Goal: Task Accomplishment & Management: Complete application form

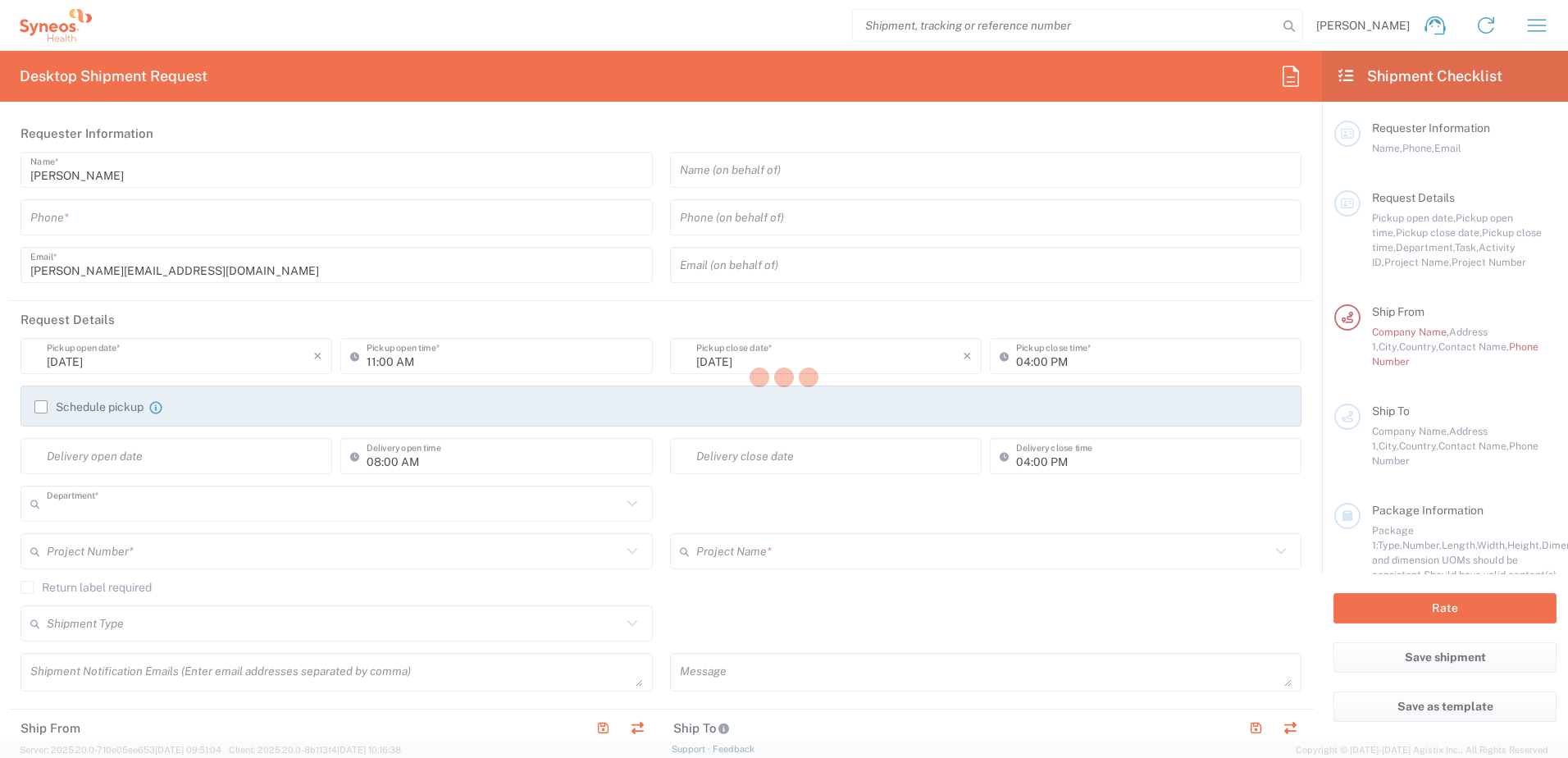
type input "8801"
type input "[GEOGRAPHIC_DATA]"
type input "United Kingdom"
type input "Syneos Health UK Limited"
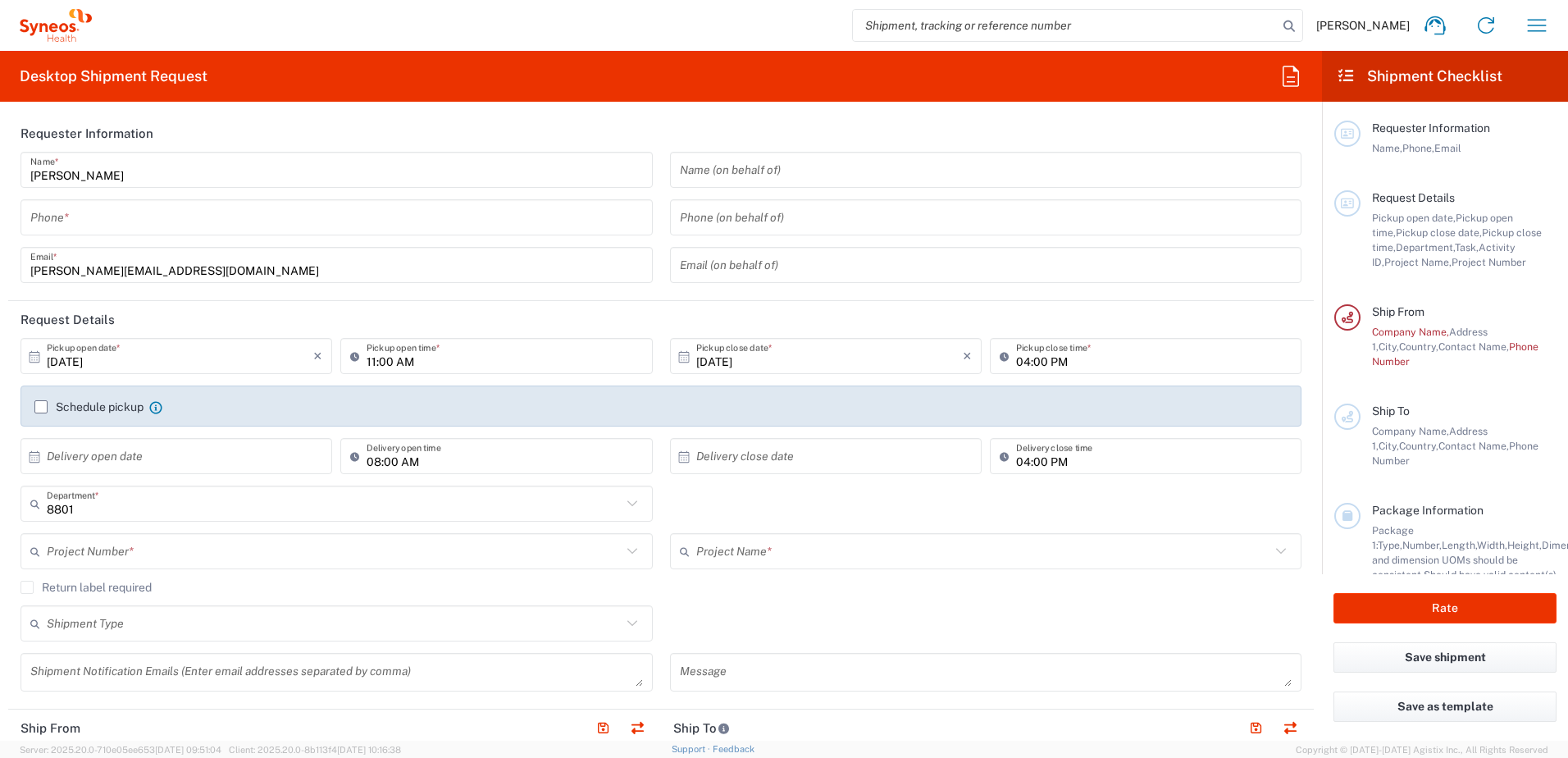
click at [297, 234] on div "Phone *" at bounding box center [337, 217] width 632 height 36
click at [254, 215] on input "tel" at bounding box center [337, 218] width 613 height 29
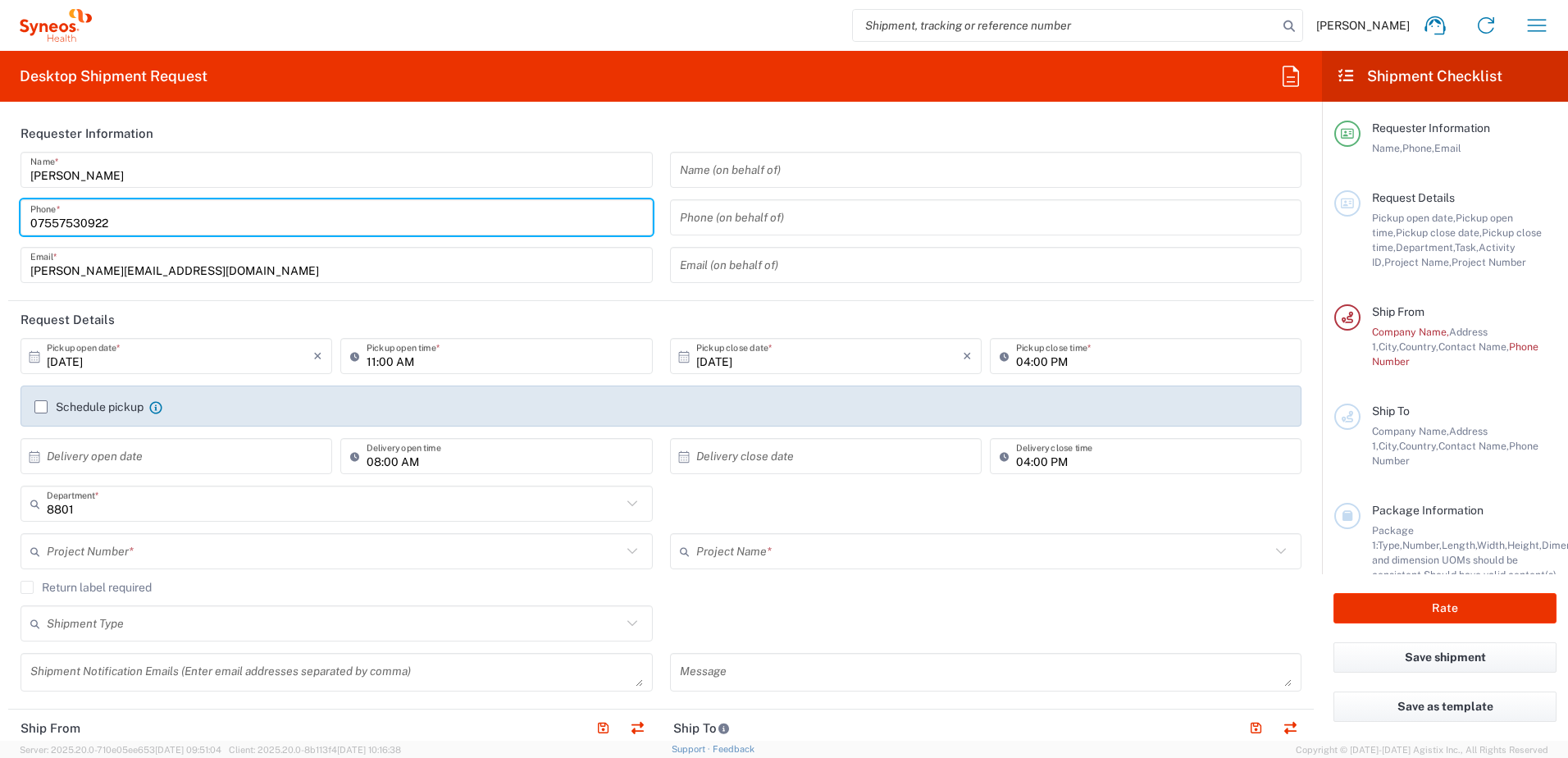
type input "07557530922"
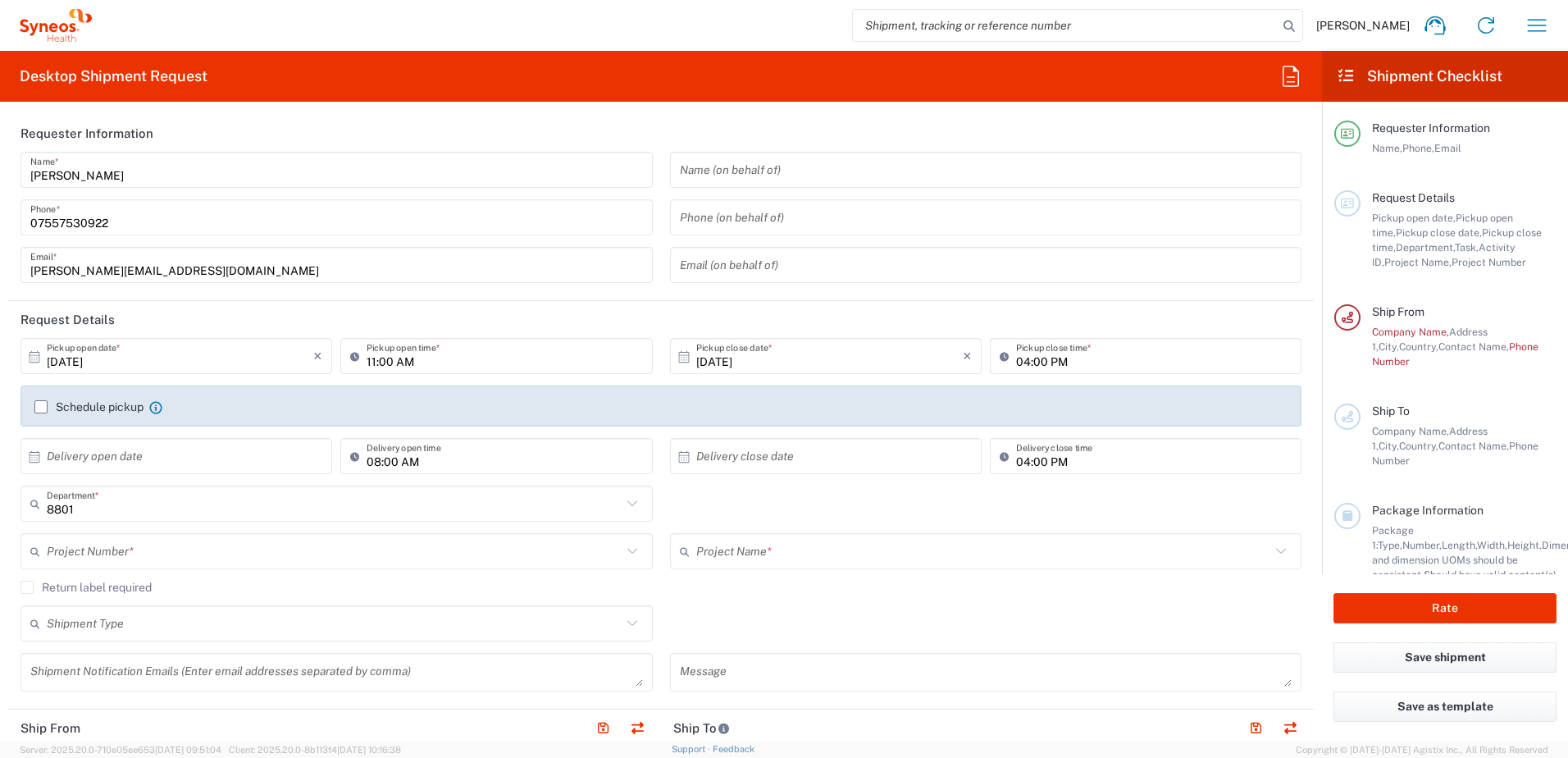
click at [50, 409] on label "Schedule pickup" at bounding box center [89, 406] width 109 height 13
click at [41, 407] on input "Schedule pickup" at bounding box center [41, 407] width 0 height 0
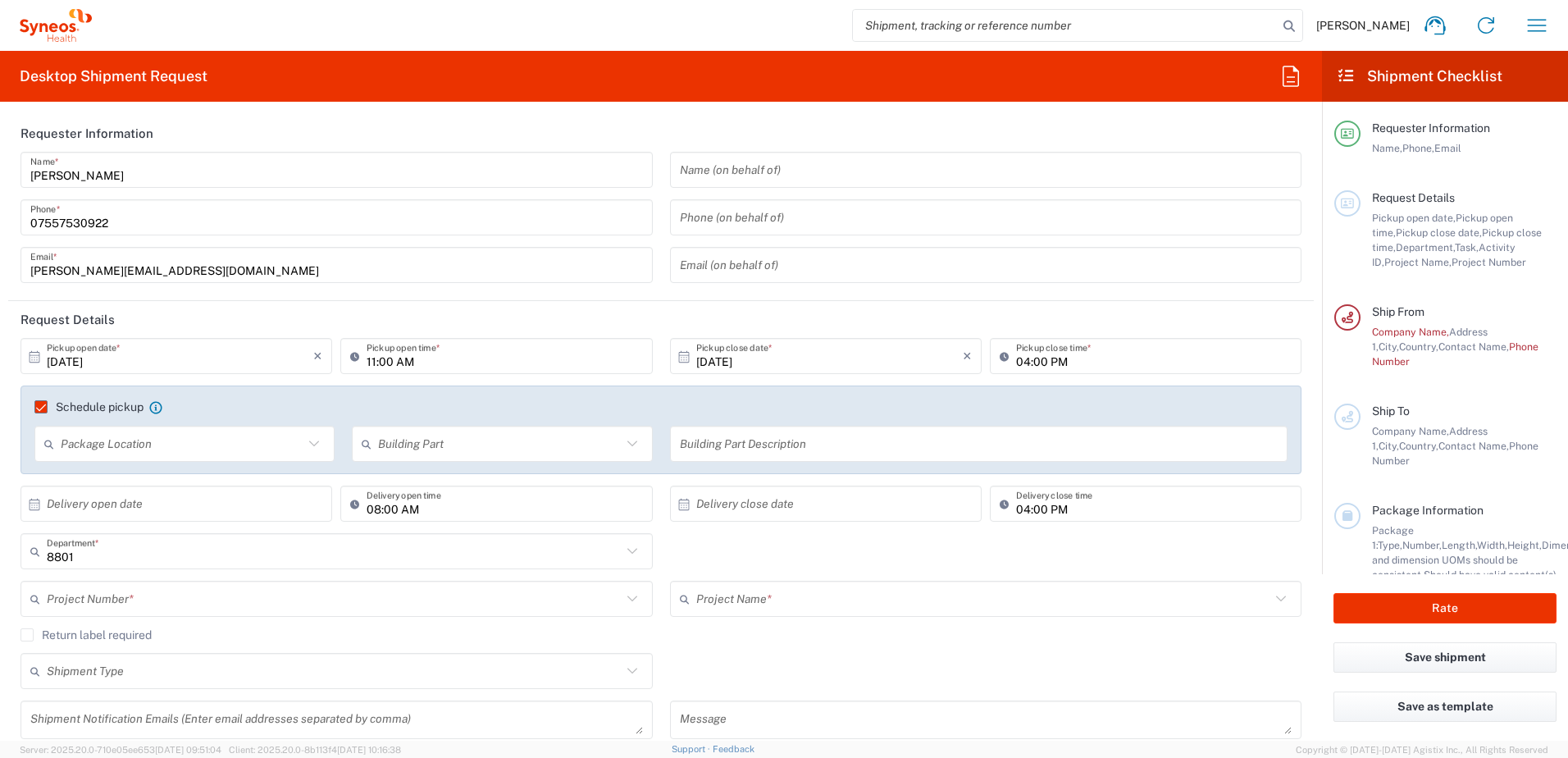
click at [239, 453] on input "text" at bounding box center [182, 444] width 243 height 29
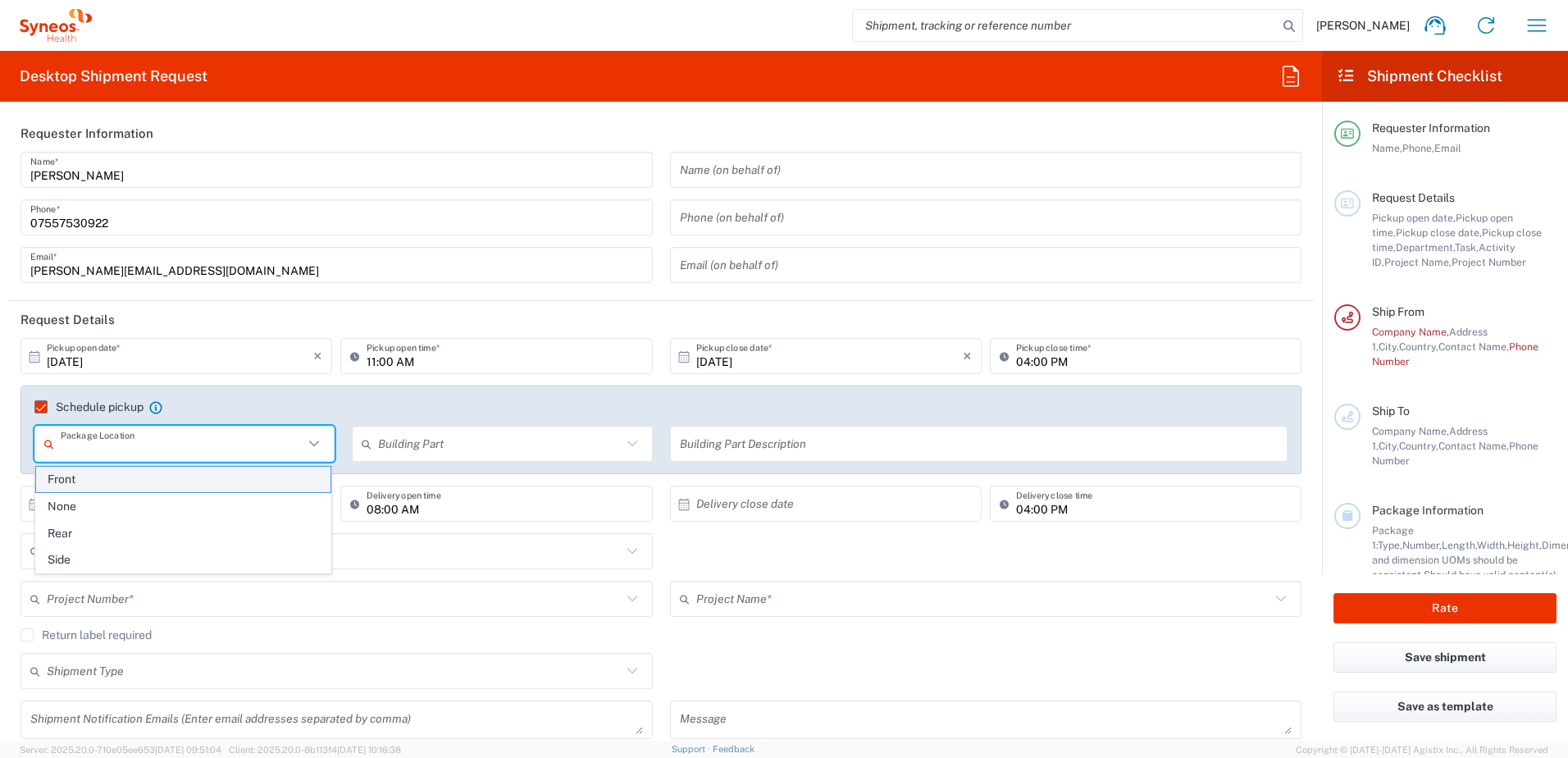
click at [177, 478] on span "Front" at bounding box center [183, 479] width 295 height 26
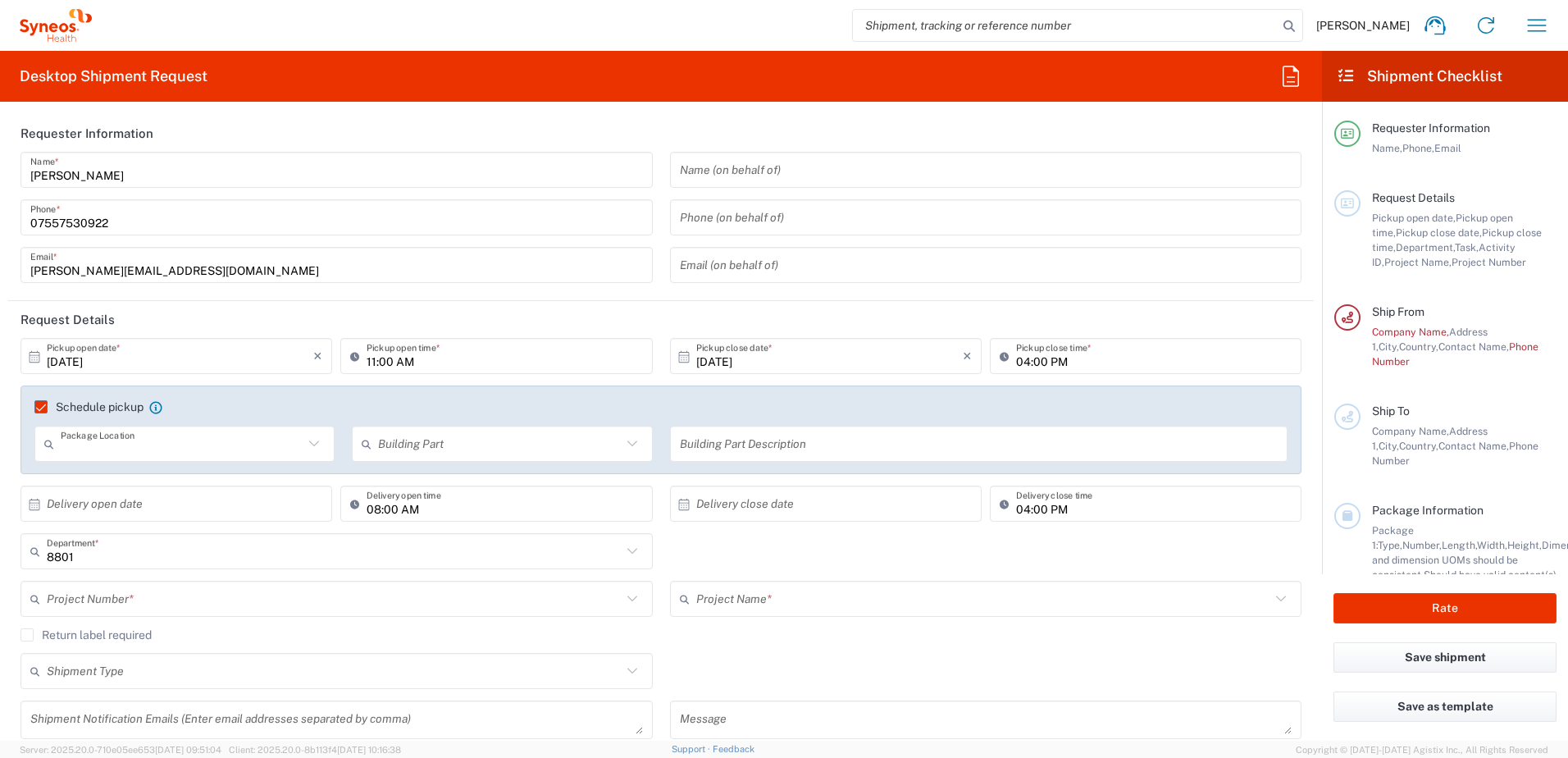
type input "Front"
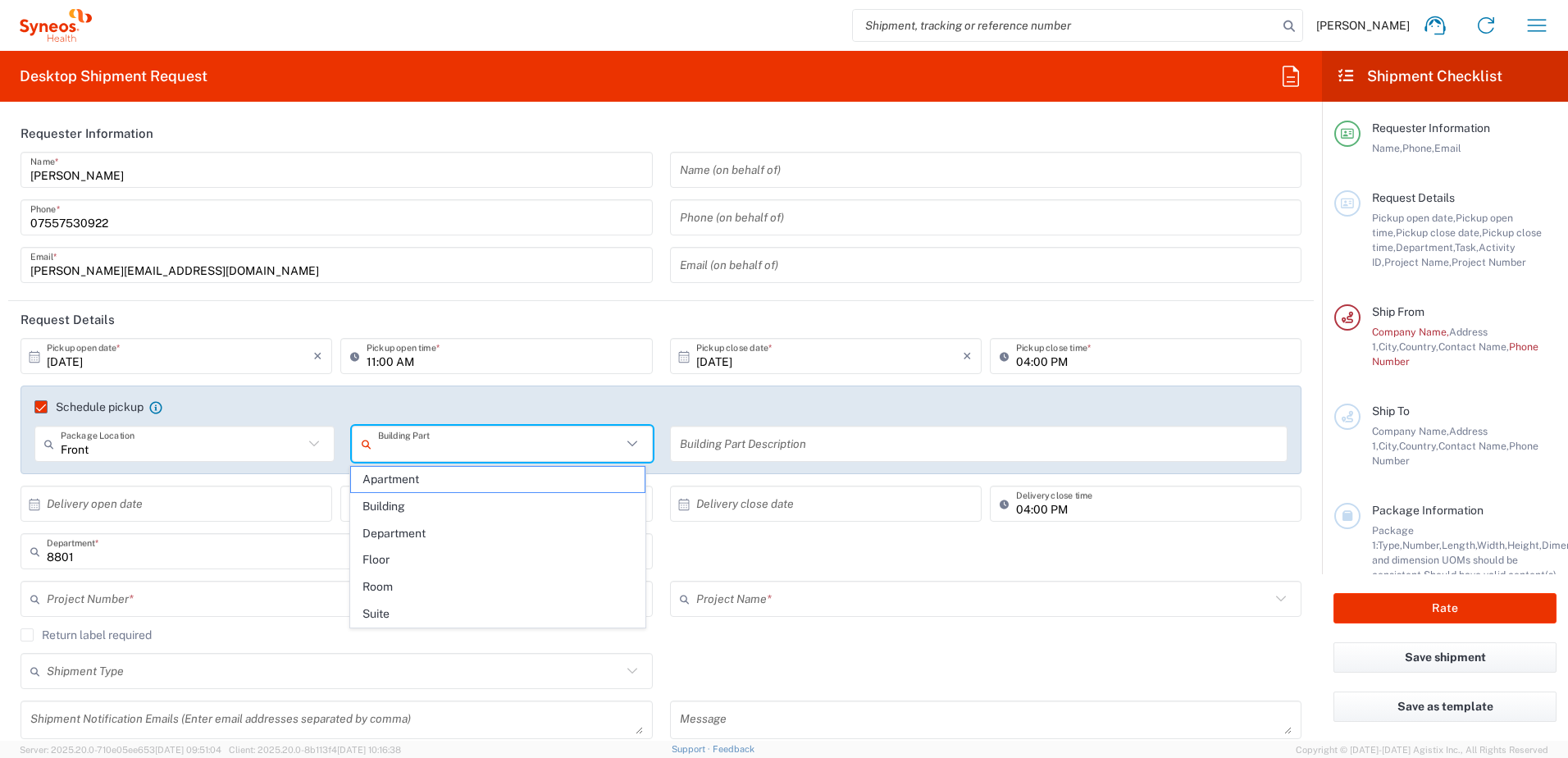
click at [556, 440] on input "text" at bounding box center [499, 444] width 243 height 29
click at [479, 502] on span "Building" at bounding box center [498, 507] width 295 height 26
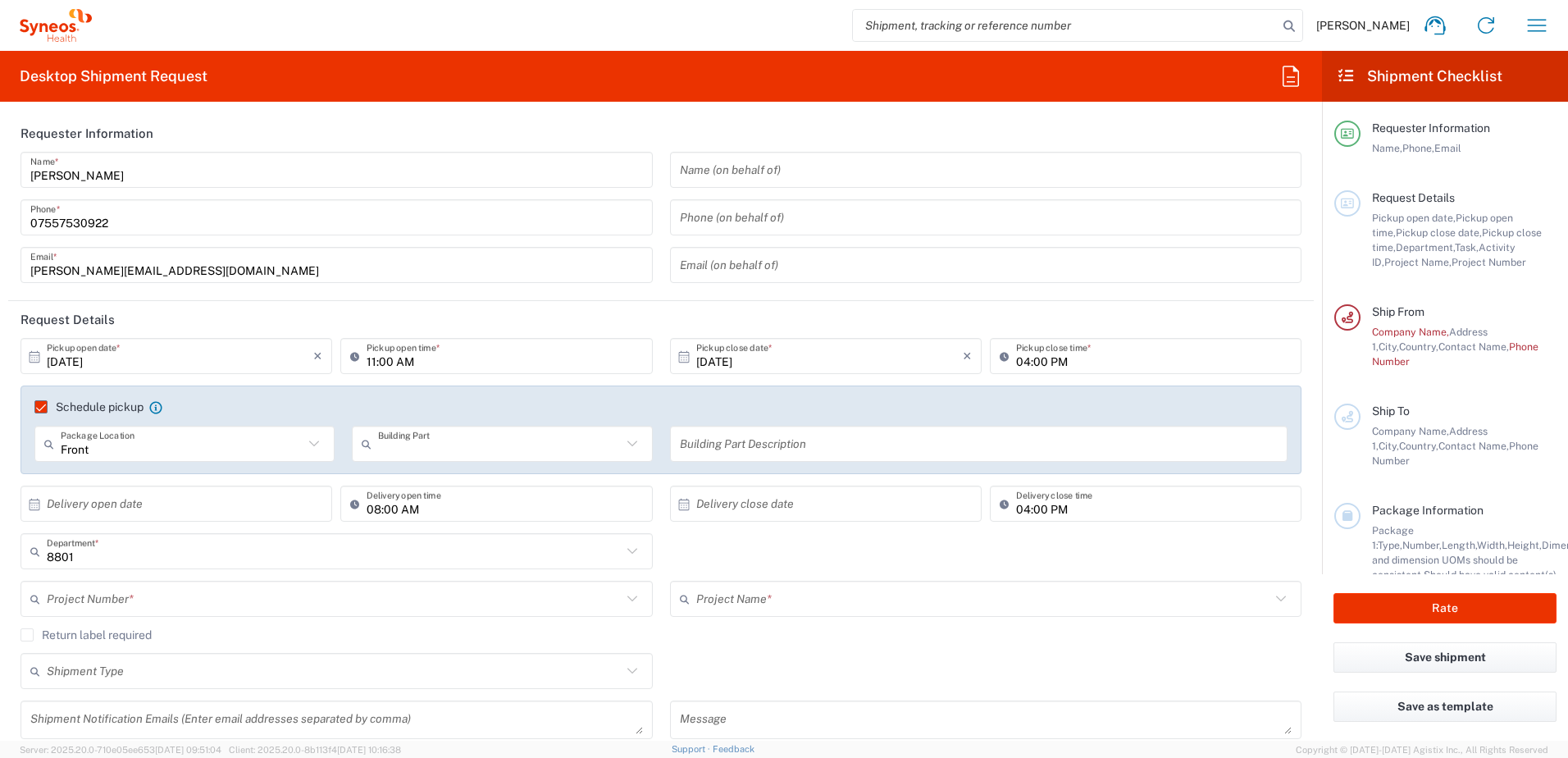
type input "Building"
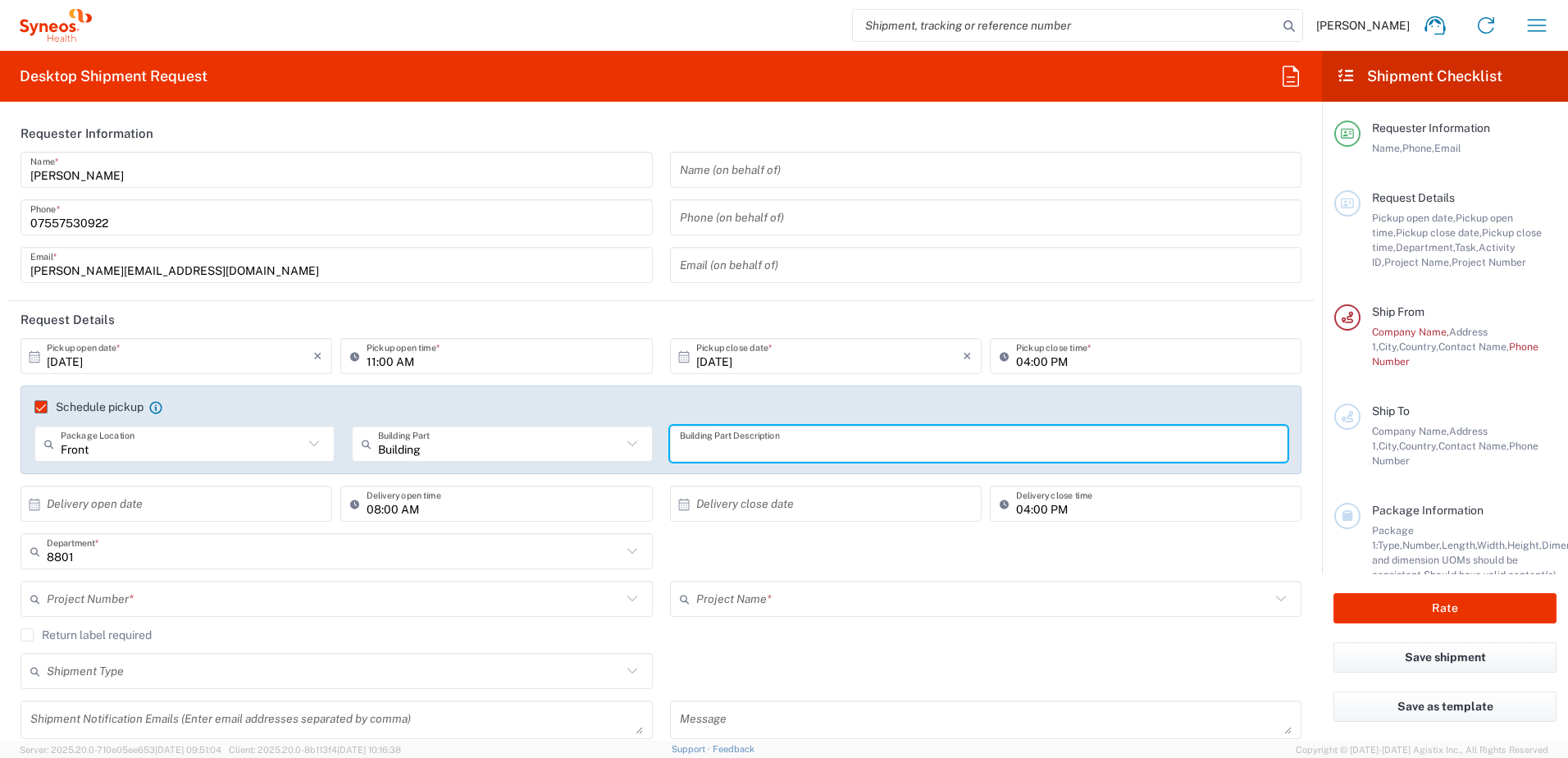
click at [790, 444] on input "text" at bounding box center [979, 444] width 599 height 29
type input "Ring doorbell for pickup"
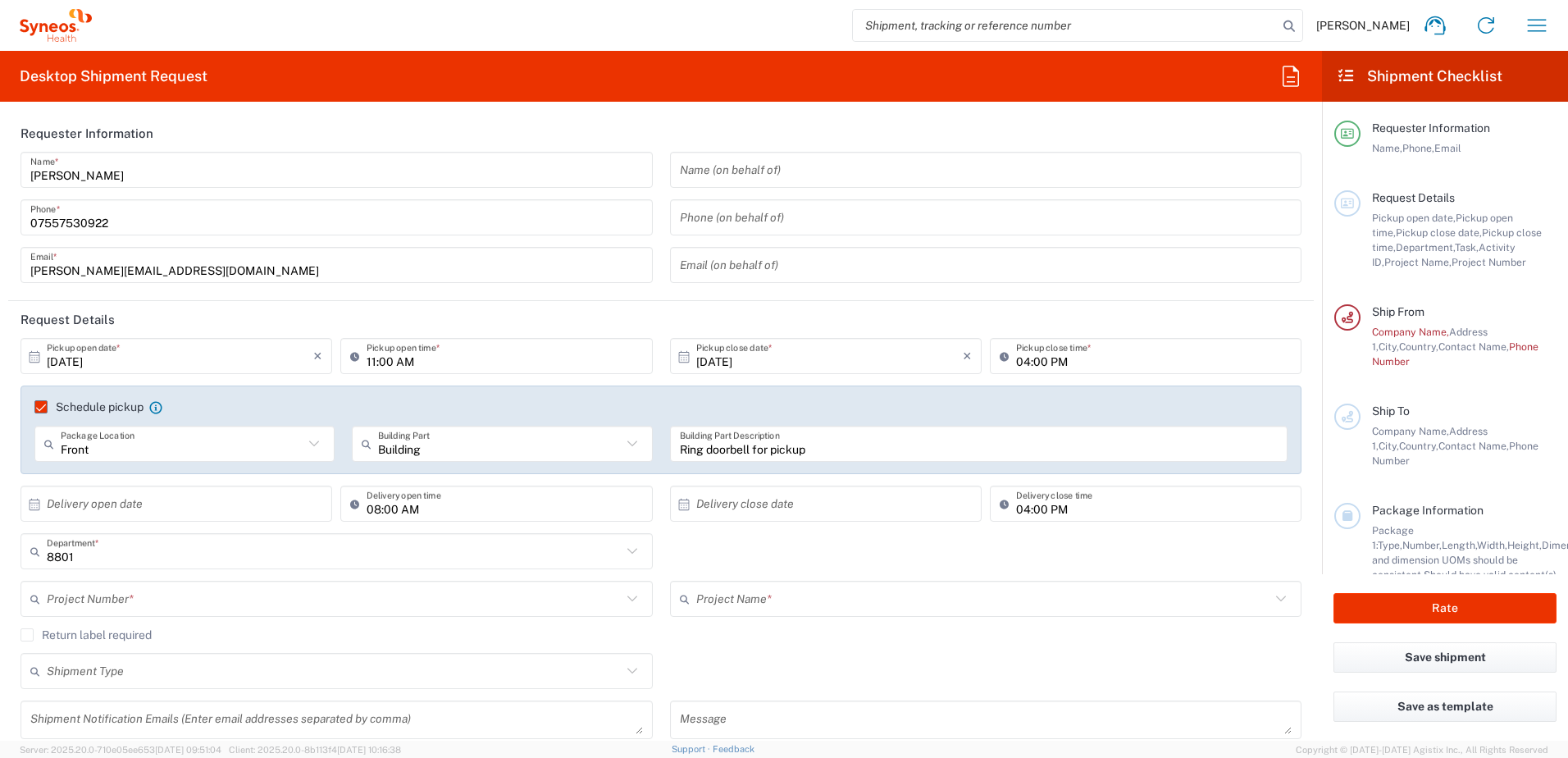
click at [739, 161] on input "text" at bounding box center [986, 170] width 613 height 29
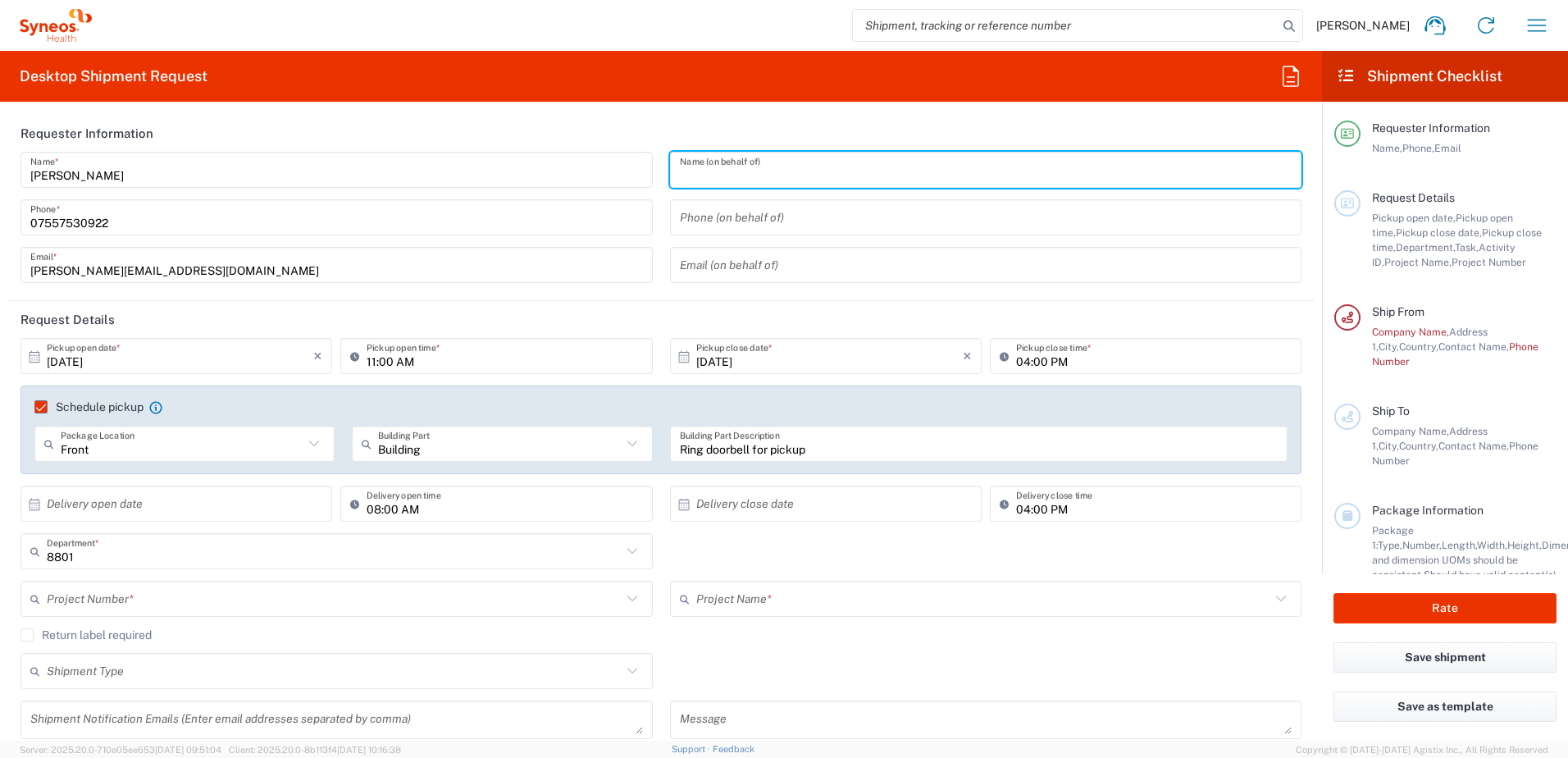
click at [748, 165] on input "text" at bounding box center [986, 170] width 613 height 29
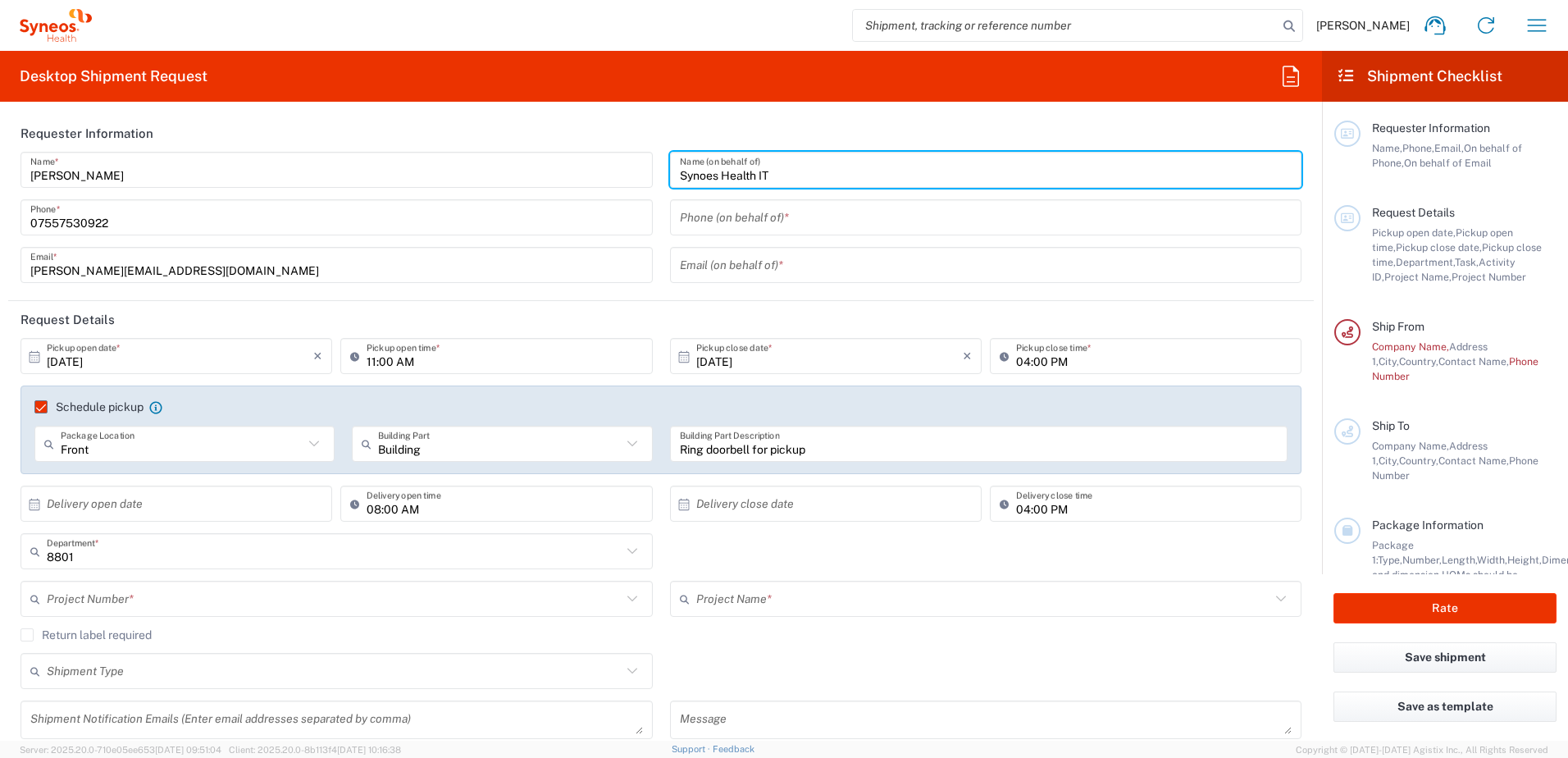
type input "Synoes Health IT"
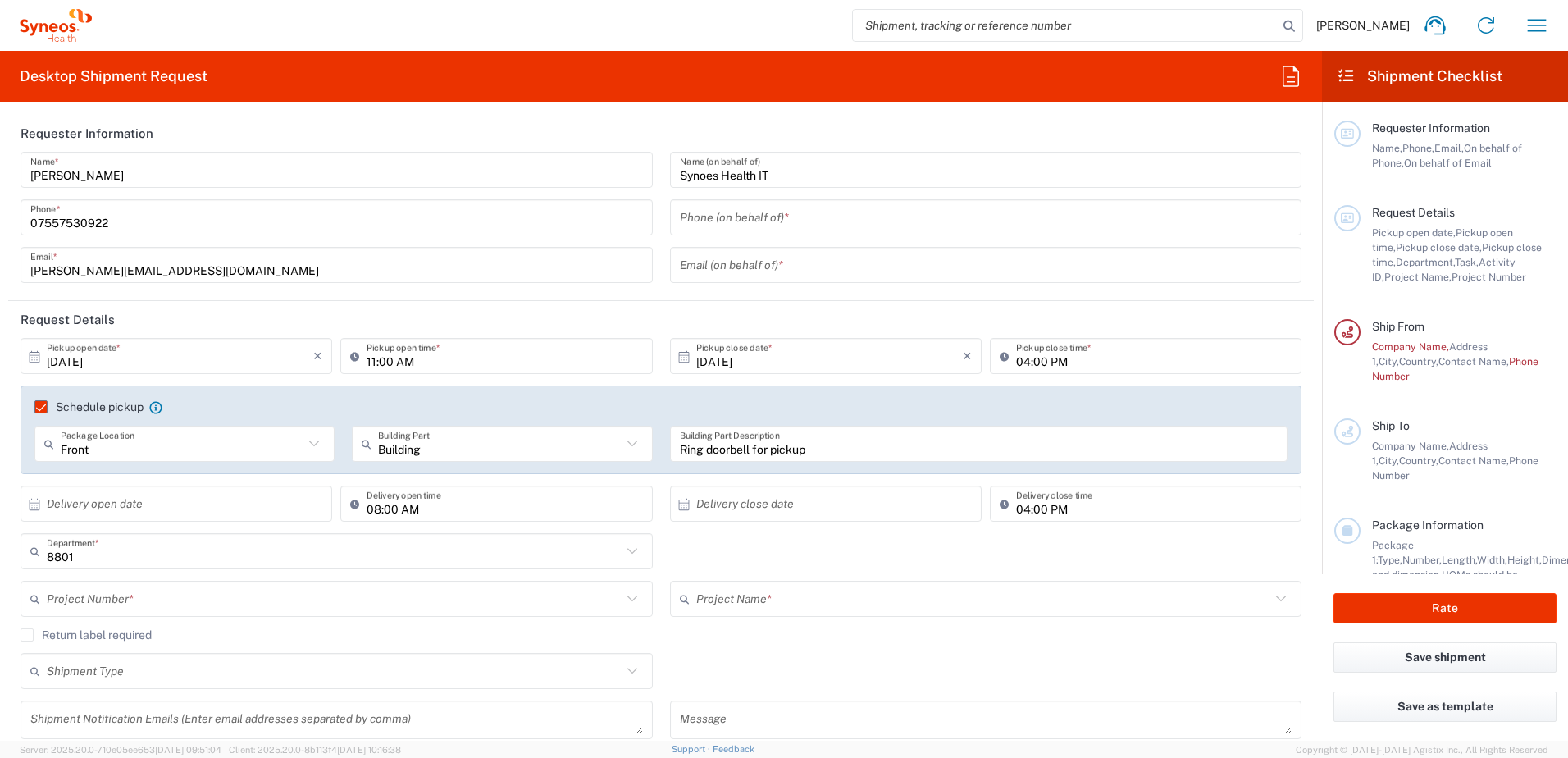
drag, startPoint x: 743, startPoint y: 226, endPoint x: 0, endPoint y: 412, distance: 765.9
click at [743, 226] on input "tel" at bounding box center [986, 218] width 613 height 29
paste input "+34 670 836 323"
type input "+34 670 836 323"
drag, startPoint x: 770, startPoint y: 270, endPoint x: 259, endPoint y: 317, distance: 513.2
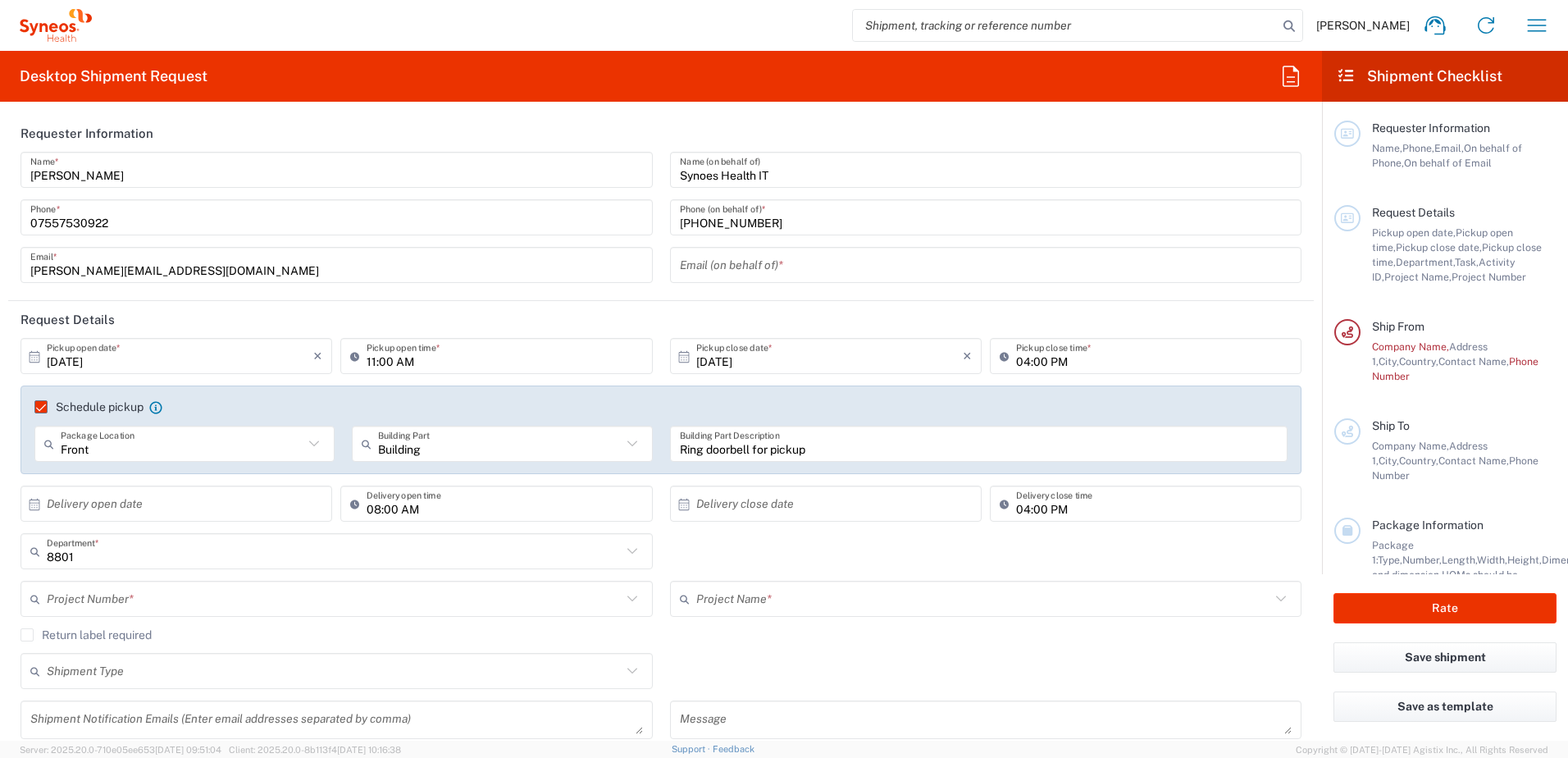
click at [770, 270] on input "text" at bounding box center [986, 266] width 613 height 29
paste input "ruben.perez@syneoshealth.com"
click at [742, 257] on input "ruben.perez@syneoshealth.com" at bounding box center [986, 266] width 613 height 29
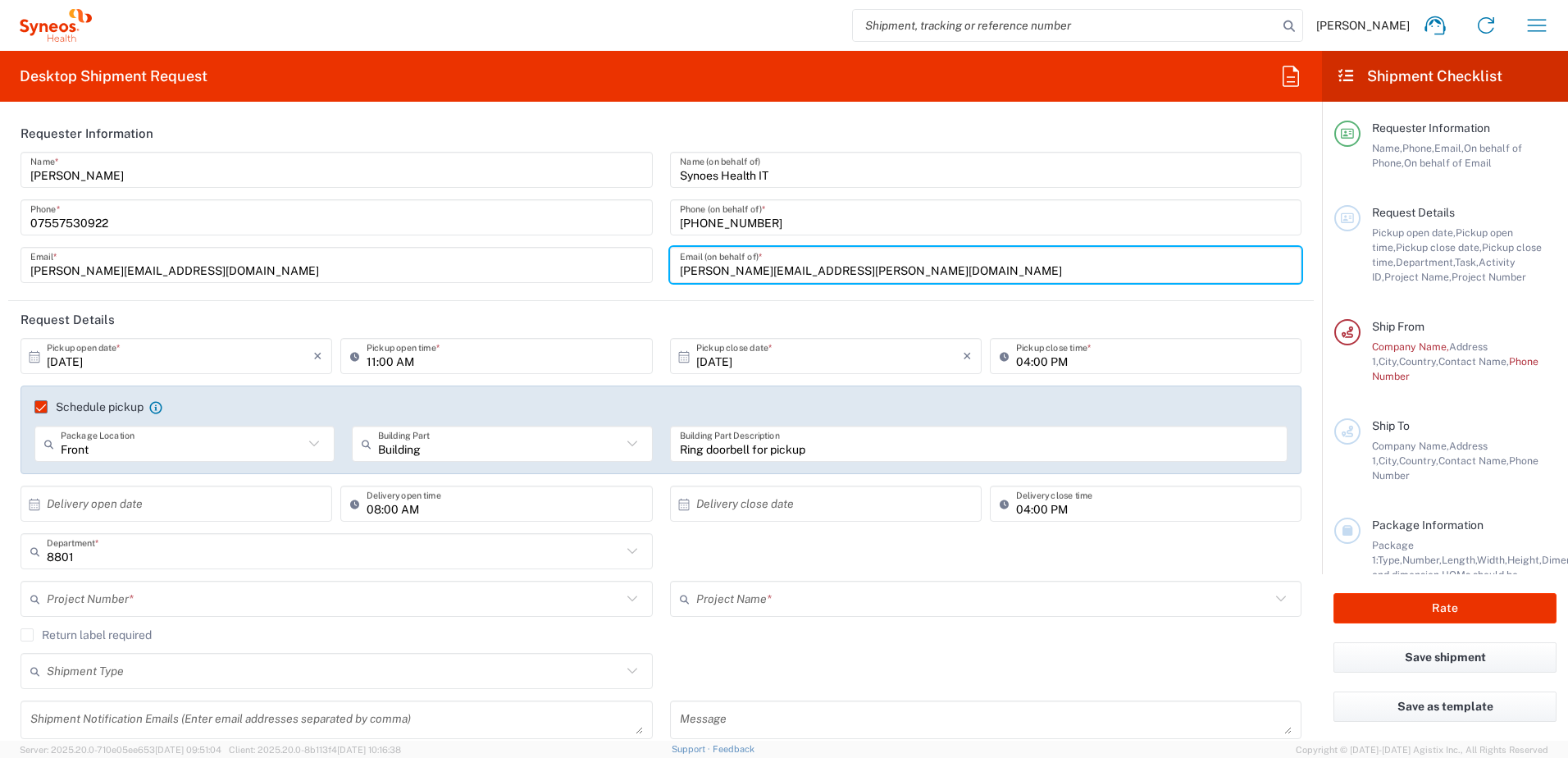
type input "ruben.perez@syneoshealth.com"
click at [1005, 643] on div "Return label required" at bounding box center [661, 640] width 1281 height 25
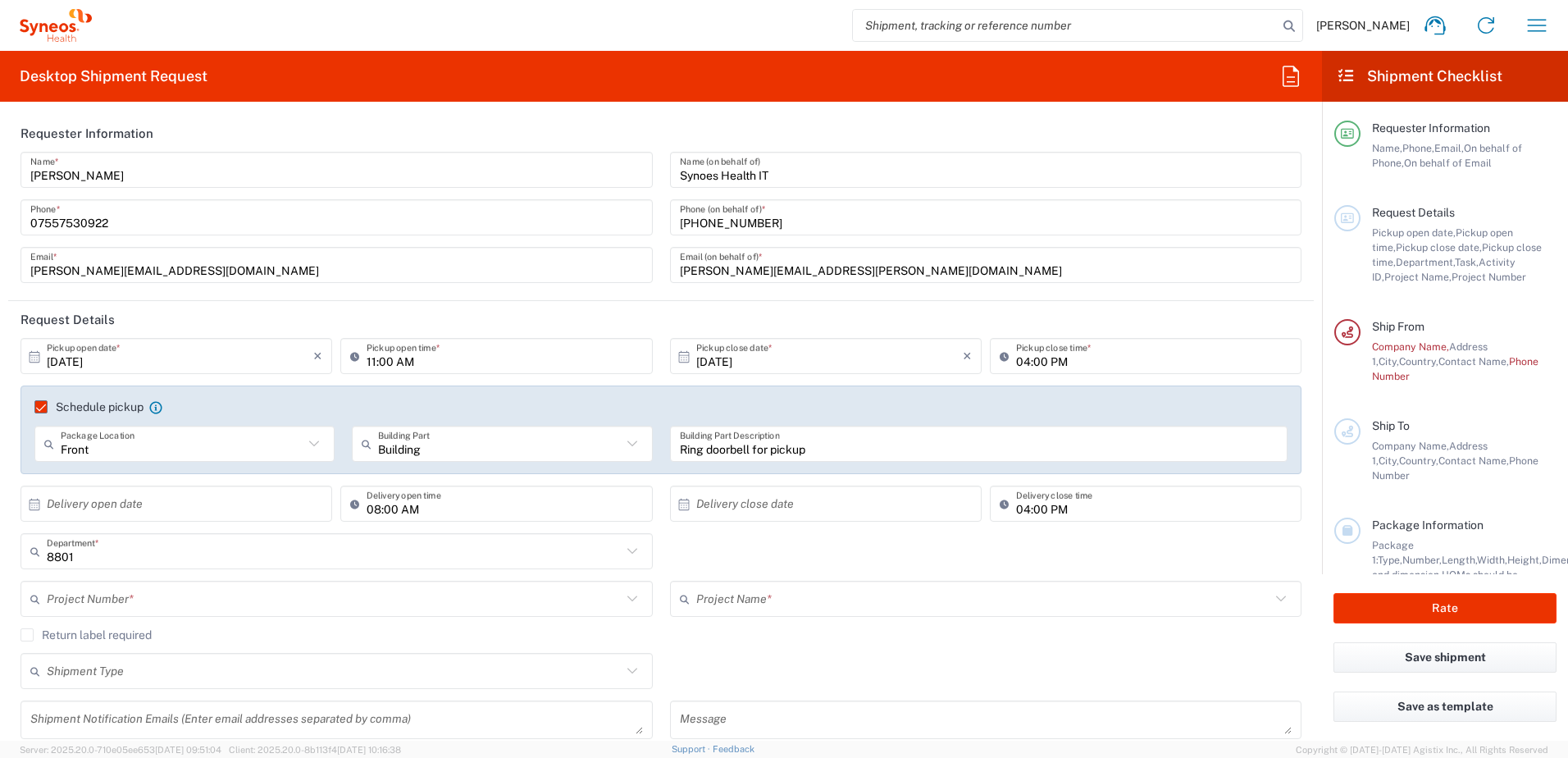
drag, startPoint x: 1112, startPoint y: 177, endPoint x: 1143, endPoint y: 177, distance: 31.0
click at [1112, 177] on input "Synoes Health IT" at bounding box center [986, 170] width 613 height 29
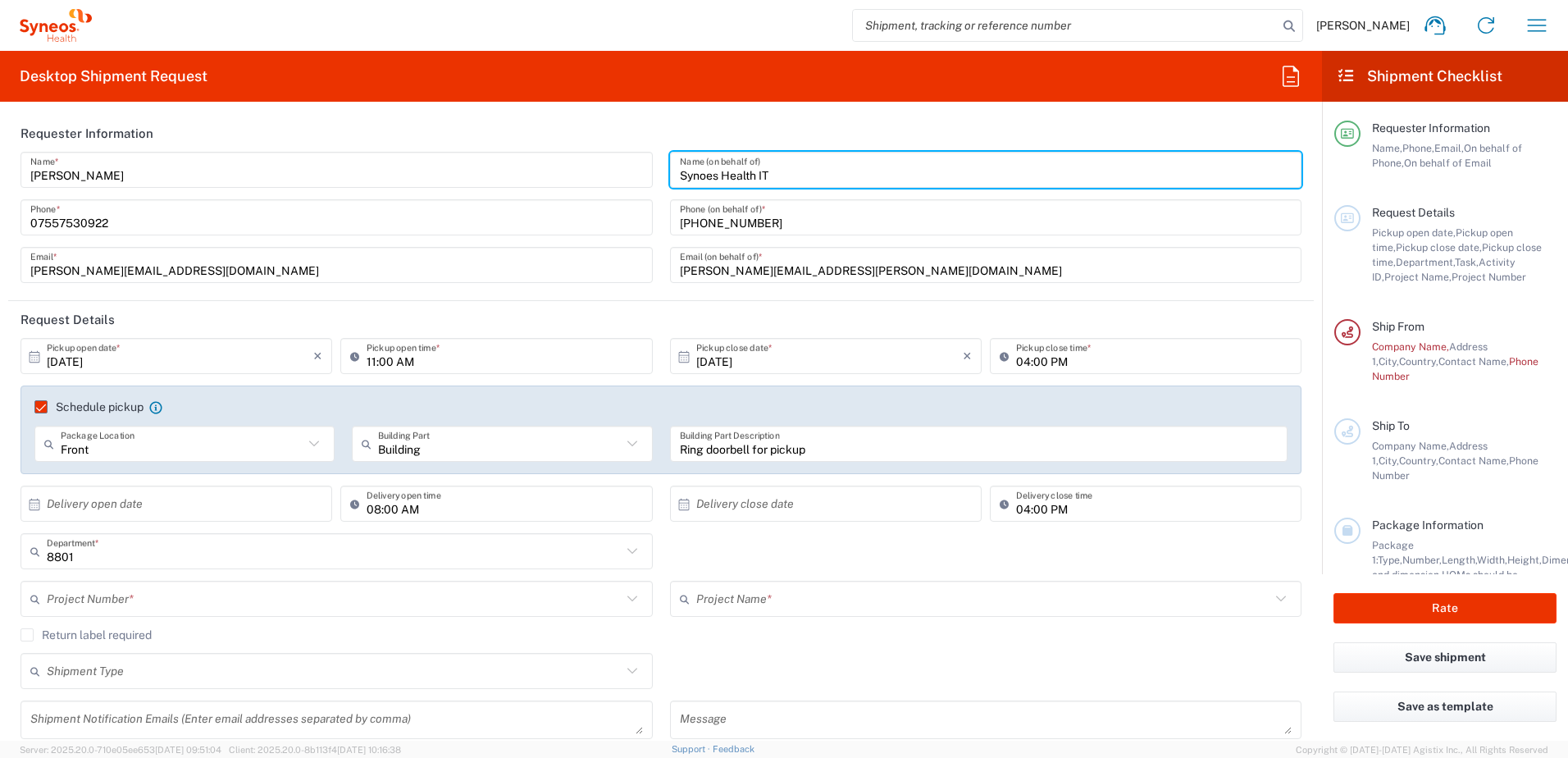
drag, startPoint x: 781, startPoint y: 174, endPoint x: 808, endPoint y: 225, distance: 57.7
click at [574, 173] on div "Francesca Bowring Name * 07557530922 Phone * francesca.bowring@syneoshealth.com…" at bounding box center [661, 223] width 1298 height 143
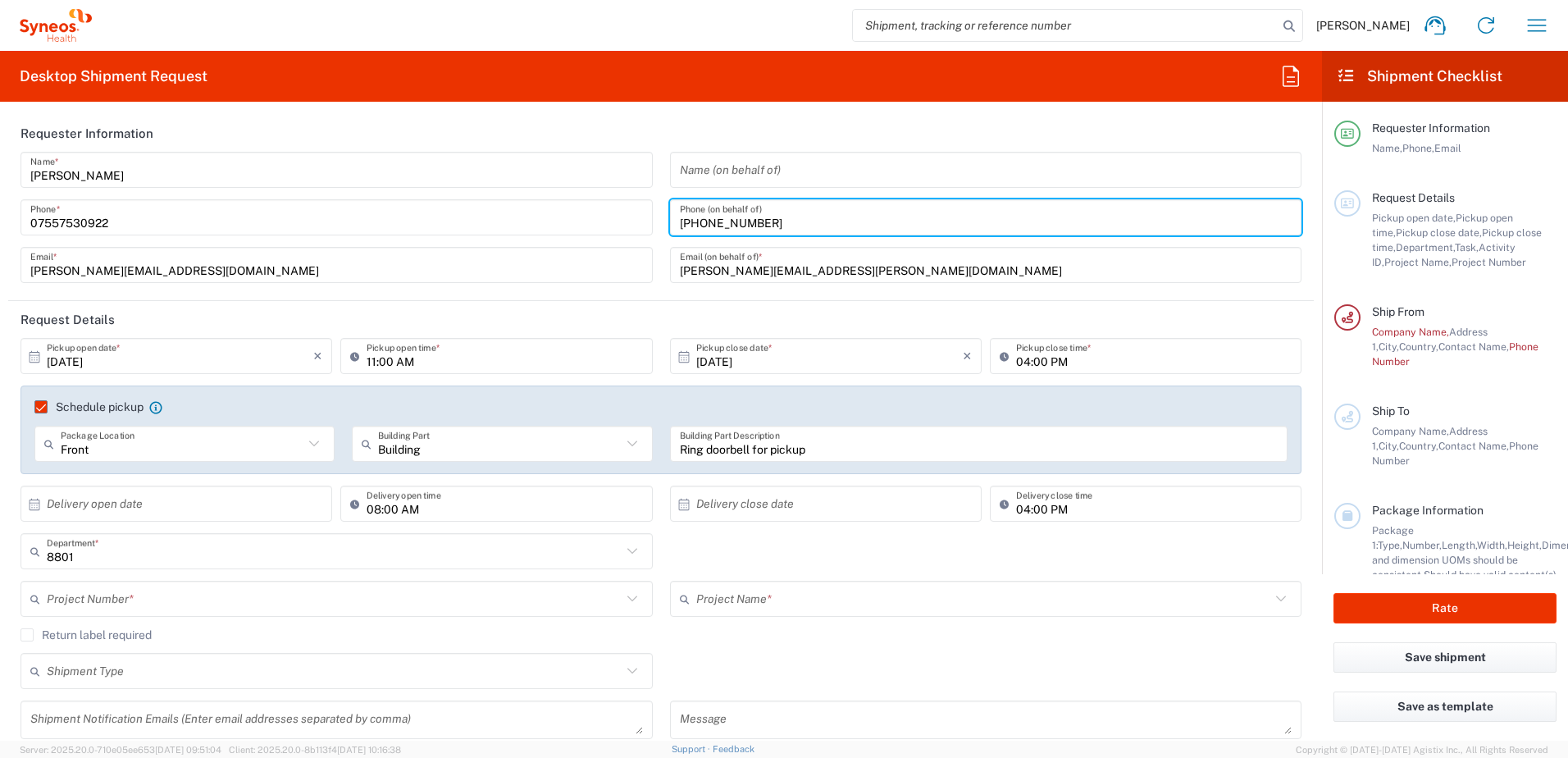
drag, startPoint x: 798, startPoint y: 226, endPoint x: 852, endPoint y: 274, distance: 72.2
click at [564, 214] on div "Francesca Bowring Name * 07557530922 Phone * francesca.bowring@syneoshealth.com…" at bounding box center [661, 223] width 1298 height 143
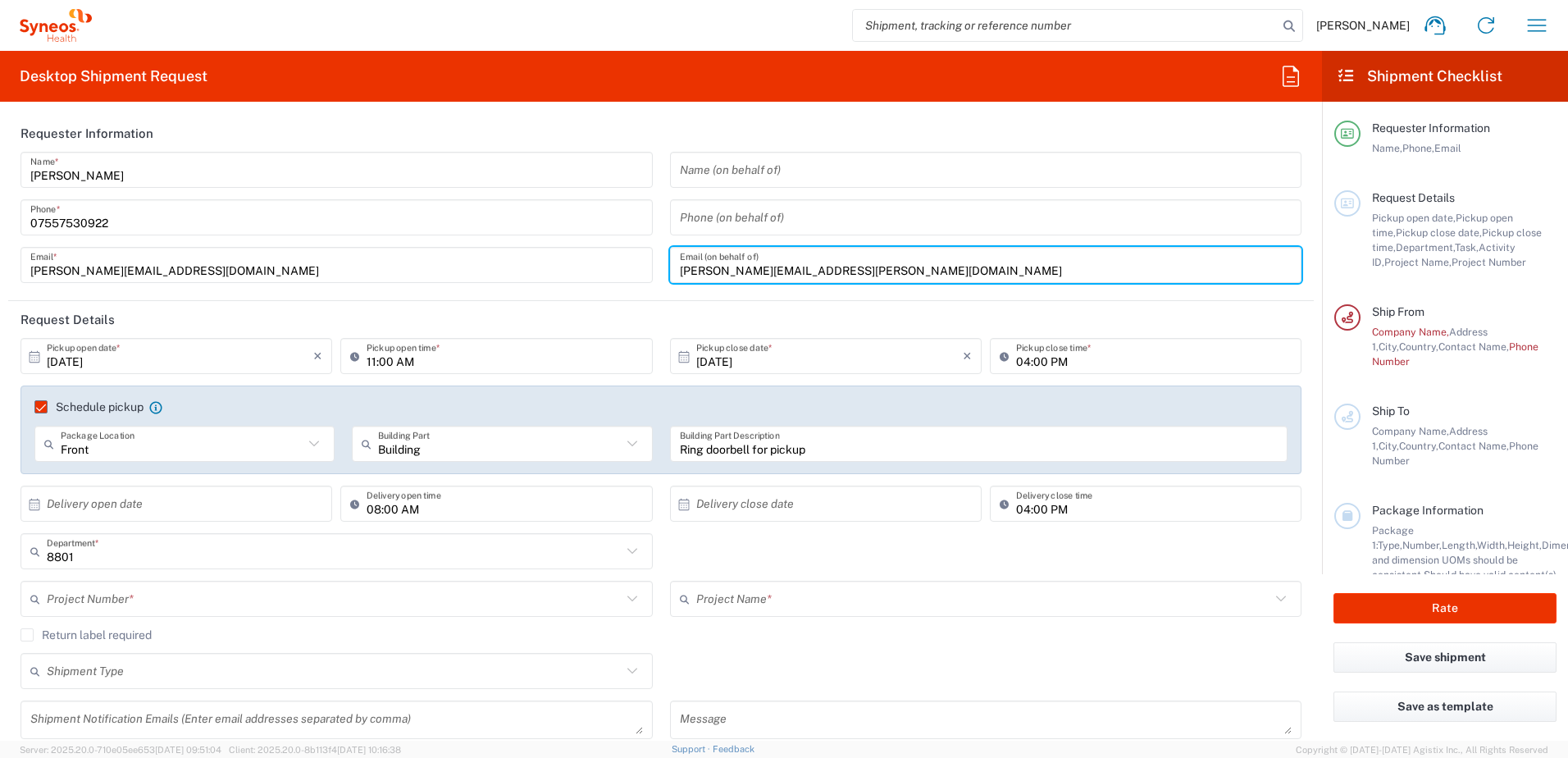
drag, startPoint x: 852, startPoint y: 274, endPoint x: 239, endPoint y: 340, distance: 616.5
click at [546, 251] on div "Francesca Bowring Name * 07557530922 Phone * francesca.bowring@syneoshealth.com…" at bounding box center [661, 223] width 1298 height 143
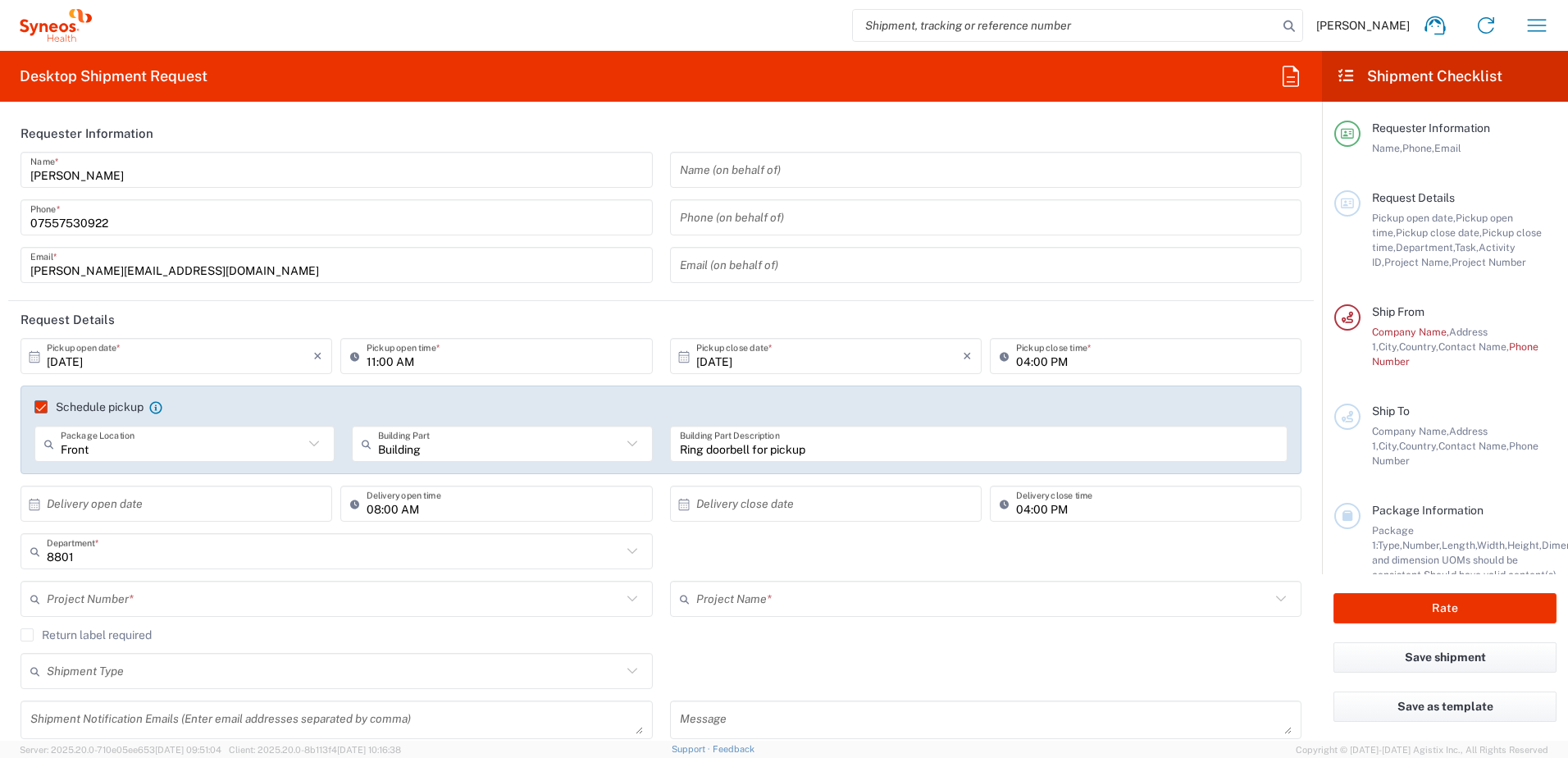
click at [154, 602] on input "text" at bounding box center [334, 599] width 575 height 29
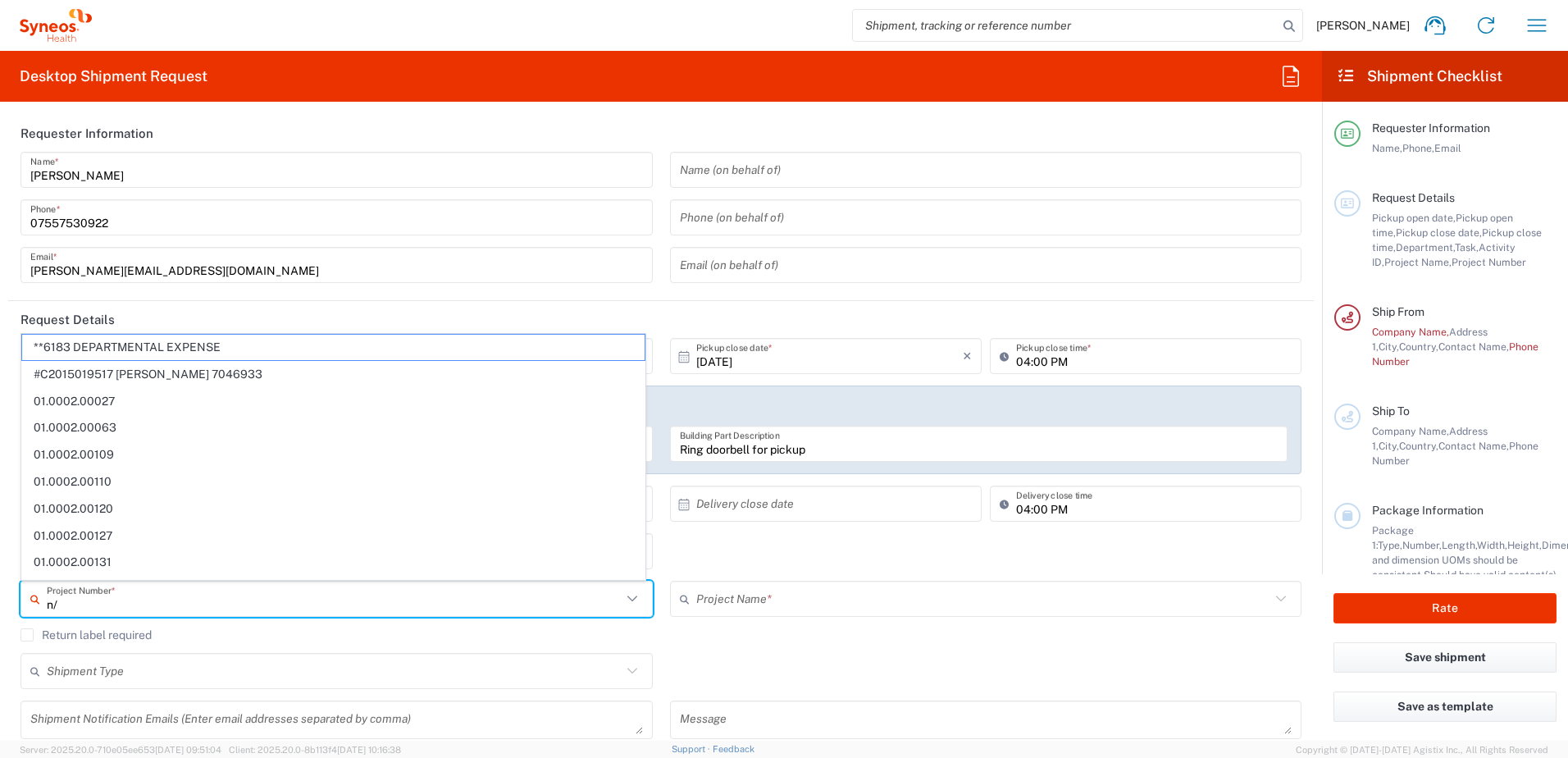
type input "n/a"
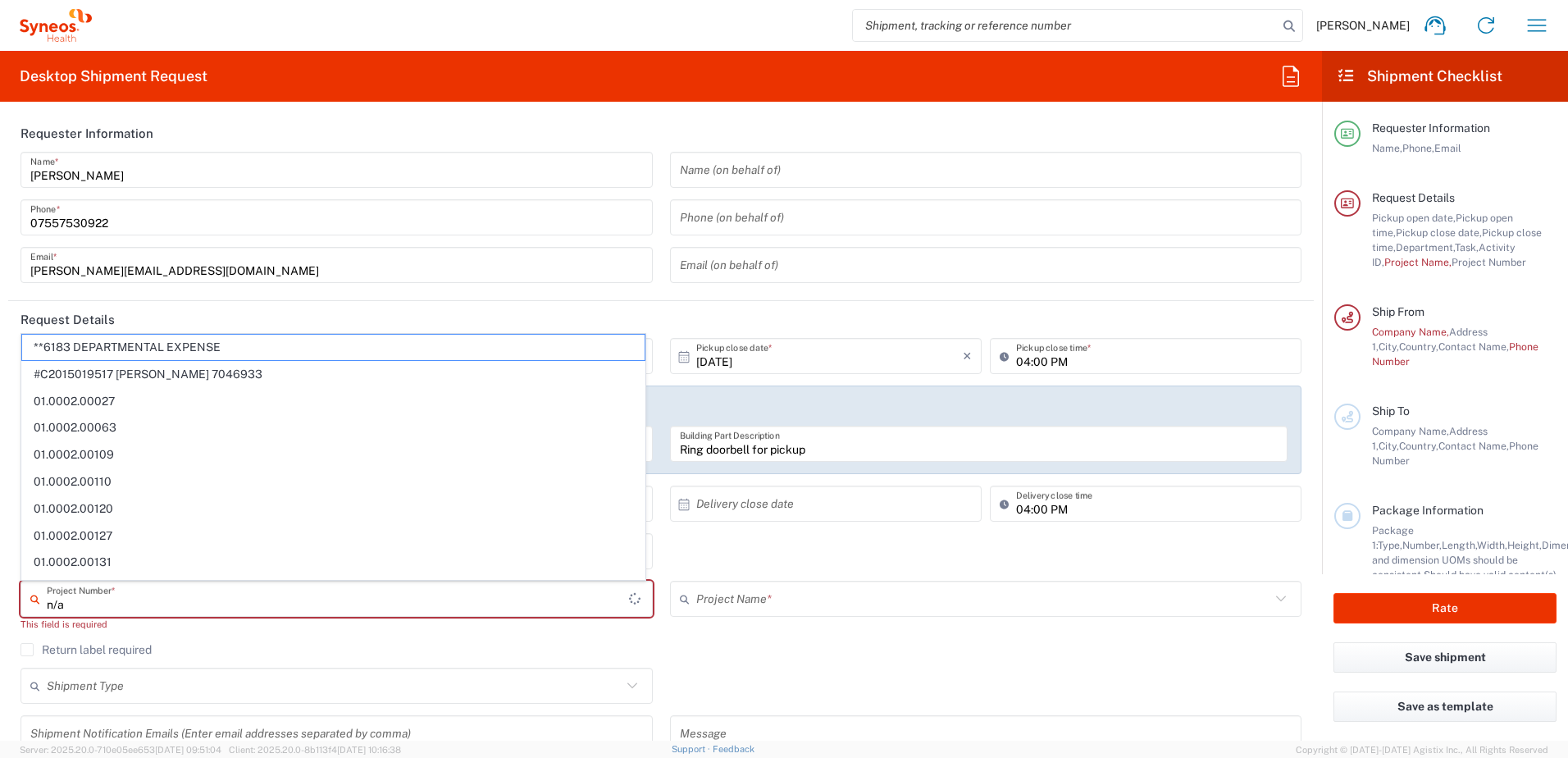
drag, startPoint x: 72, startPoint y: 601, endPoint x: 389, endPoint y: 660, distance: 322.4
click at [0, 596] on html "Francesca Bowring Home Shipment estimator Shipment tracking Desktop shipment re…" at bounding box center [784, 379] width 1568 height 758
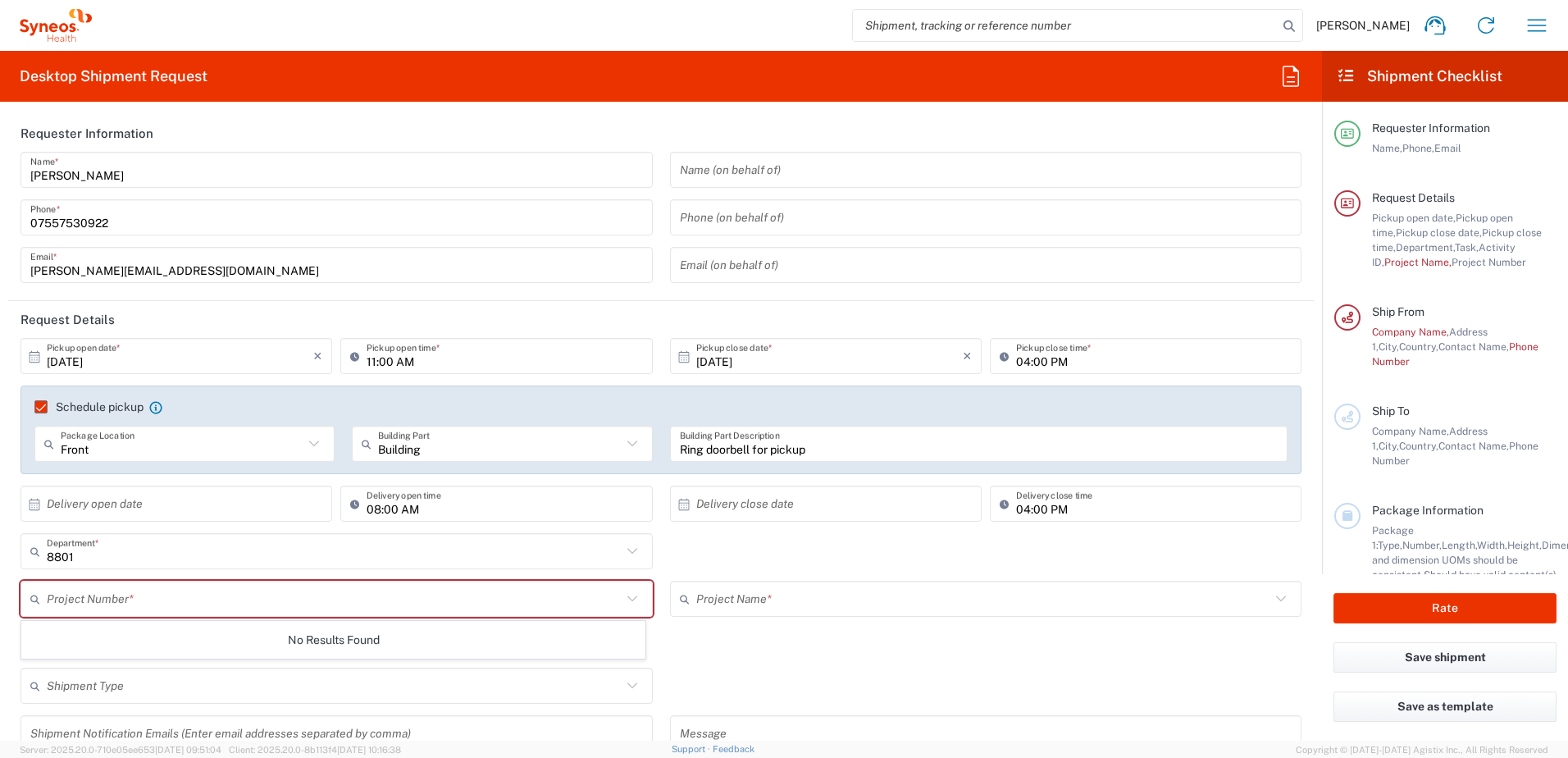
click at [1271, 603] on icon at bounding box center [1281, 598] width 21 height 21
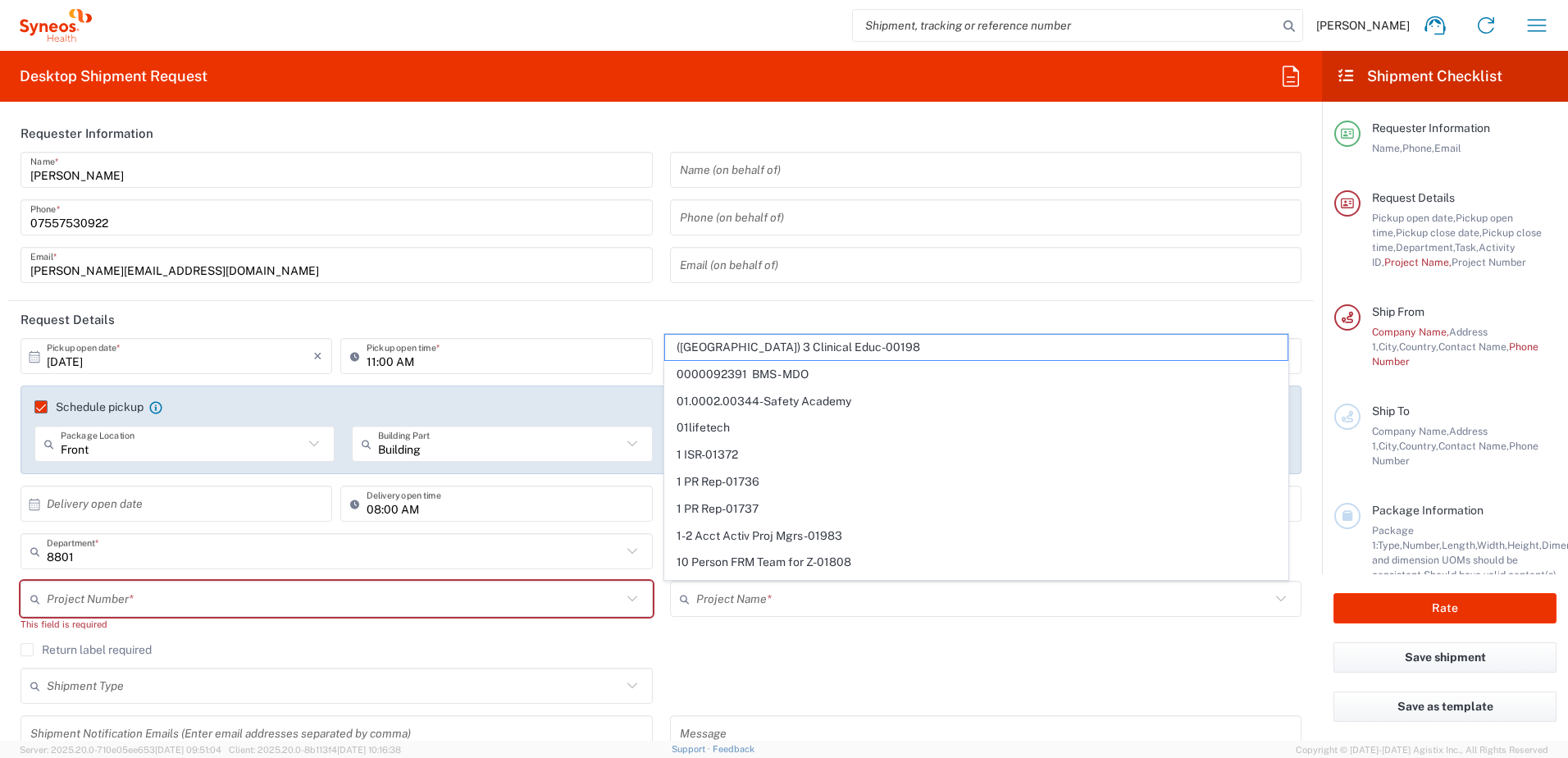
click at [1271, 601] on icon at bounding box center [1281, 598] width 21 height 21
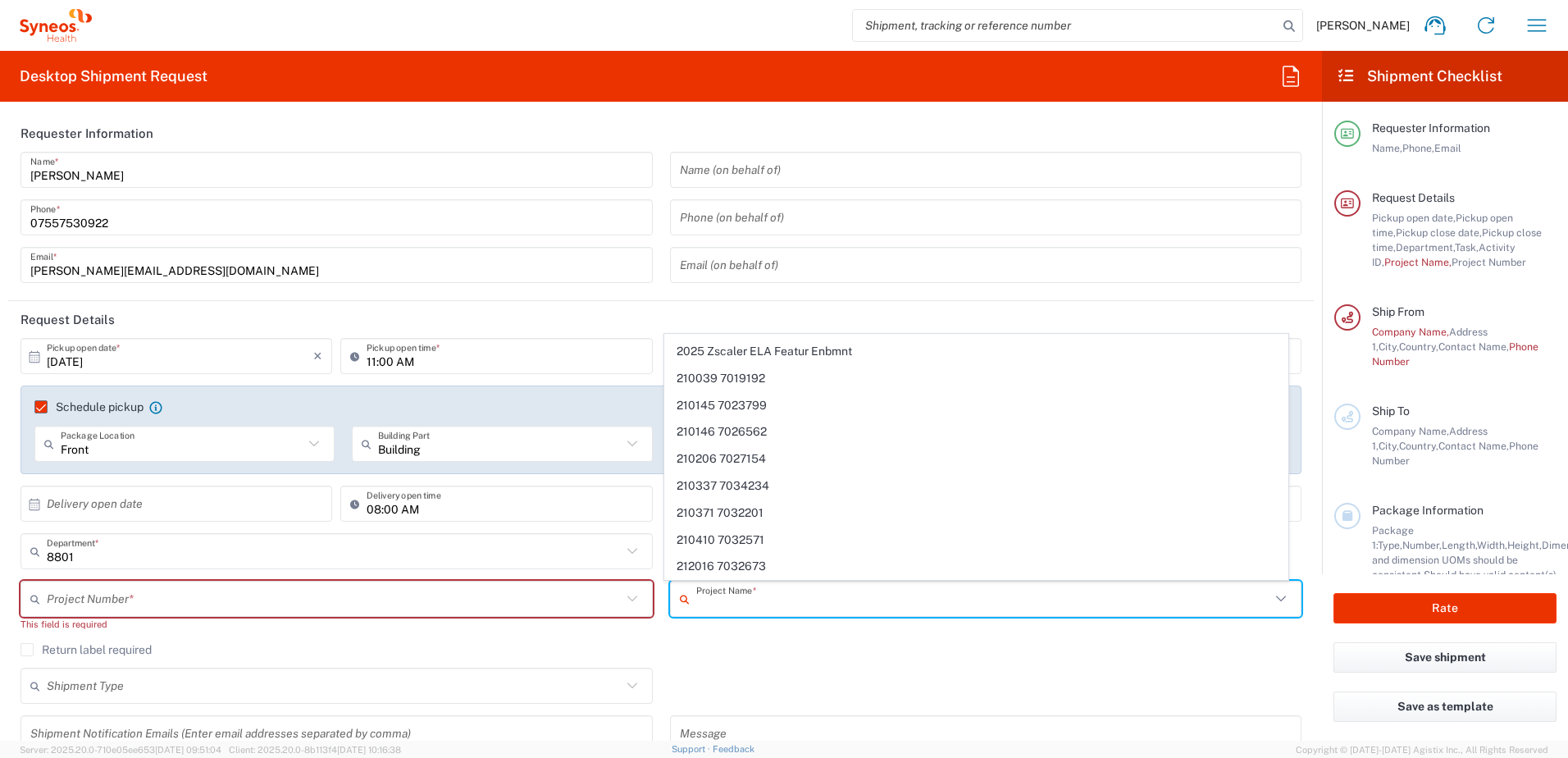
scroll to position [2444, 0]
type input "quality"
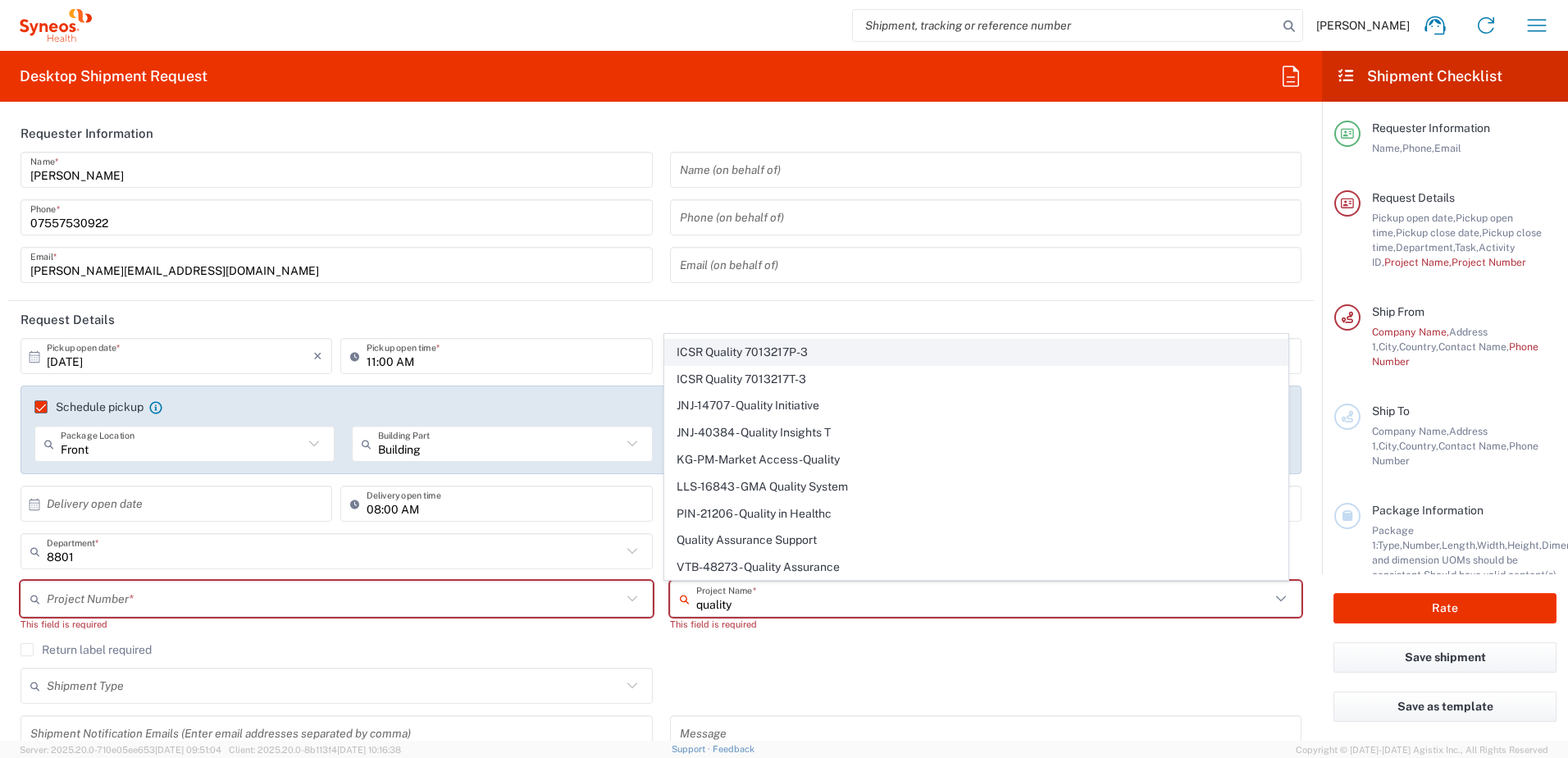
scroll to position [157, 0]
drag, startPoint x: 753, startPoint y: 607, endPoint x: 625, endPoint y: 594, distance: 128.7
click at [603, 595] on div "Project Number * No Results Found This field is required quality Project Name *…" at bounding box center [661, 611] width 1298 height 62
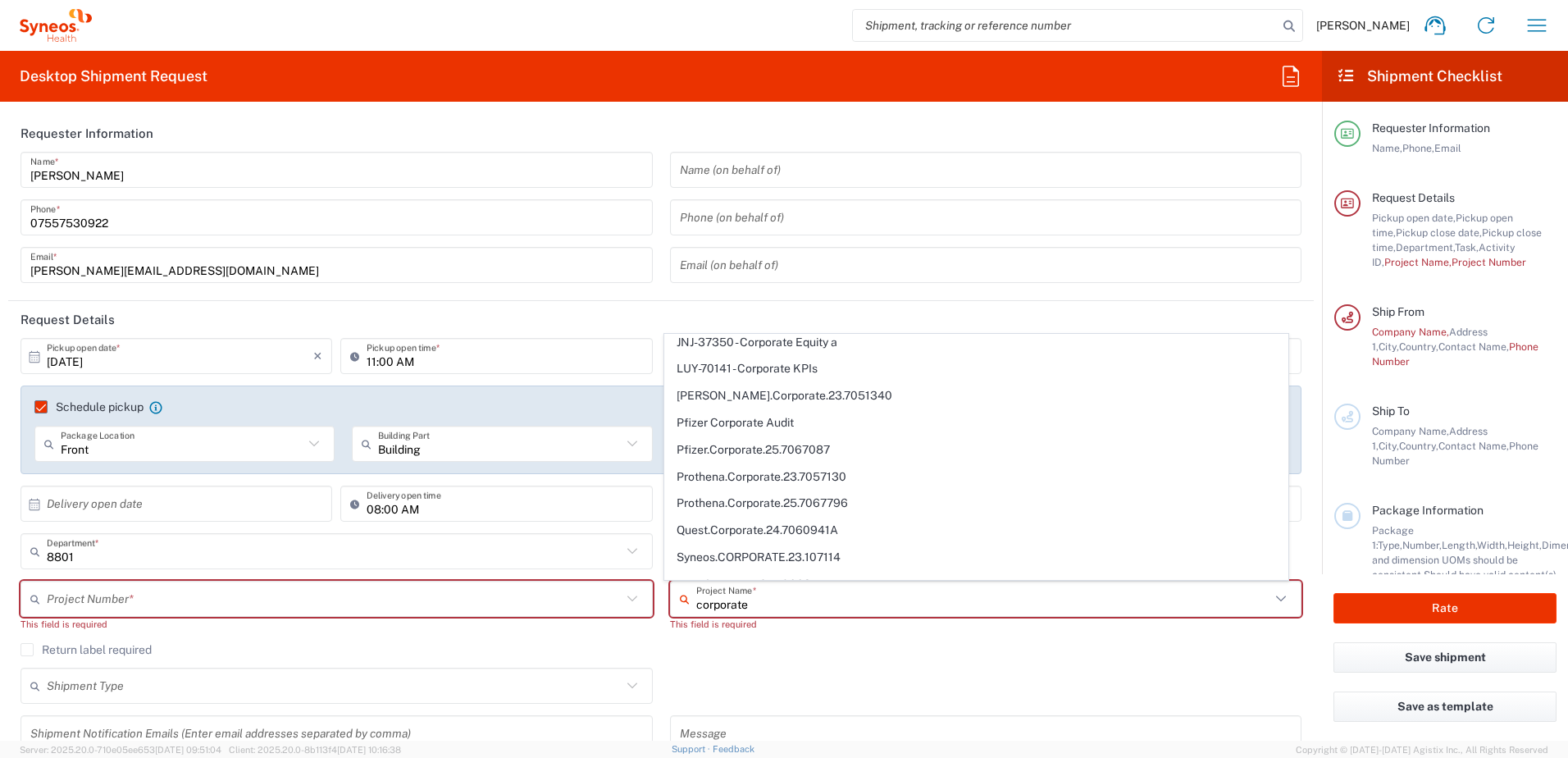
scroll to position [373, 0]
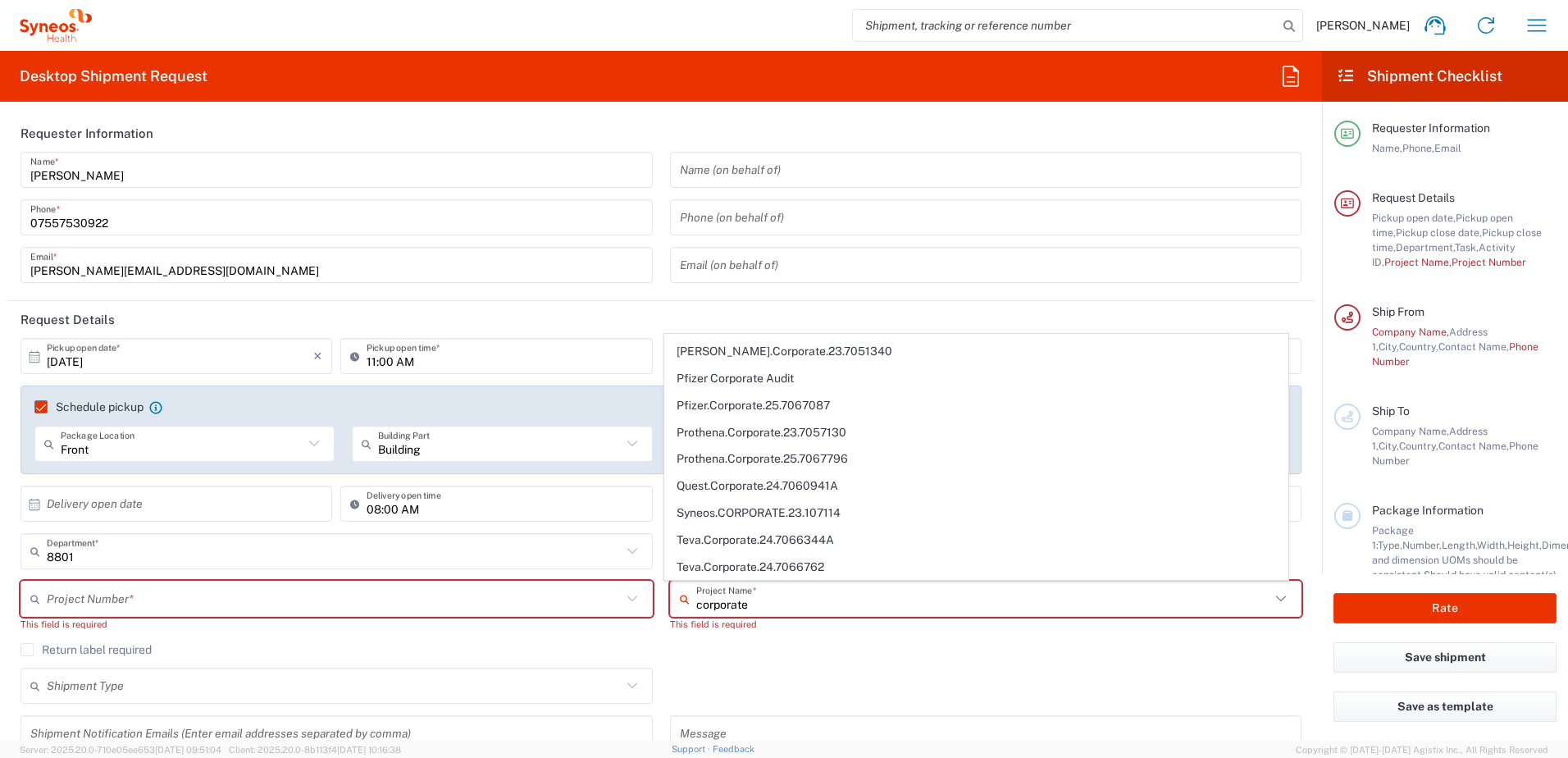
type input "corporate"
drag, startPoint x: 777, startPoint y: 601, endPoint x: 420, endPoint y: 648, distance: 360.1
click at [584, 602] on div "Project Number * No Results Found This field is required corporate Project Name…" at bounding box center [661, 611] width 1298 height 62
click at [408, 640] on div "Project Number * No Results Found This field is required" at bounding box center [337, 611] width 649 height 62
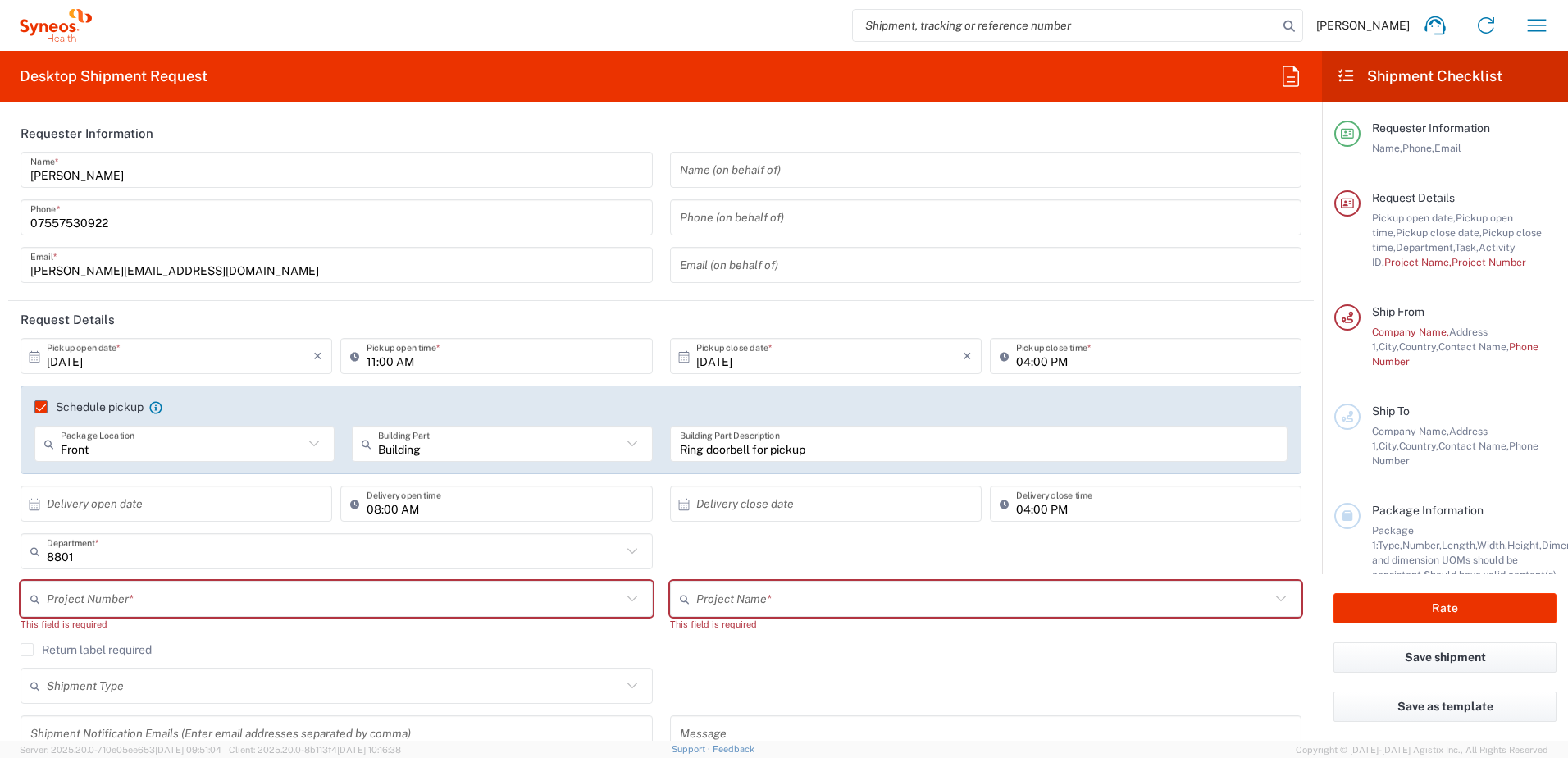
click at [625, 598] on icon at bounding box center [631, 598] width 21 height 21
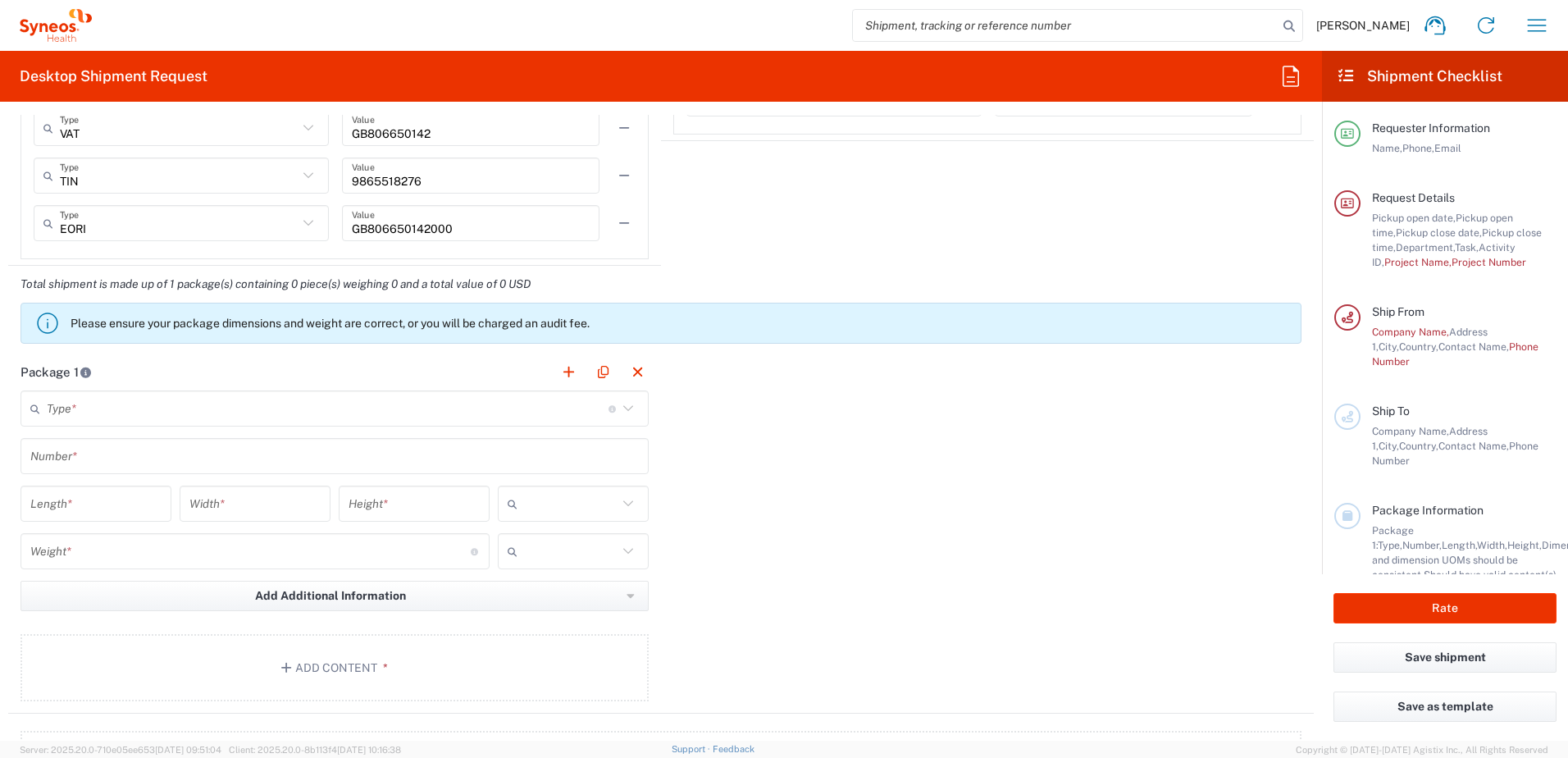
scroll to position [1395, 0]
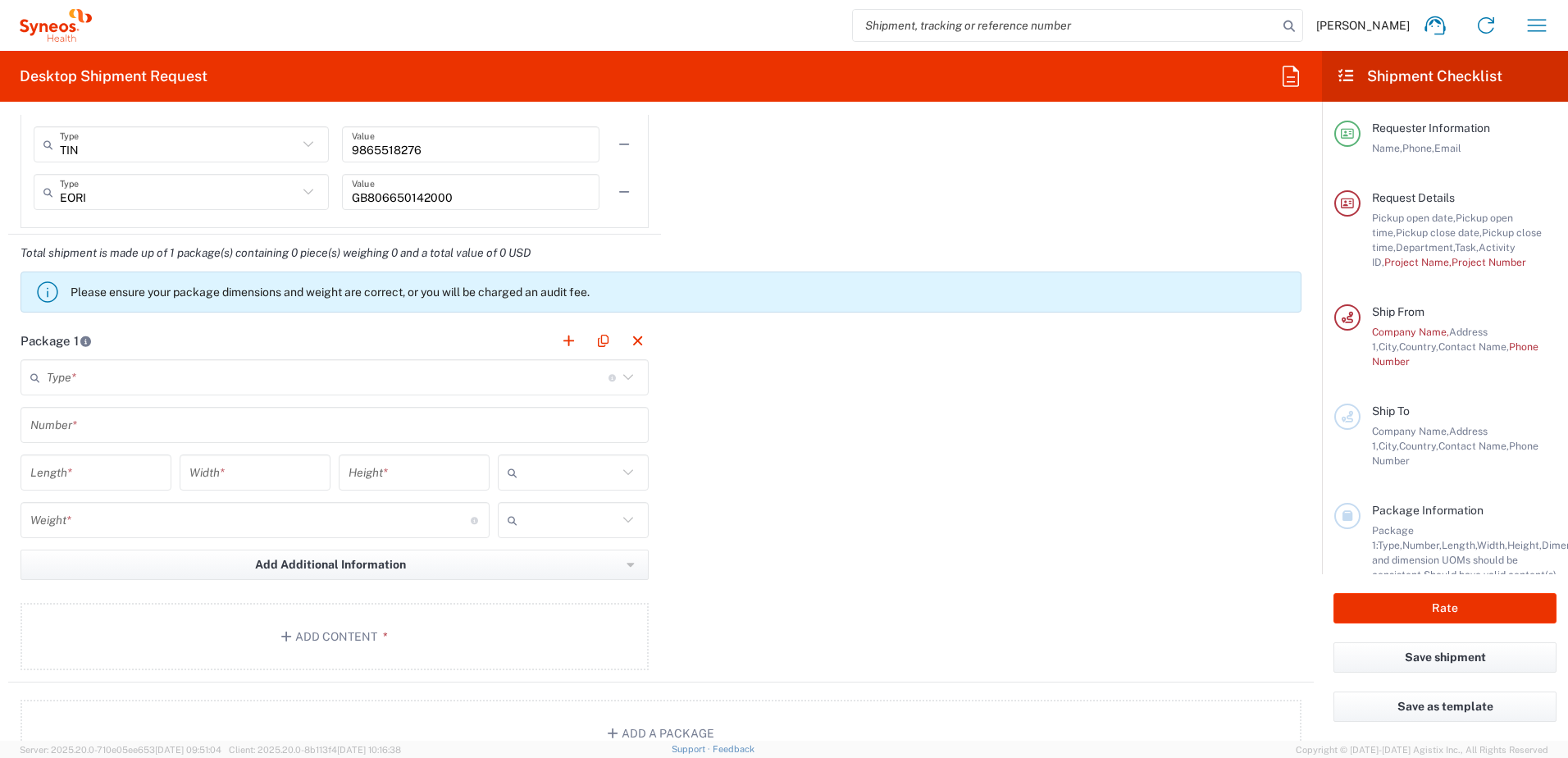
click at [622, 378] on icon at bounding box center [628, 377] width 21 height 21
click at [401, 375] on input "text" at bounding box center [327, 378] width 561 height 29
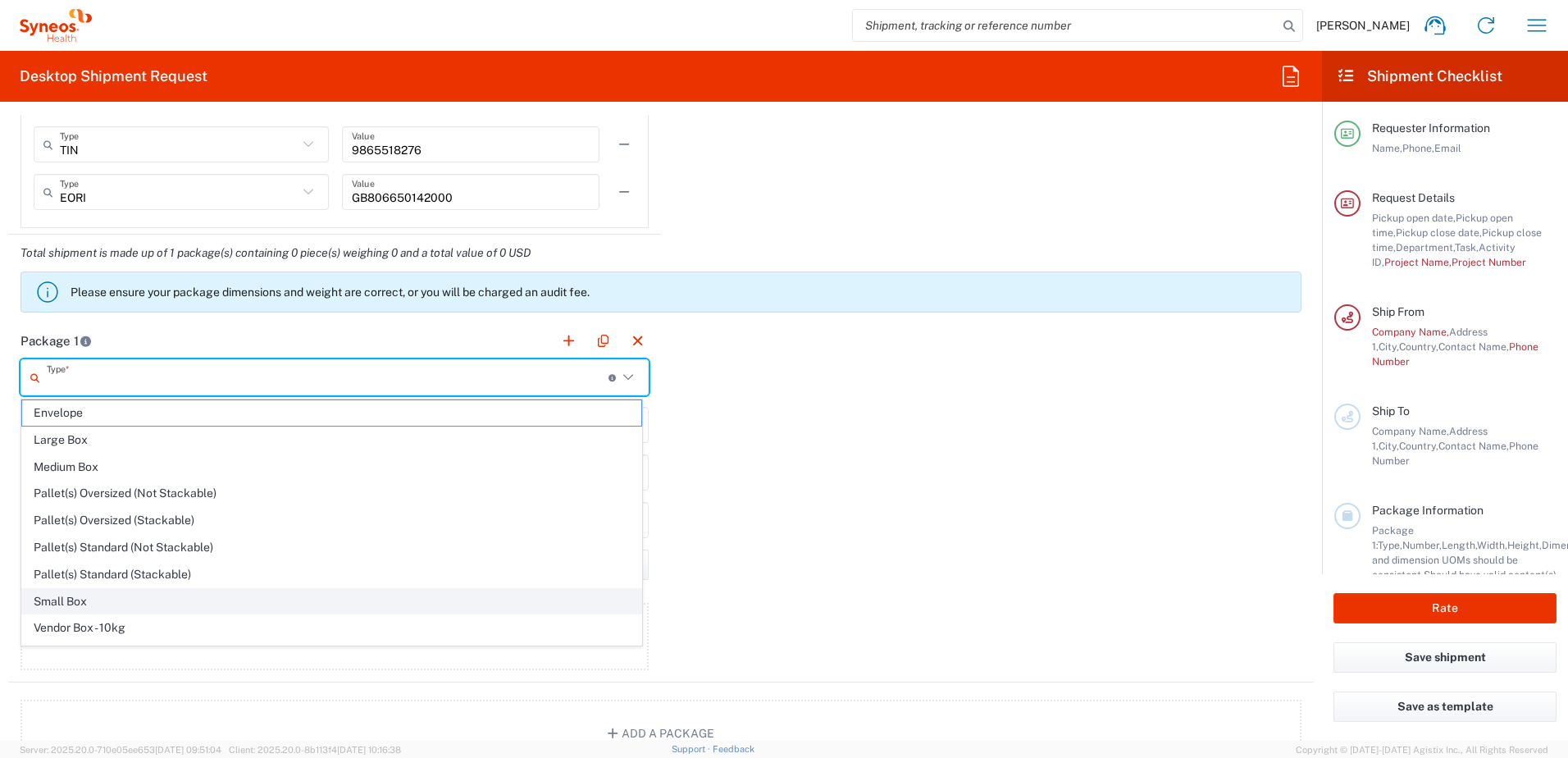
click at [173, 589] on span "Small Box" at bounding box center [332, 602] width 620 height 26
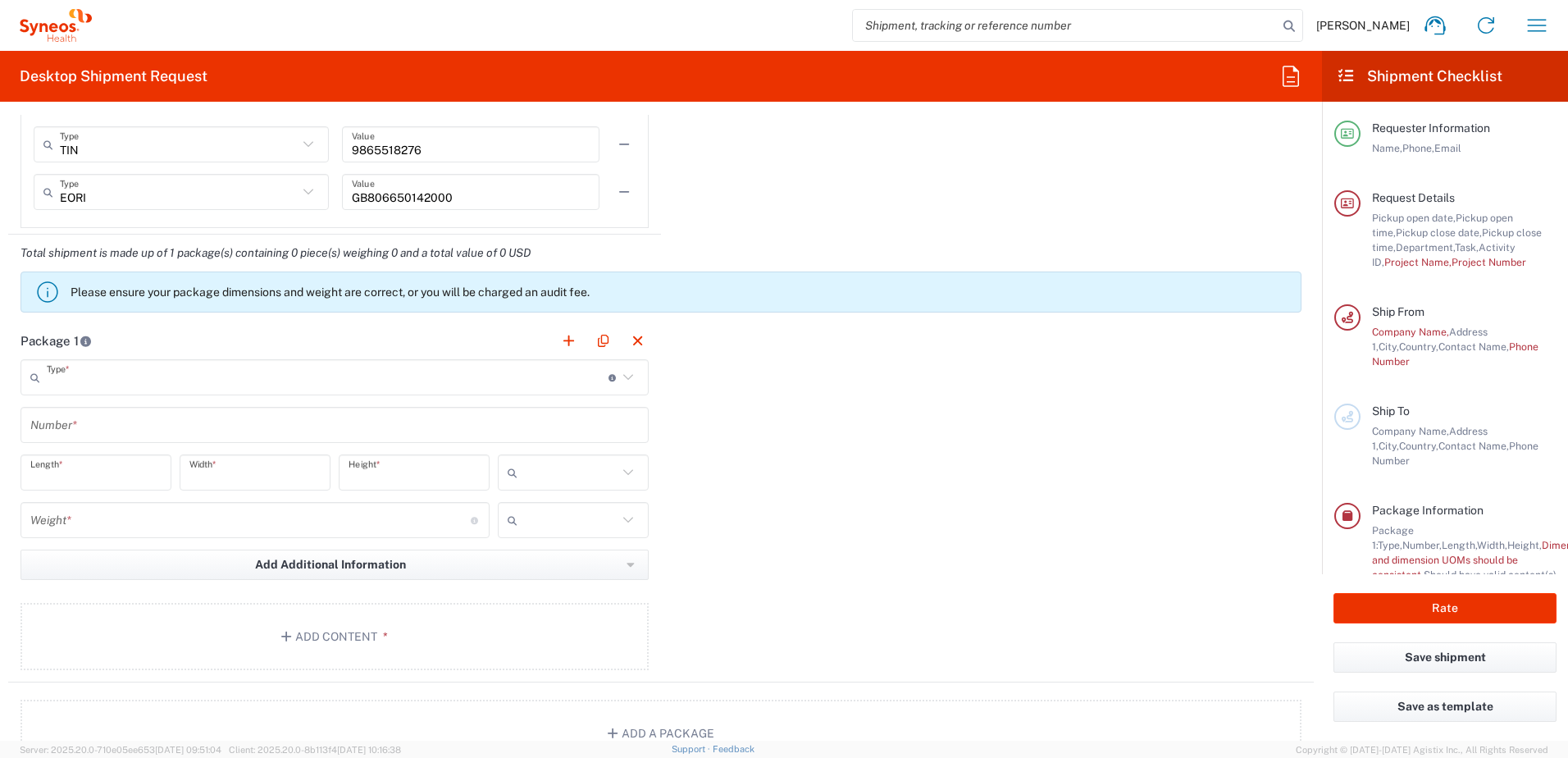
type input "Small Box"
type input "12.25"
type input "11"
type input "1.5"
type input "in"
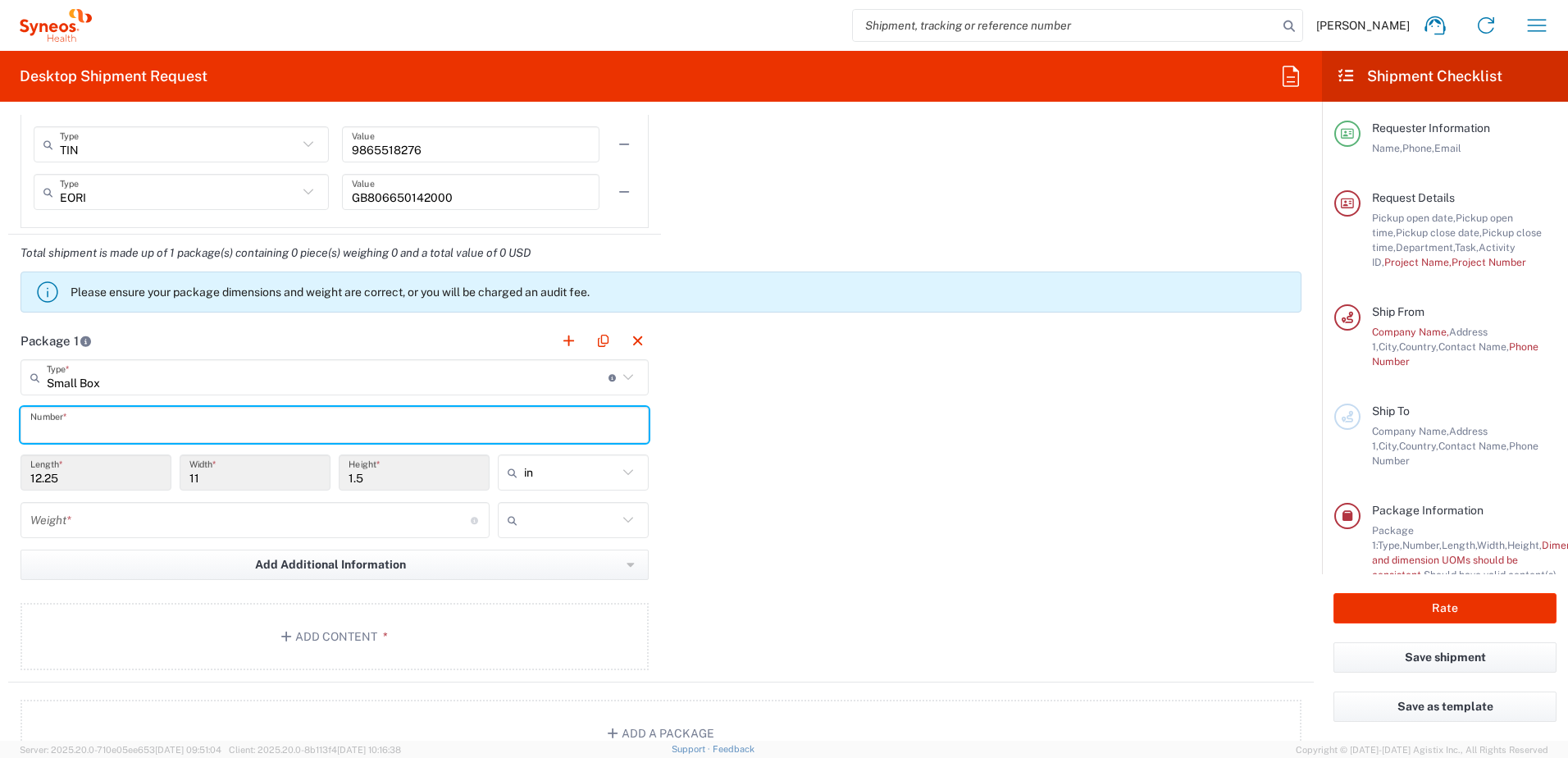
click at [203, 423] on input "text" at bounding box center [335, 426] width 608 height 29
type input "1"
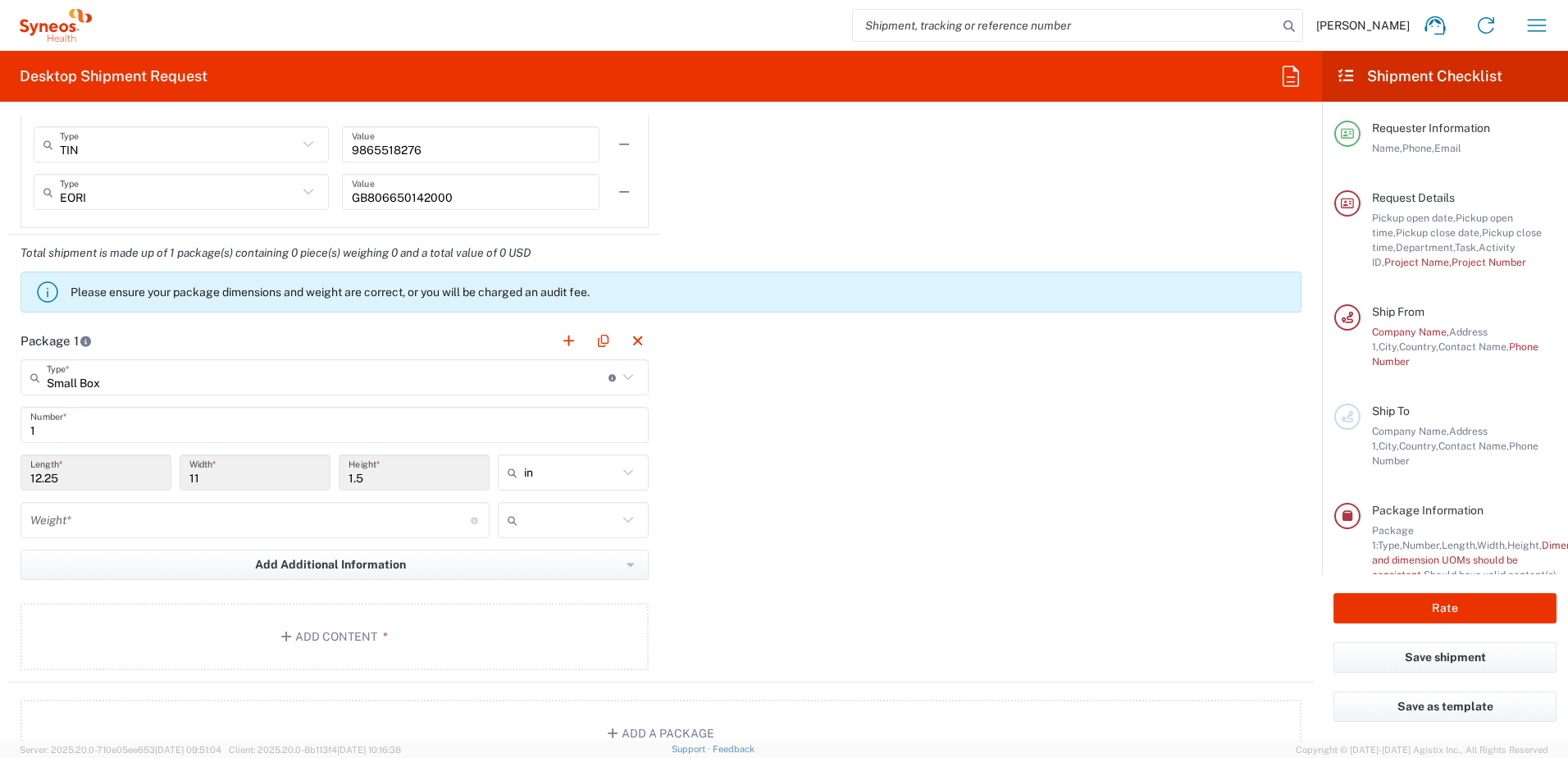
click at [925, 588] on div "Package 1 Small Box Type * Material used to package goods Envelope Large Box Me…" at bounding box center [661, 502] width 1306 height 360
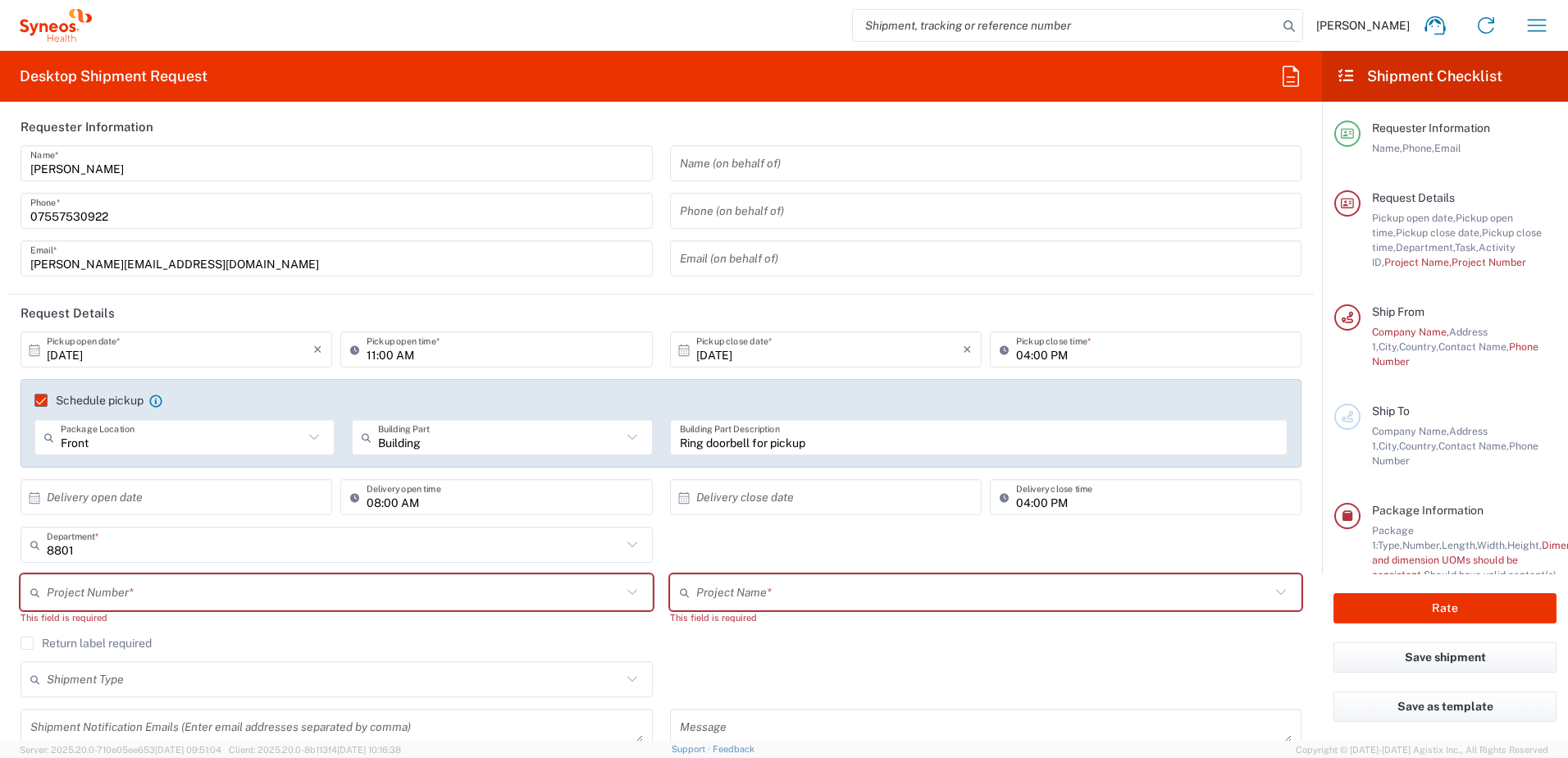
scroll to position [0, 0]
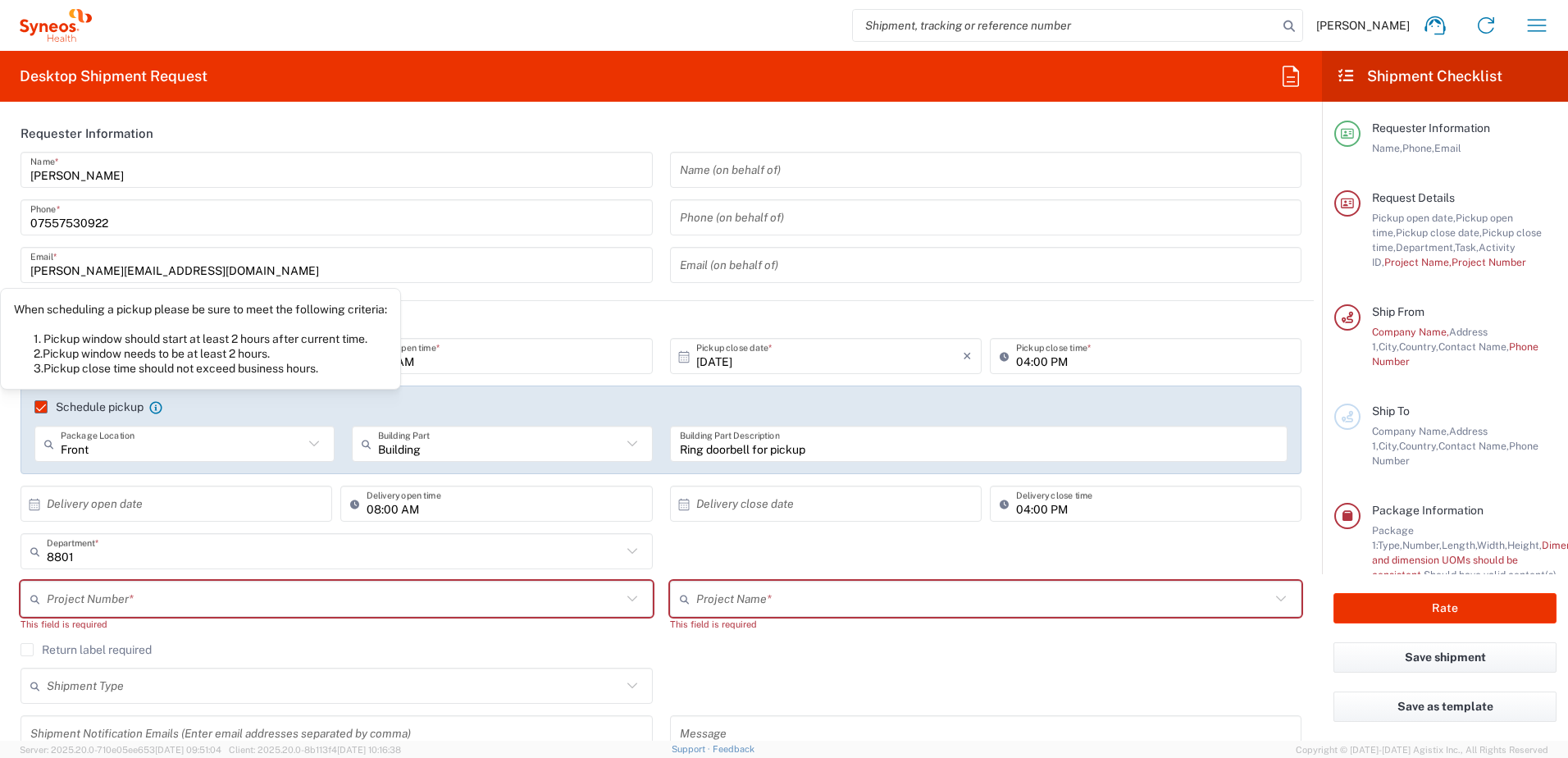
click at [155, 408] on icon at bounding box center [156, 407] width 13 height 13
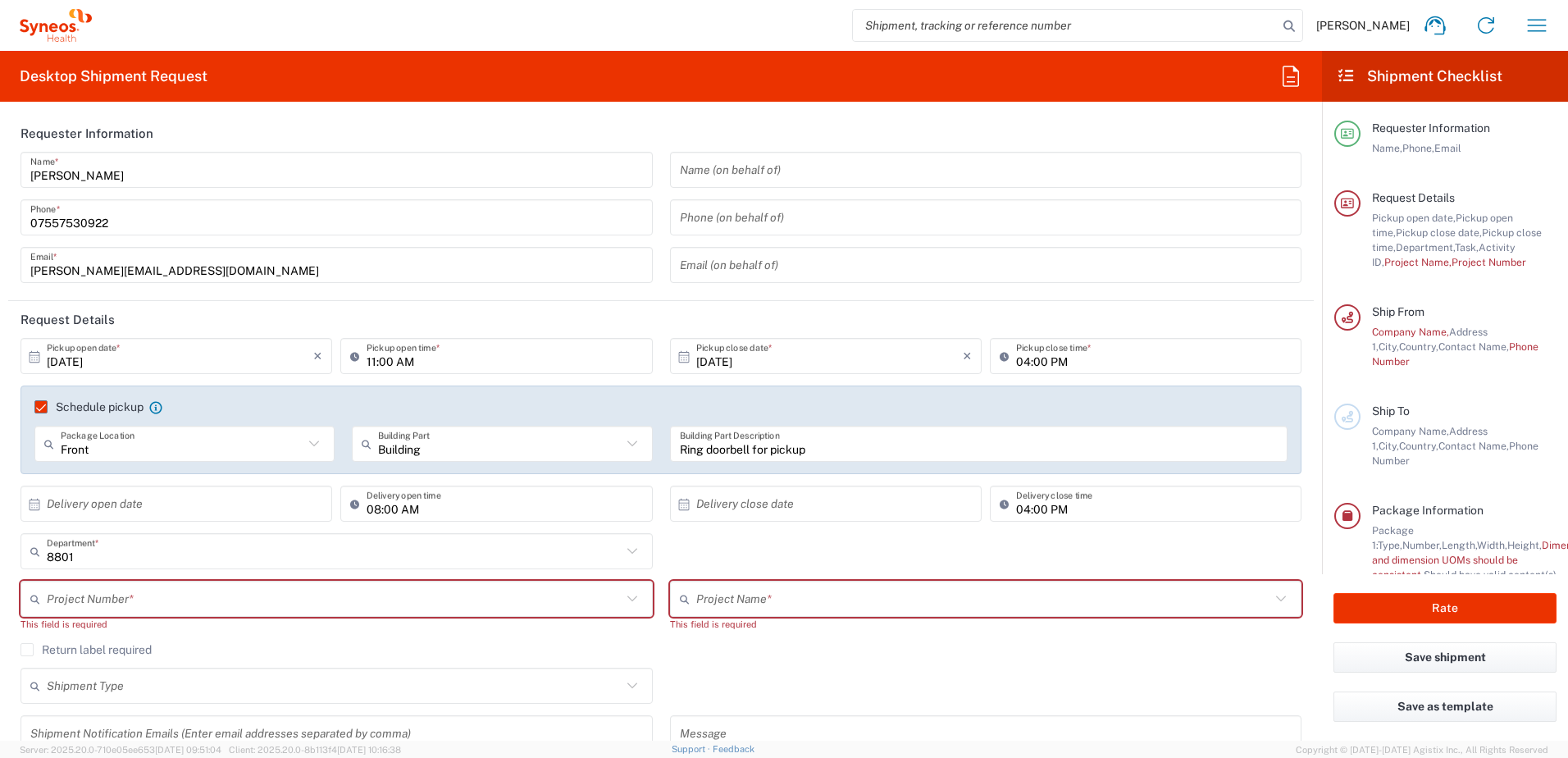
click at [834, 355] on input "10/01/2025" at bounding box center [830, 356] width 267 height 29
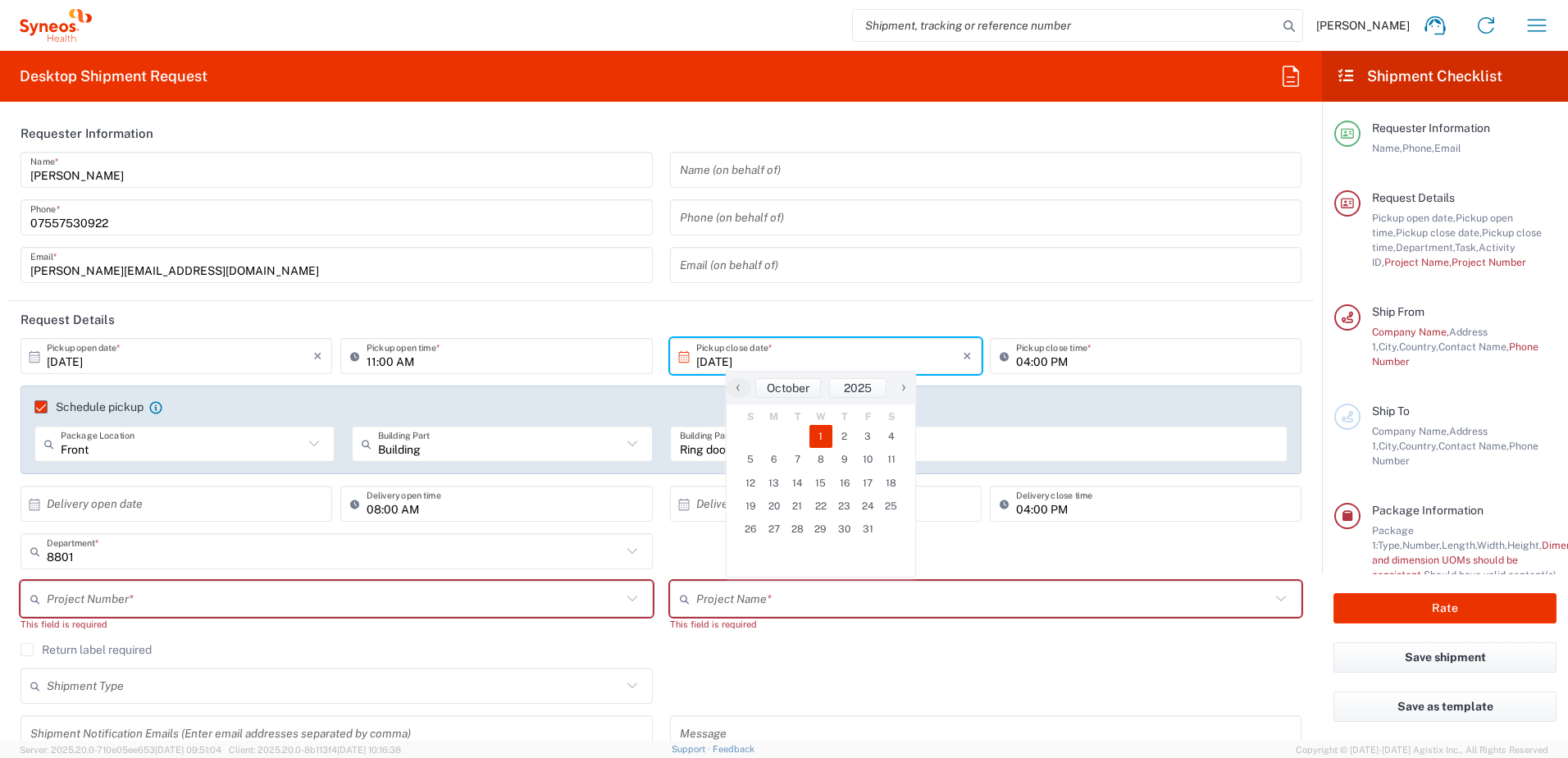
click at [677, 362] on icon at bounding box center [684, 356] width 15 height 15
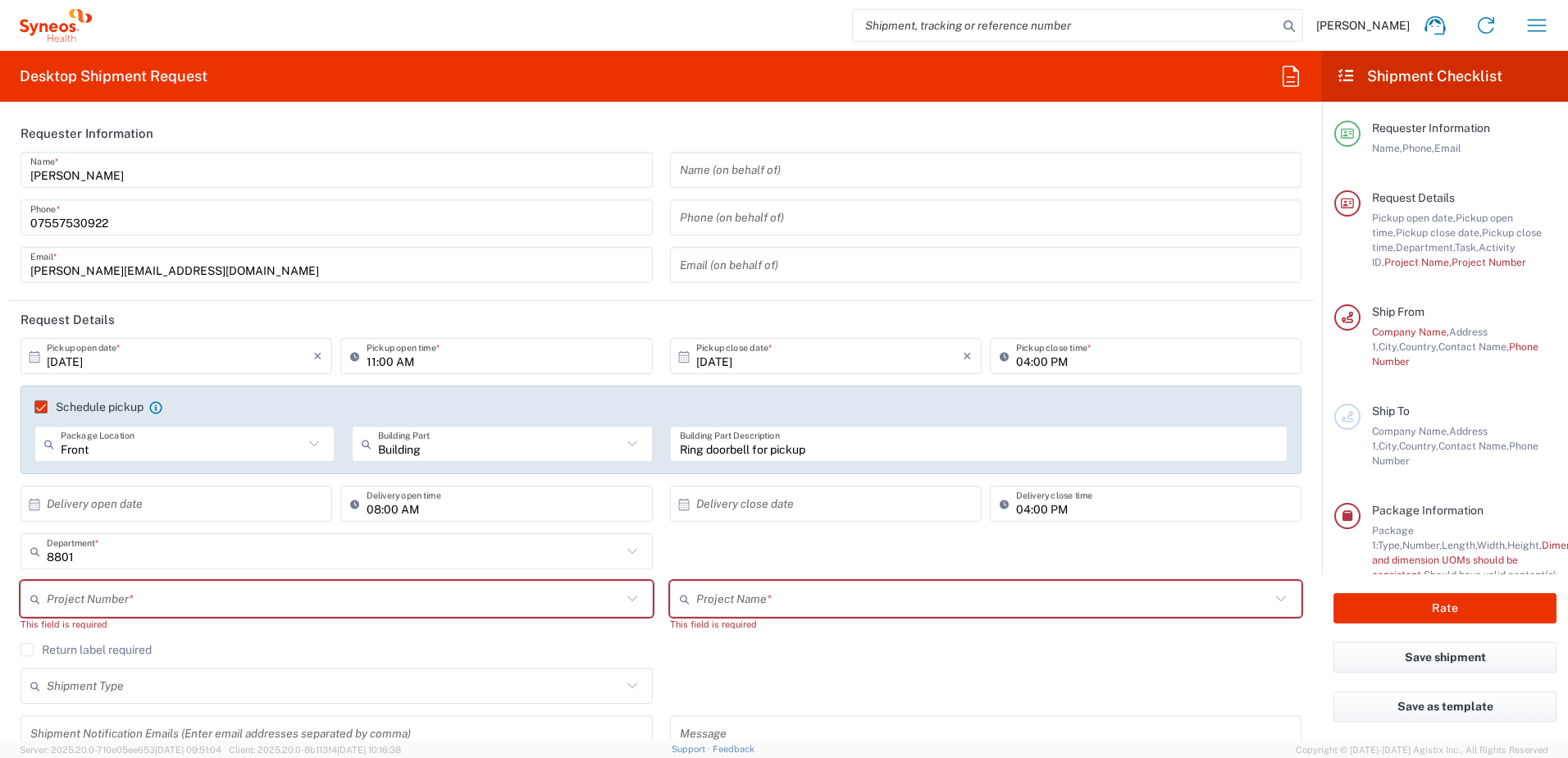
click at [682, 357] on icon at bounding box center [684, 356] width 15 height 15
click at [678, 356] on icon at bounding box center [684, 355] width 10 height 11
click at [704, 356] on input "10/01/2025" at bounding box center [830, 356] width 267 height 29
click at [714, 358] on input "10/01/2025" at bounding box center [830, 356] width 267 height 29
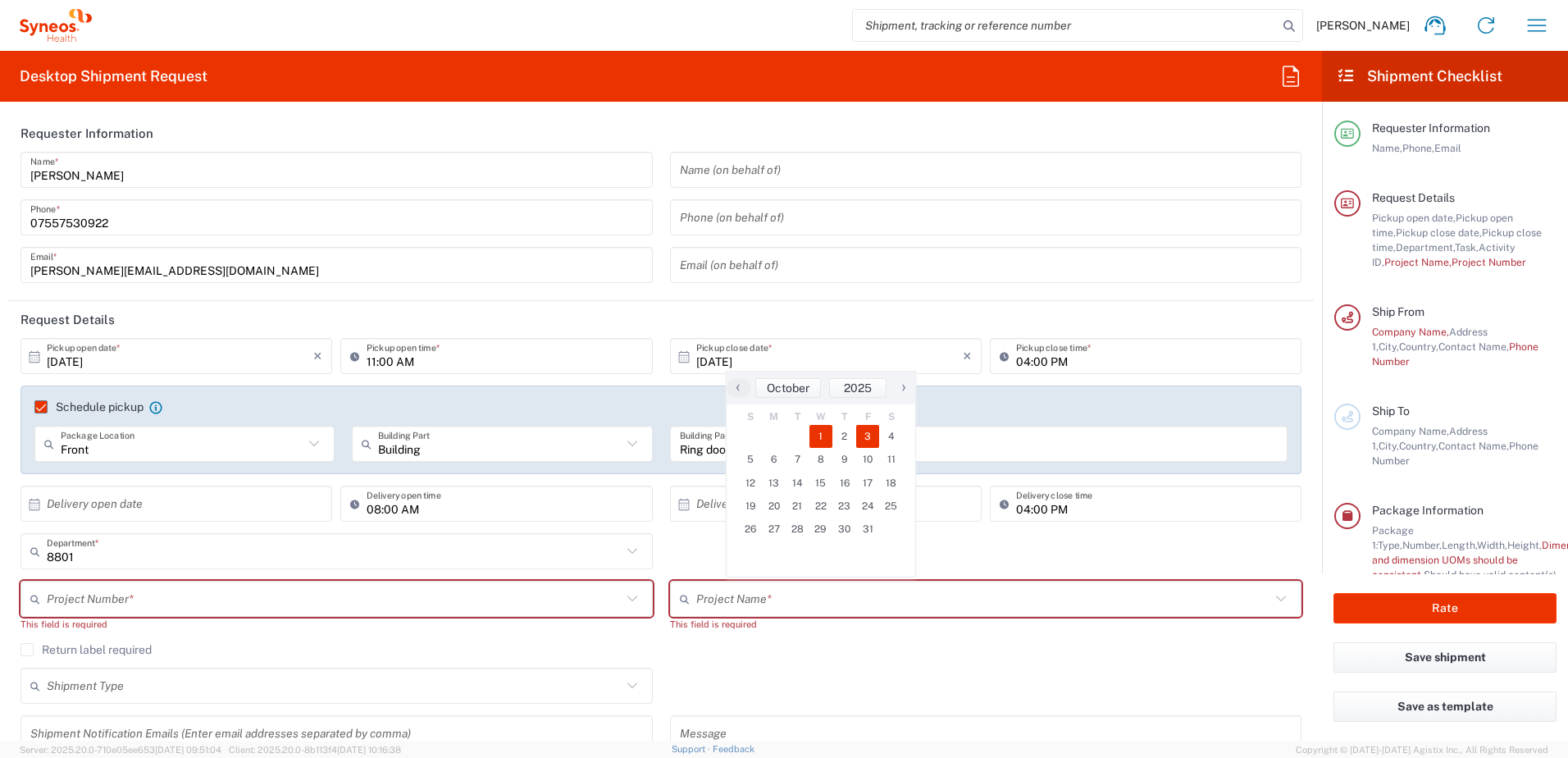
type input "10/03/2025"
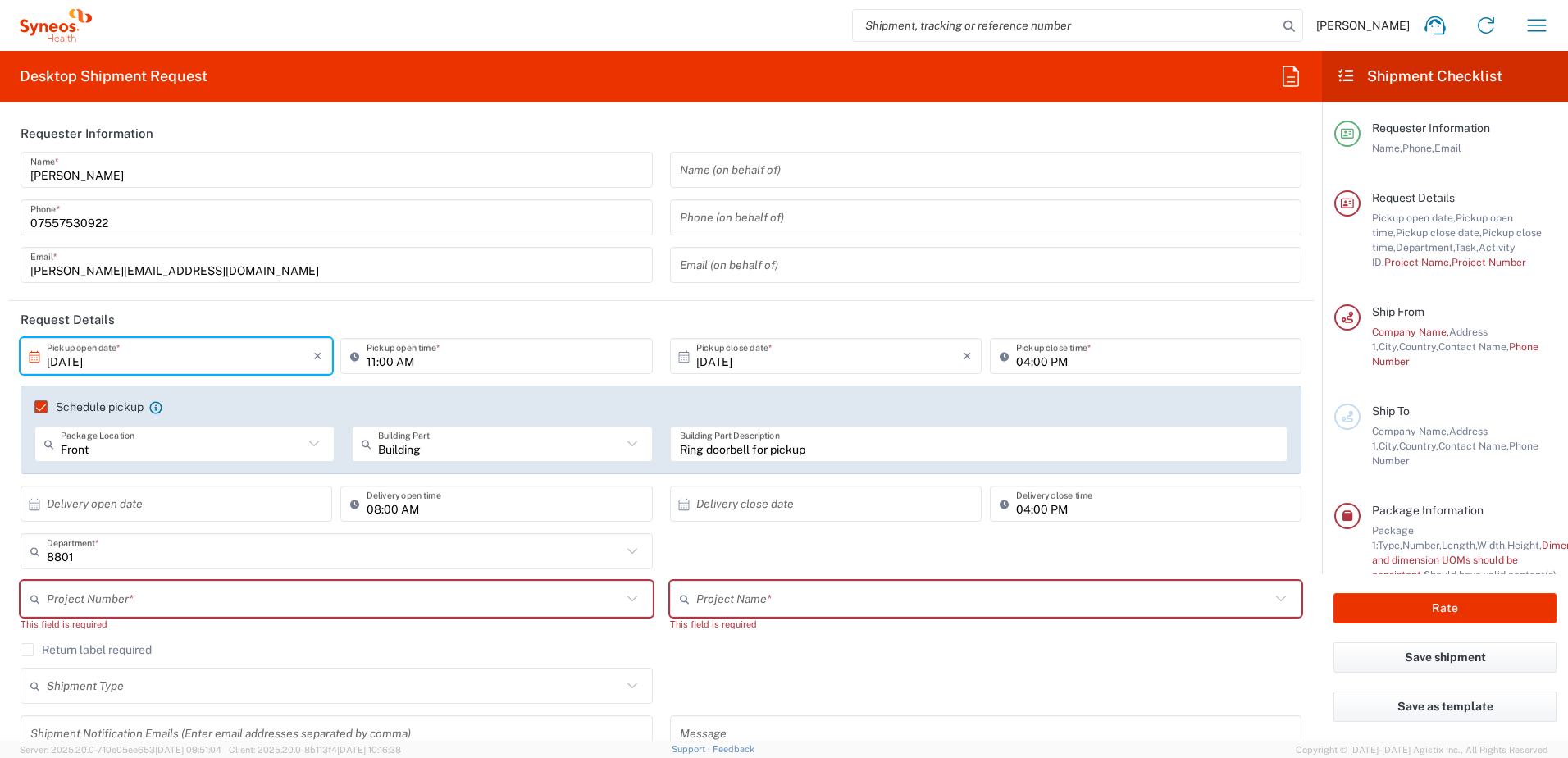
click at [168, 359] on input "10/03/2025" at bounding box center [180, 356] width 267 height 29
click at [71, 360] on input "10/03/2025" at bounding box center [180, 356] width 267 height 29
click at [73, 358] on input "10/03/2025" at bounding box center [180, 356] width 267 height 29
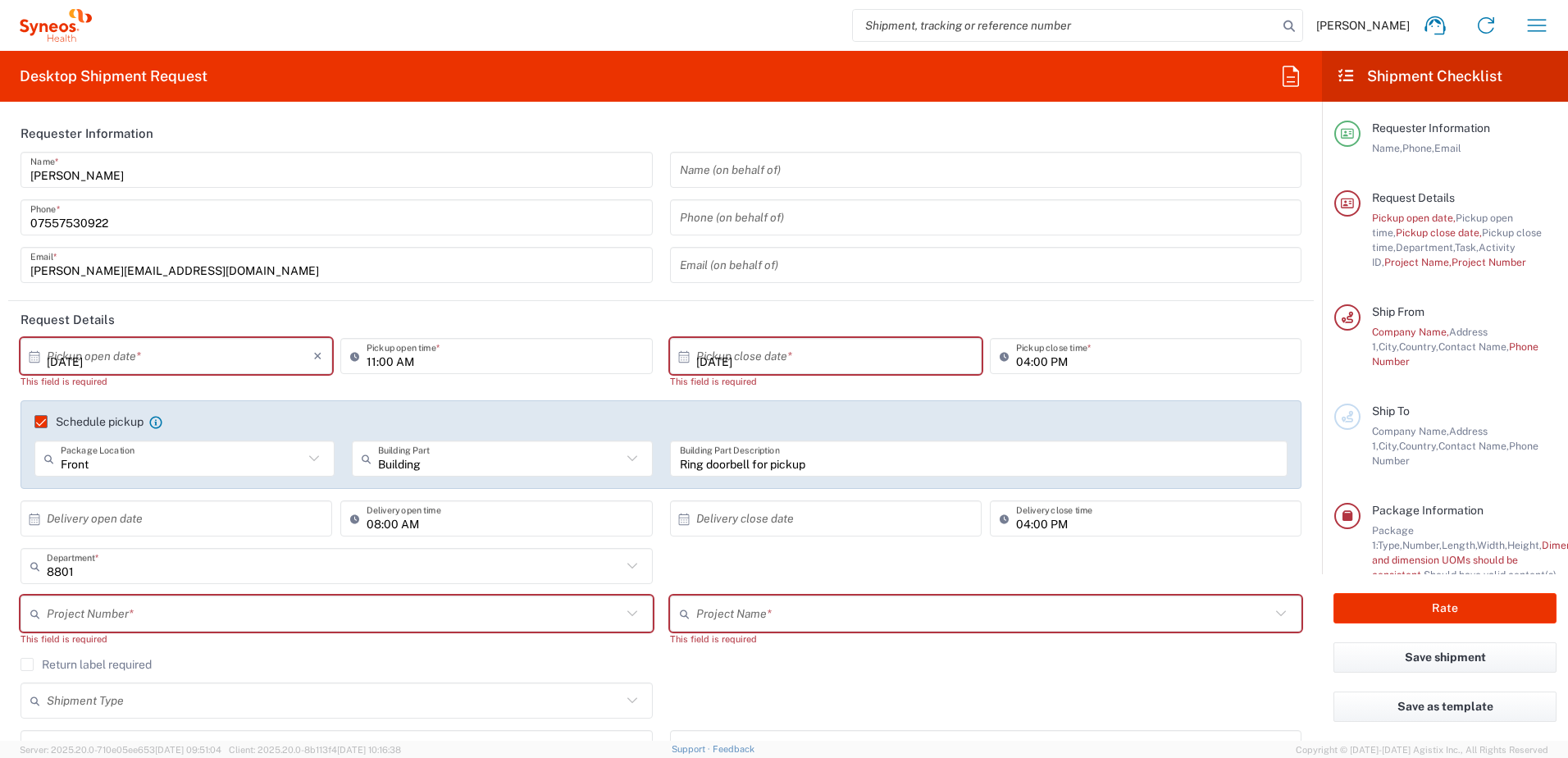
type input "10/02/2025"
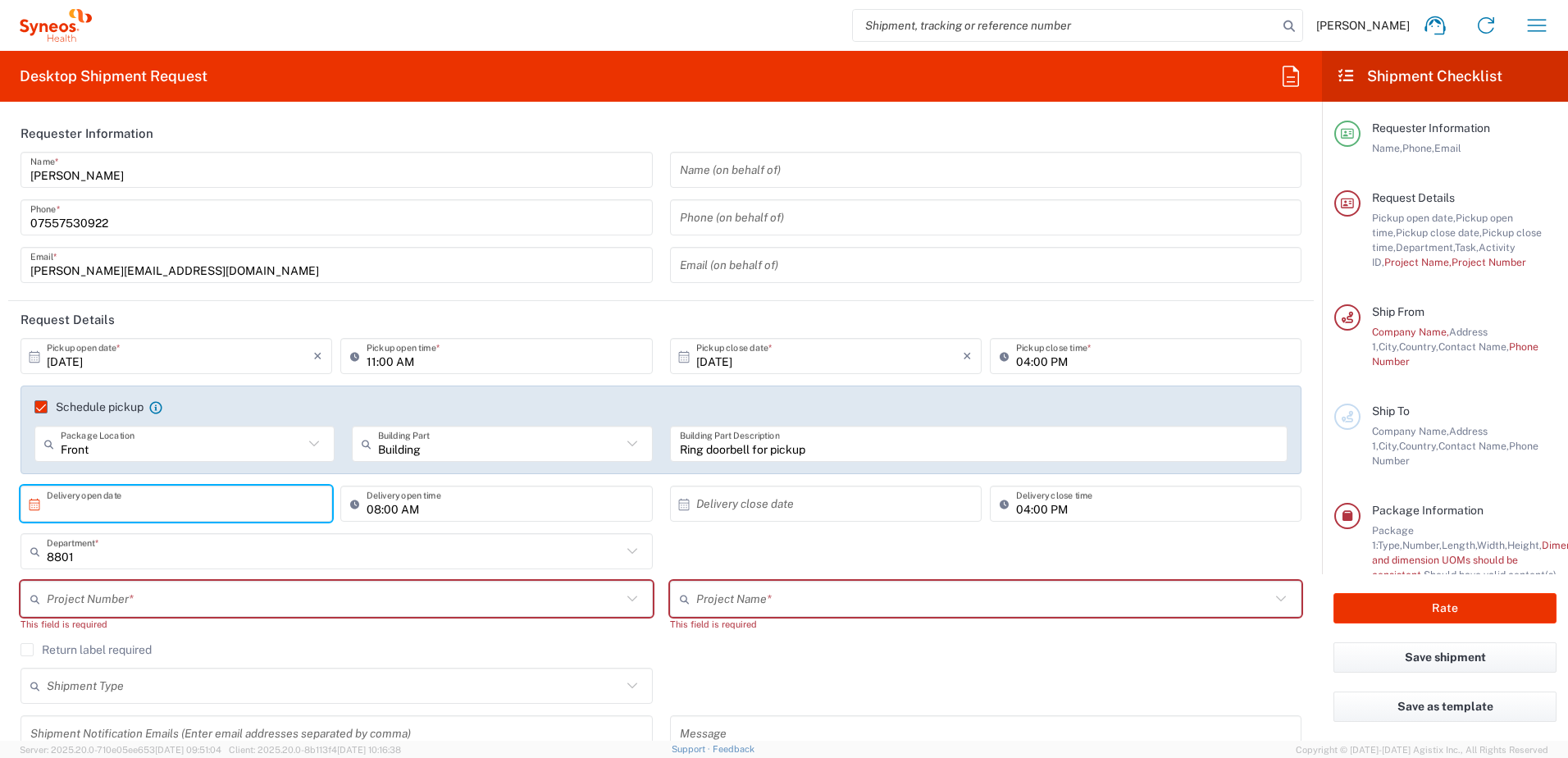
click at [179, 507] on input "text" at bounding box center [180, 504] width 267 height 29
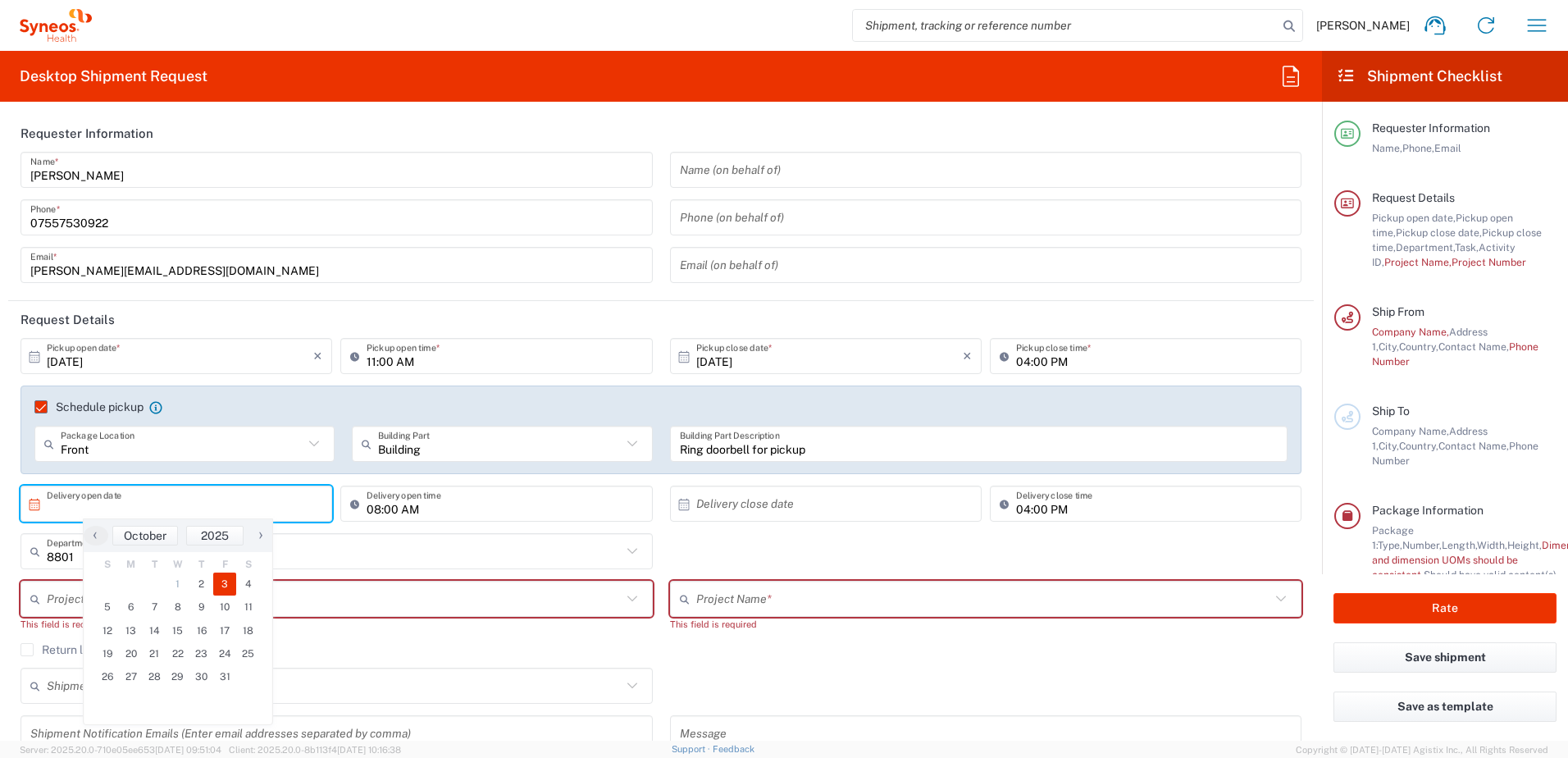
click at [220, 582] on span "3" at bounding box center [226, 584] width 24 height 23
type input "10/03/2025"
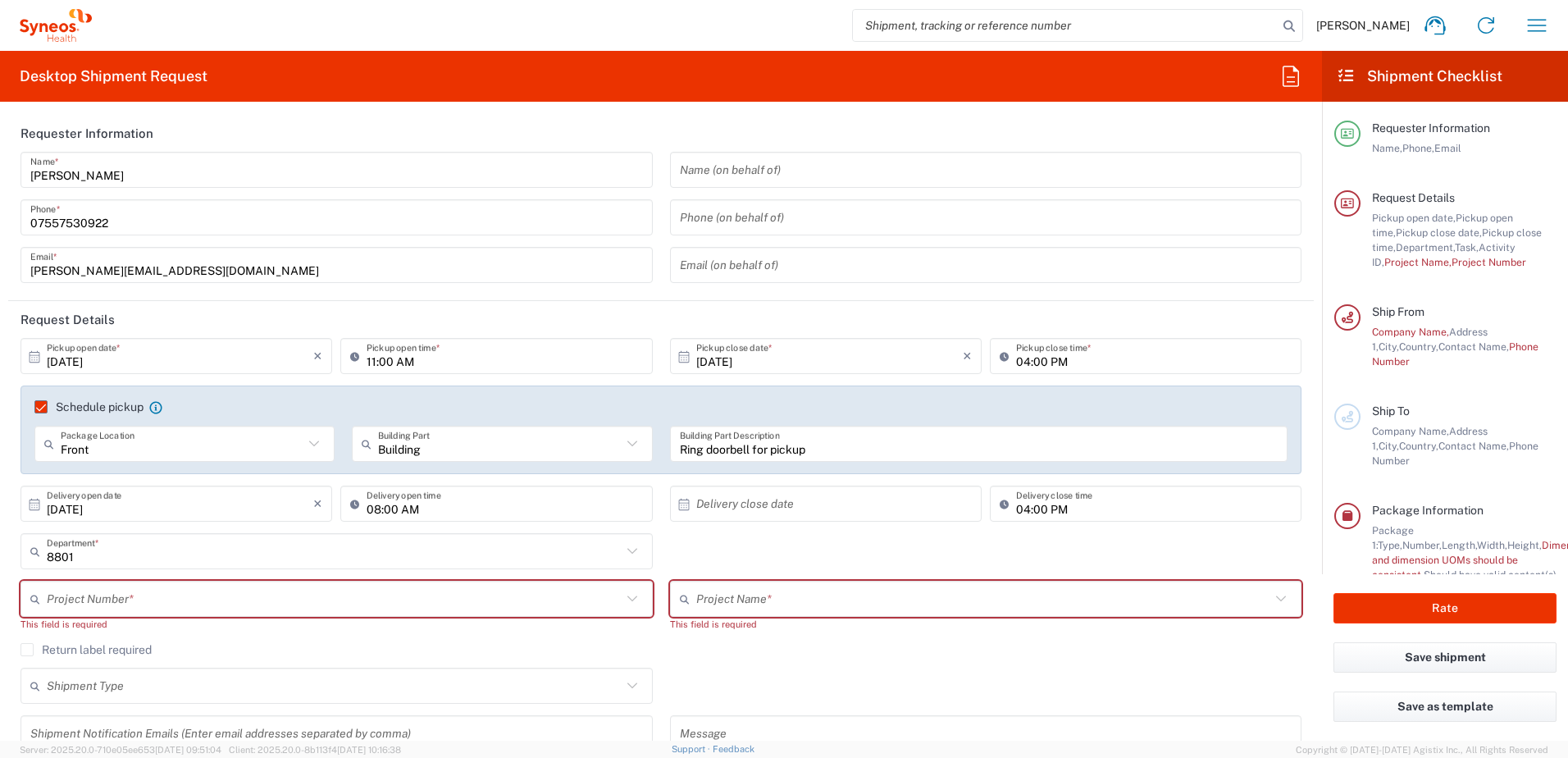
click at [753, 499] on input "text" at bounding box center [830, 504] width 267 height 29
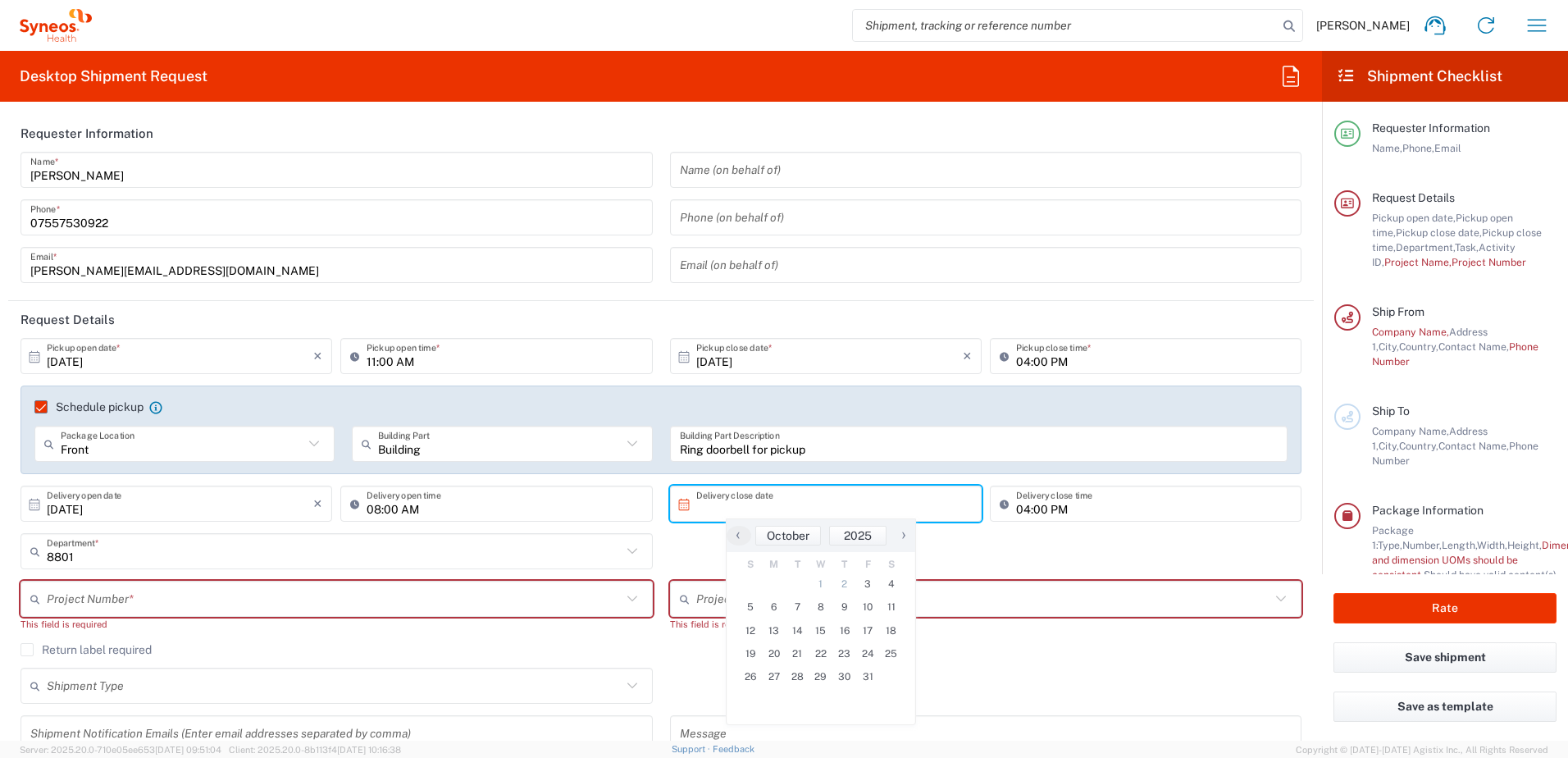
click at [767, 508] on input "text" at bounding box center [830, 504] width 267 height 29
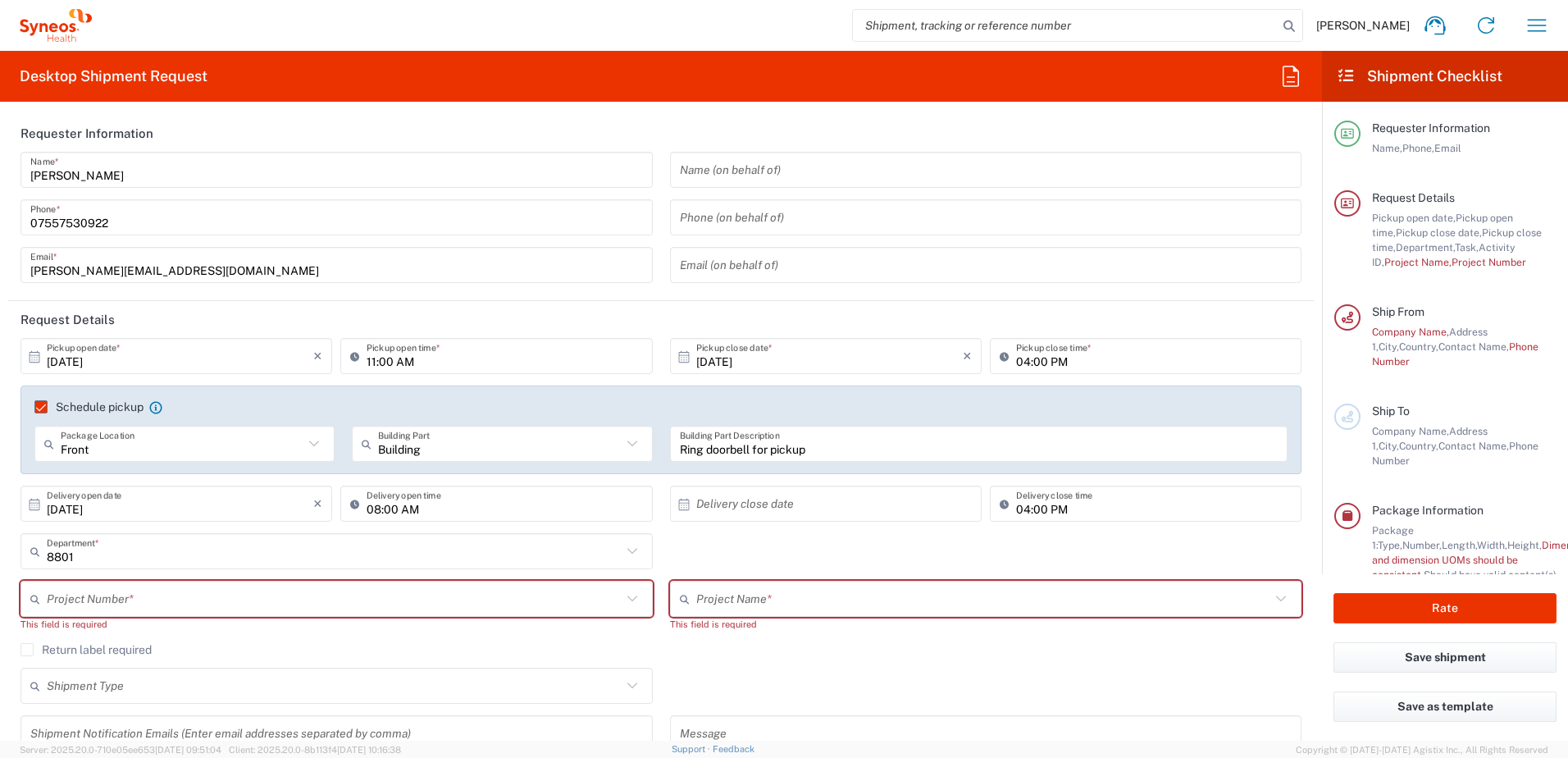
click at [740, 502] on input "text" at bounding box center [830, 504] width 267 height 29
click at [866, 583] on span "3" at bounding box center [868, 584] width 24 height 23
type input "10/03/2025"
click at [225, 597] on input "text" at bounding box center [334, 599] width 575 height 29
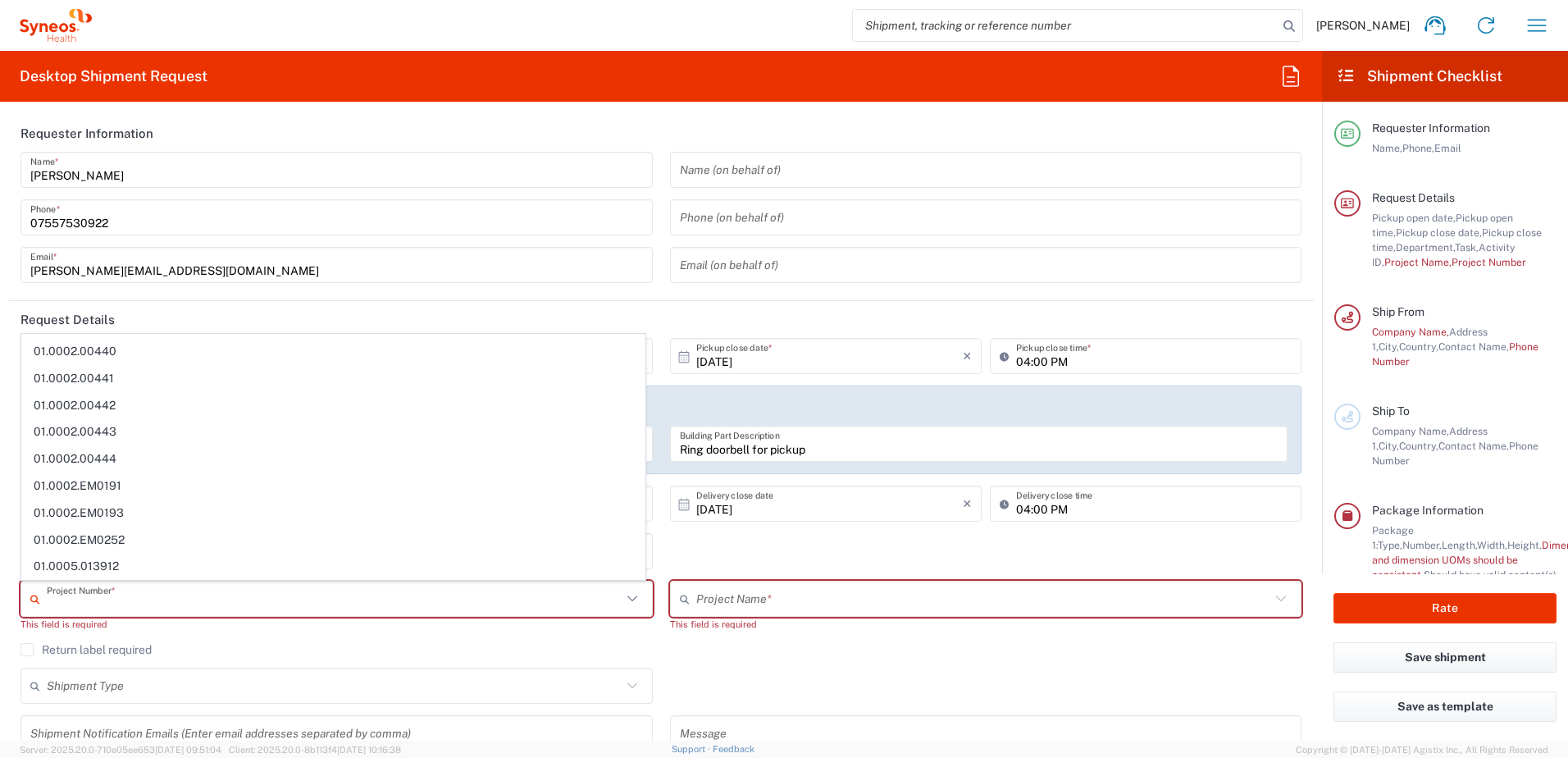
scroll to position [2412, 0]
click at [409, 621] on div "This field is required" at bounding box center [337, 624] width 632 height 15
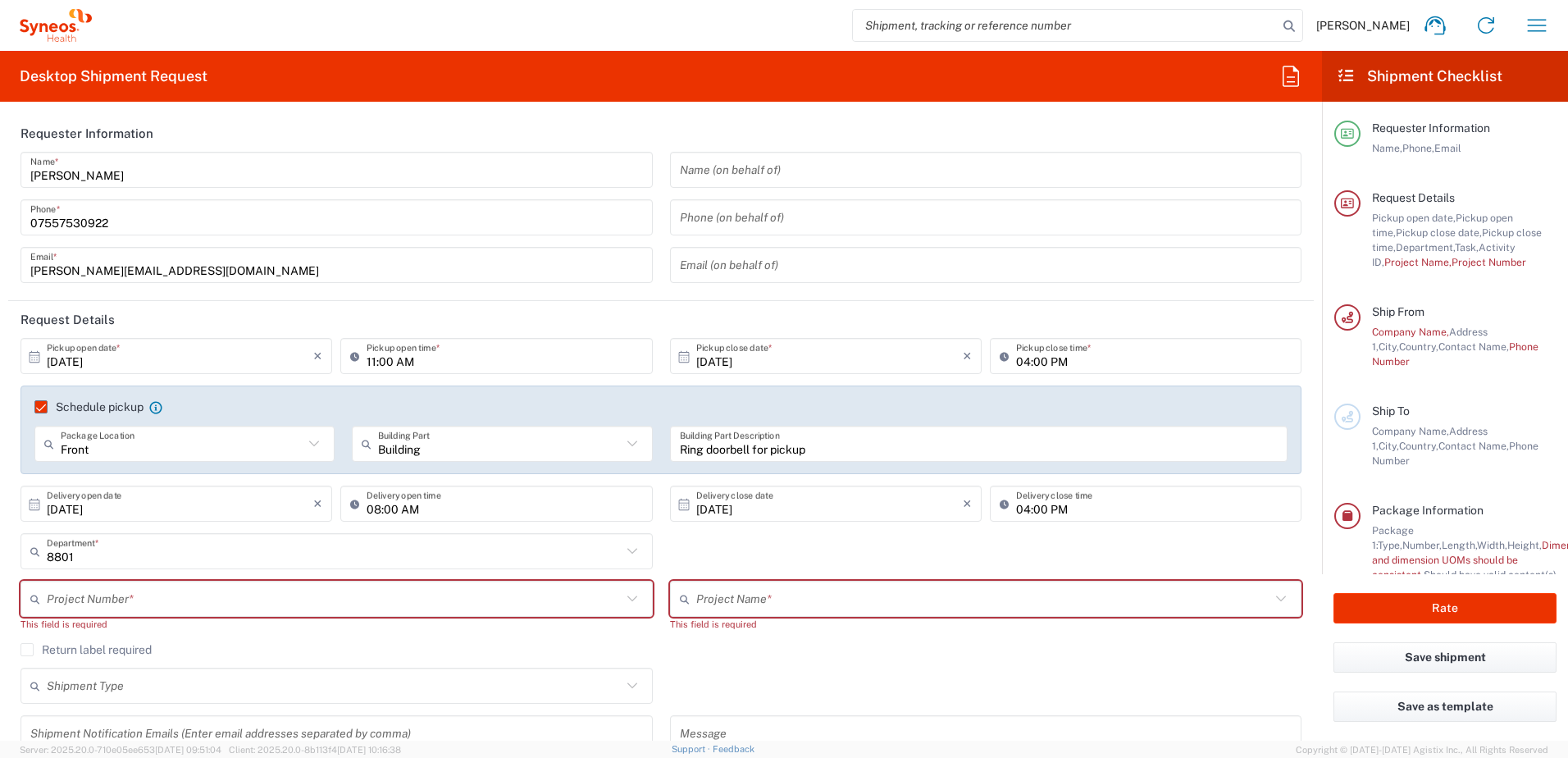
click at [623, 596] on icon at bounding box center [631, 598] width 21 height 21
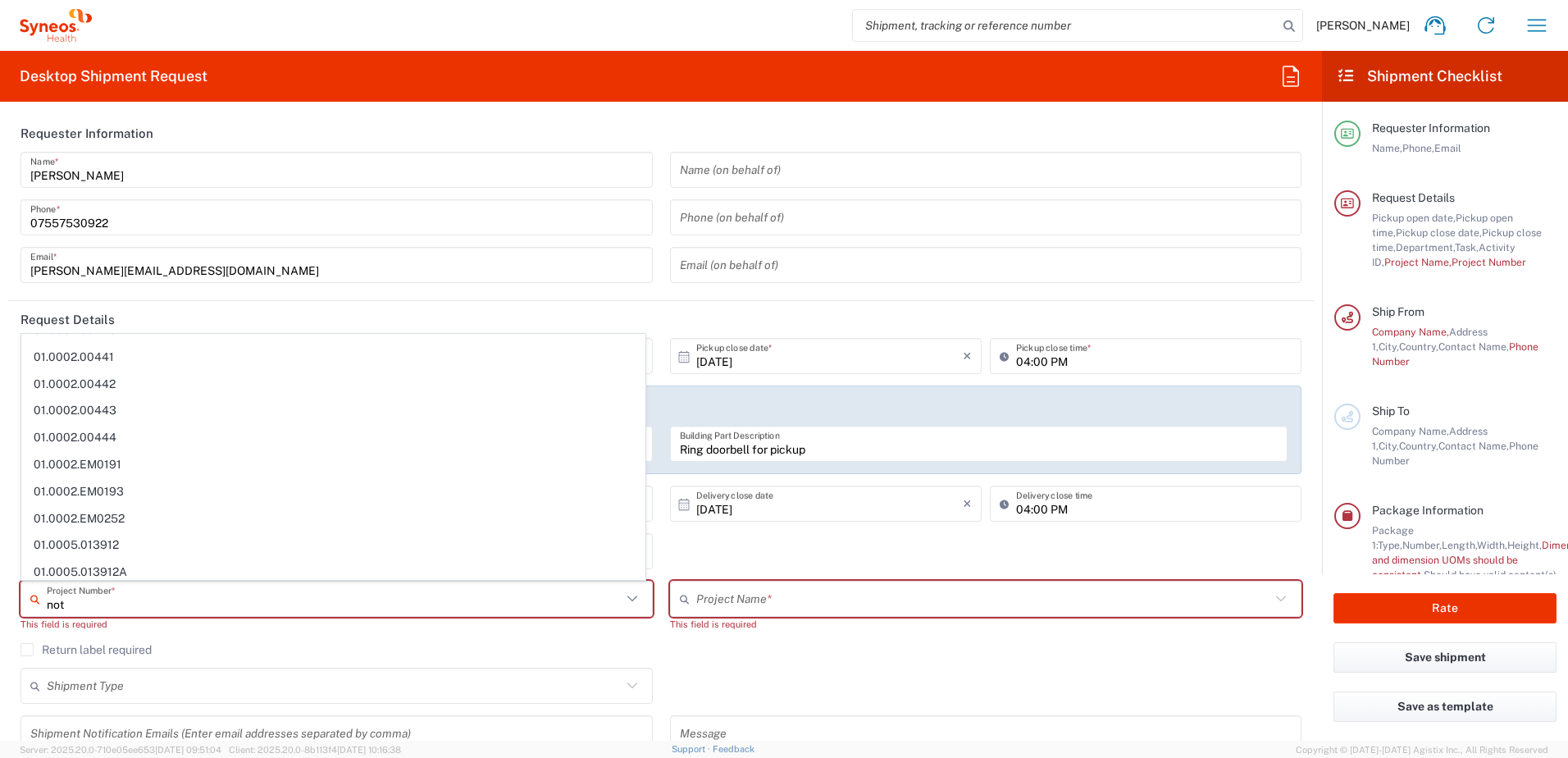
scroll to position [0, 0]
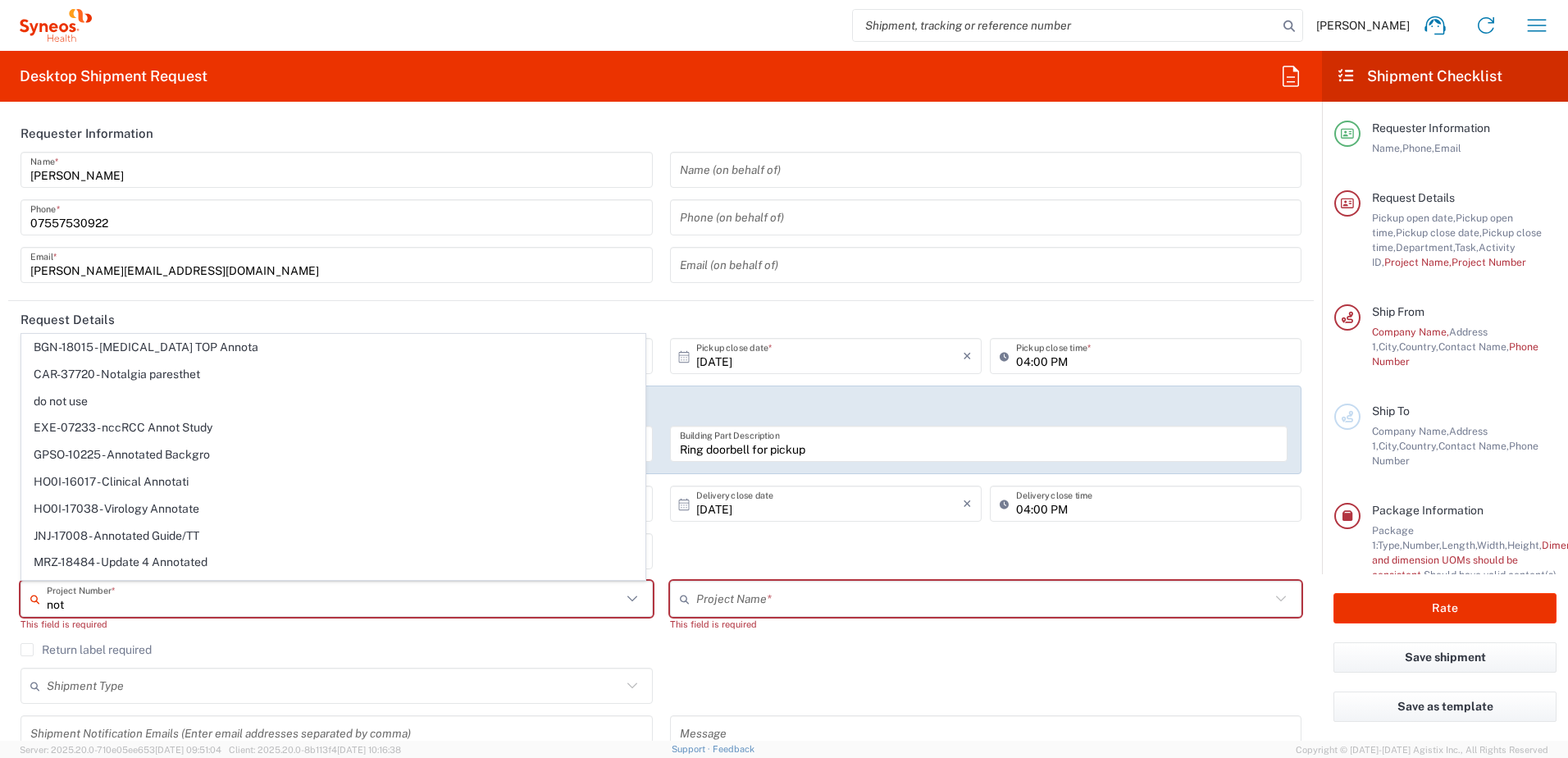
type input "not"
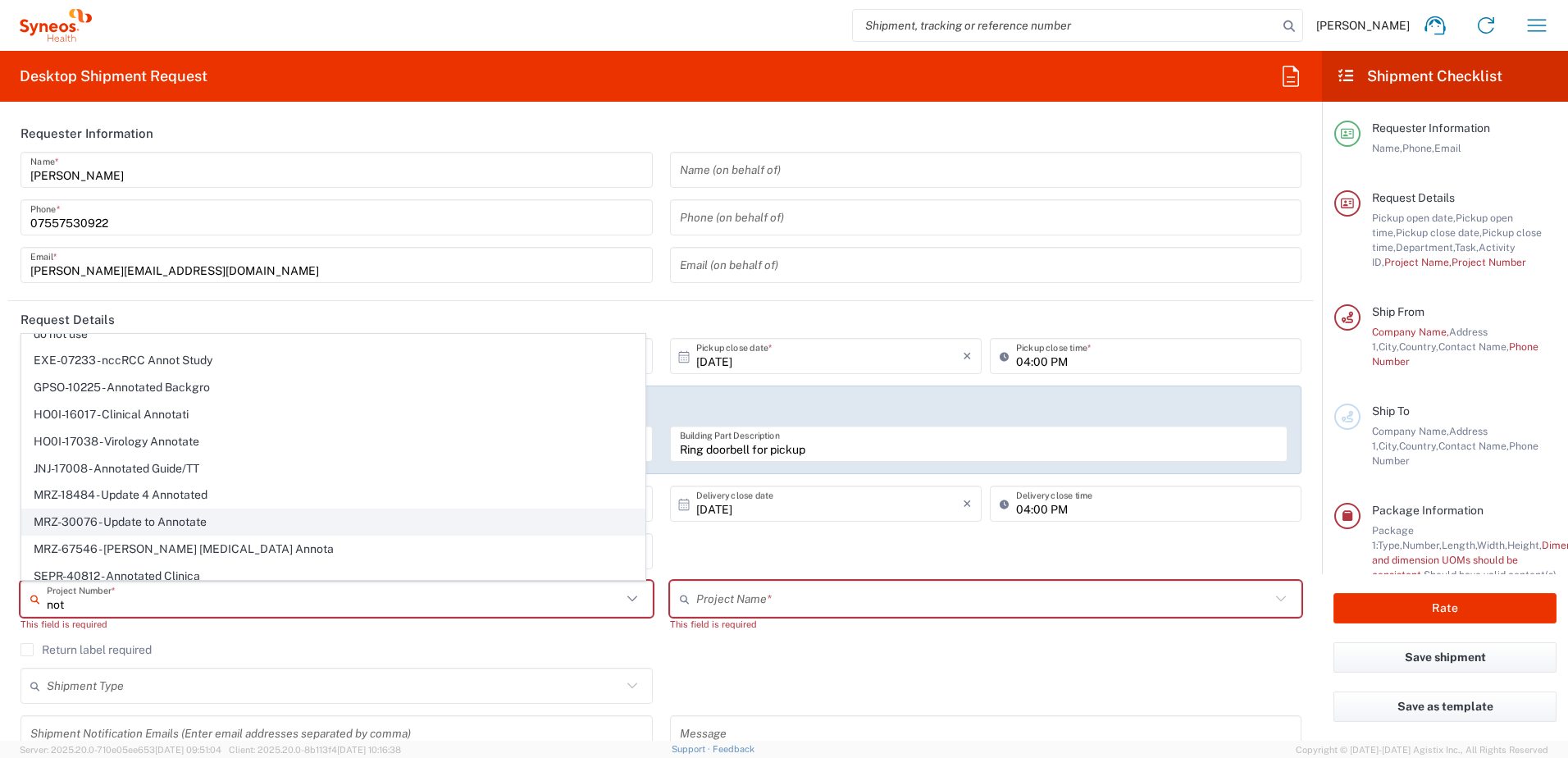
scroll to position [77, 0]
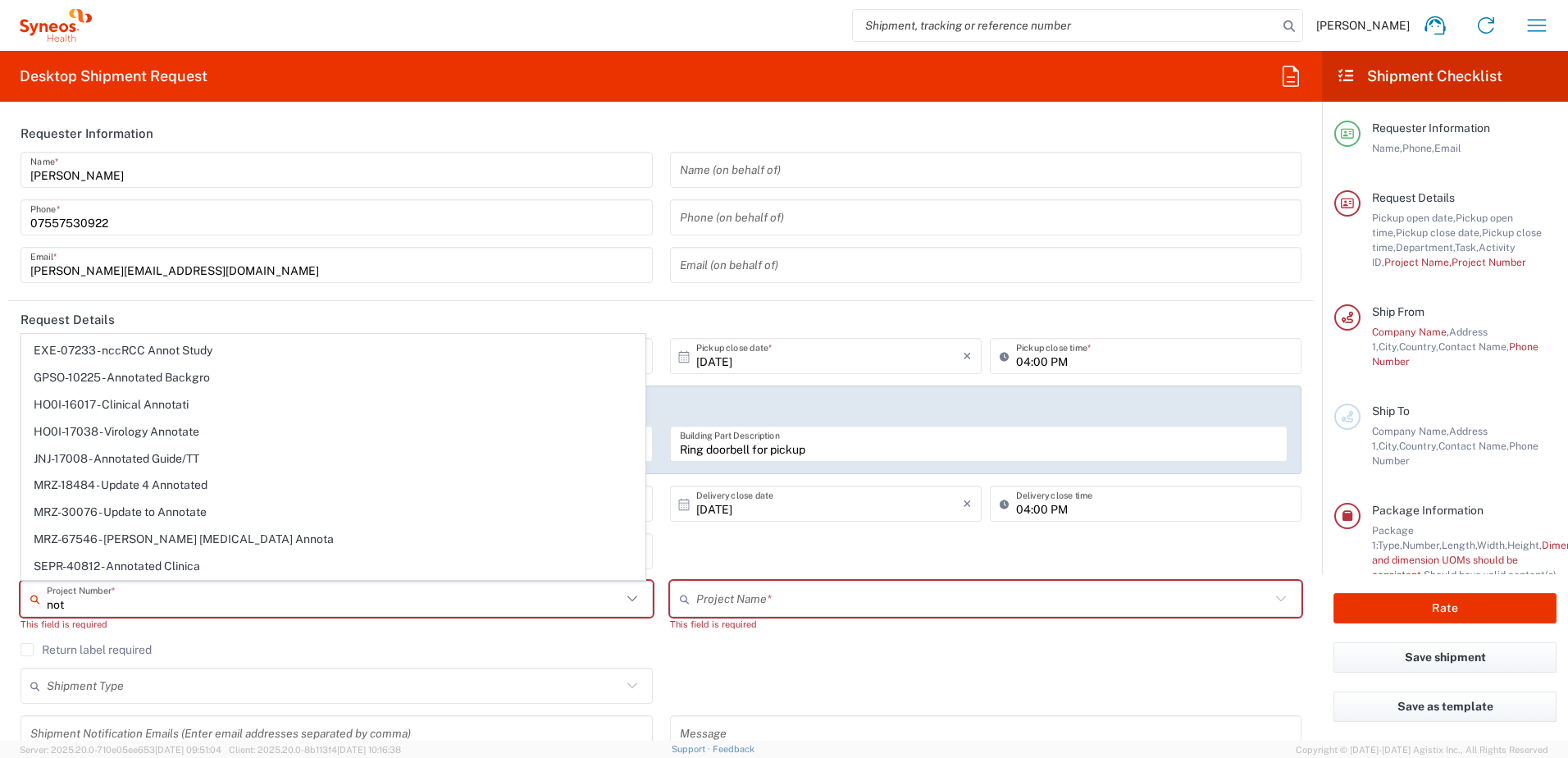
drag, startPoint x: 90, startPoint y: 602, endPoint x: 126, endPoint y: 596, distance: 36.5
click at [0, 592] on html "Francesca Bowring Home Shipment estimator Shipment tracking Desktop shipment re…" at bounding box center [784, 379] width 1568 height 758
click at [79, 601] on input "text" at bounding box center [334, 599] width 575 height 29
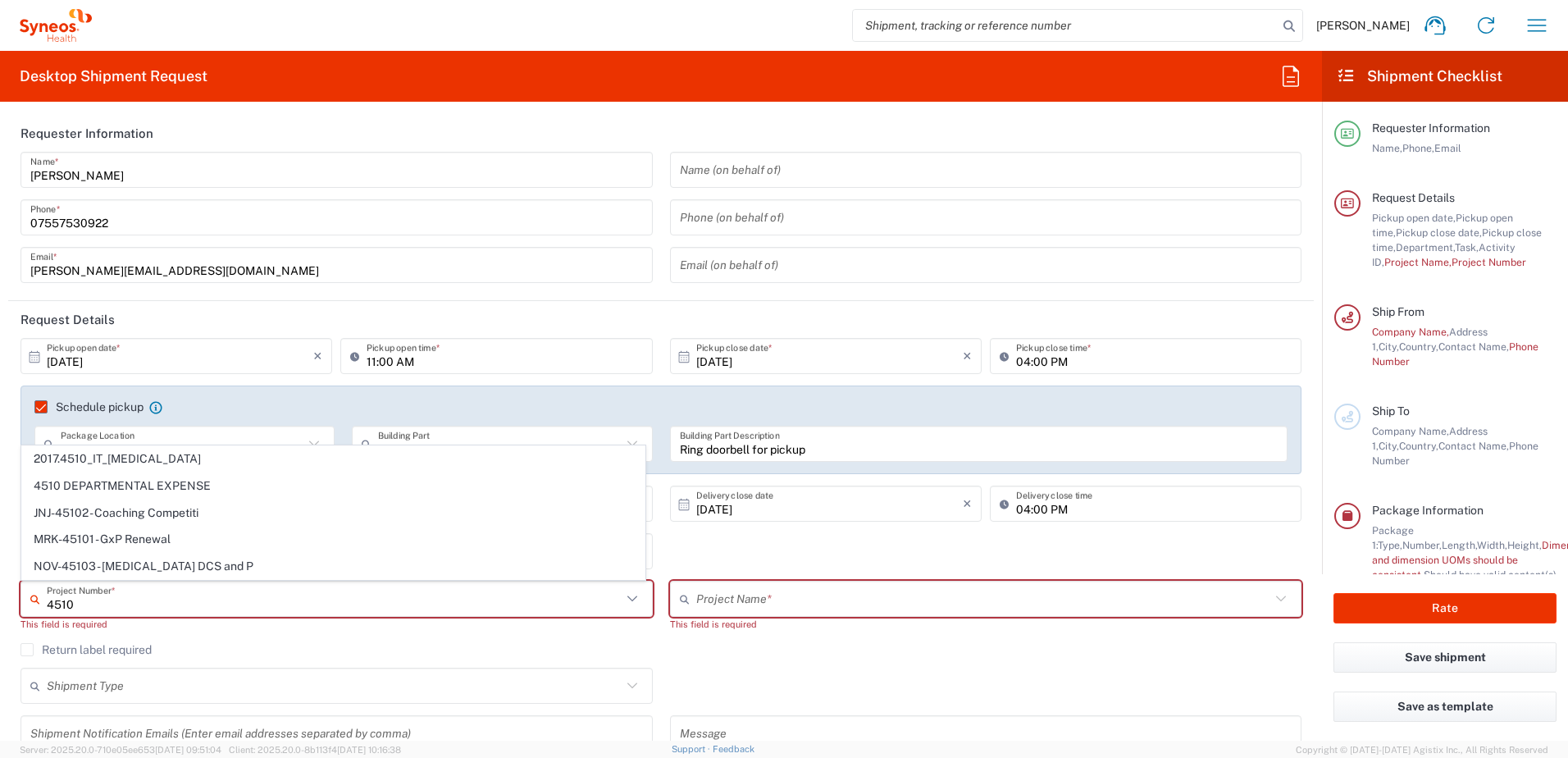
click at [215, 484] on span "4510 DEPARTMENTAL EXPENSE" at bounding box center [333, 486] width 622 height 26
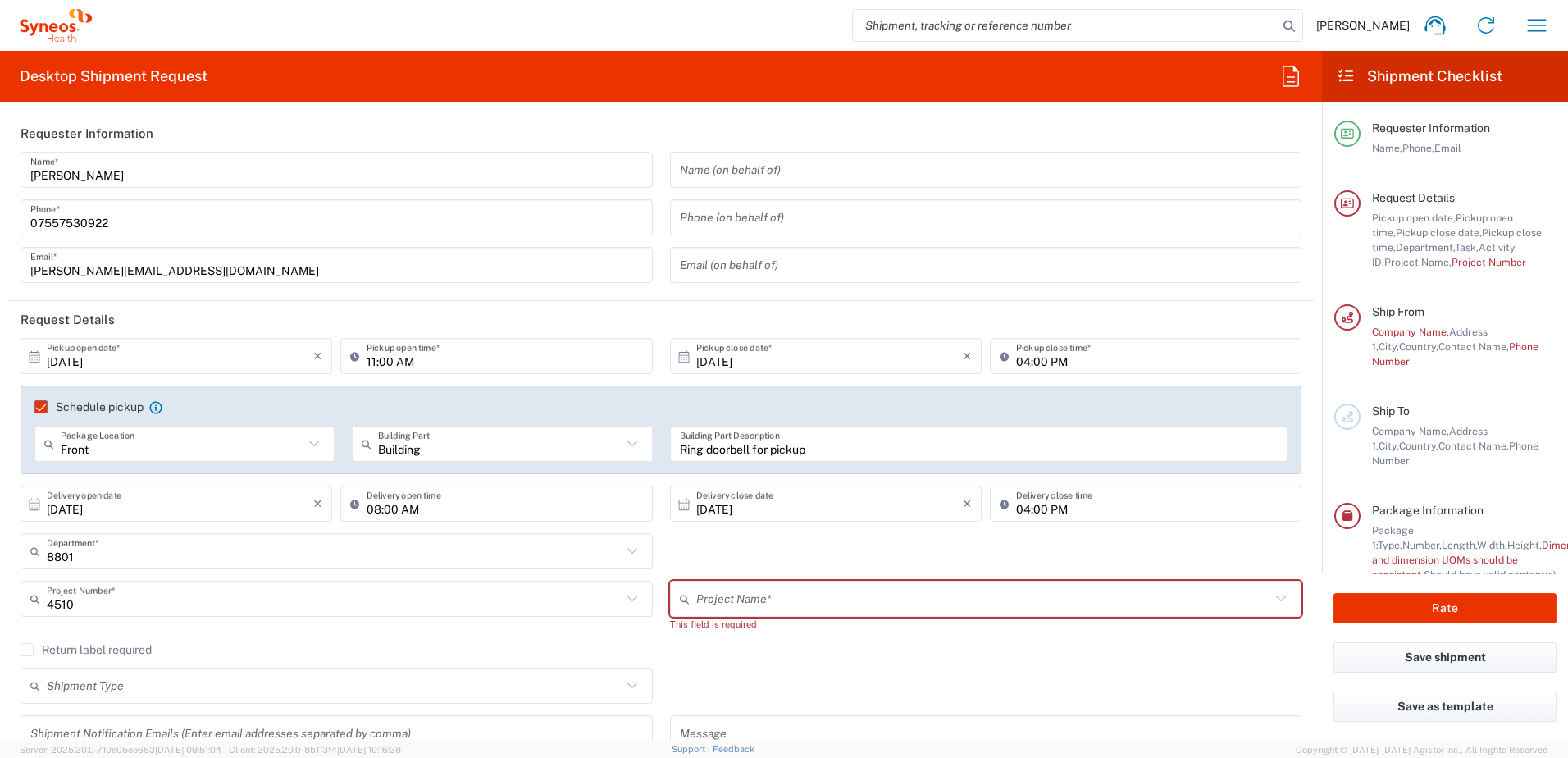
type input "4510 DEPARTMENTAL EXPENSE"
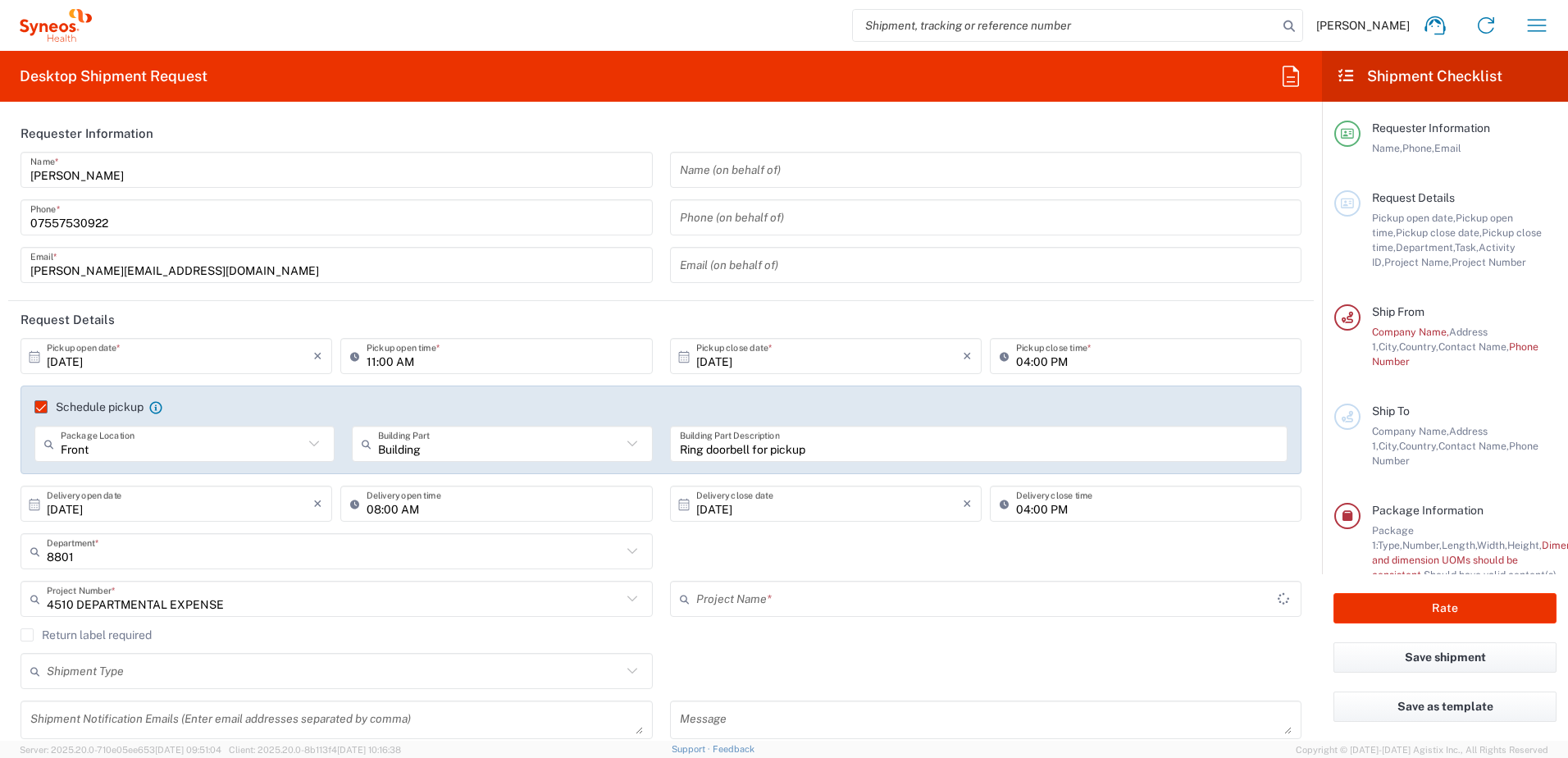
type input "4510 DEPARTMENTAL EXPENSE"
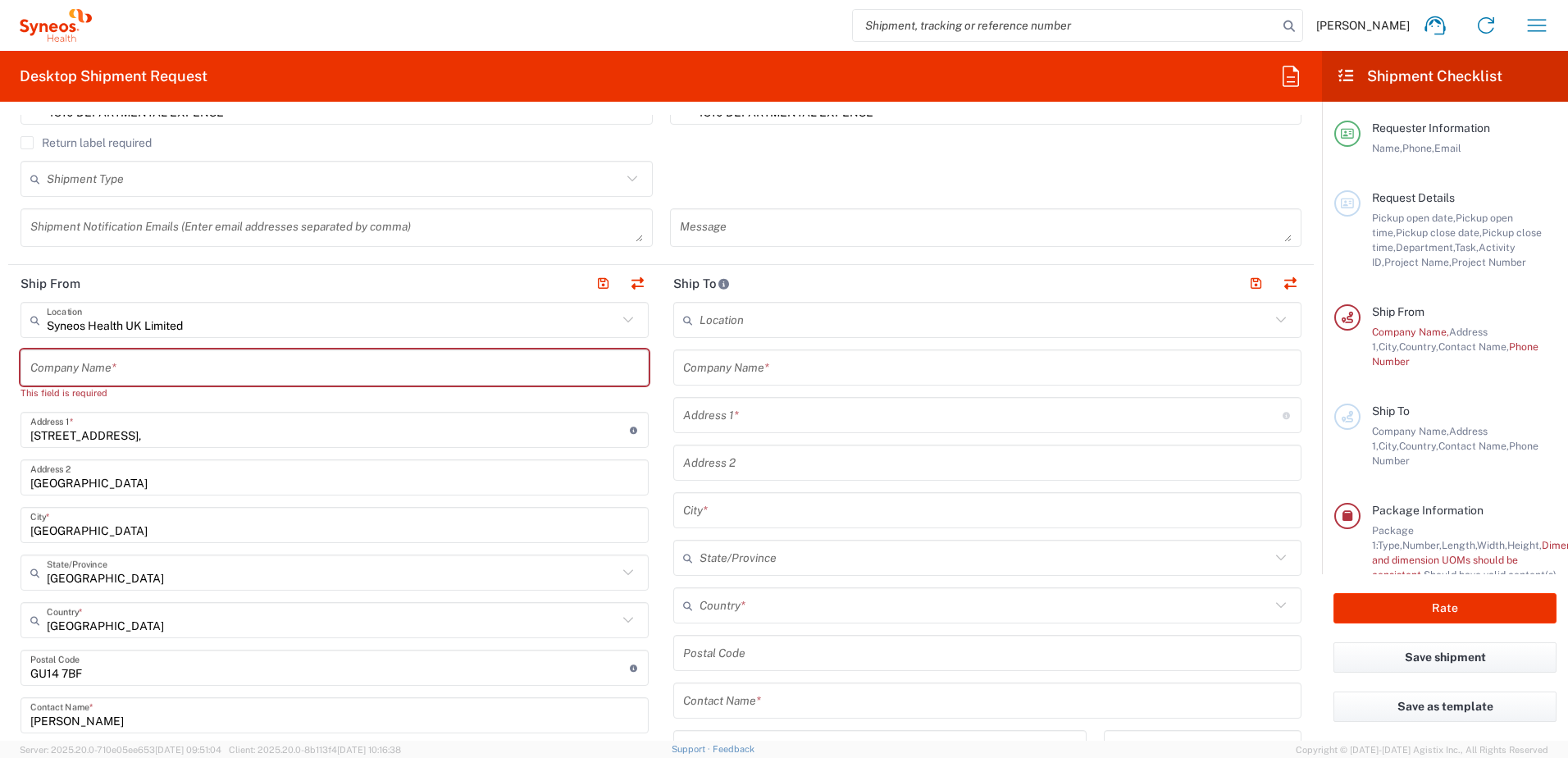
scroll to position [574, 0]
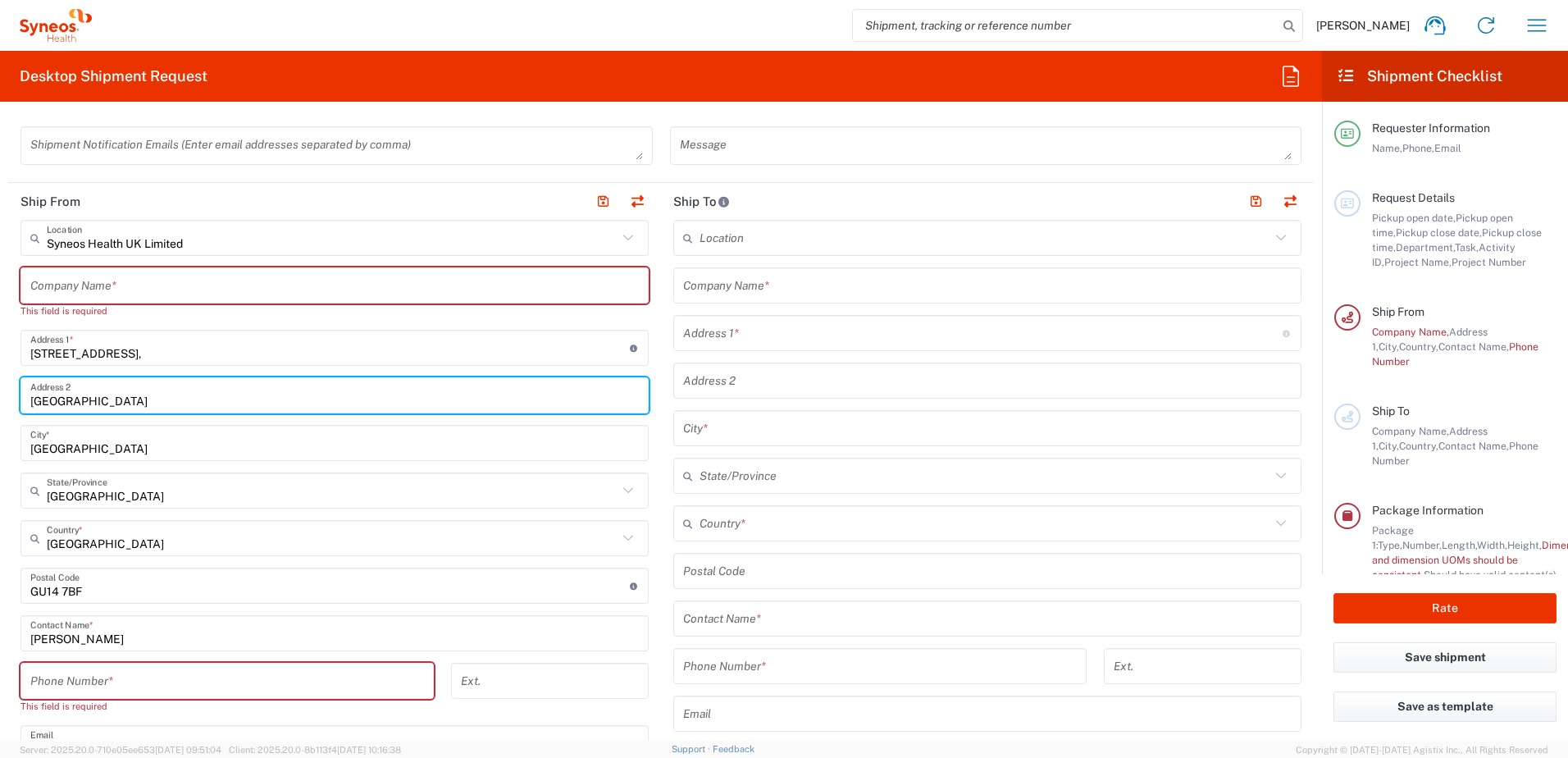
drag, startPoint x: 196, startPoint y: 399, endPoint x: 734, endPoint y: 441, distance: 539.6
click at [0, 400] on html "Francesca Bowring Home Shipment estimator Shipment tracking Desktop shipment re…" at bounding box center [784, 379] width 1568 height 758
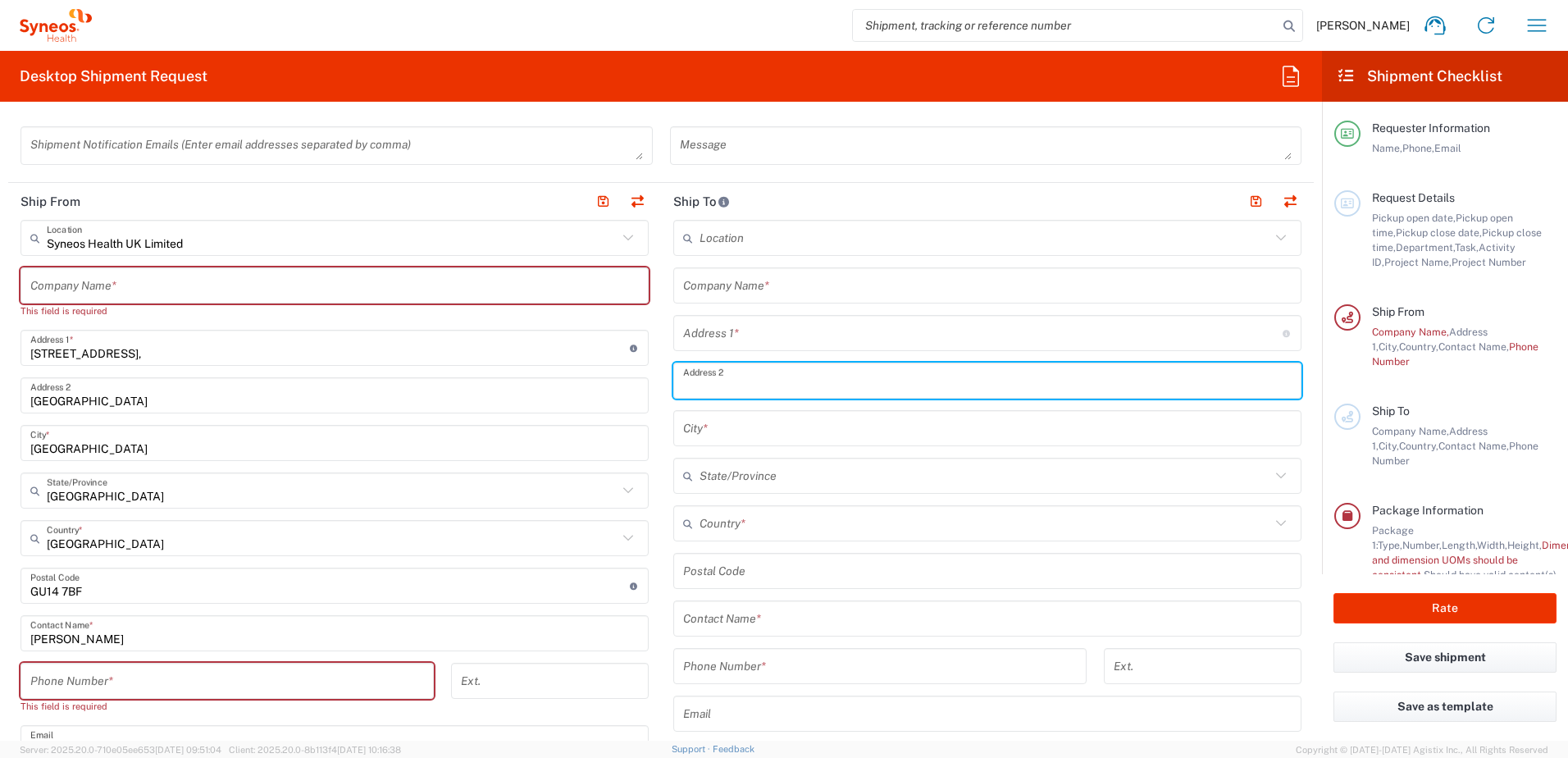
click at [714, 385] on input "text" at bounding box center [987, 381] width 608 height 29
paste input "Farnborough Business Park"
type input "Farnborough Business Park"
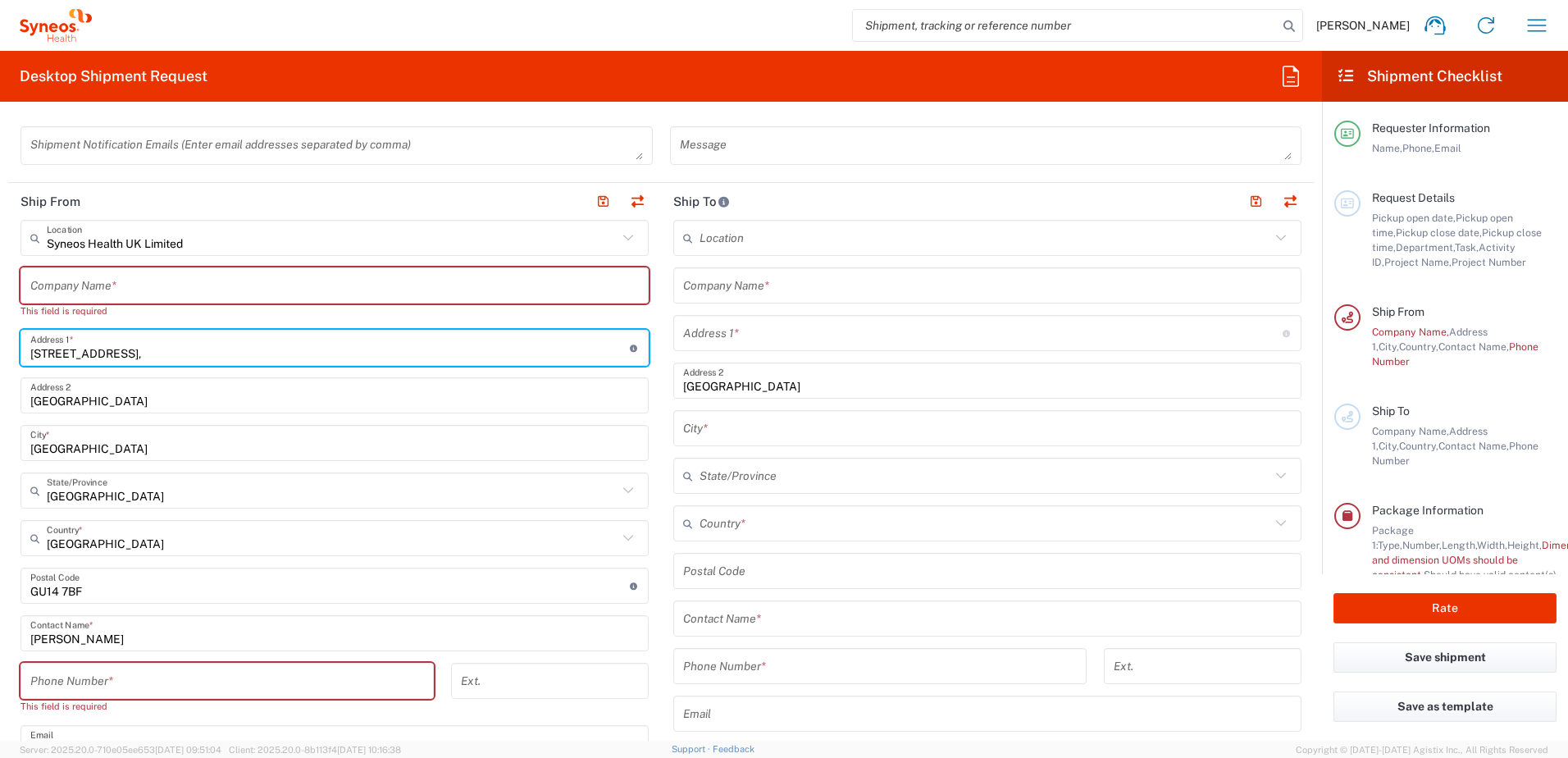
drag, startPoint x: 43, startPoint y: 353, endPoint x: -39, endPoint y: 350, distance: 82.1
click at [0, 350] on html "Francesca Bowring Home Shipment estimator Shipment tracking Desktop shipment re…" at bounding box center [784, 379] width 1568 height 758
click at [715, 341] on input "text" at bounding box center [983, 333] width 600 height 29
paste input "1 Pinehurst Road,"
type input "1 Pinehurst Road,"
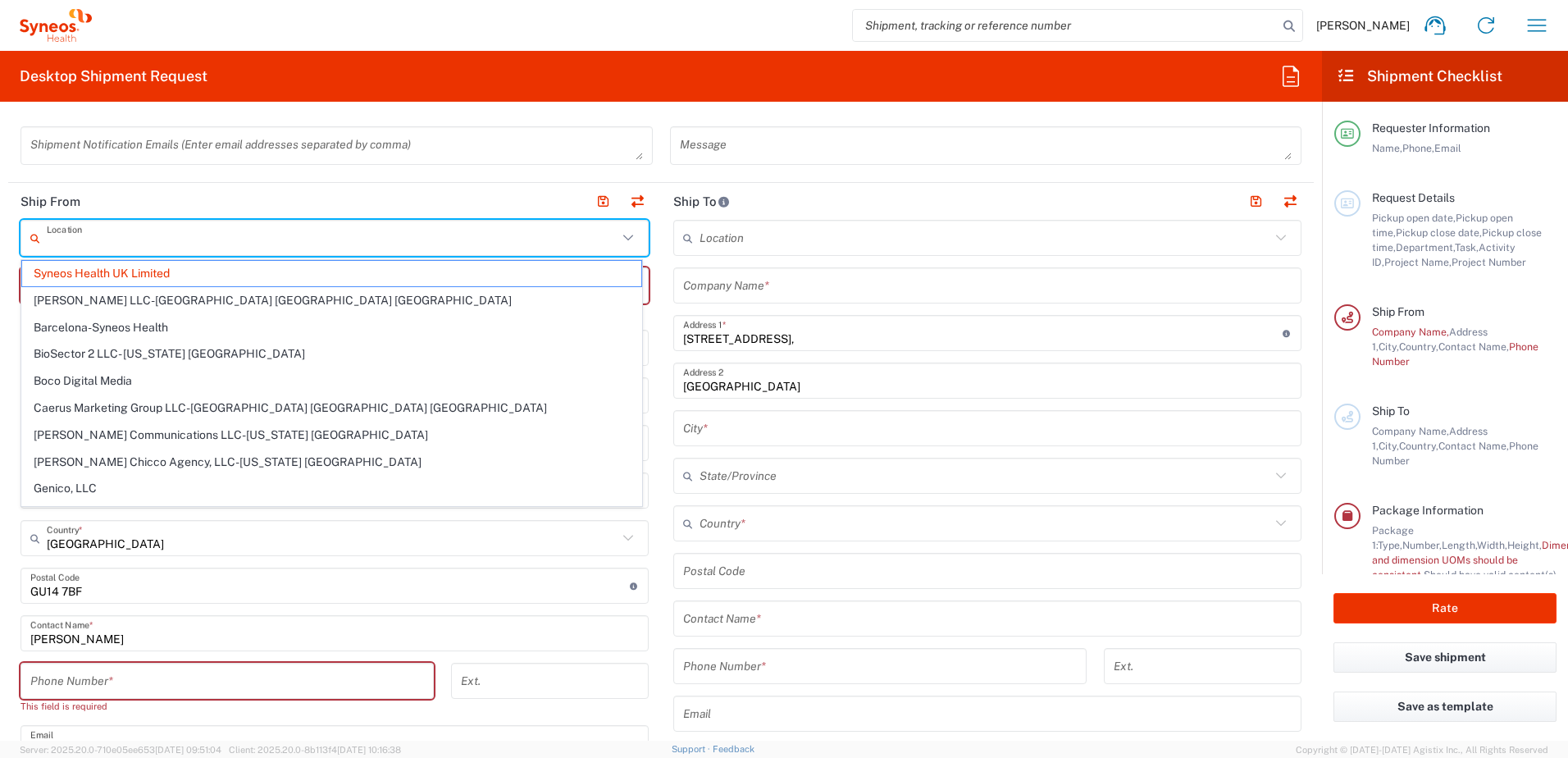
click at [1, 234] on form "Requester Information Francesca Bowring Name * 07557530922 Phone * francesca.bo…" at bounding box center [661, 427] width 1322 height 626
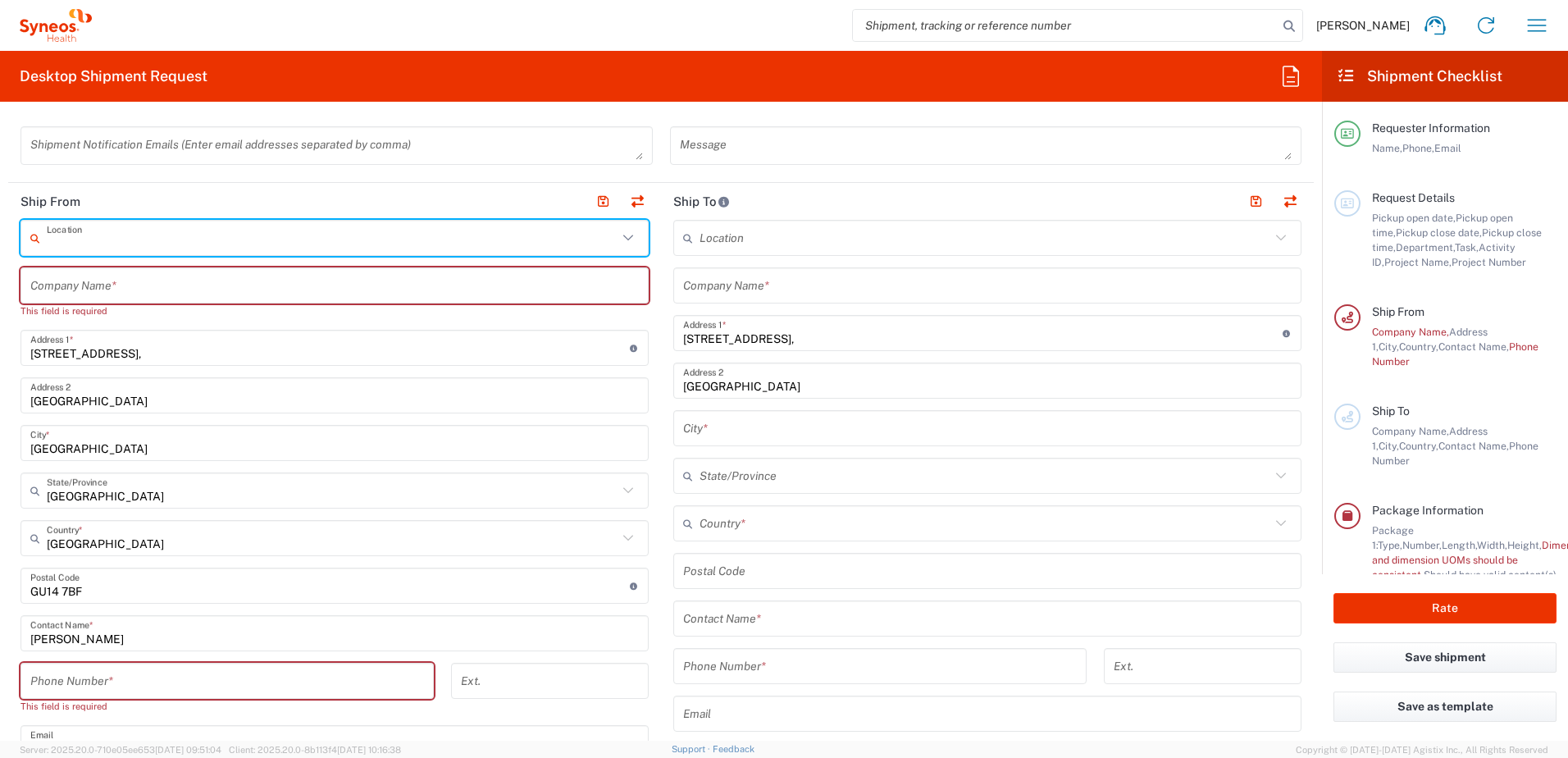
type input "Syneos Health UK Limited"
drag, startPoint x: 187, startPoint y: 244, endPoint x: -8, endPoint y: 242, distance: 195.0
click at [0, 242] on html "Francesca Bowring Home Shipment estimator Shipment tracking Desktop shipment re…" at bounding box center [784, 379] width 1568 height 758
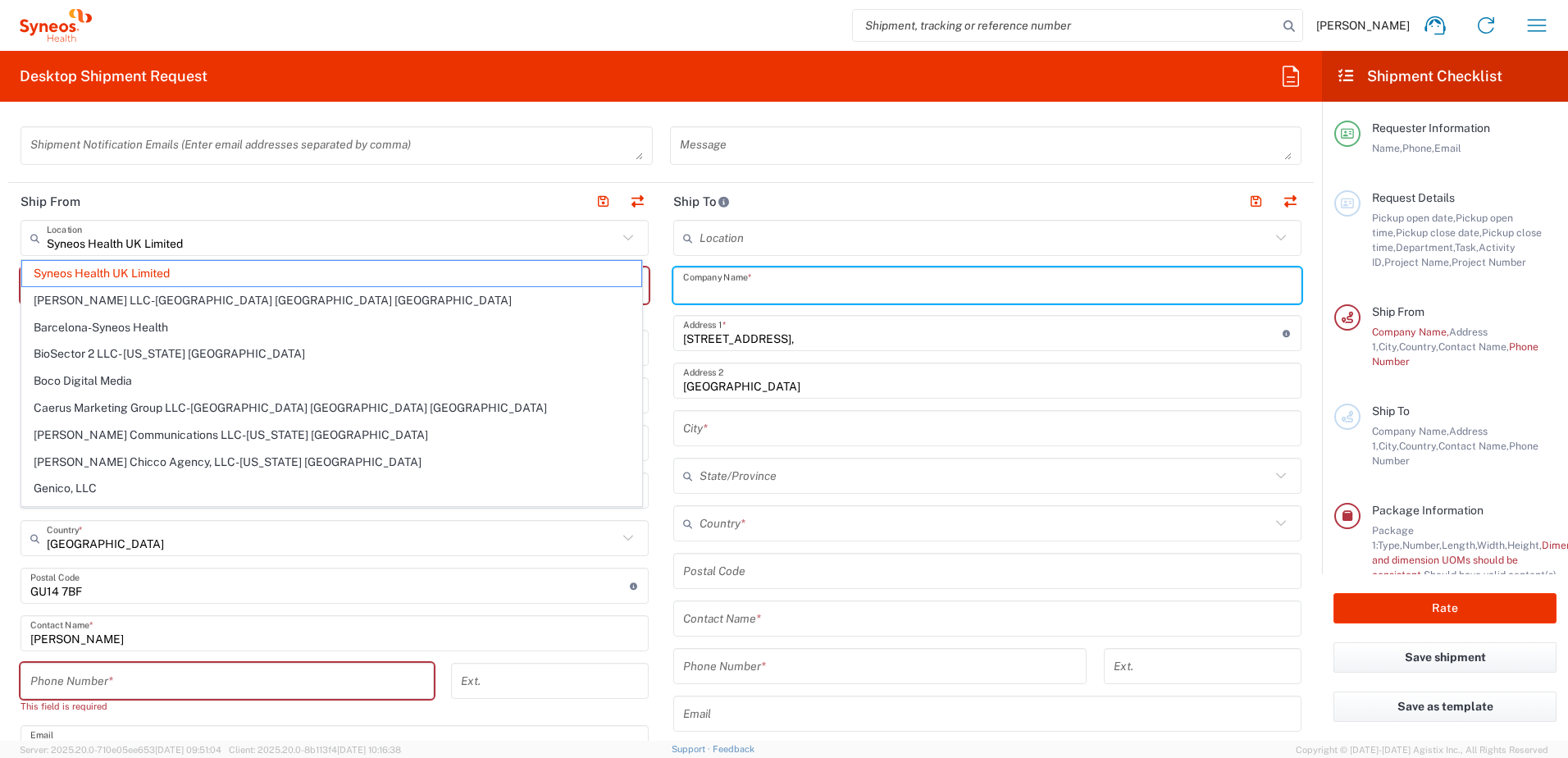
click at [743, 279] on input "text" at bounding box center [987, 286] width 608 height 29
click at [750, 238] on input "text" at bounding box center [985, 238] width 571 height 29
paste input "Syneos Health UK Limited"
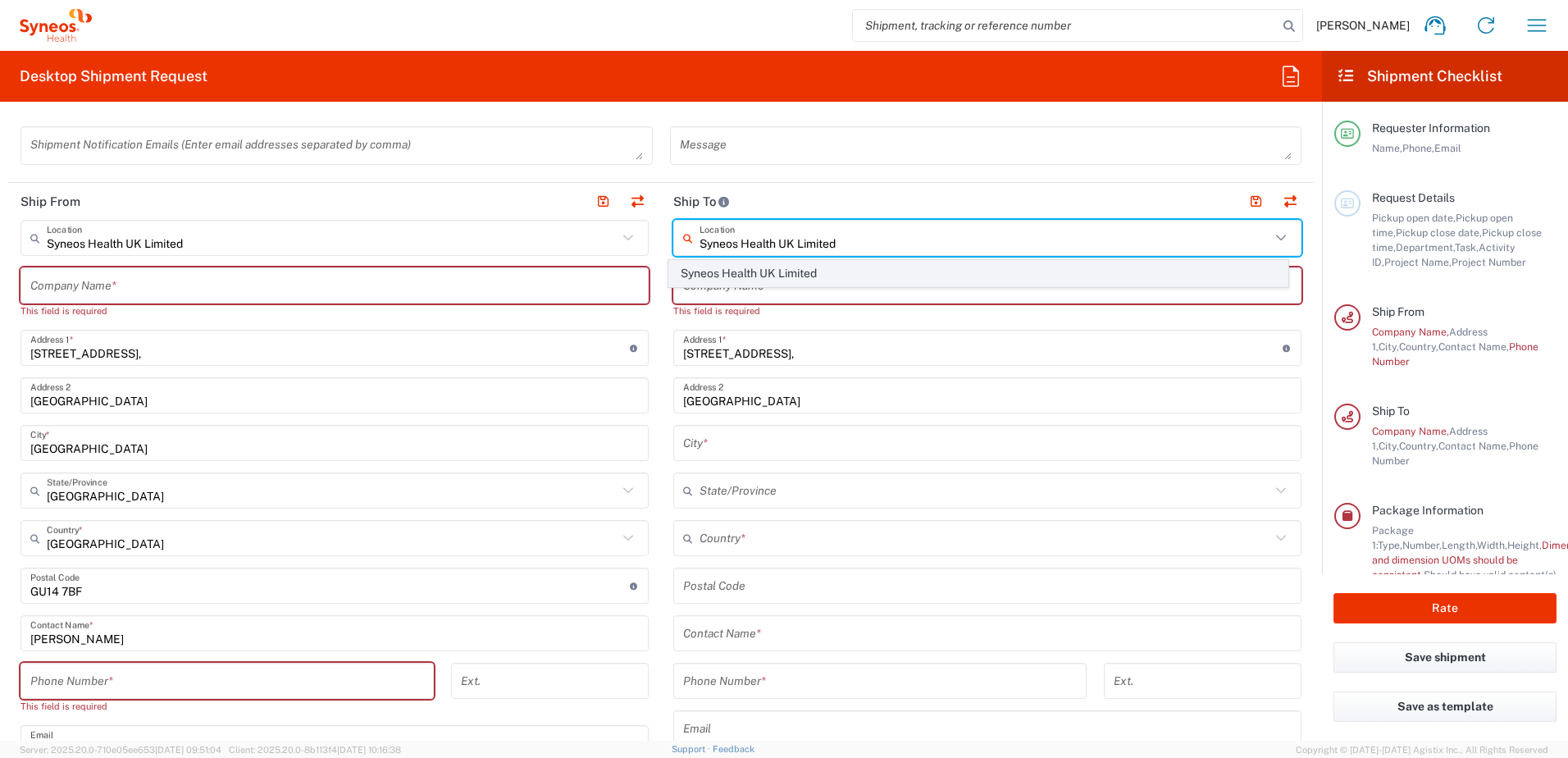
click at [802, 275] on span "Syneos Health UK Limited" at bounding box center [978, 273] width 620 height 26
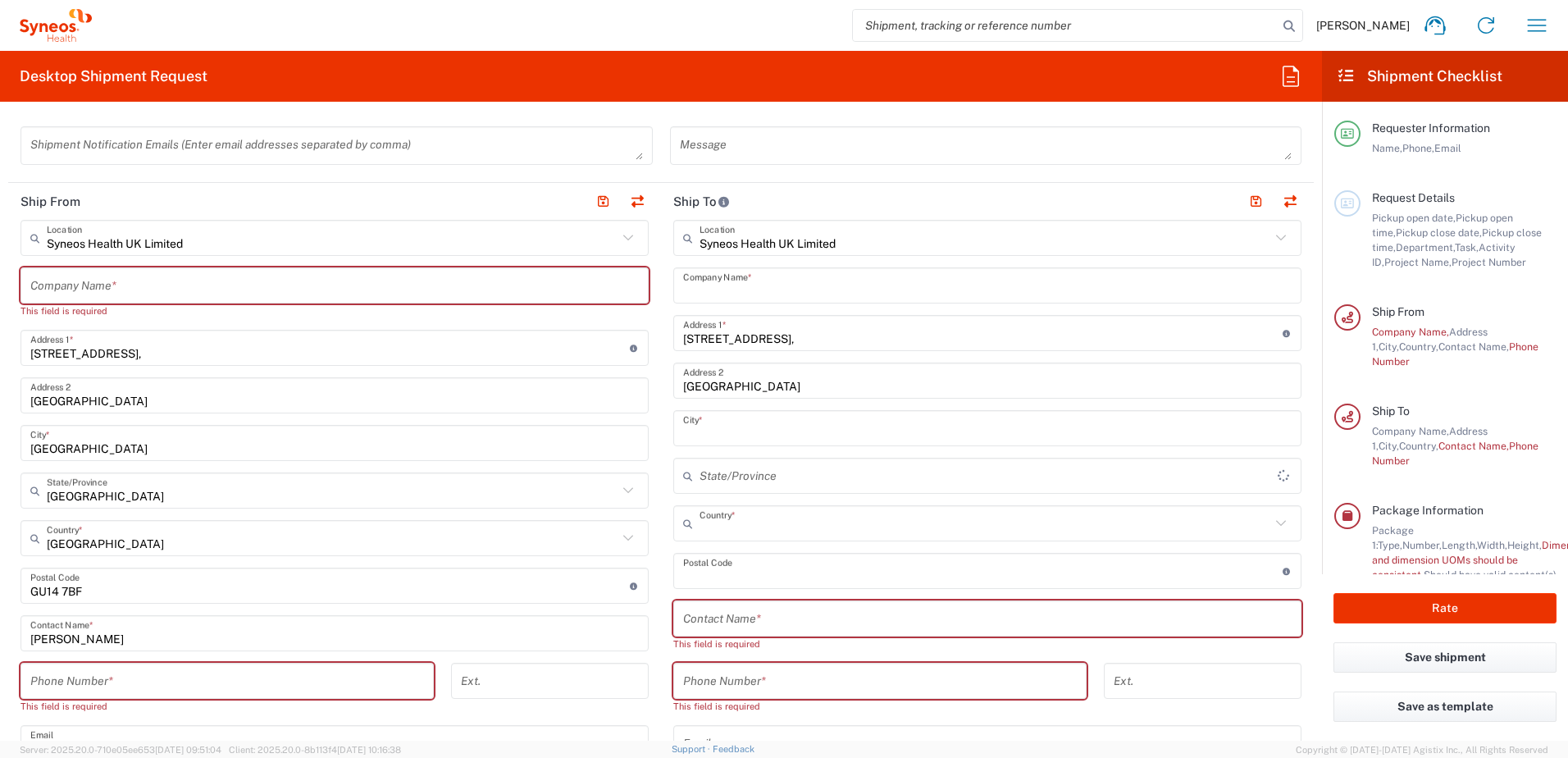
type input "Syneos Health UK Limited"
type input "Hampshire"
type input "United Kingdom"
type input "GU14 7BF"
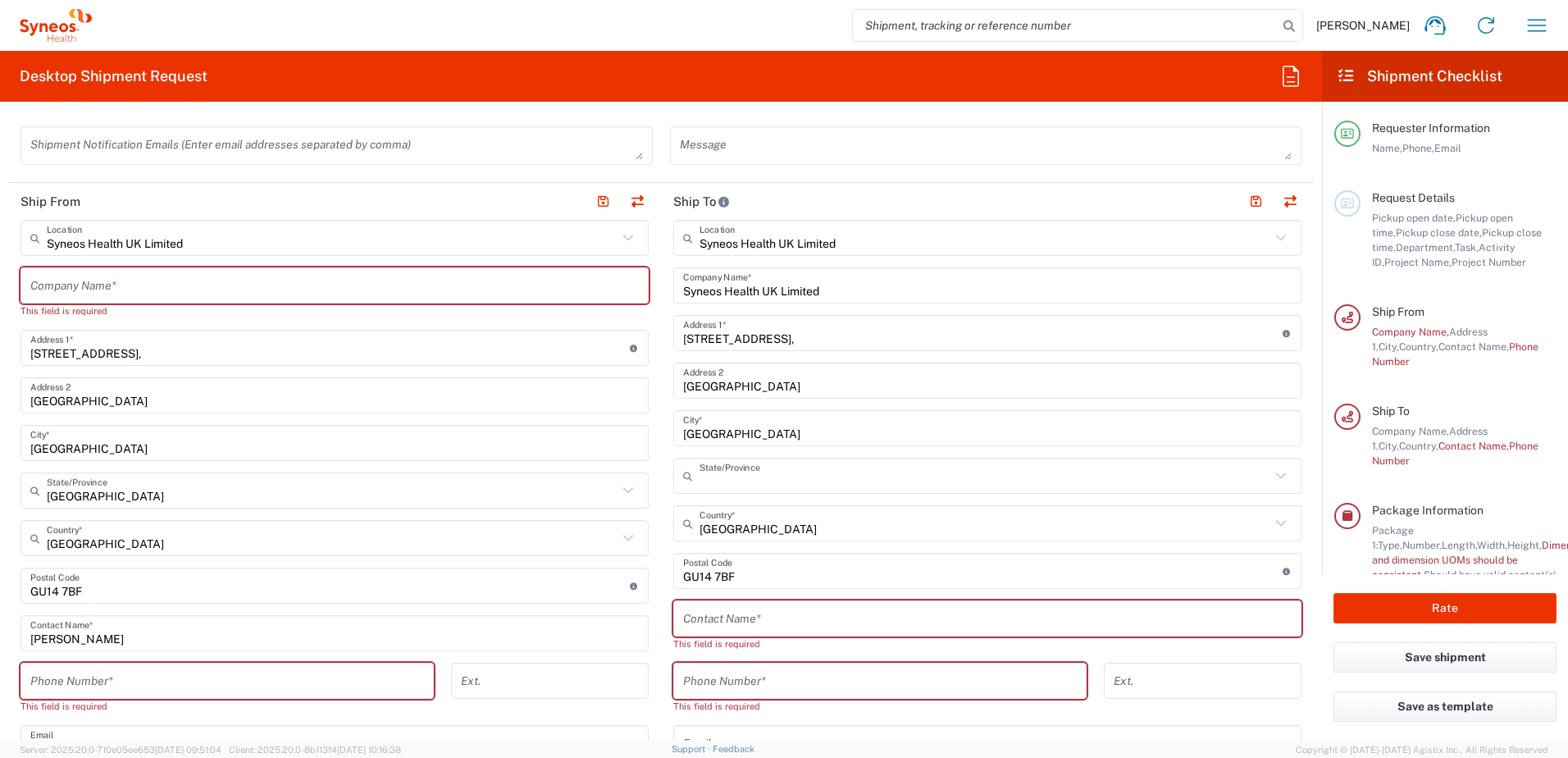
type input "England"
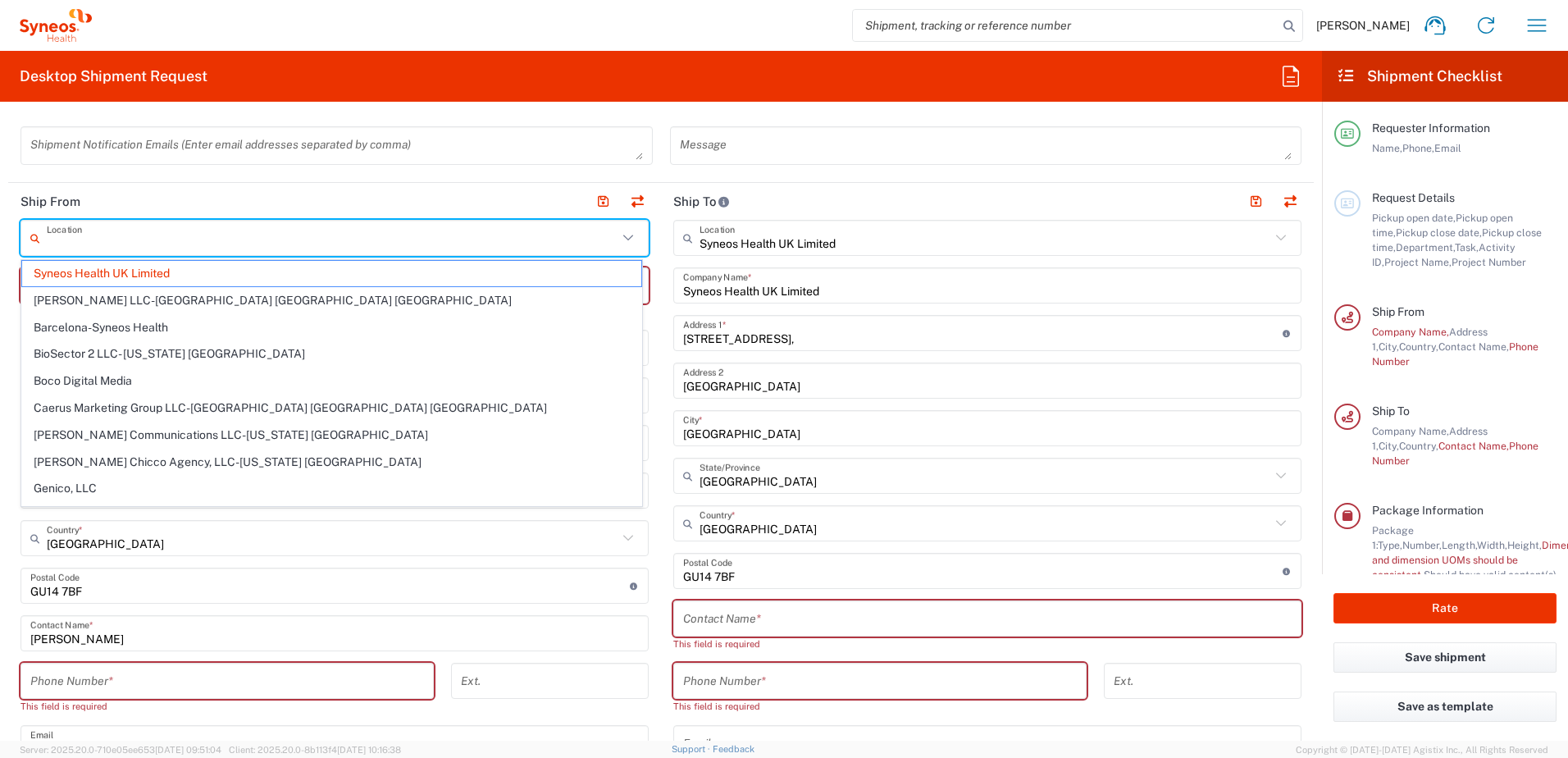
drag, startPoint x: 227, startPoint y: 244, endPoint x: 173, endPoint y: 266, distance: 58.3
click at [0, 231] on html "Francesca Bowring Home Shipment estimator Shipment tracking Desktop shipment re…" at bounding box center [784, 379] width 1568 height 758
type input "Syneos Health UK Limited"
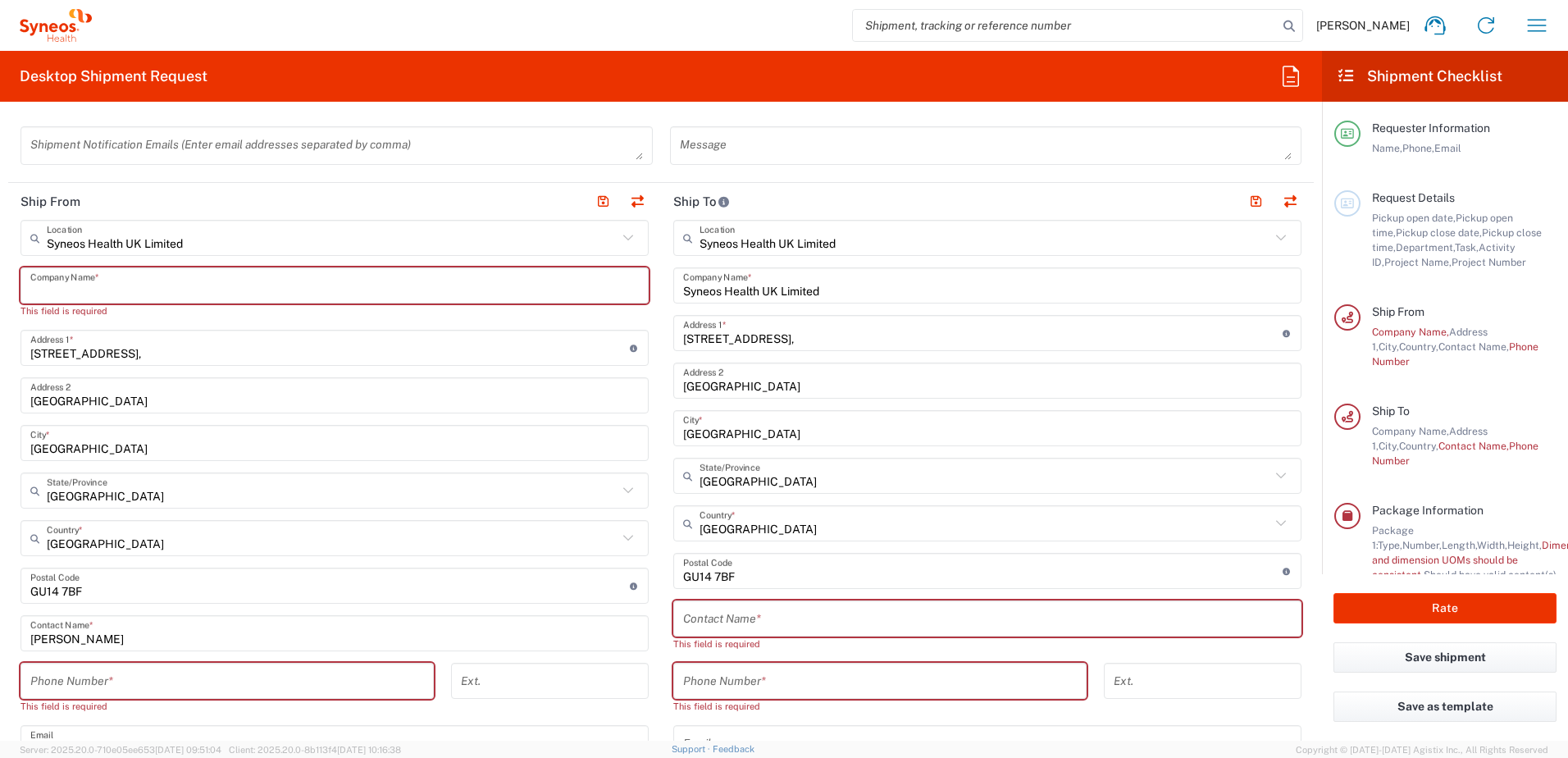
click at [132, 292] on input "text" at bounding box center [335, 286] width 608 height 29
click at [262, 280] on input "Syneos" at bounding box center [335, 286] width 608 height 29
click at [50, 287] on input "Syneos" at bounding box center [335, 286] width 608 height 29
type input "Syneos"
click at [0, 342] on html "Francesca Bowring Home Shipment estimator Shipment tracking Desktop shipment re…" at bounding box center [784, 379] width 1568 height 758
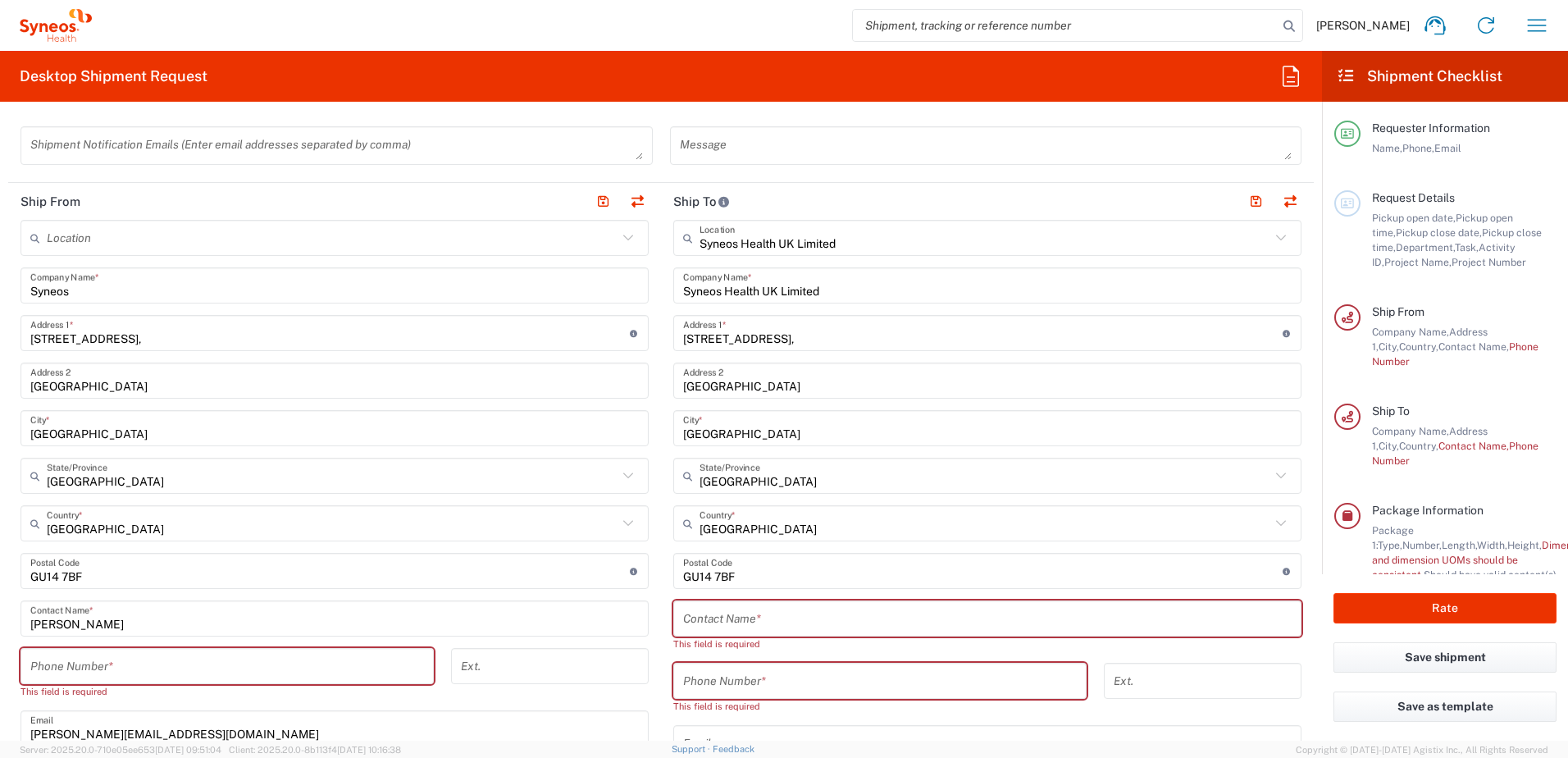
click at [100, 291] on input "Syneos" at bounding box center [335, 286] width 608 height 29
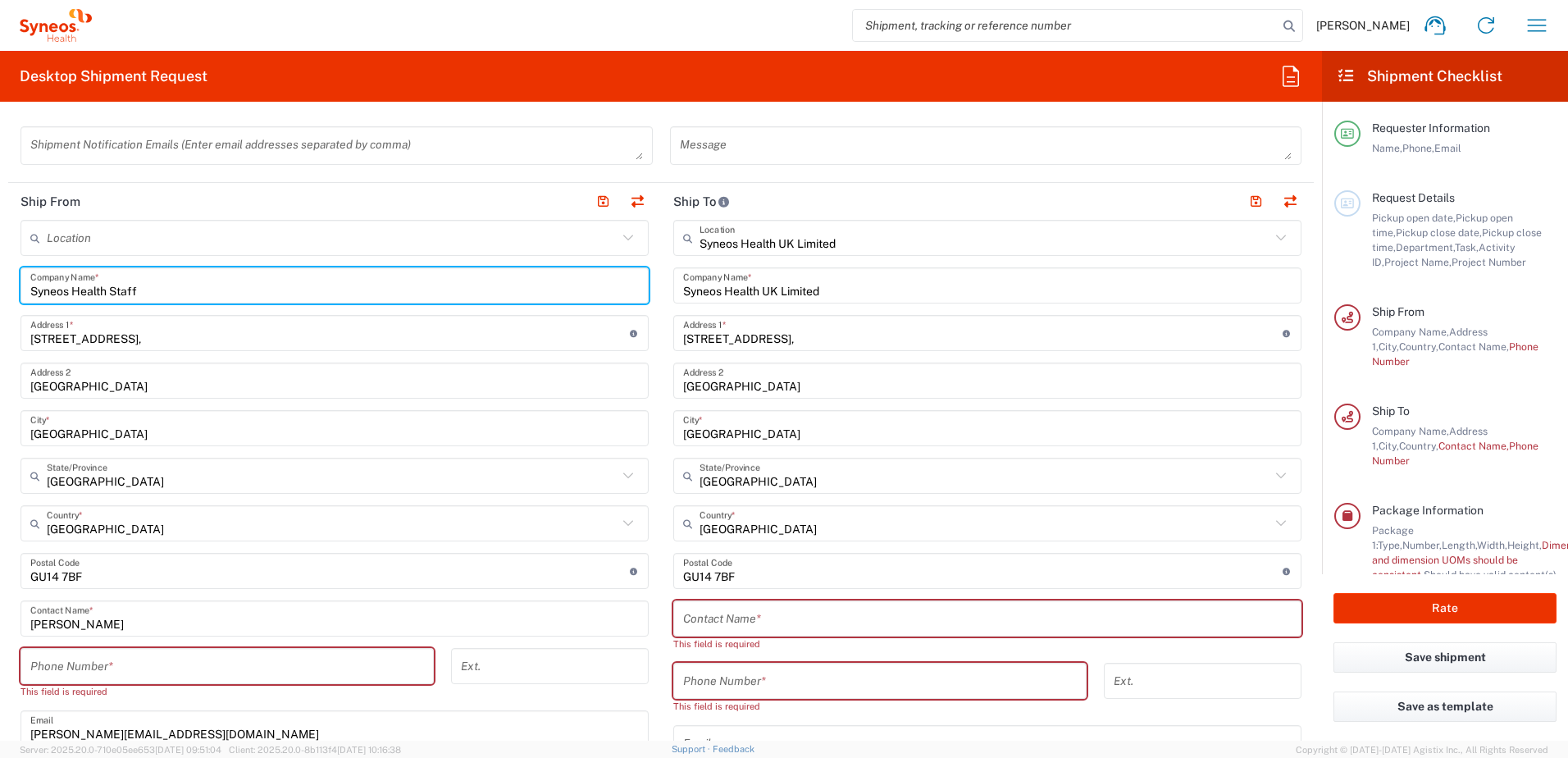
type input "Syneos Health Staff"
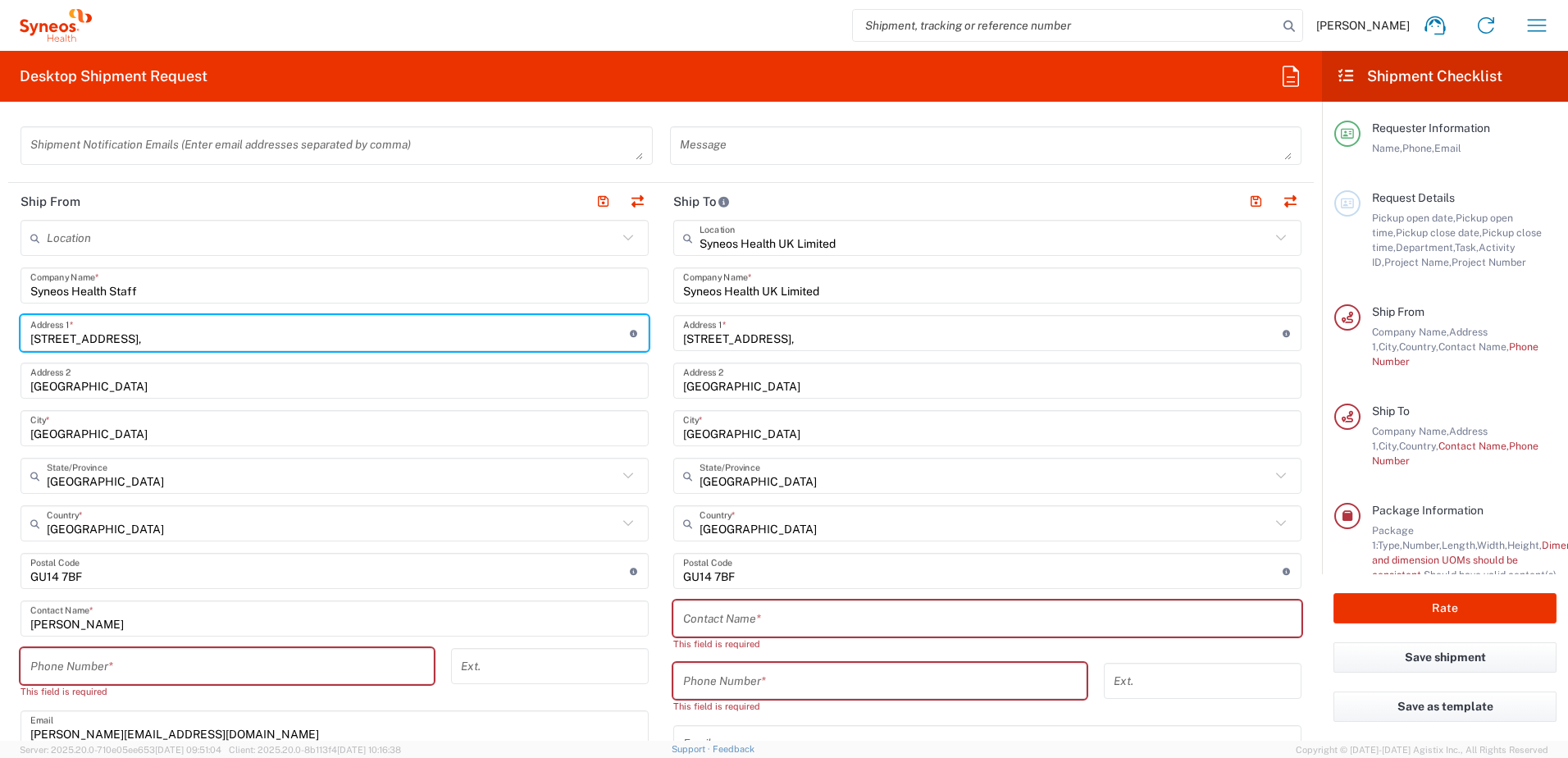
drag, startPoint x: 140, startPoint y: 339, endPoint x: 8, endPoint y: 340, distance: 132.0
click at [8, 340] on form "Requester Information Francesca Bowring Name * 07557530922 Phone * francesca.bo…" at bounding box center [661, 427] width 1322 height 626
type input "21 The Lees"
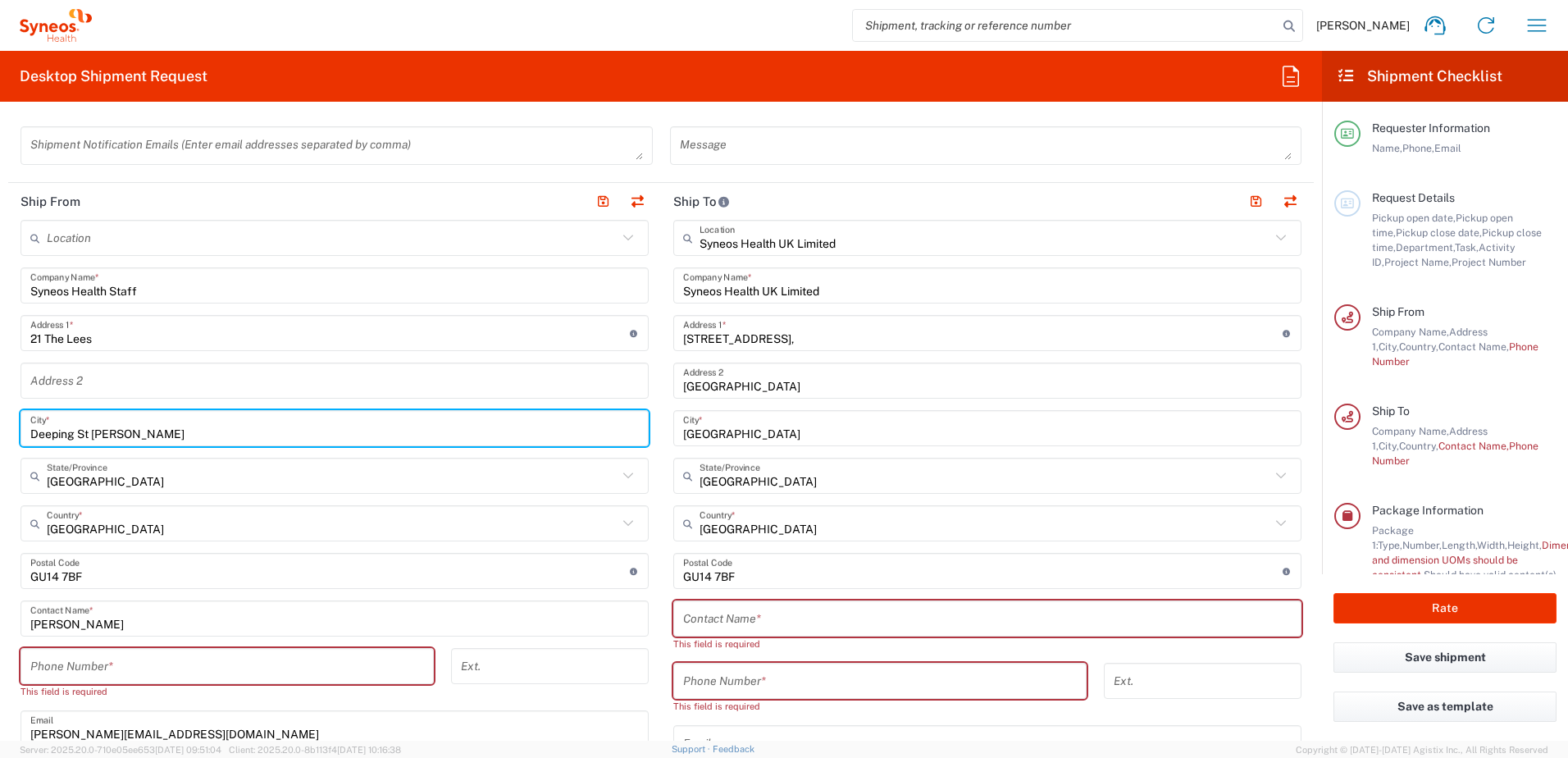
type input "Deeping St James"
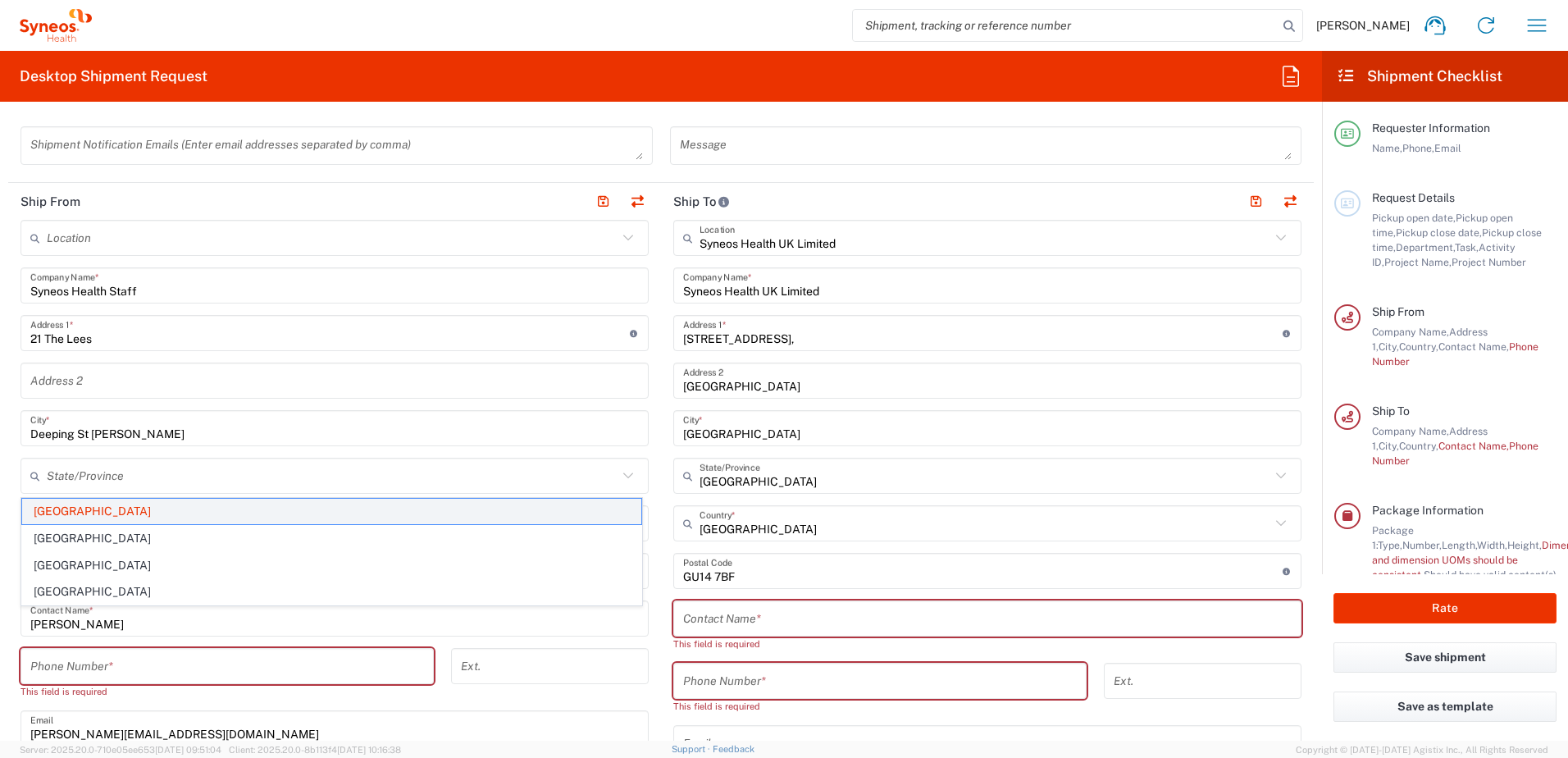
click at [110, 505] on span "England" at bounding box center [332, 512] width 620 height 26
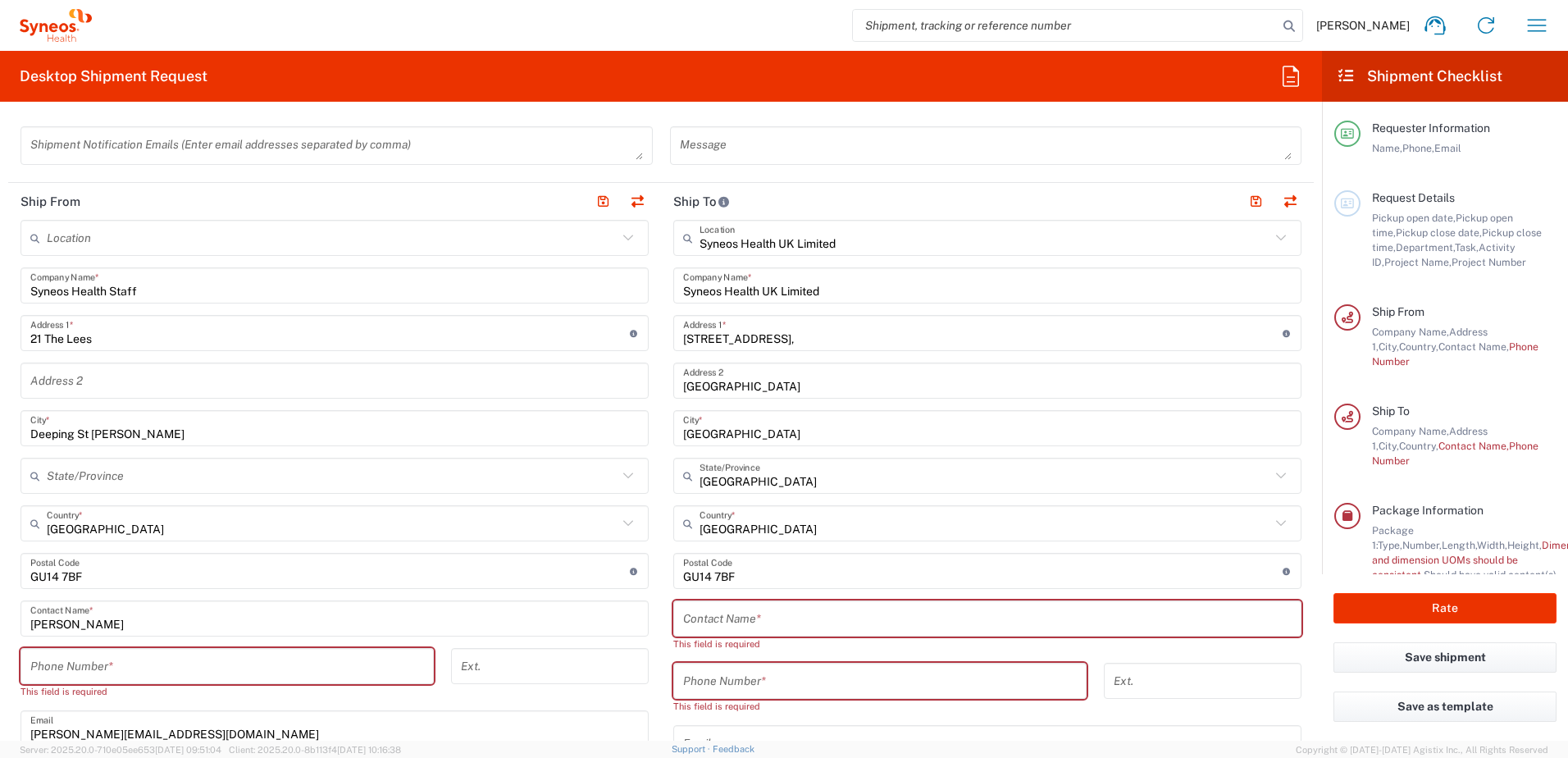
scroll to position [656, 0]
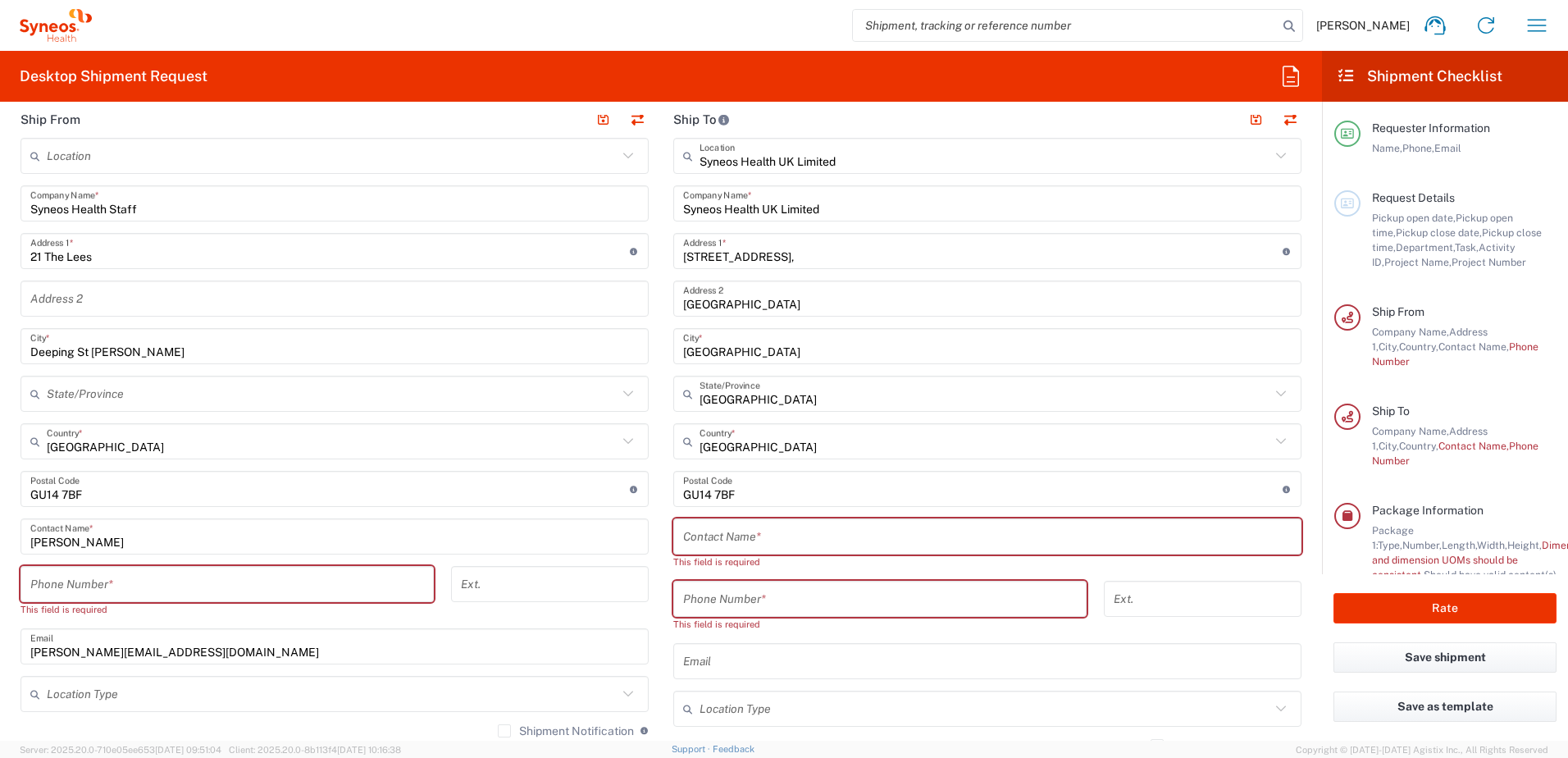
click at [134, 585] on input "tel" at bounding box center [227, 585] width 394 height 29
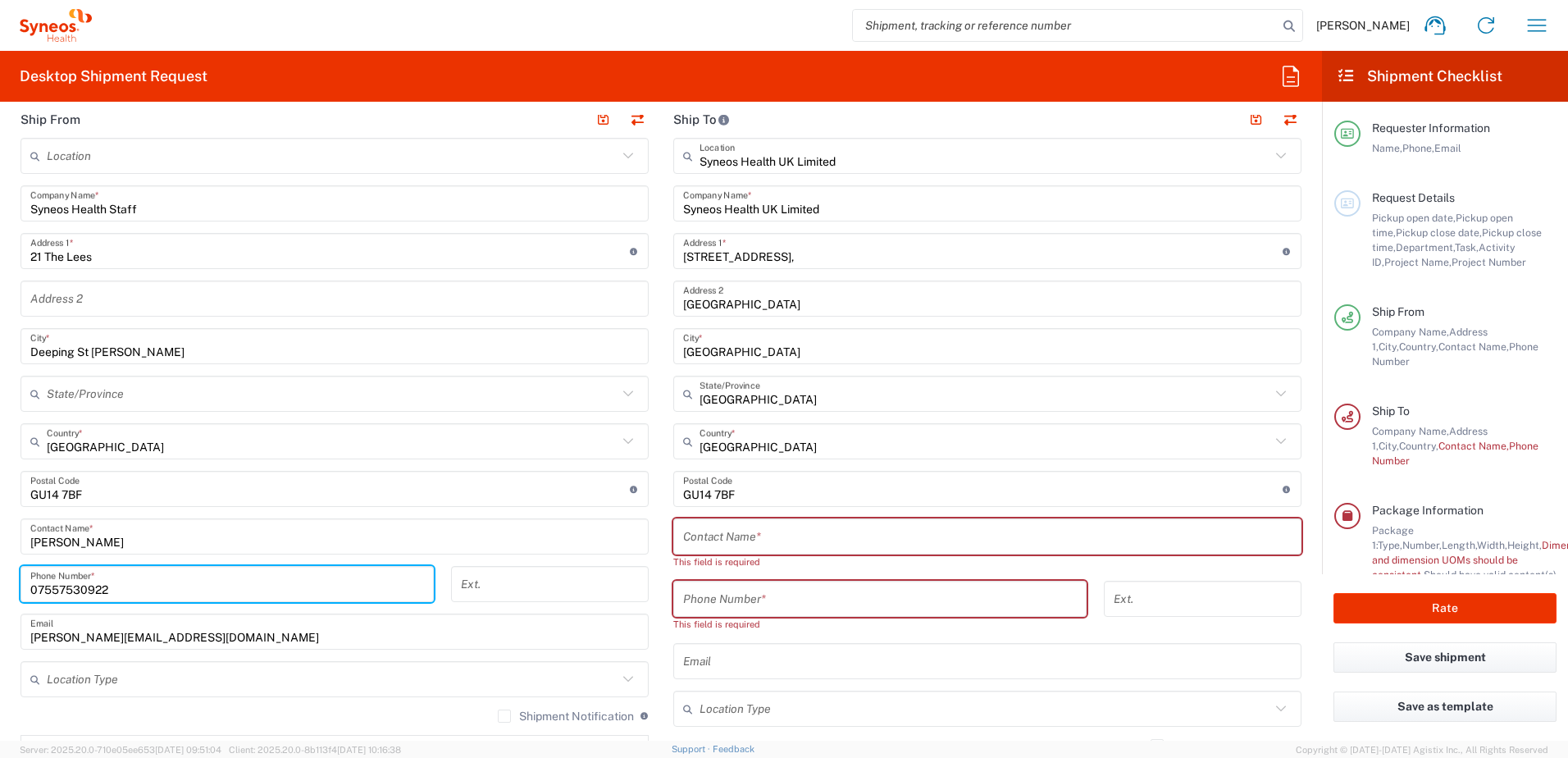
type input "07557530922"
click at [760, 522] on input "text" at bounding box center [987, 537] width 608 height 29
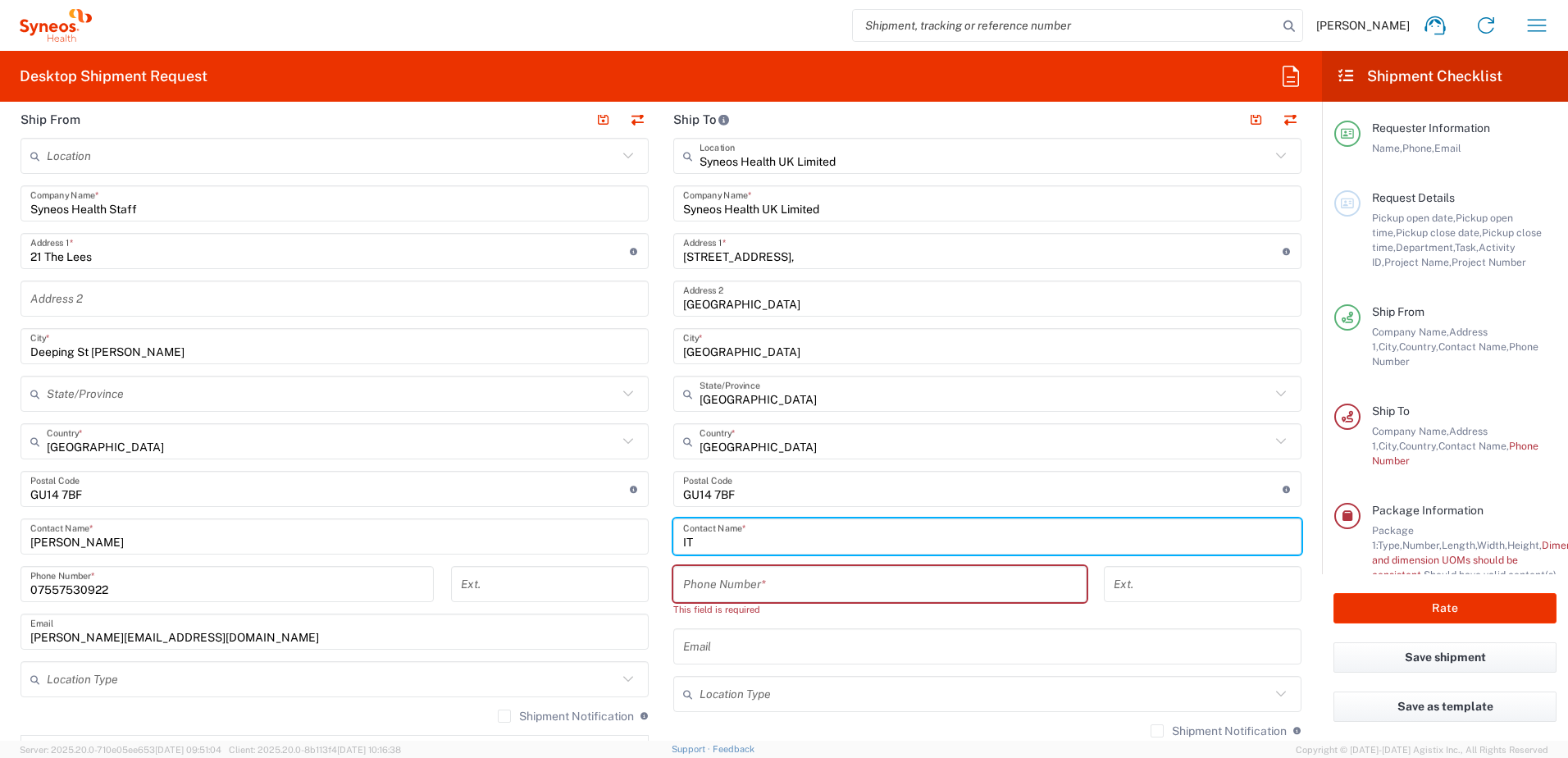
type input "IT"
click at [739, 593] on input "tel" at bounding box center [879, 585] width 394 height 29
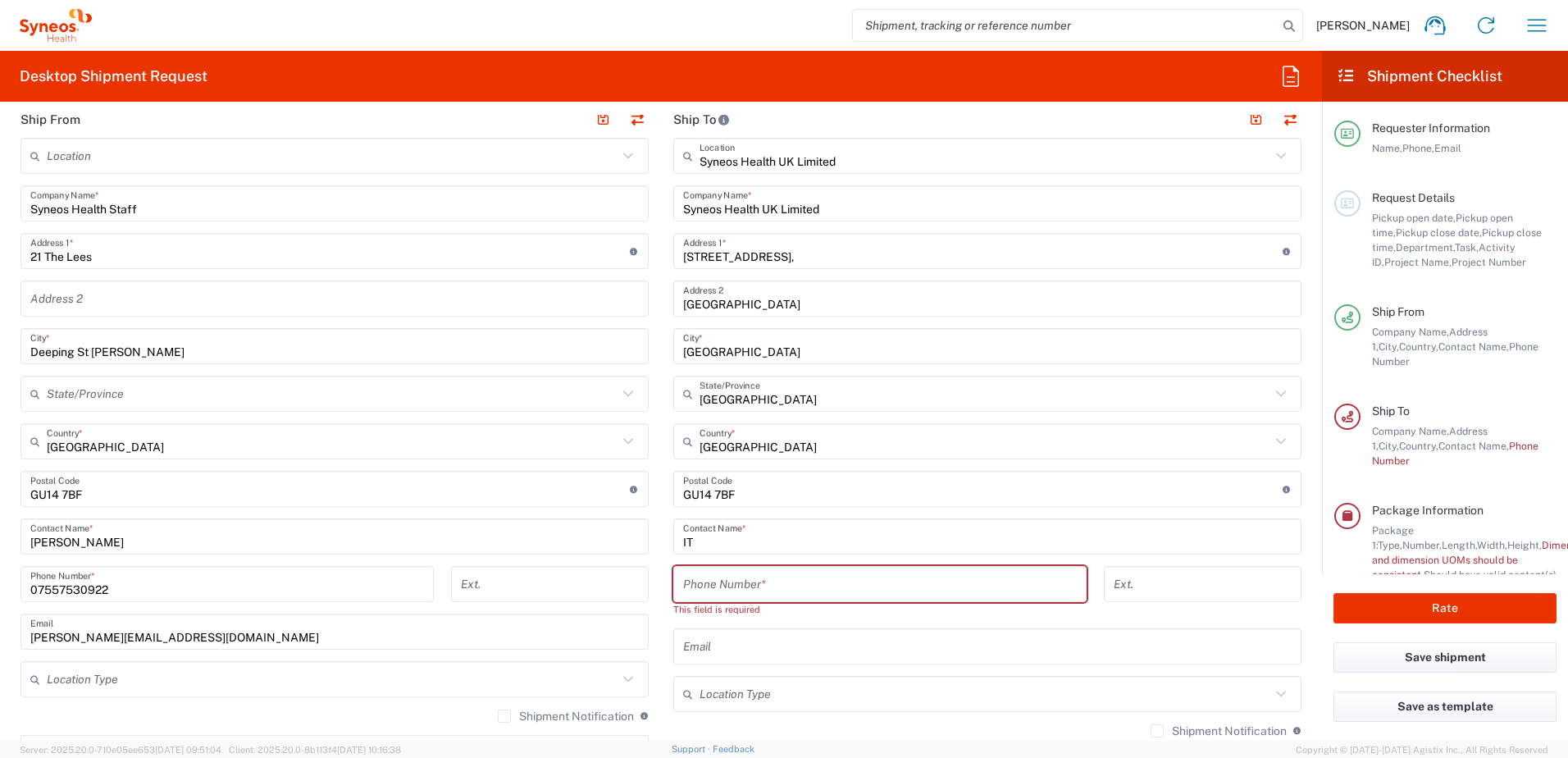
click at [719, 588] on input "tel" at bounding box center [879, 585] width 394 height 29
paste input "+34 670 836 323"
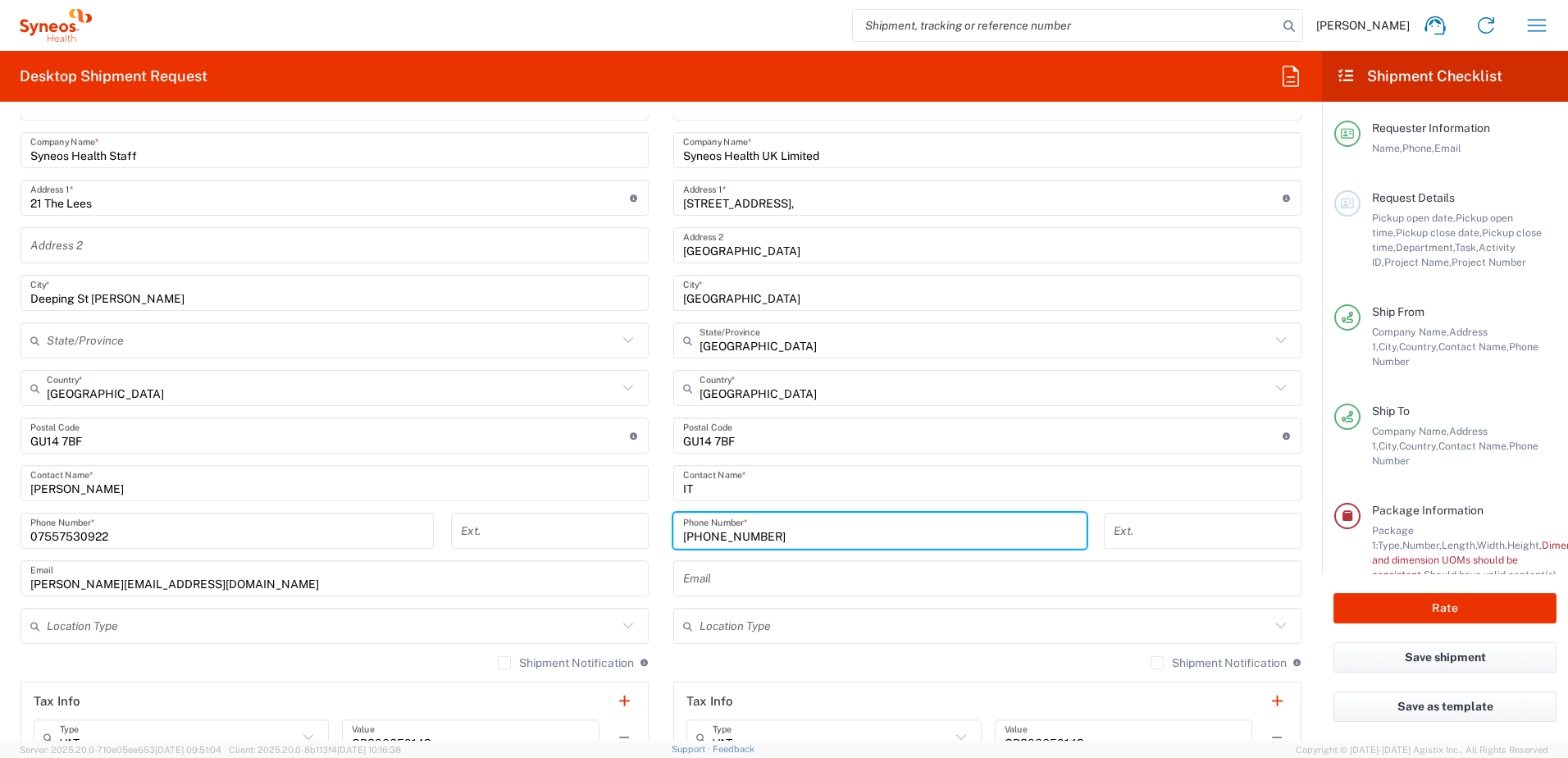
scroll to position [738, 0]
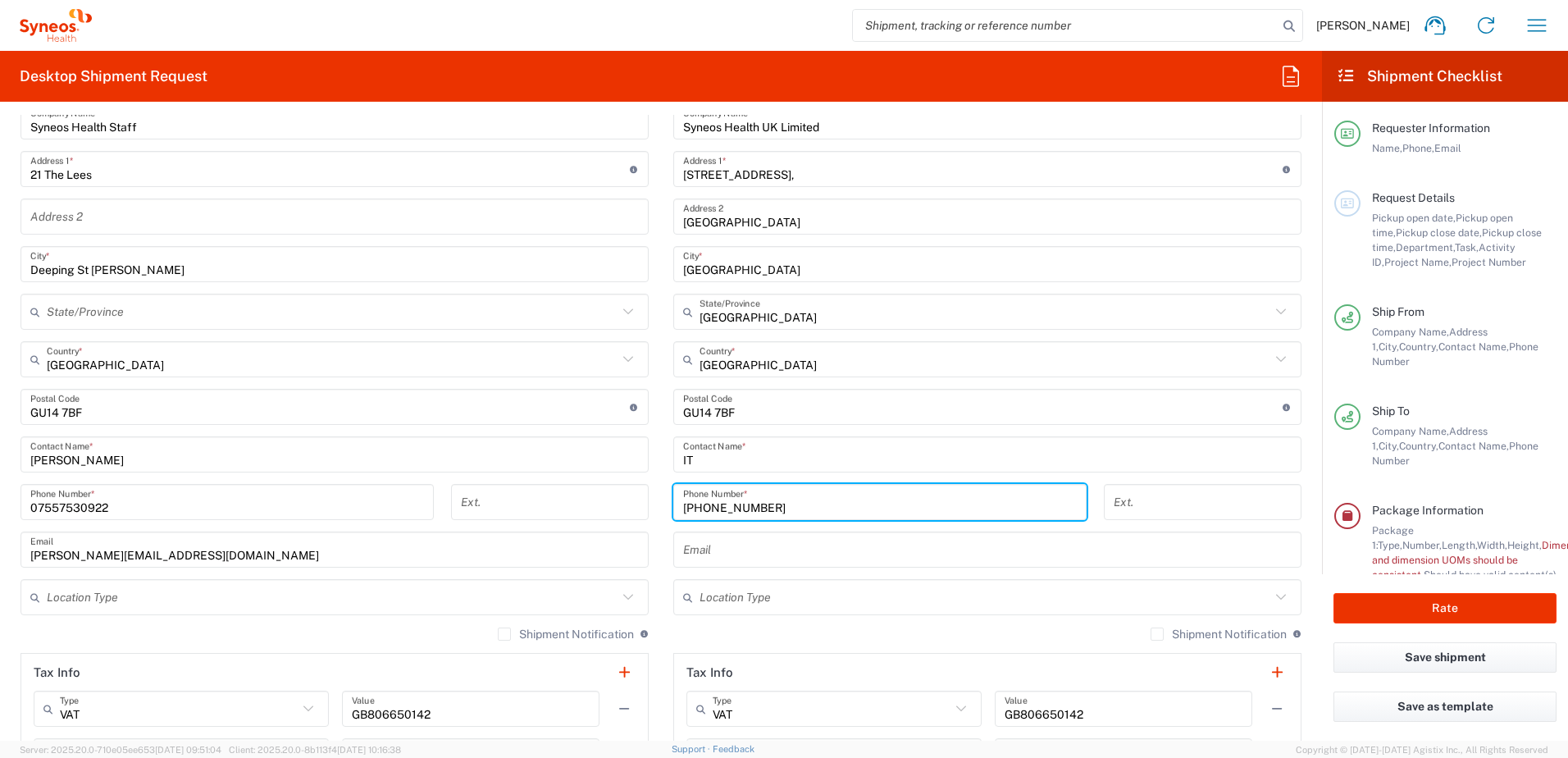
type input "+34 670 836 323"
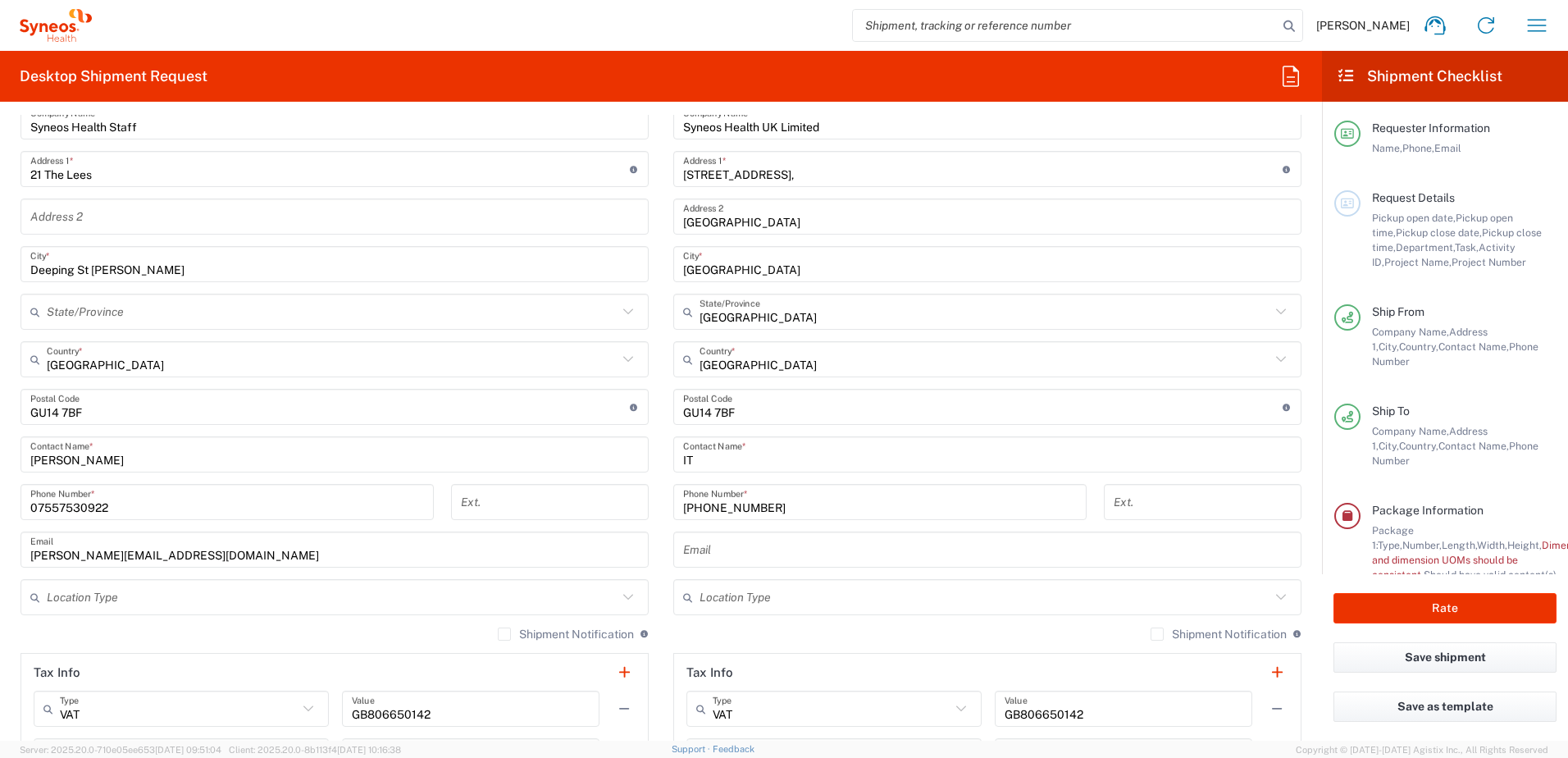
click at [737, 594] on input "text" at bounding box center [985, 597] width 571 height 29
click at [715, 550] on input "text" at bounding box center [987, 550] width 608 height 29
click at [708, 551] on input "text" at bounding box center [987, 550] width 608 height 29
click at [743, 558] on input "text" at bounding box center [987, 550] width 608 height 29
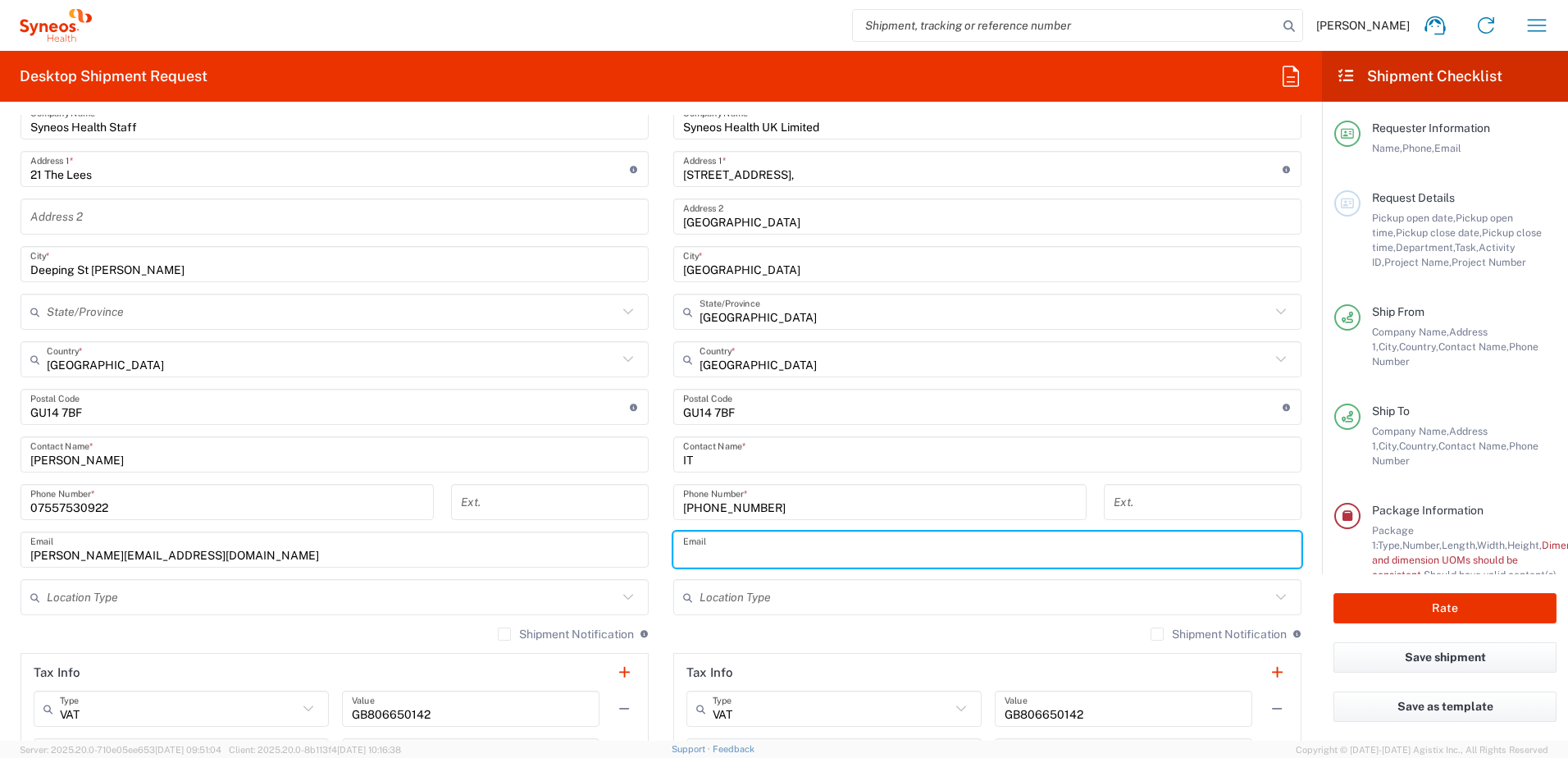
paste input "ruben.perez@syneoshealth.com"
type input "ruben.perez@syneoshealth.com"
click at [118, 594] on input "text" at bounding box center [332, 597] width 571 height 29
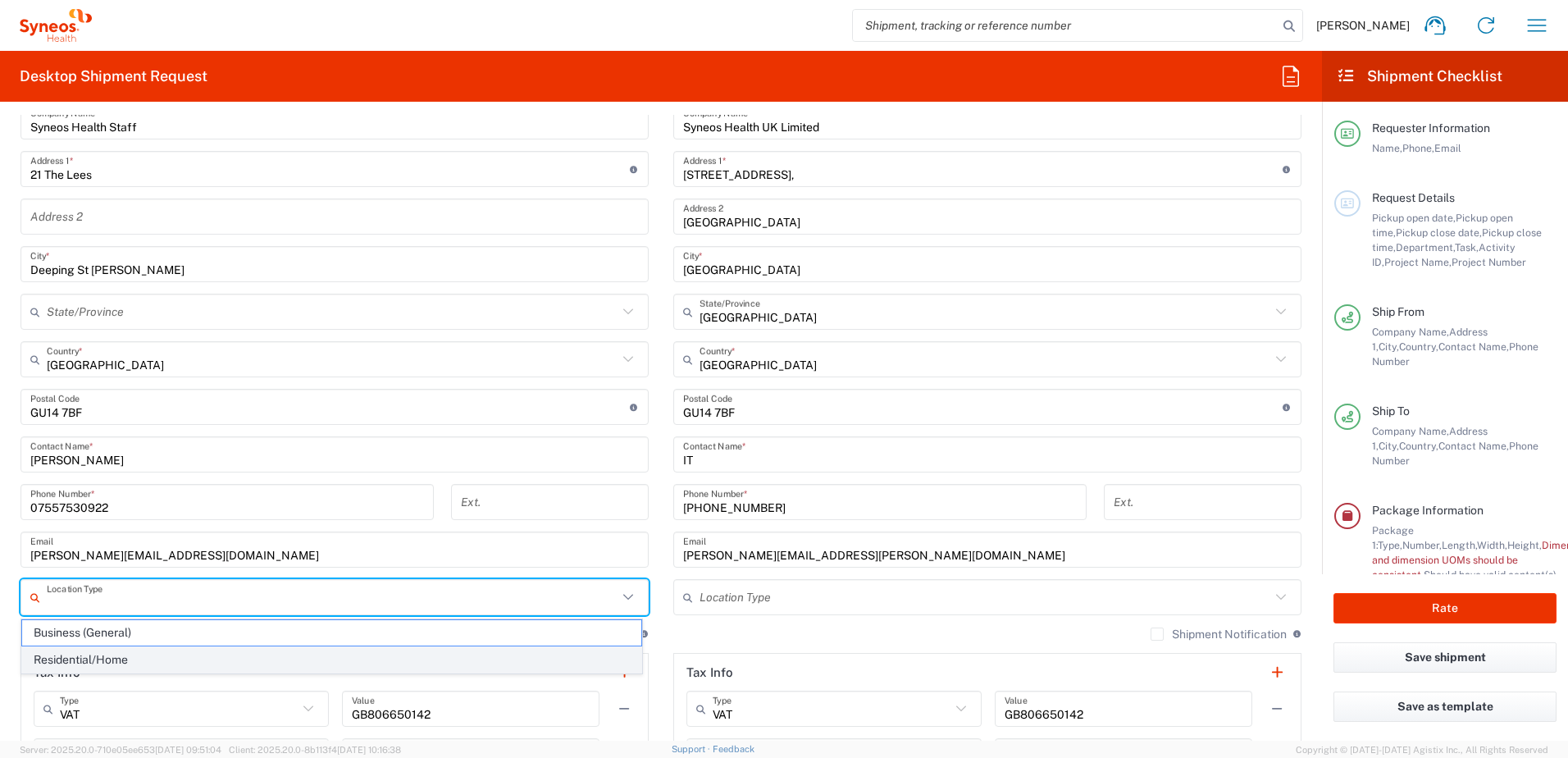
click at [115, 672] on span "Residential/Home" at bounding box center [332, 660] width 620 height 26
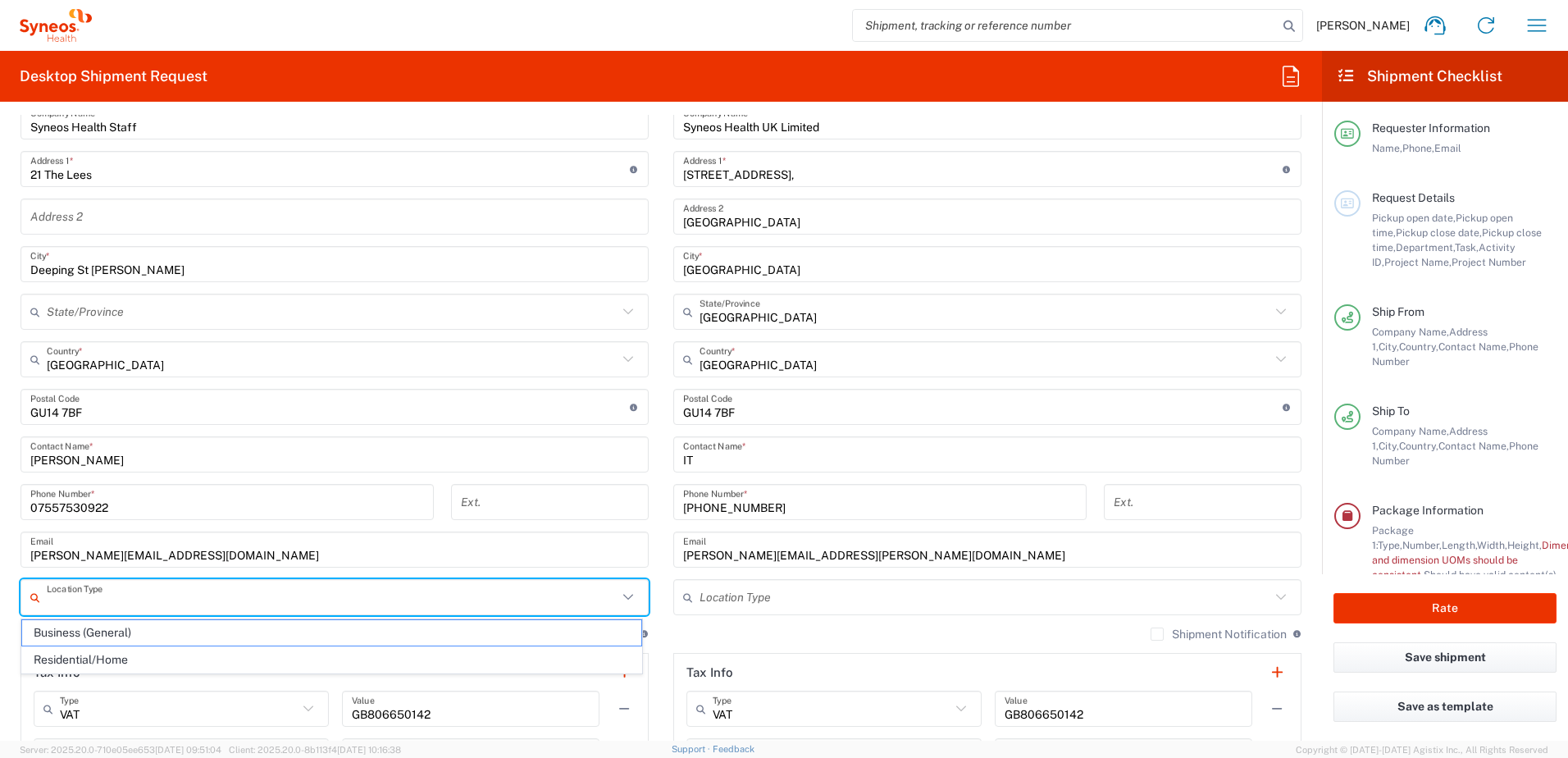
click at [118, 664] on header "Tax Info" at bounding box center [334, 672] width 626 height 37
type input "Residential/Home"
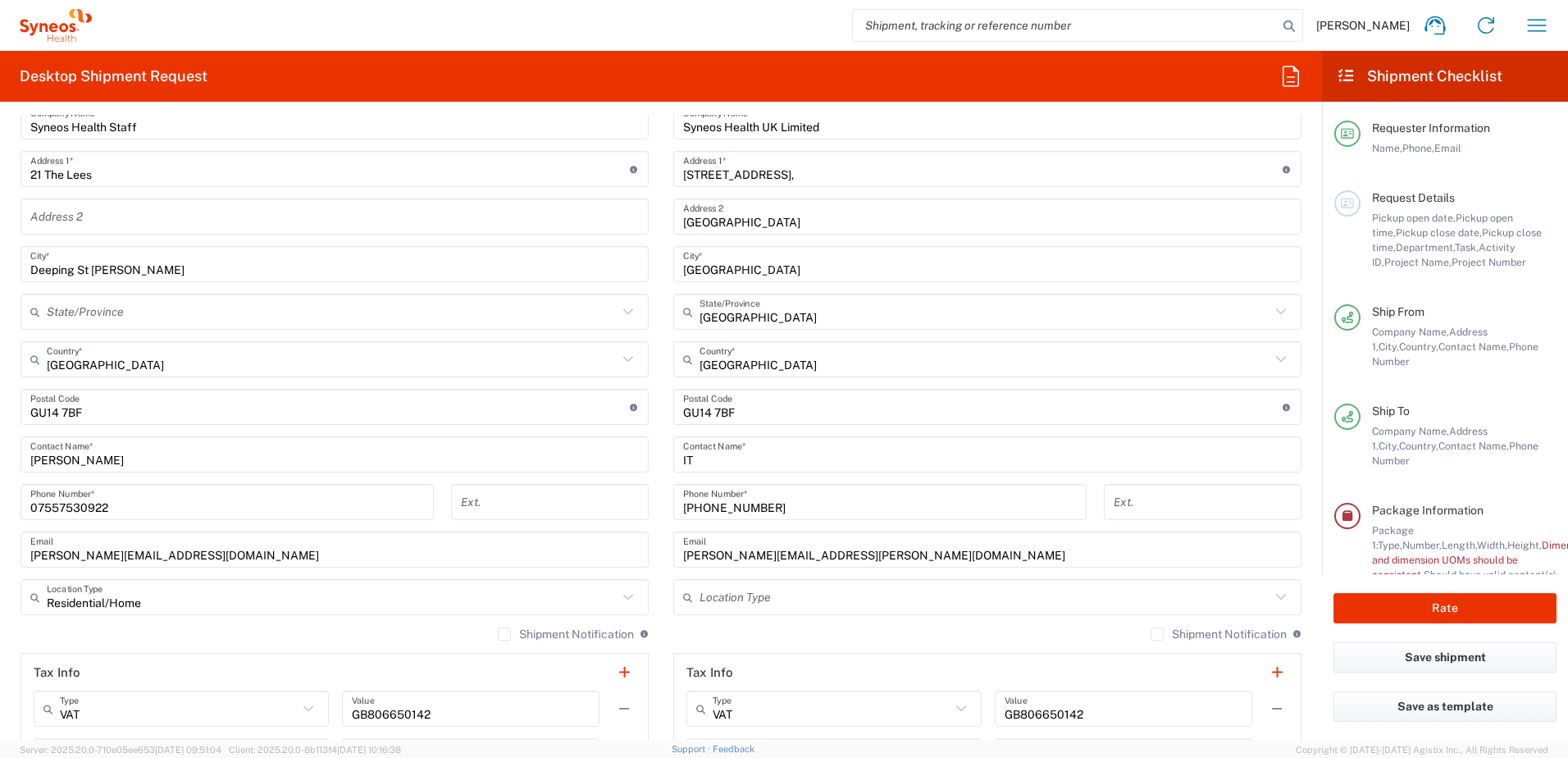
click at [731, 595] on input "text" at bounding box center [985, 597] width 571 height 29
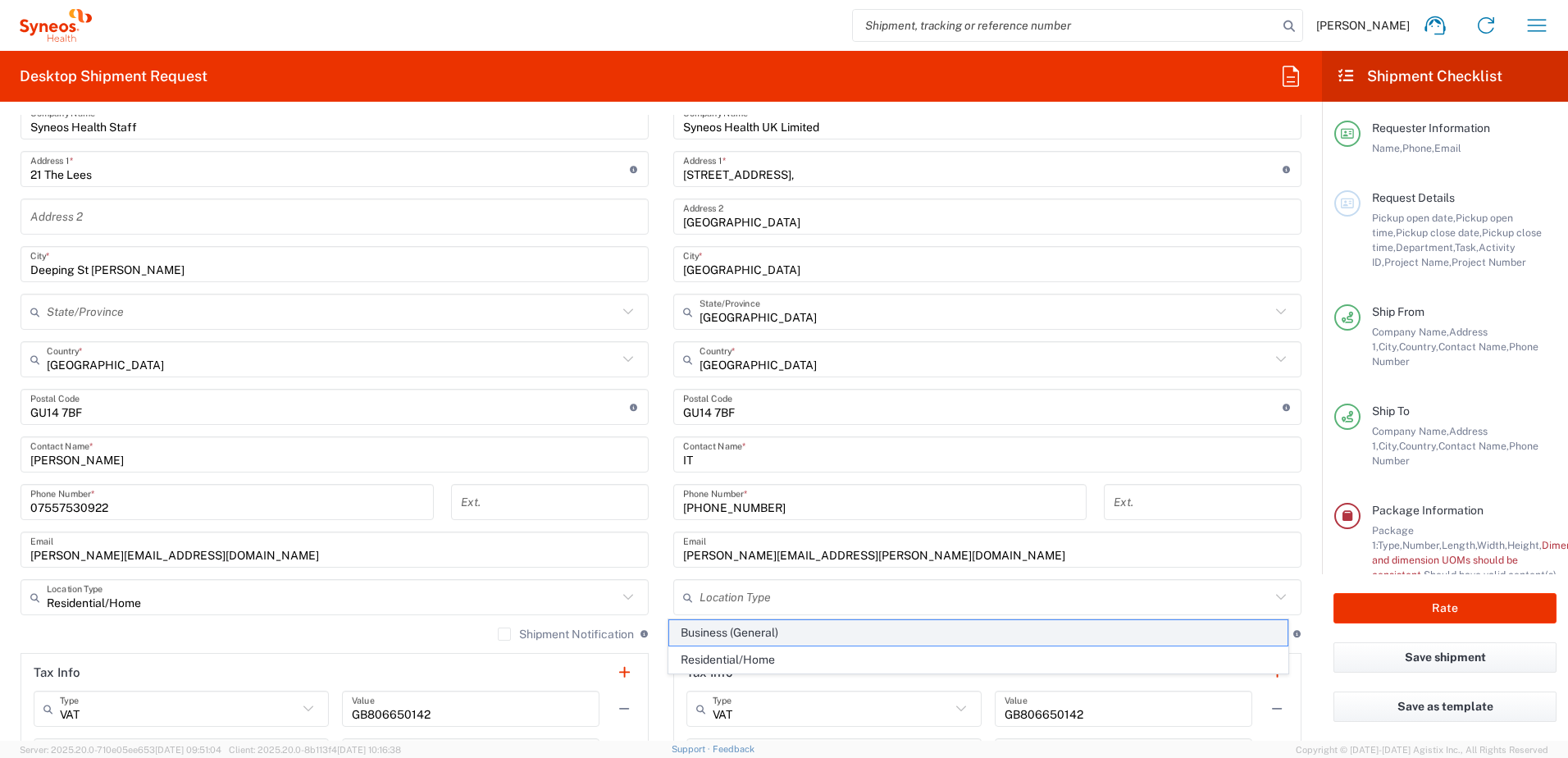
click at [755, 638] on span "Business (General)" at bounding box center [978, 633] width 620 height 26
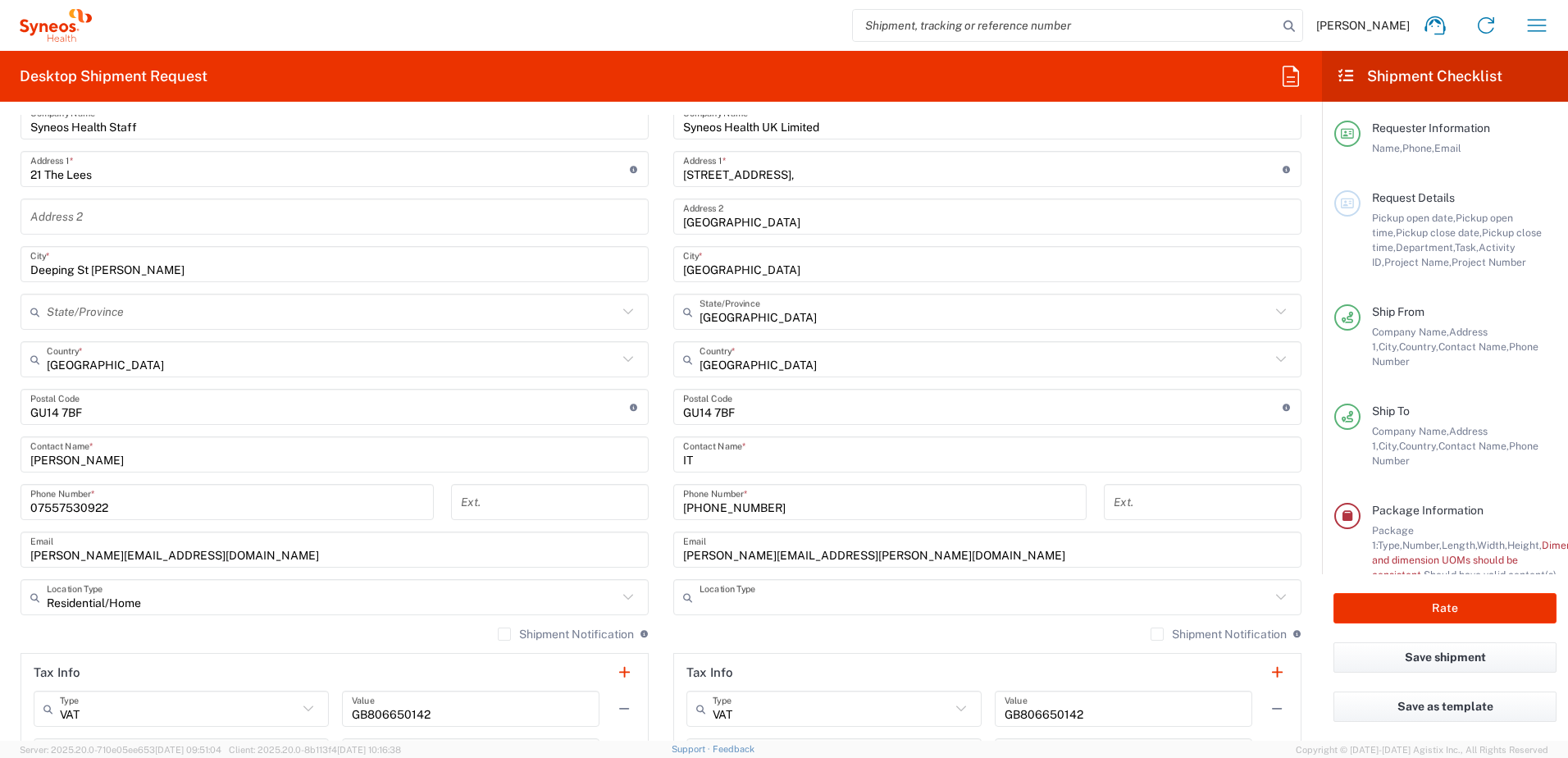
type input "Business (General)"
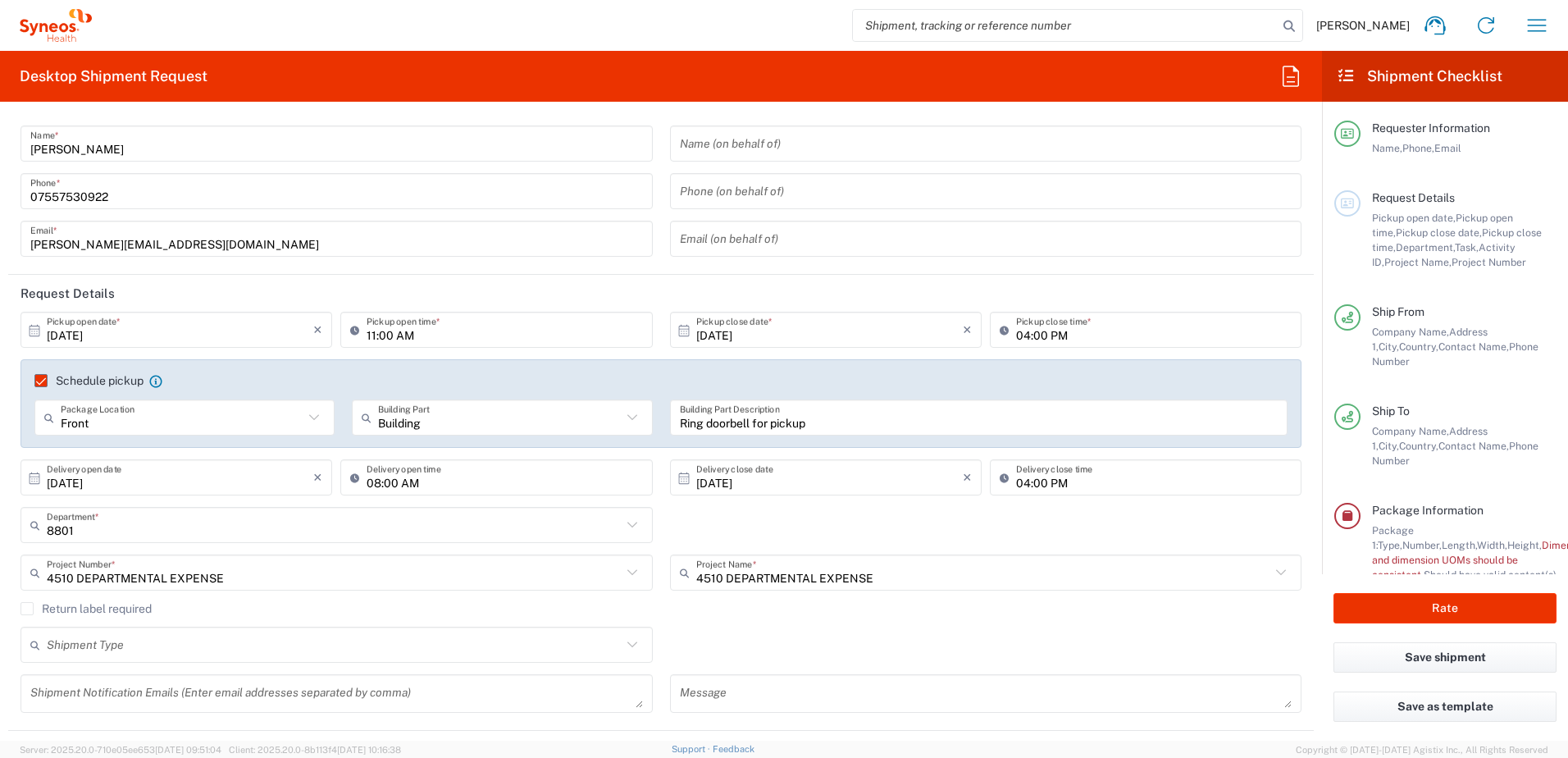
scroll to position [0, 0]
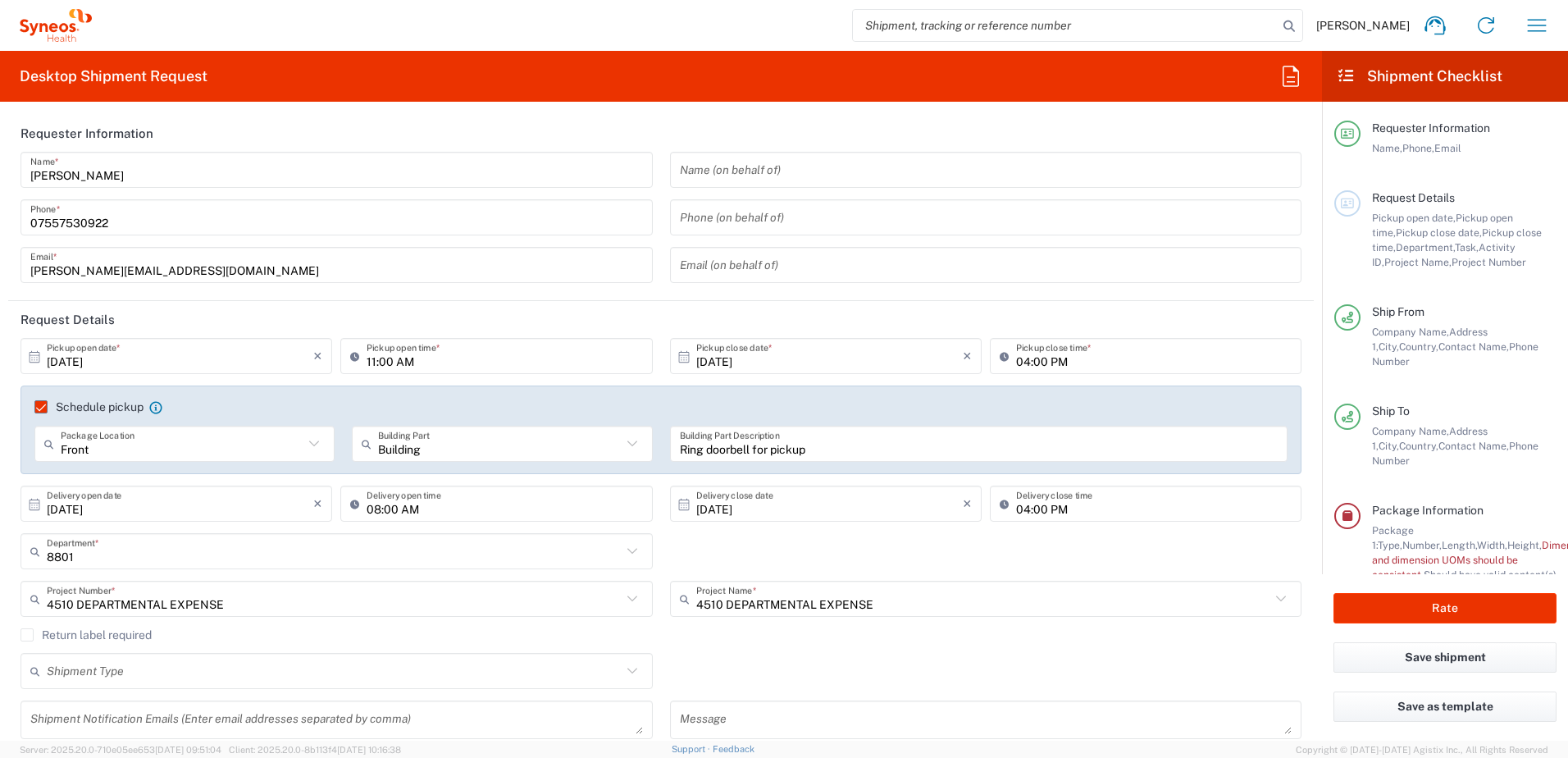
drag, startPoint x: 30, startPoint y: 632, endPoint x: 443, endPoint y: 648, distance: 413.3
click at [30, 632] on label "Return label required" at bounding box center [86, 634] width 132 height 13
click at [27, 635] on input "Return label required" at bounding box center [27, 635] width 0 height 0
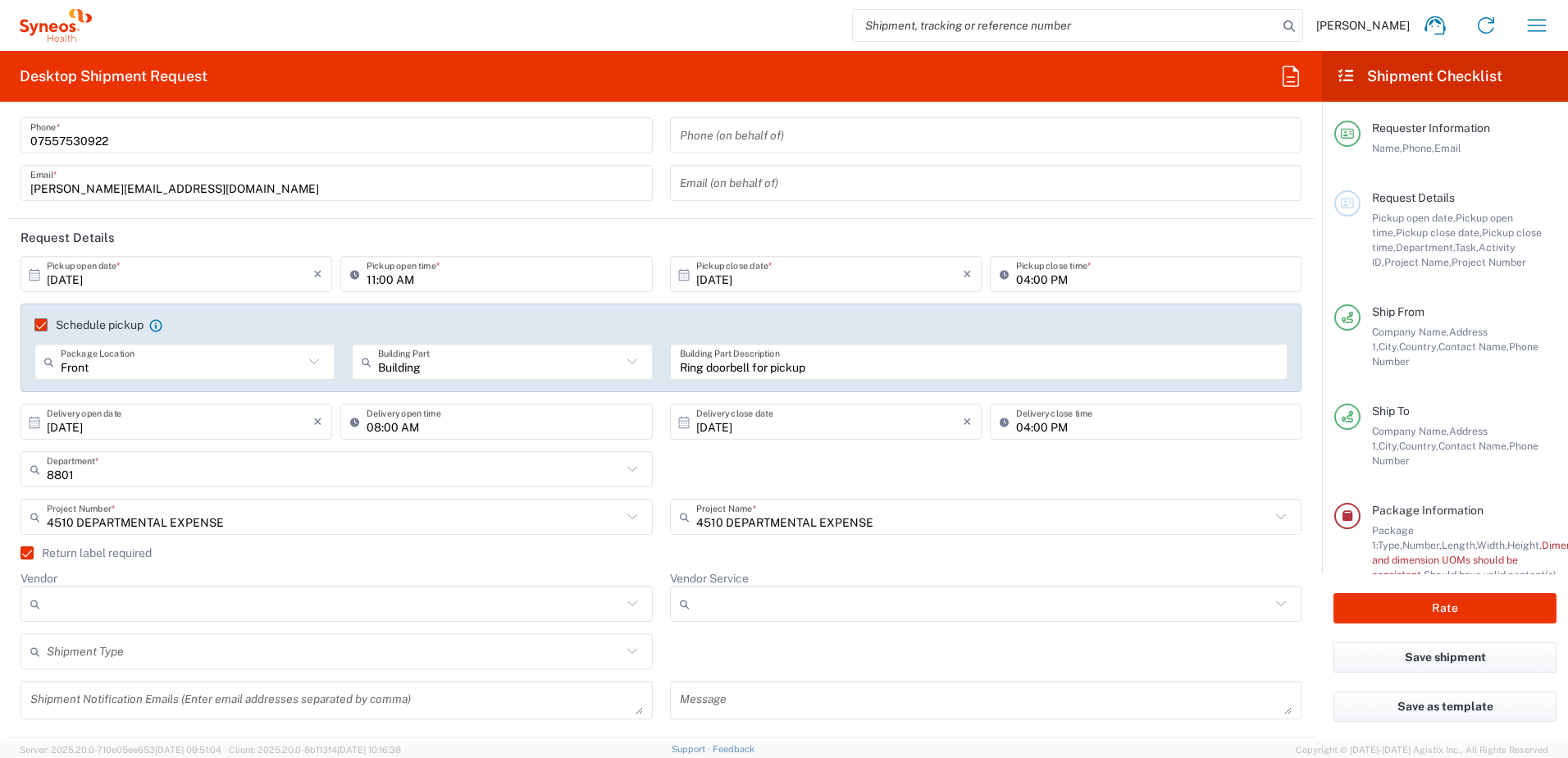
click at [30, 549] on label "Return label required" at bounding box center [86, 552] width 132 height 13
click at [20, 553] on input "Return label required" at bounding box center [20, 553] width 0 height 0
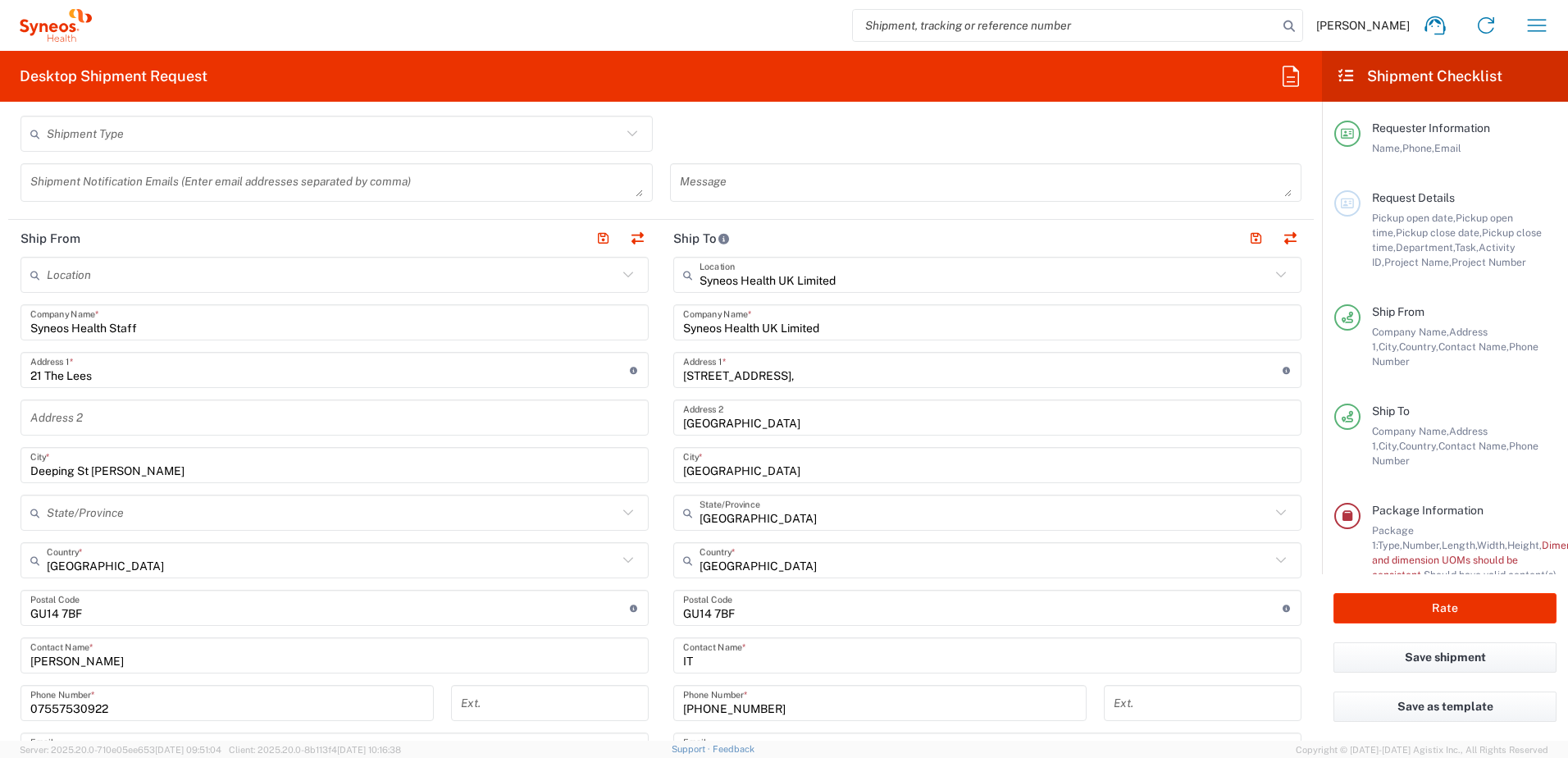
scroll to position [574, 0]
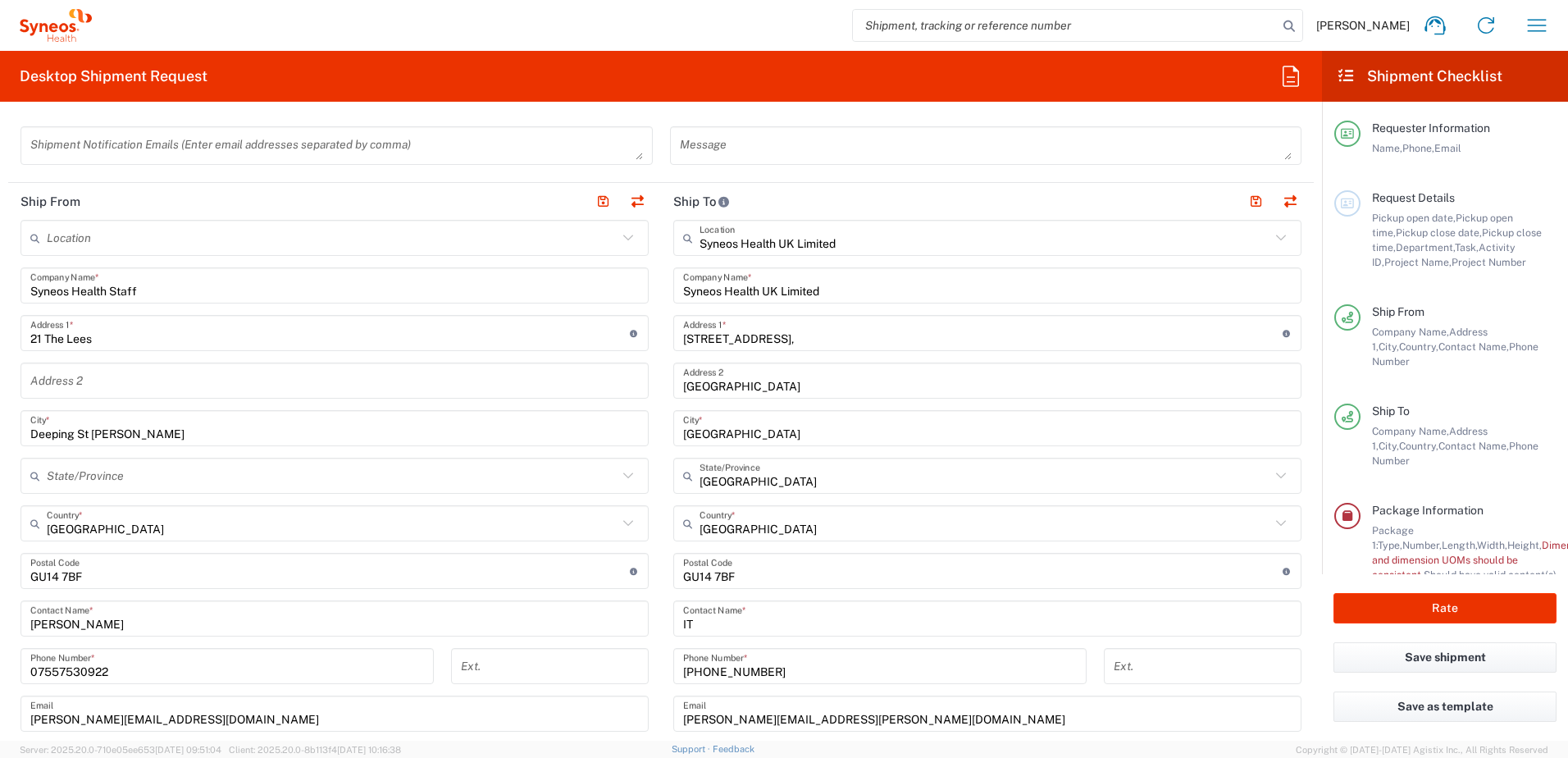
click at [139, 574] on input "undefined" at bounding box center [331, 572] width 600 height 29
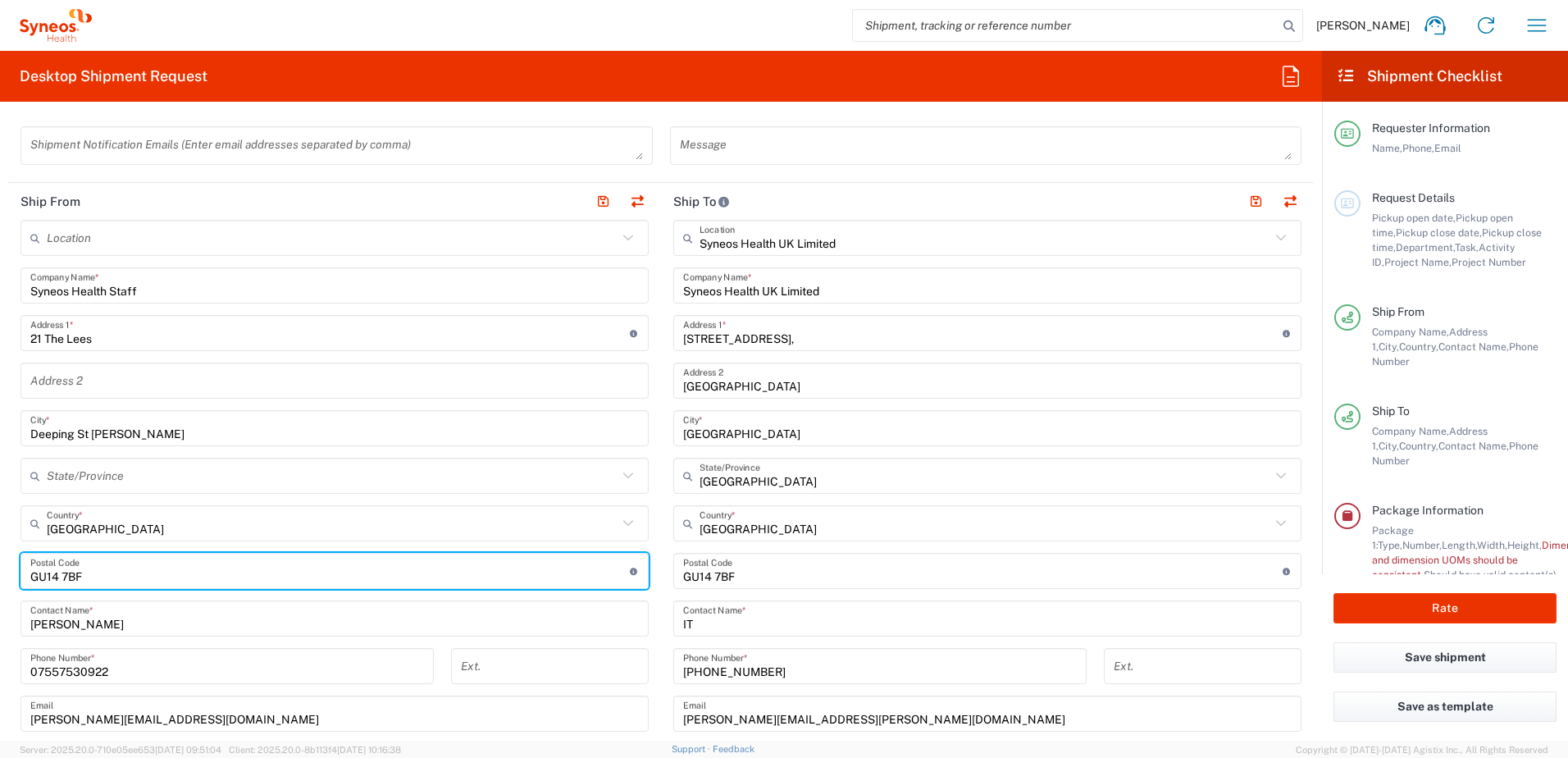
drag, startPoint x: 105, startPoint y: 574, endPoint x: 255, endPoint y: 576, distance: 150.0
click at [0, 569] on form "Requester Information Francesca Bowring Name * 07557530922 Phone * francesca.bo…" at bounding box center [661, 427] width 1322 height 626
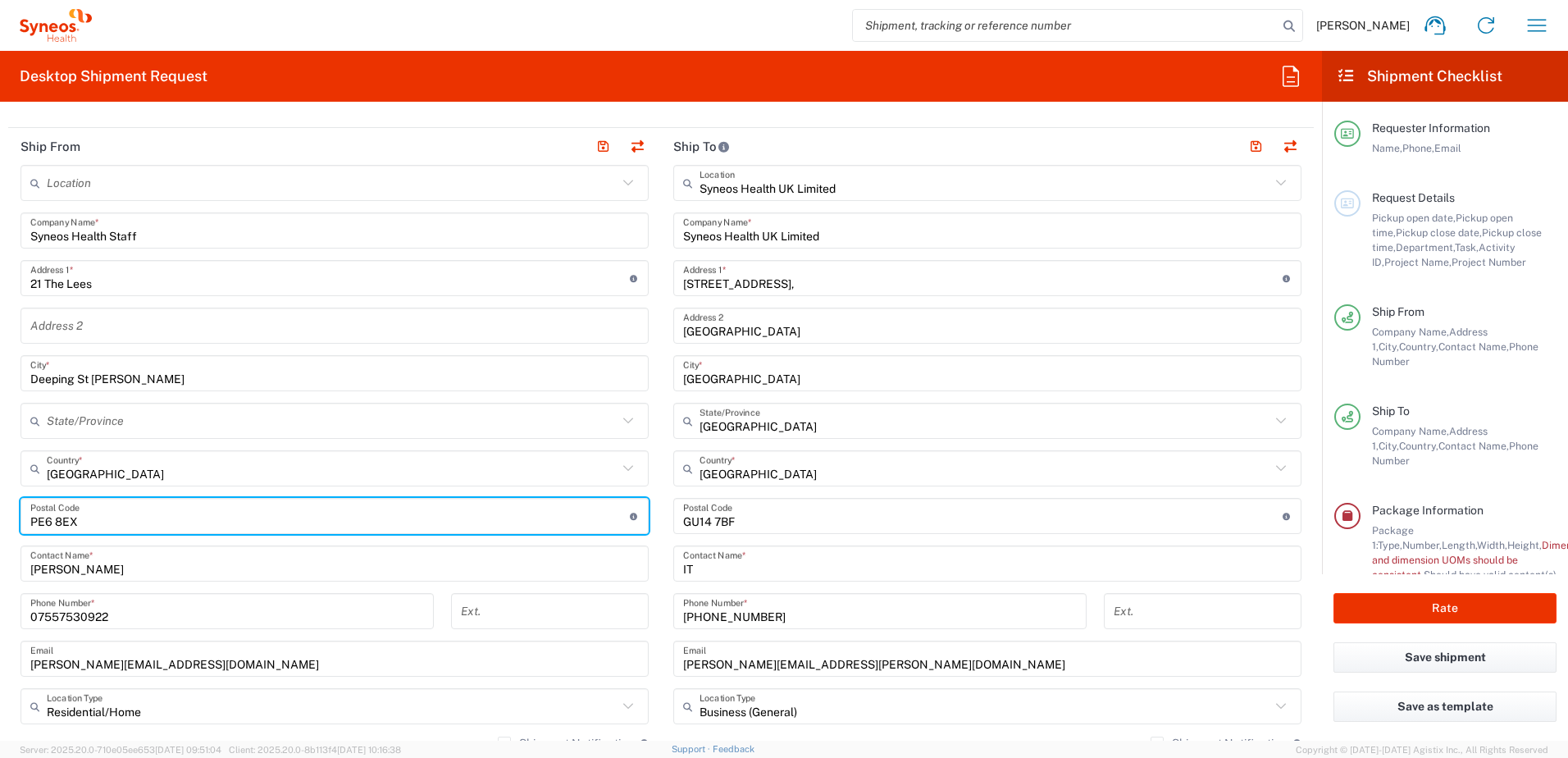
scroll to position [656, 0]
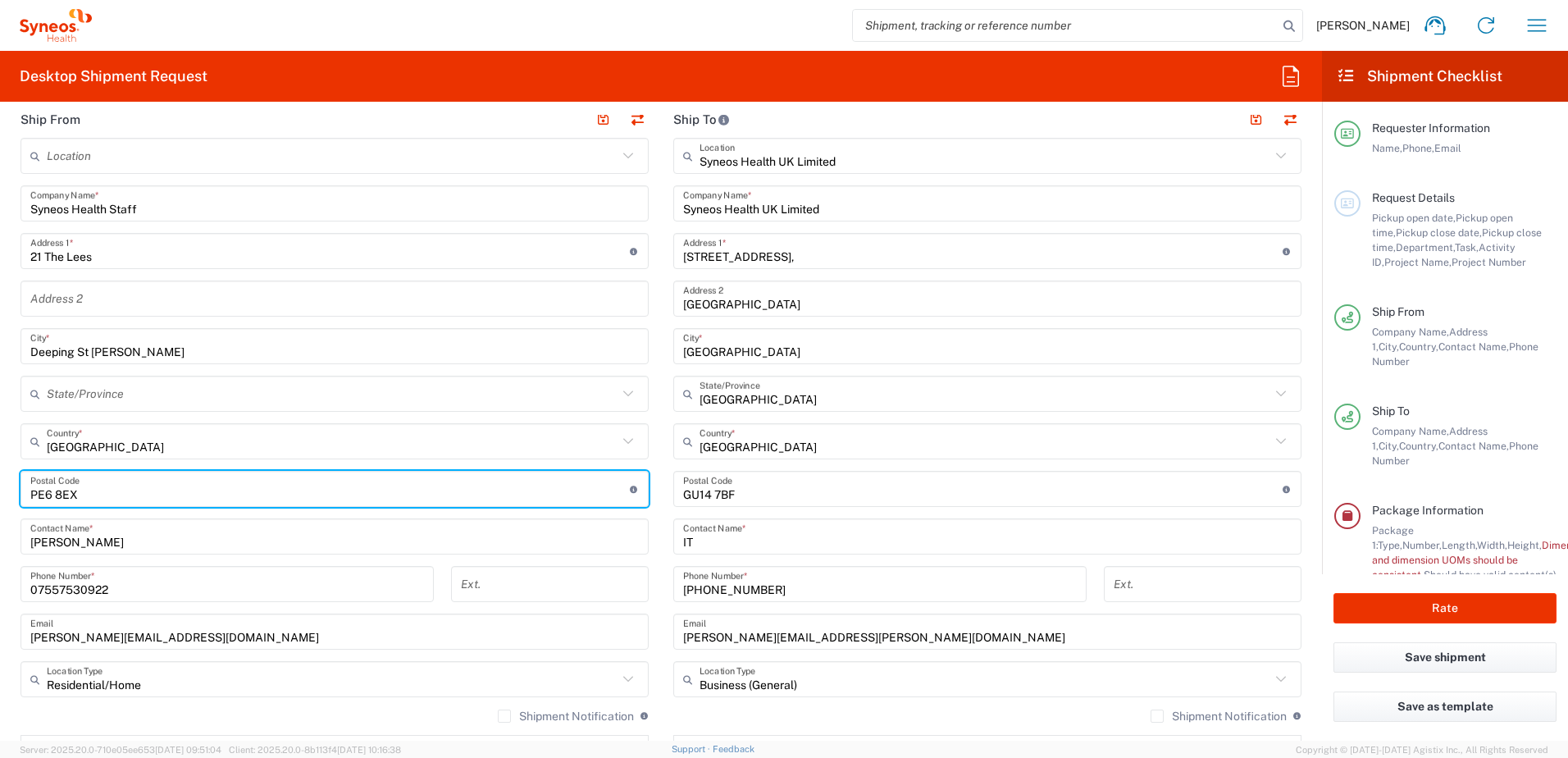
type input "PE6 8EX"
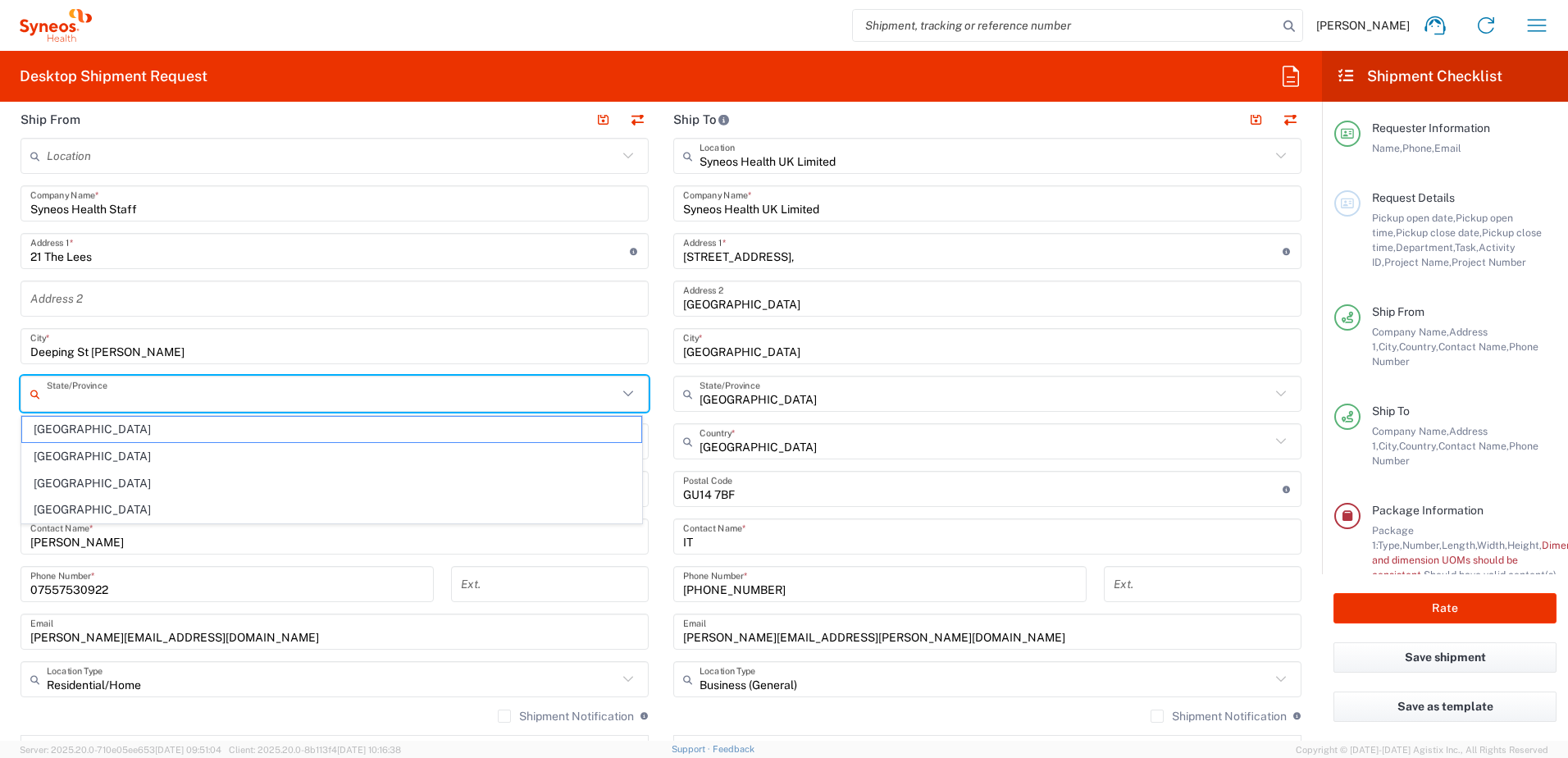
click at [91, 392] on input "text" at bounding box center [332, 394] width 571 height 29
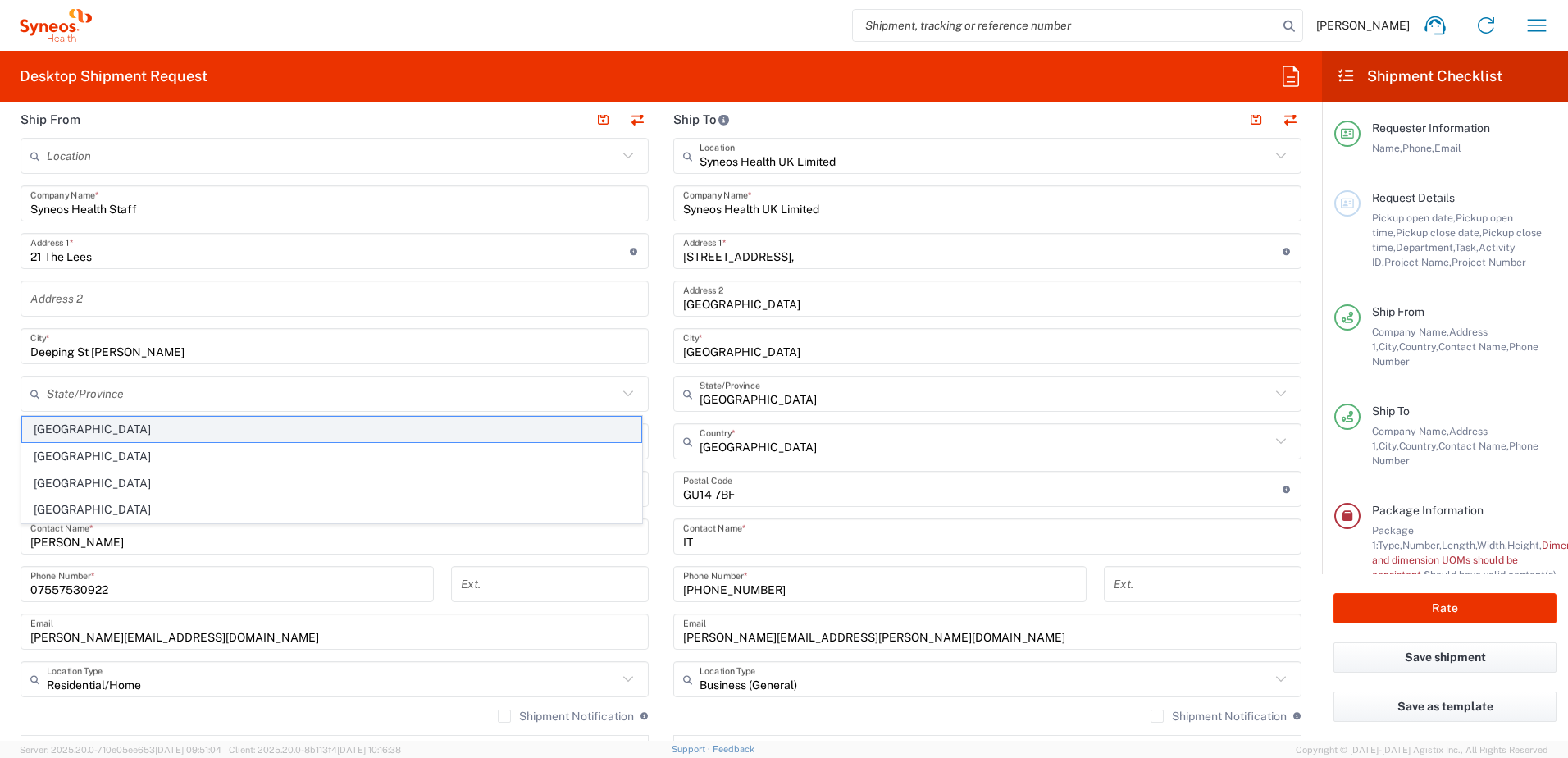
click at [68, 433] on span "England" at bounding box center [332, 430] width 620 height 26
type input "England"
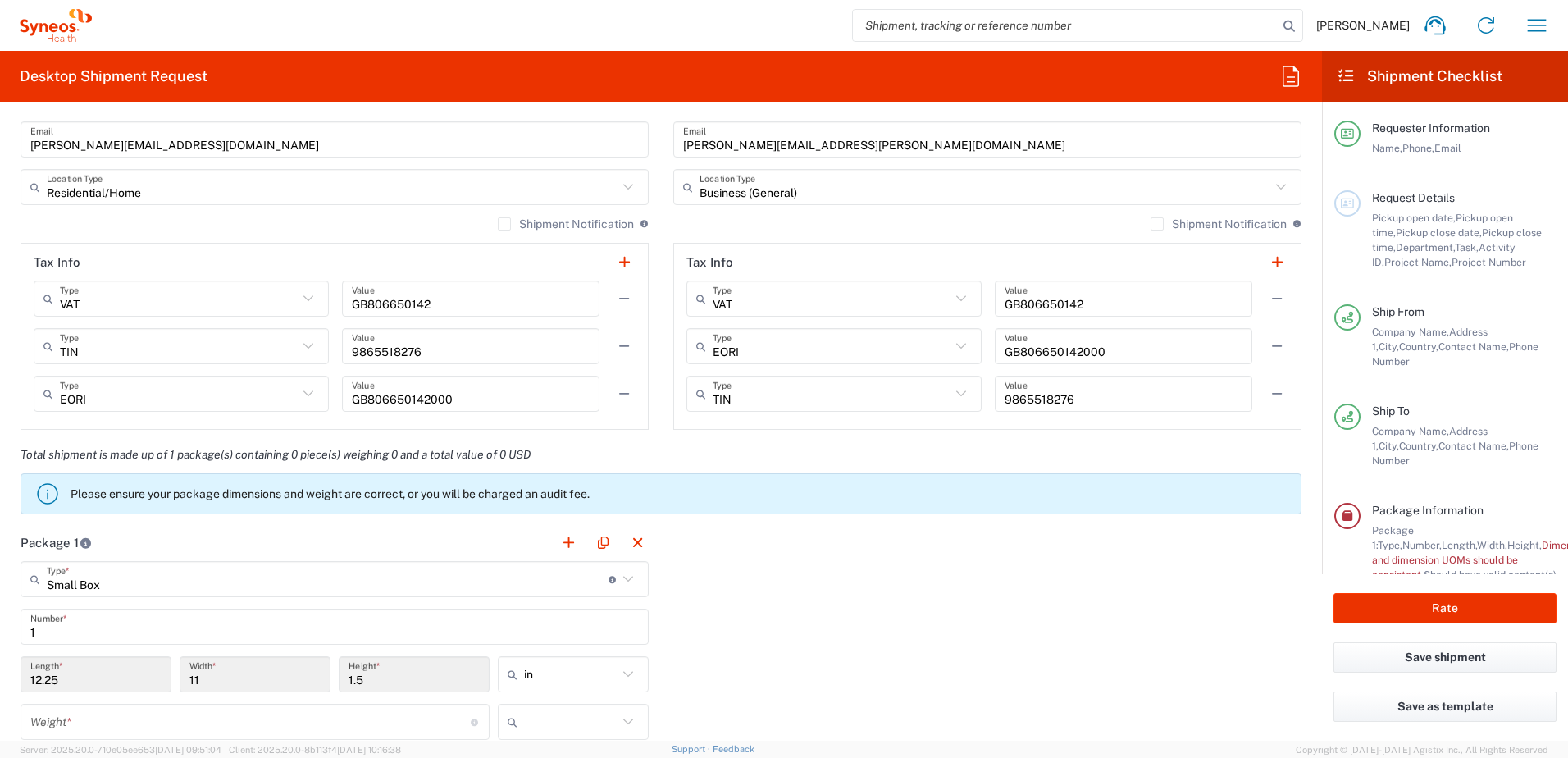
scroll to position [1231, 0]
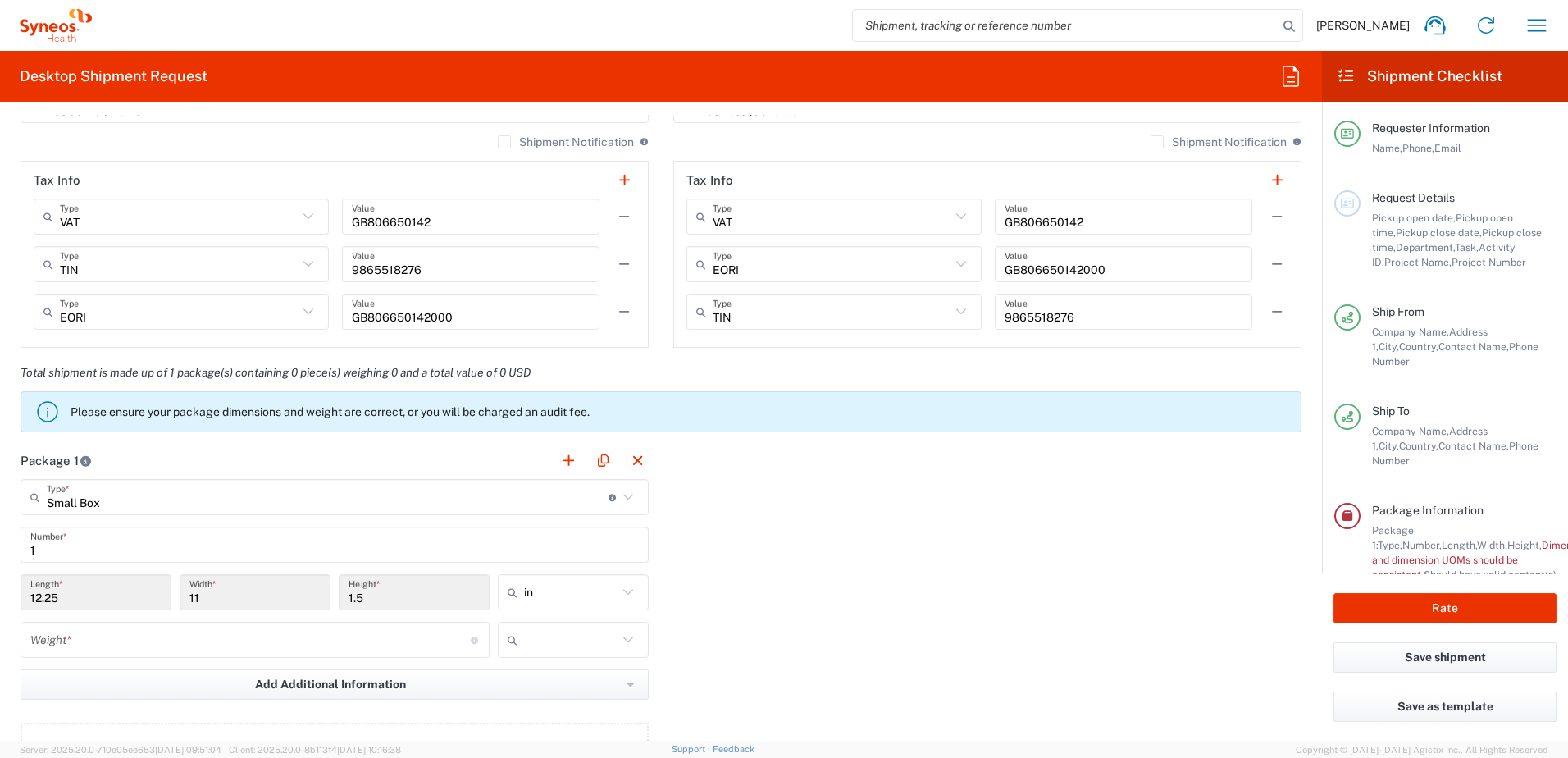
drag, startPoint x: 617, startPoint y: 596, endPoint x: 625, endPoint y: 591, distance: 9.4
click at [618, 596] on icon at bounding box center [628, 591] width 21 height 21
click at [529, 650] on span "cm" at bounding box center [567, 655] width 146 height 26
type input "31.12"
type input "27.94"
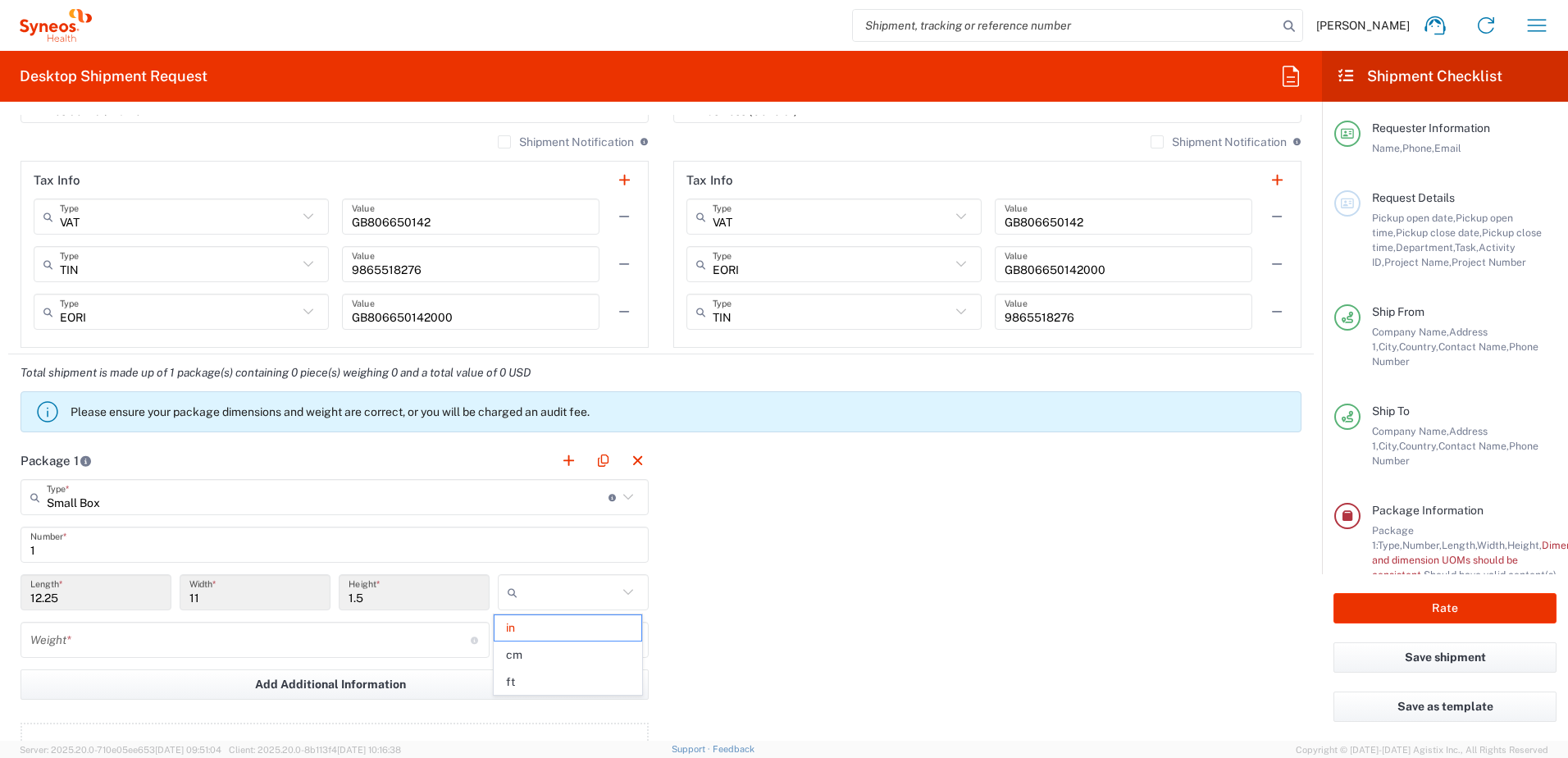
type input "3.81"
type input "cm"
click at [404, 503] on input "Small Box" at bounding box center [327, 497] width 561 height 29
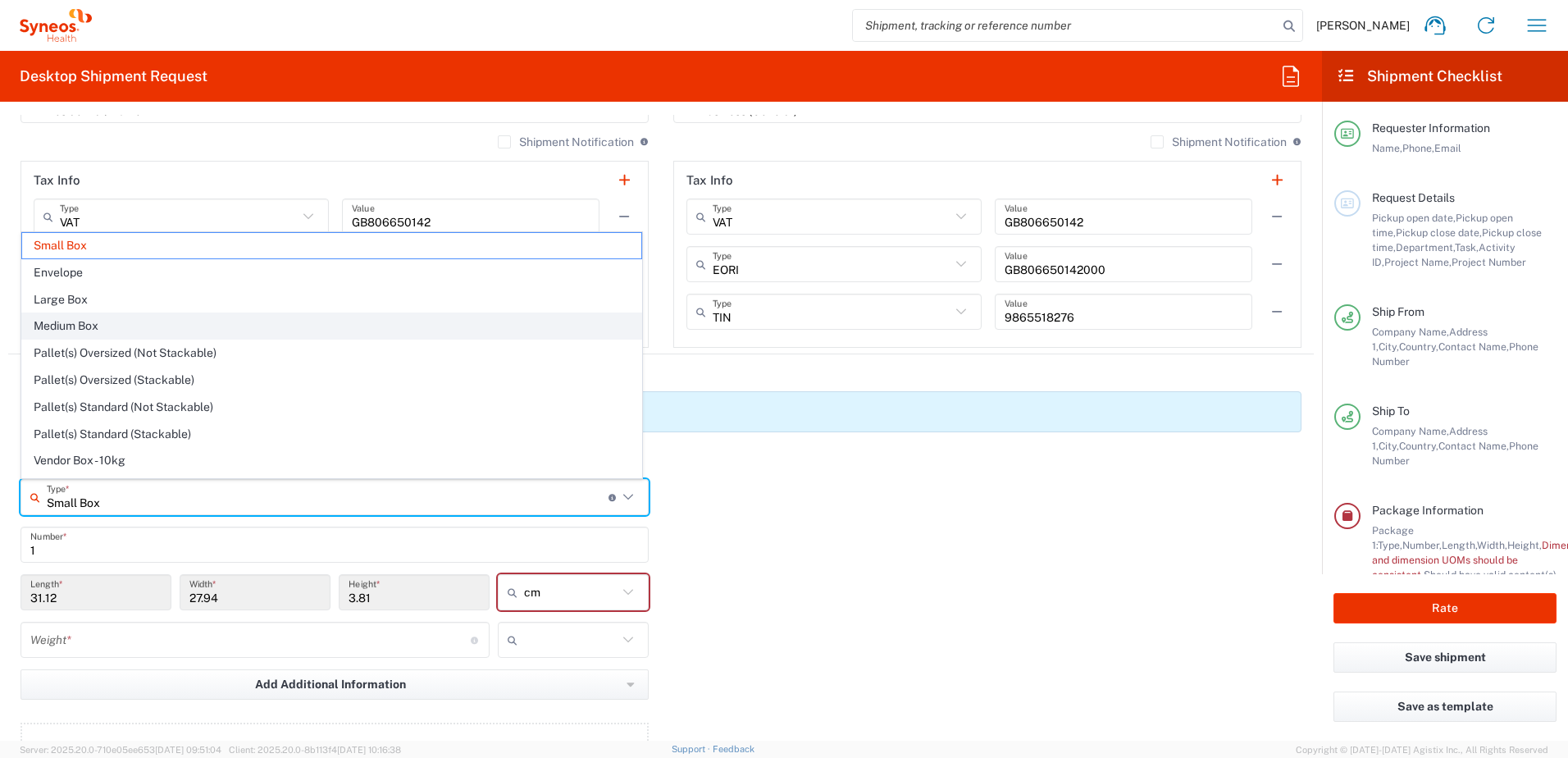
click at [154, 317] on span "Medium Box" at bounding box center [332, 326] width 620 height 26
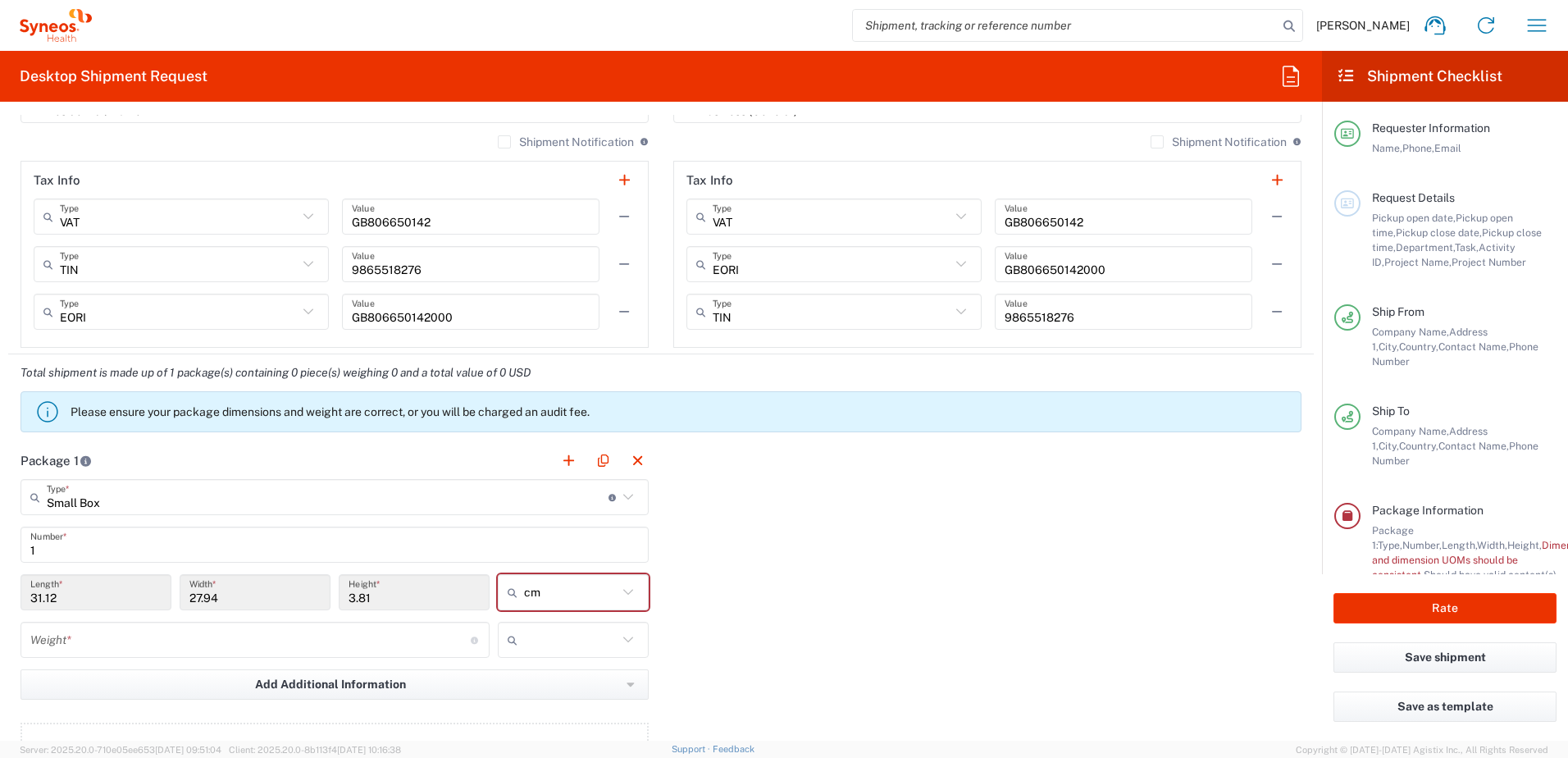
type input "Medium Box"
type input "33.02"
type input "29.21"
type input "6.35"
drag, startPoint x: 99, startPoint y: 600, endPoint x: -51, endPoint y: 589, distance: 150.4
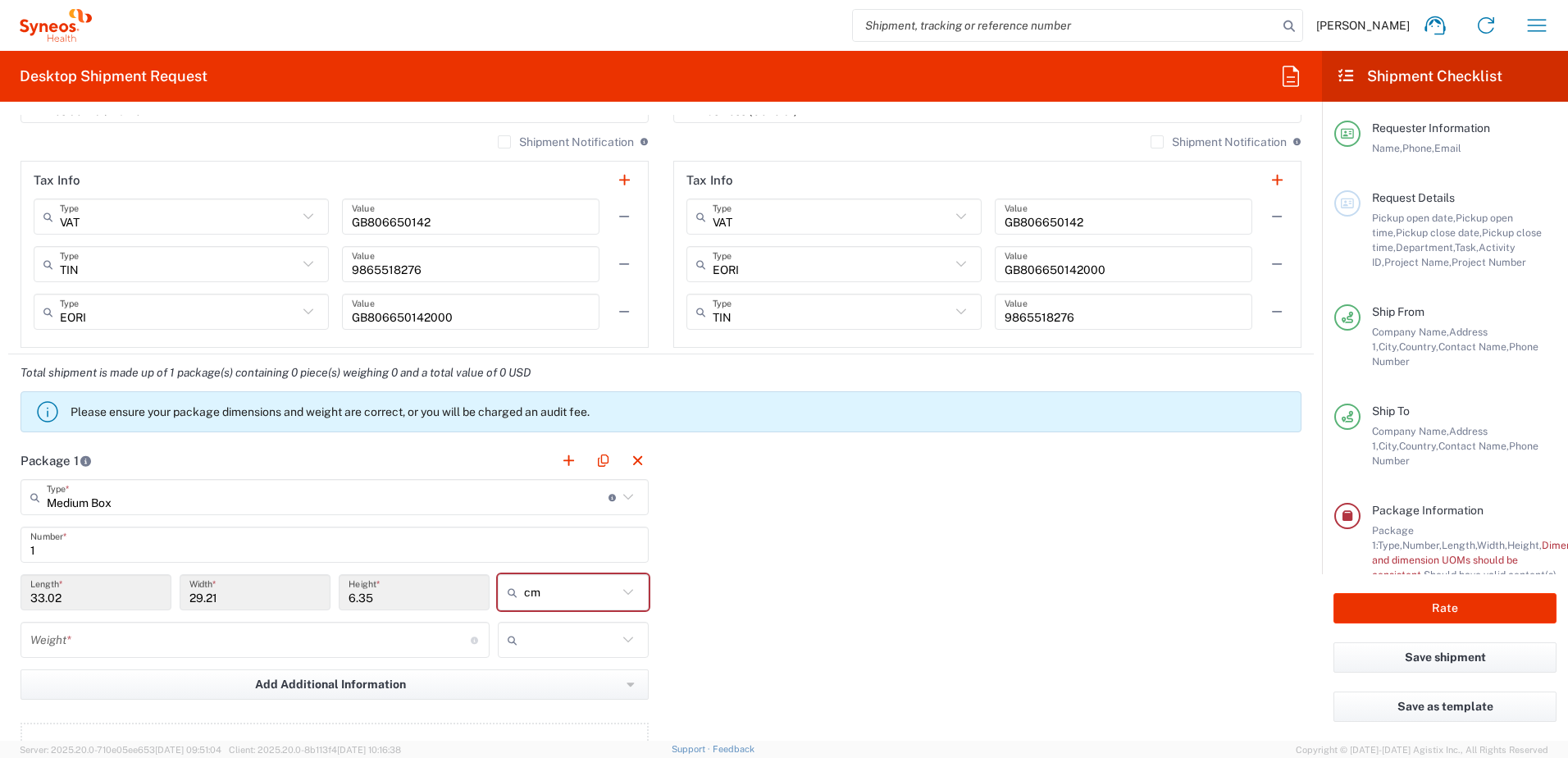
click at [0, 589] on html "Francesca Bowring Home Shipment estimator Shipment tracking Desktop shipment re…" at bounding box center [784, 379] width 1568 height 758
click at [95, 596] on input "33.02" at bounding box center [97, 593] width 132 height 29
click at [621, 499] on icon at bounding box center [628, 497] width 21 height 21
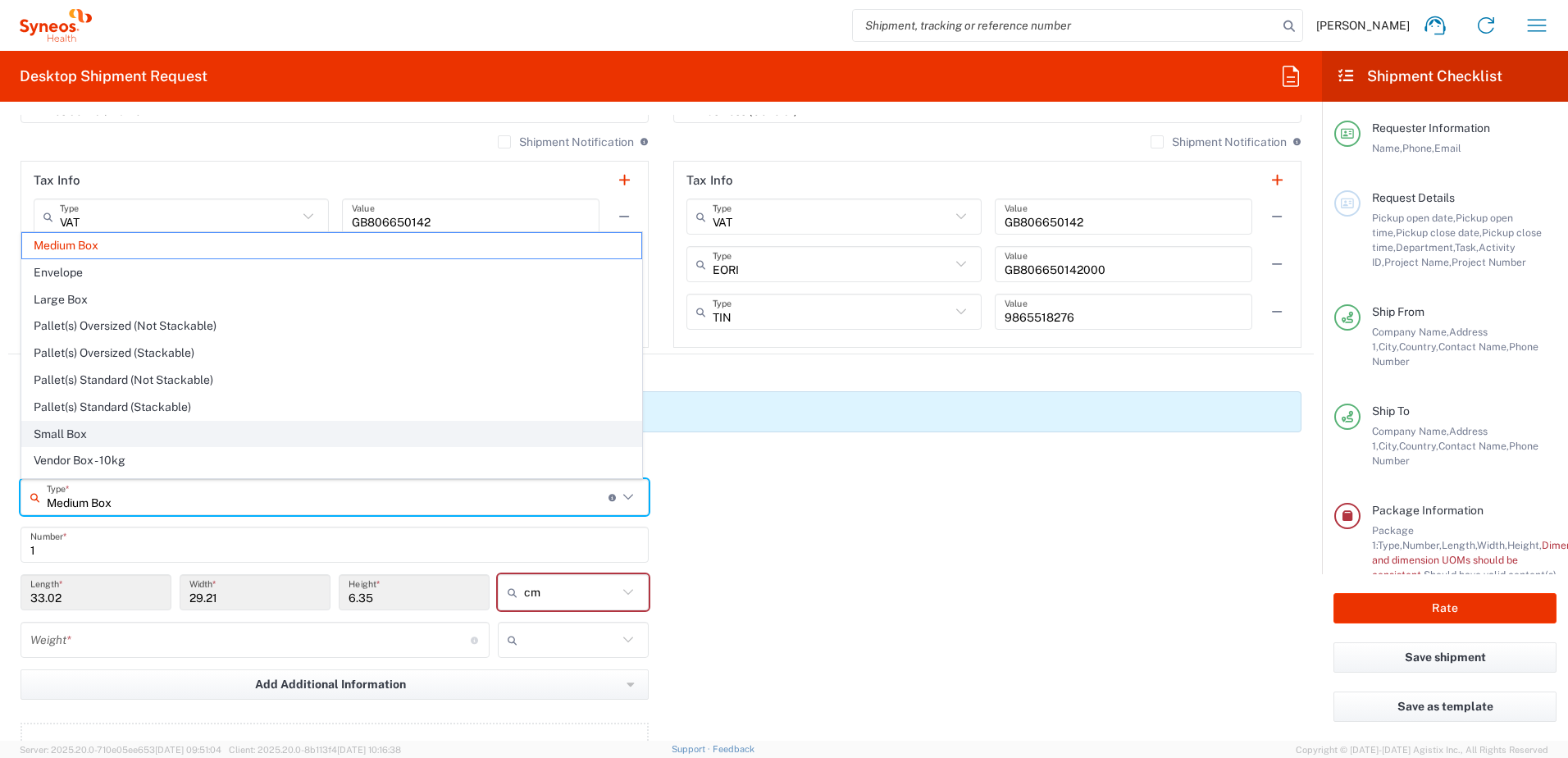
scroll to position [50, 0]
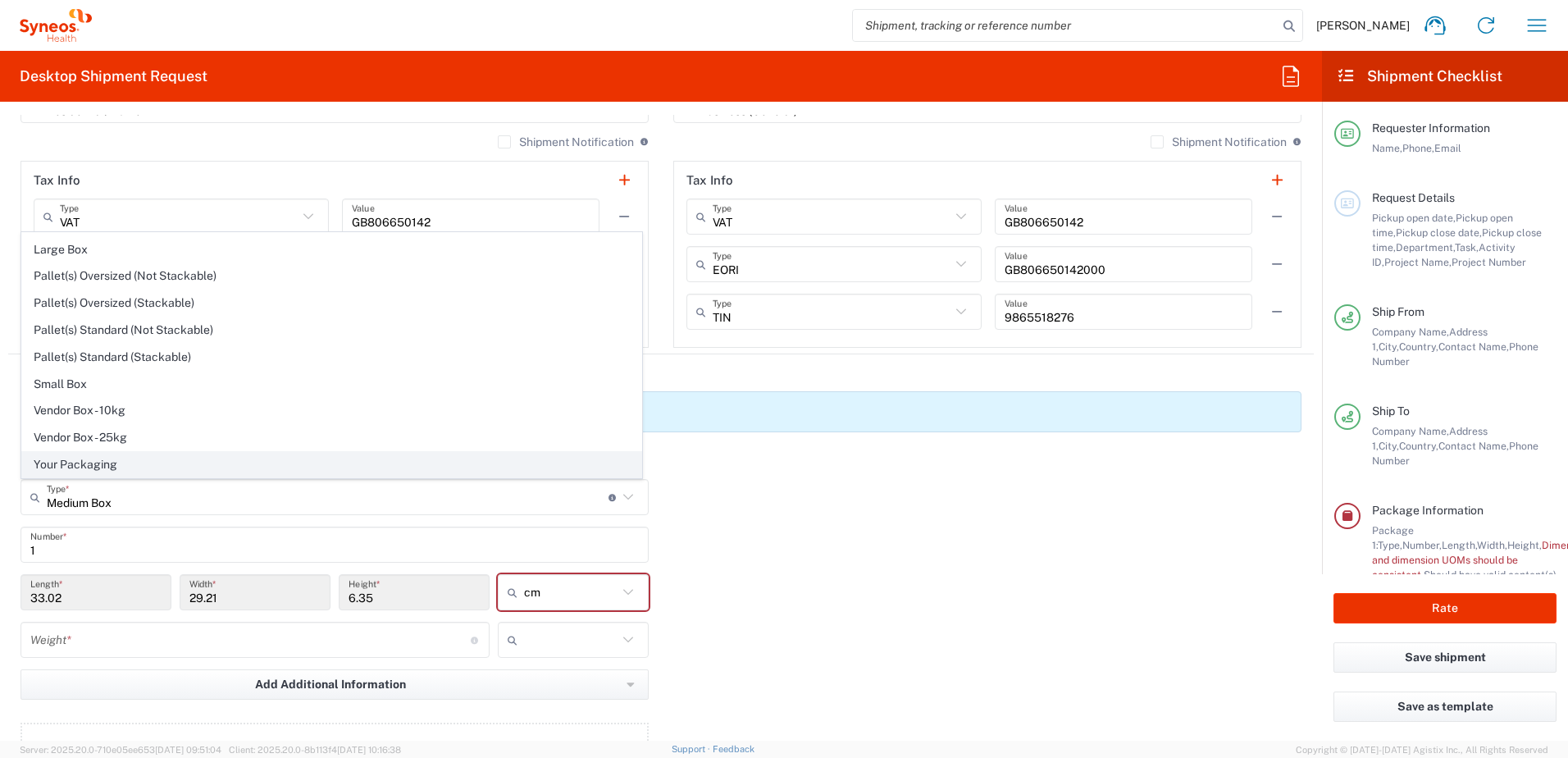
click at [331, 459] on span "Your Packaging" at bounding box center [332, 465] width 620 height 26
type input "Your Packaging"
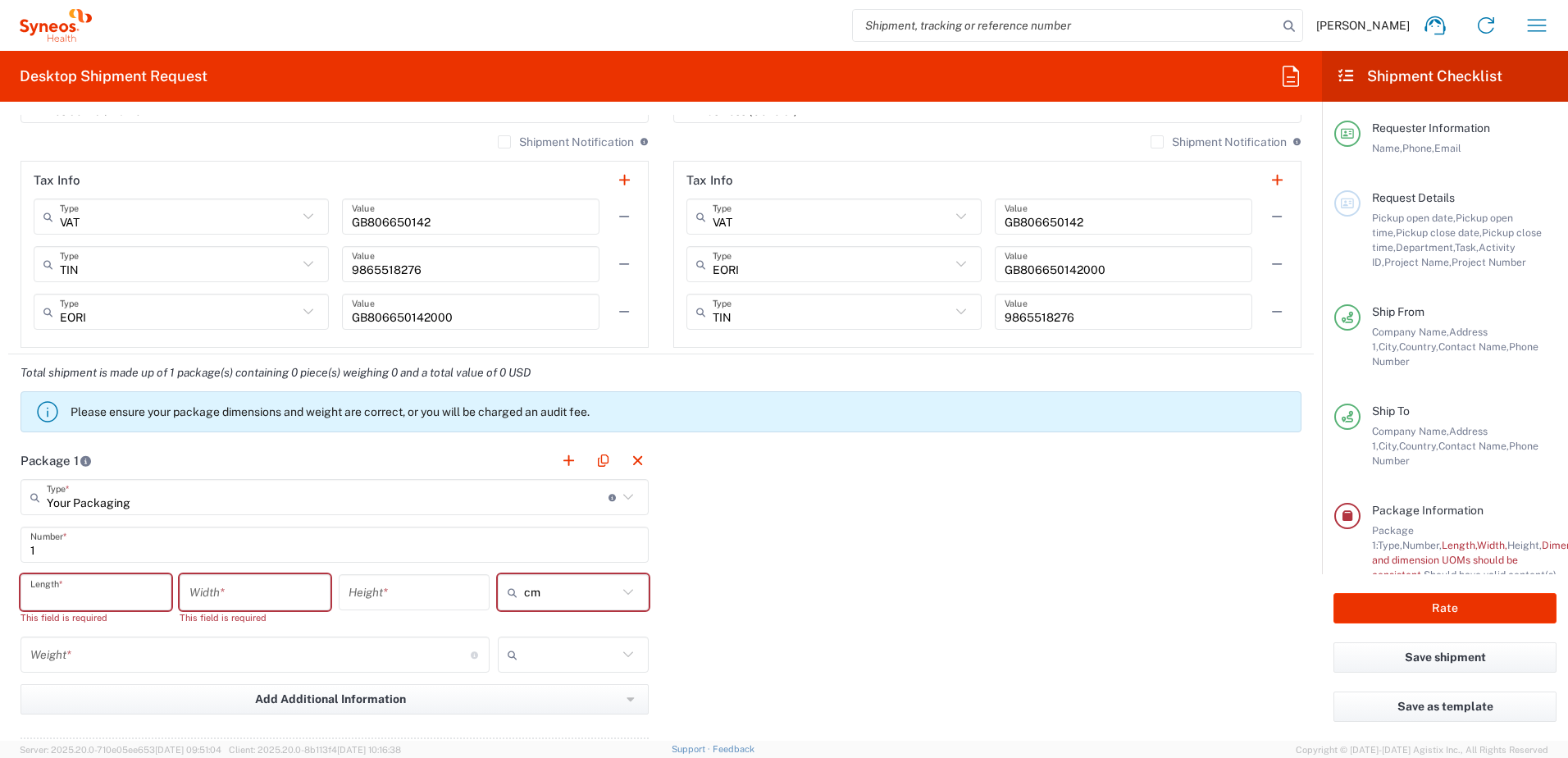
click at [79, 598] on input "number" at bounding box center [97, 593] width 132 height 29
type input "70"
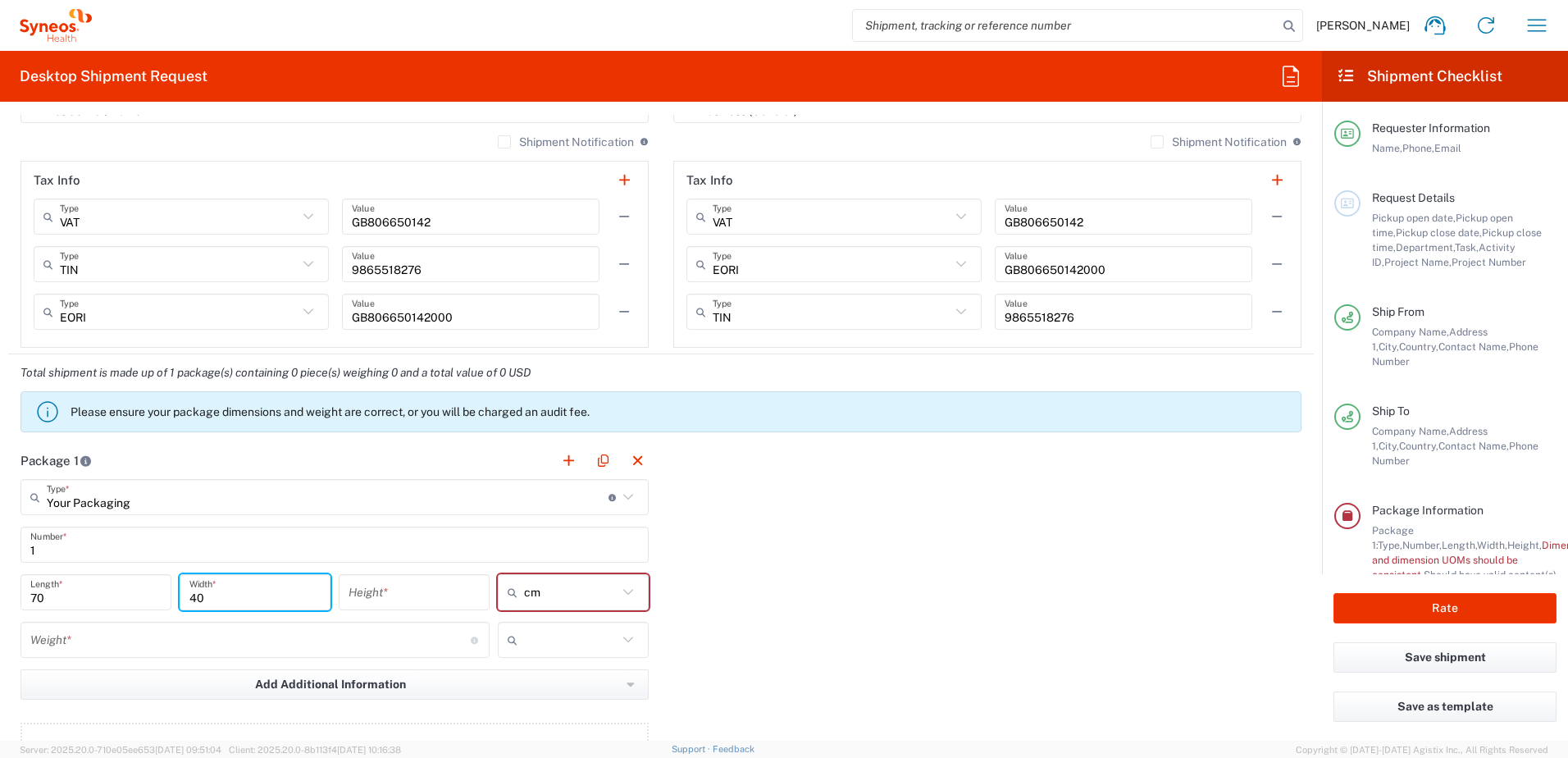
type input "40"
type input "10"
type input "cm"
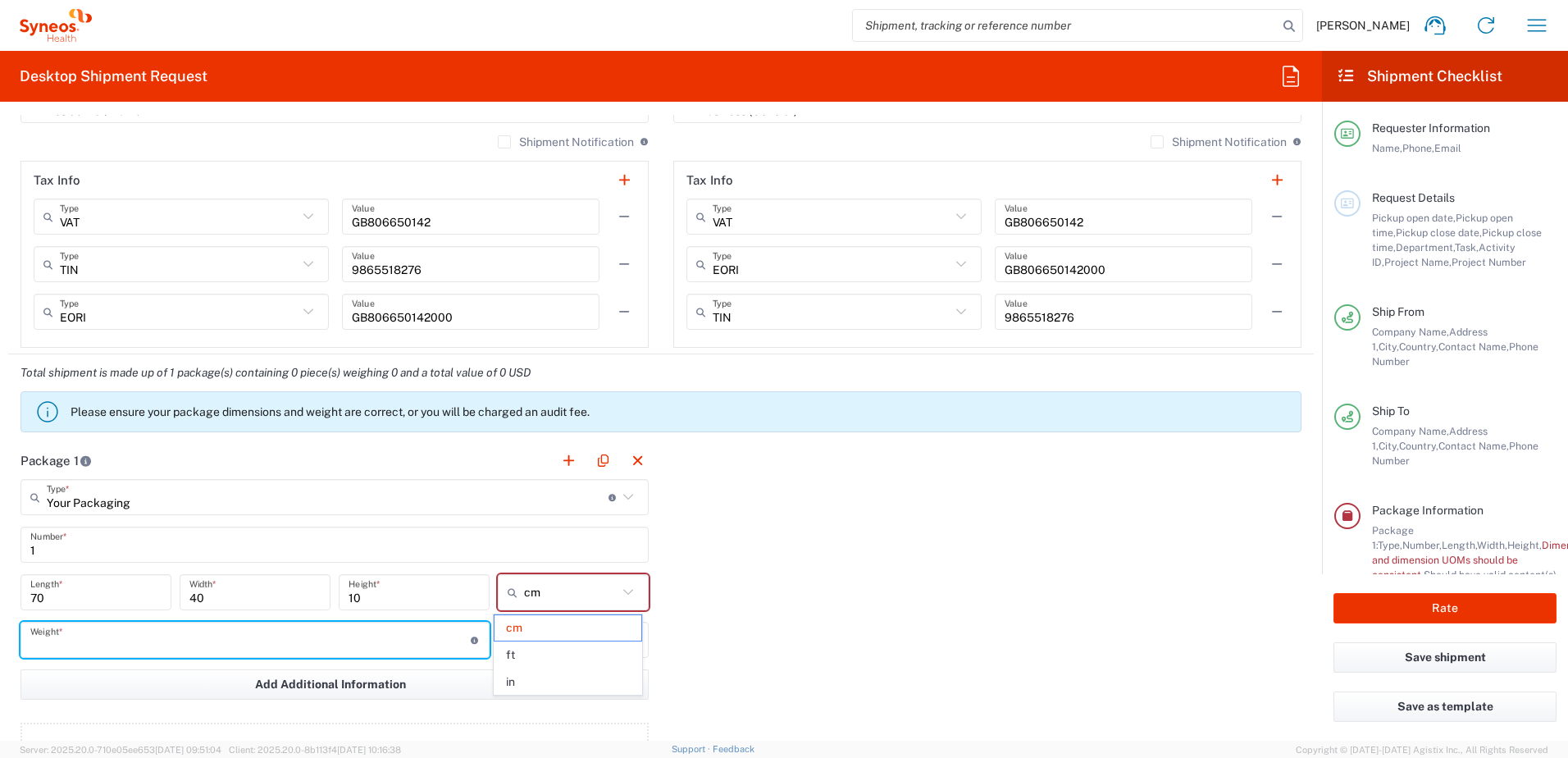
click at [156, 642] on input "number" at bounding box center [250, 640] width 440 height 29
type input "1"
type input "5"
click at [954, 641] on div "Package 1 Your Packaging Type * Material used to package goods Medium Box Envel…" at bounding box center [661, 621] width 1306 height 360
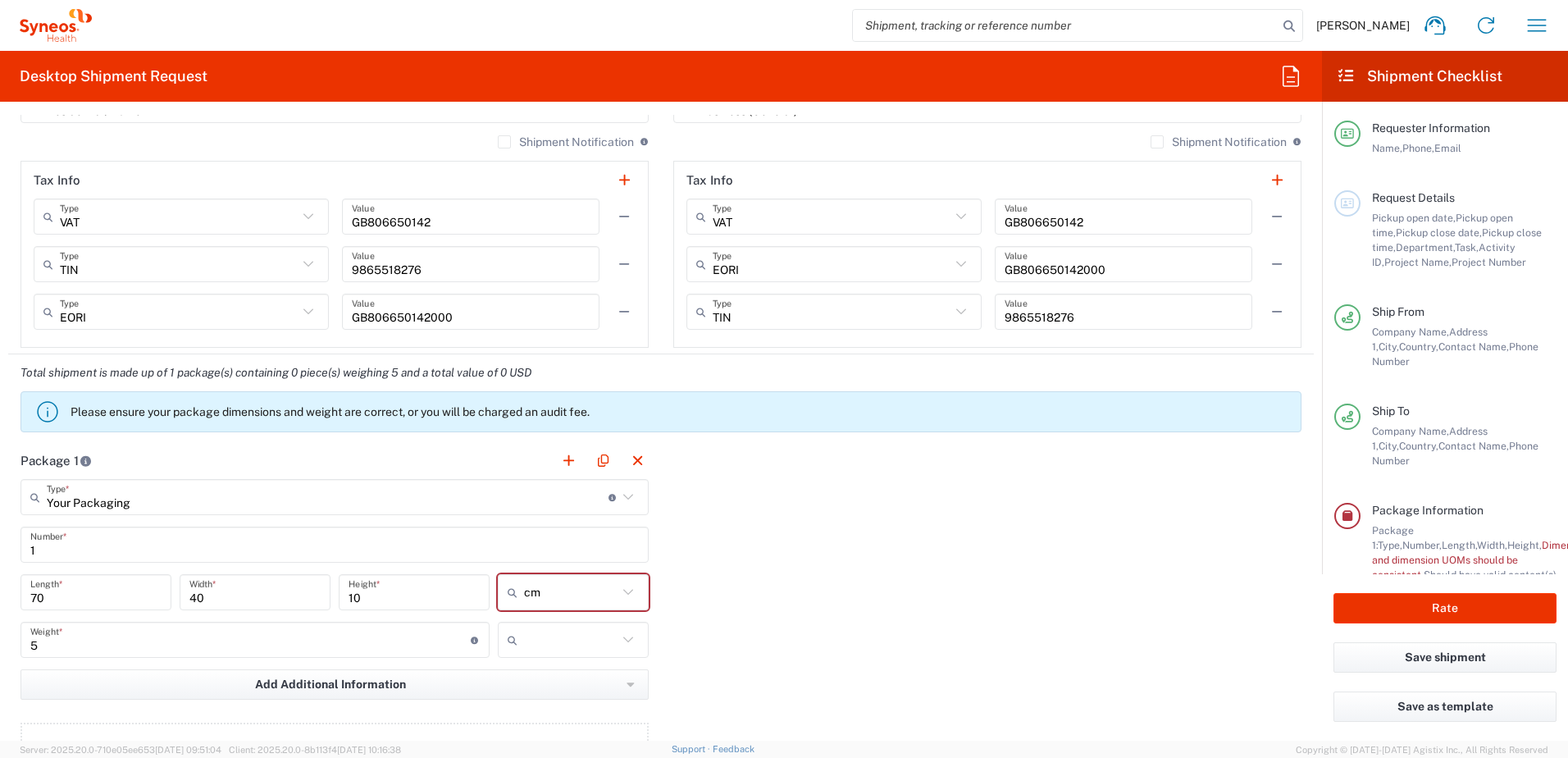
click at [625, 642] on icon at bounding box center [628, 639] width 21 height 21
click at [540, 676] on span "kgs" at bounding box center [567, 675] width 146 height 26
type input "kgs"
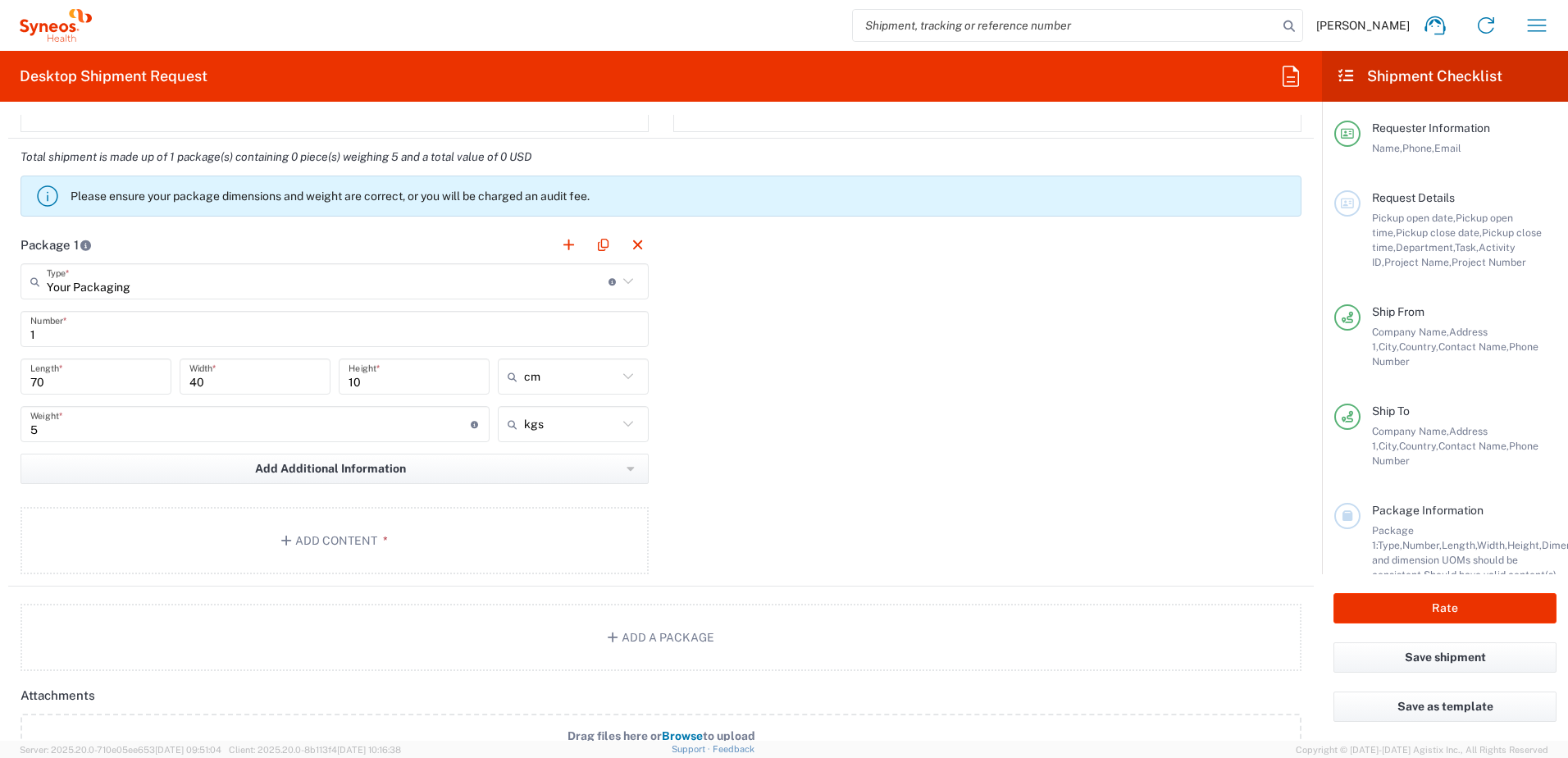
scroll to position [1364, 0]
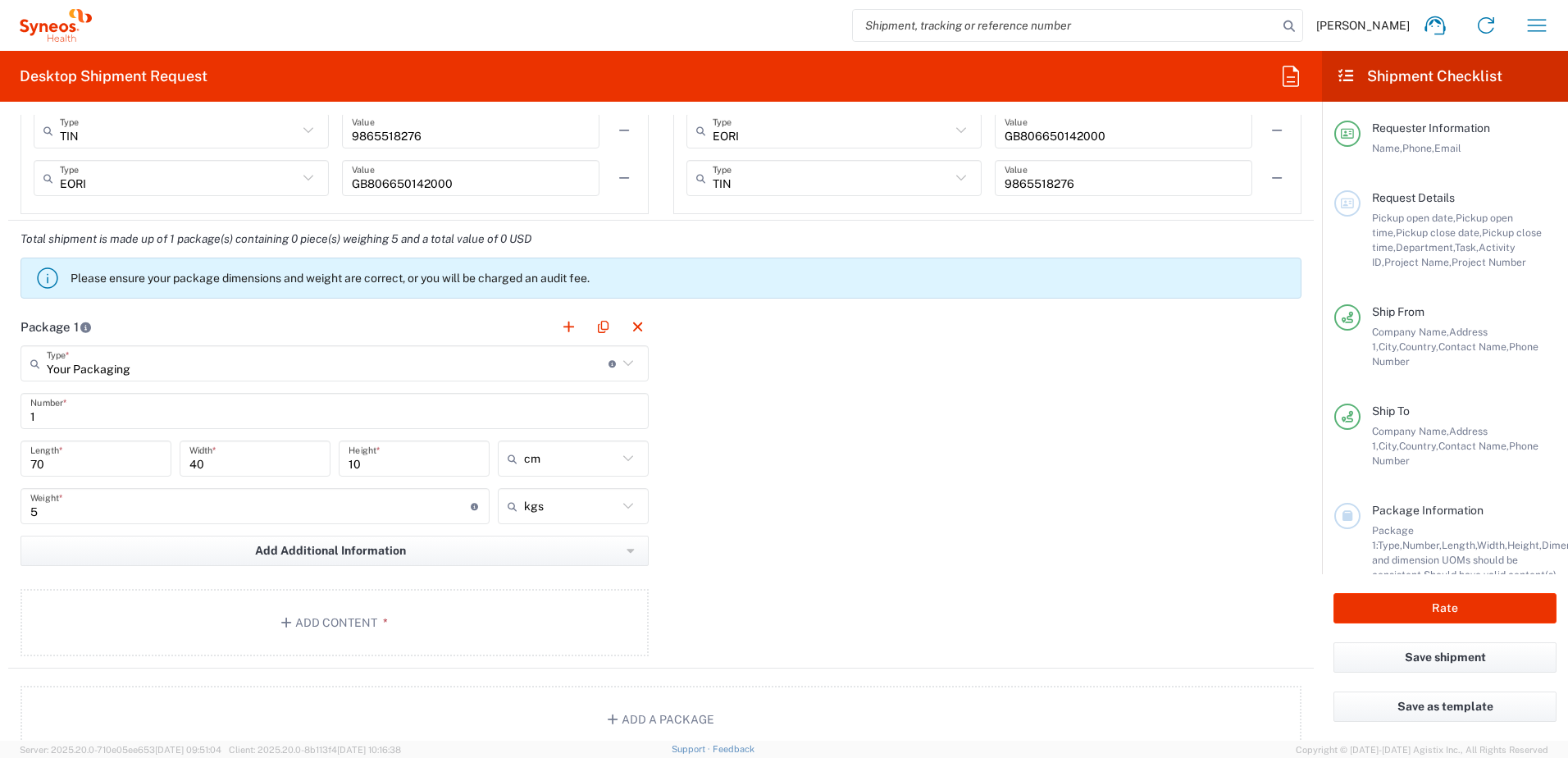
drag, startPoint x: 749, startPoint y: 556, endPoint x: 731, endPoint y: 555, distance: 18.0
click at [749, 556] on div "Package 1 Your Packaging Type * Material used to package goods Medium Box Envel…" at bounding box center [661, 488] width 1306 height 360
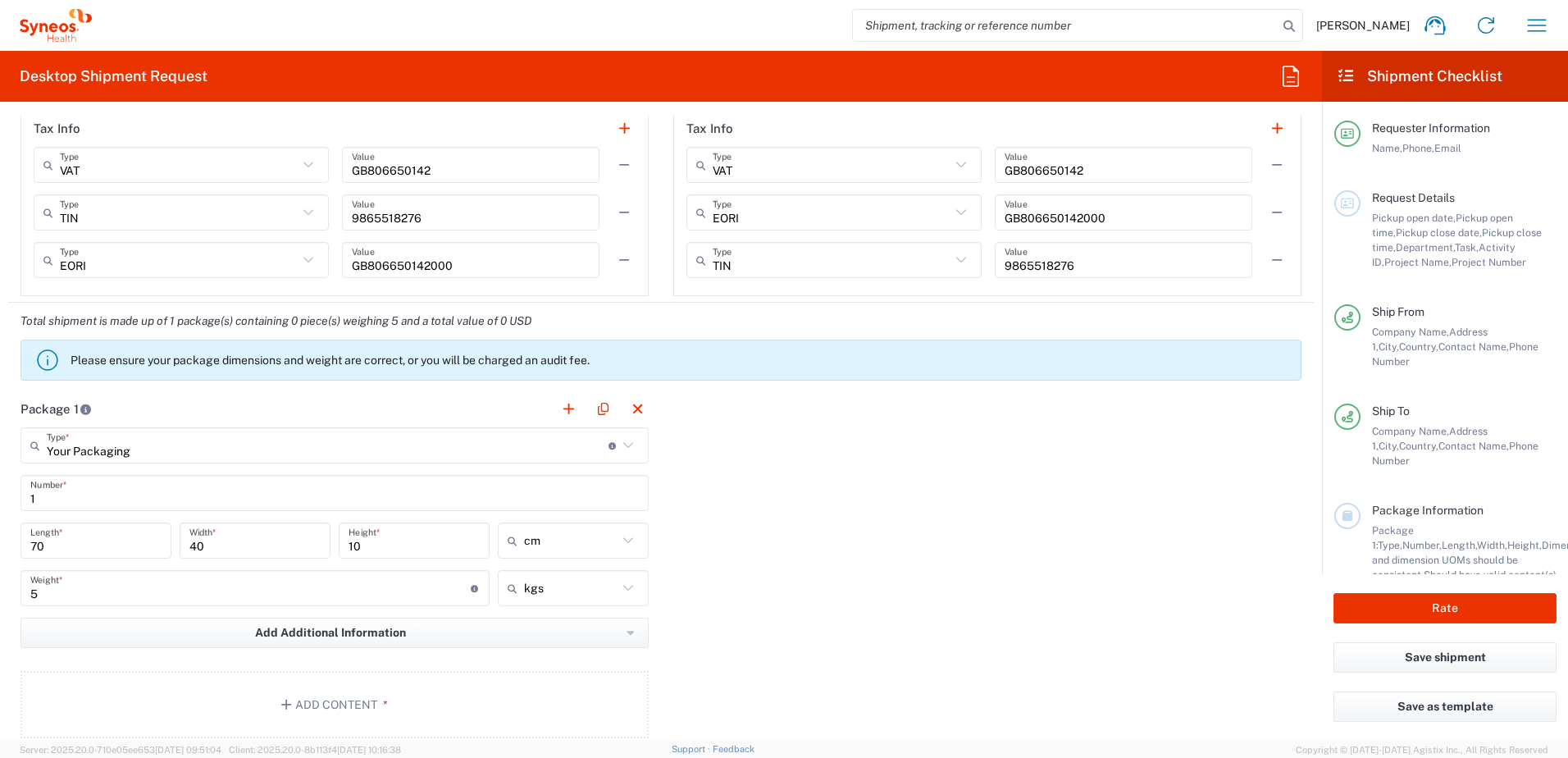
click at [189, 499] on input "1" at bounding box center [335, 493] width 608 height 29
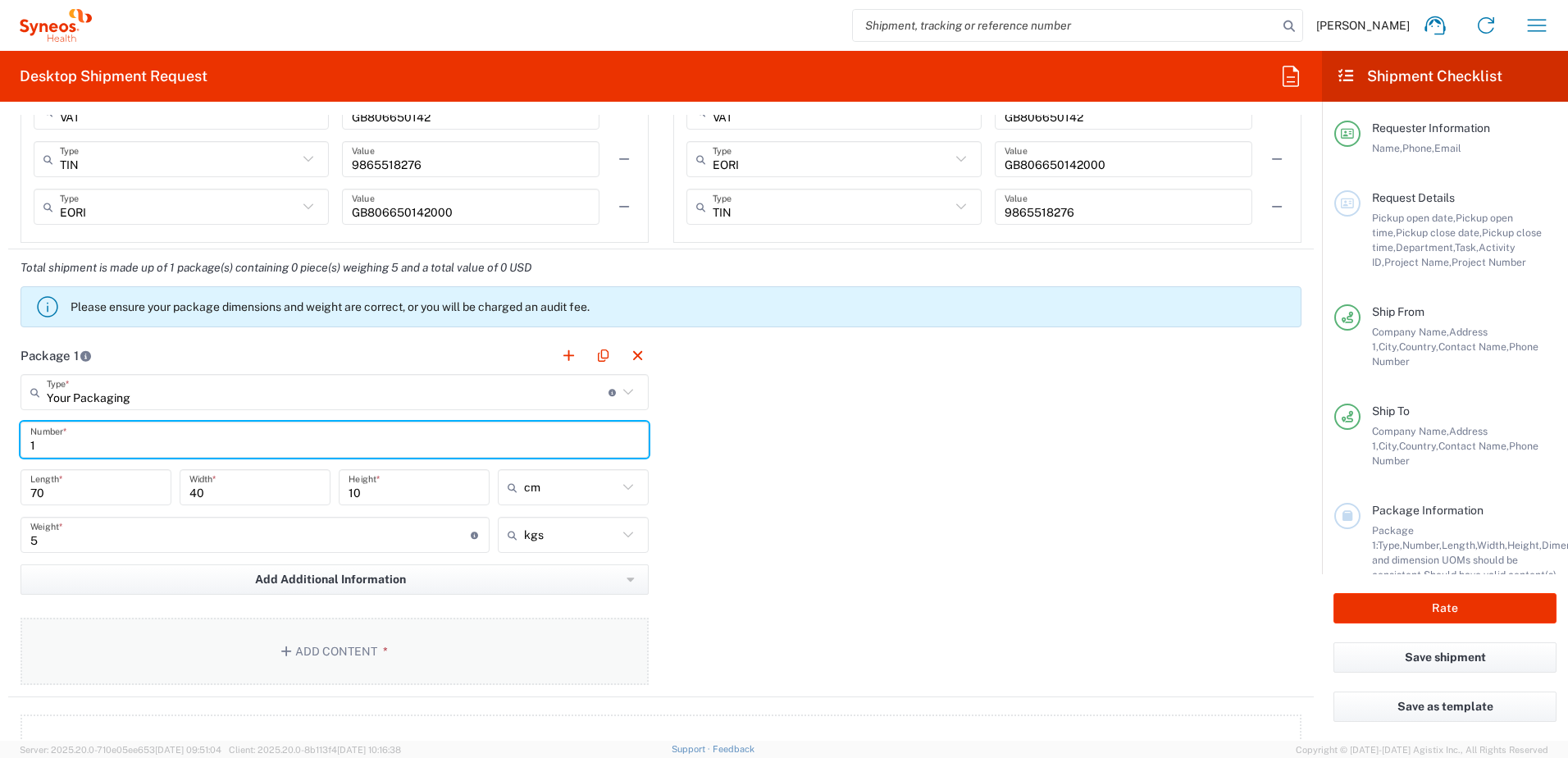
scroll to position [1364, 0]
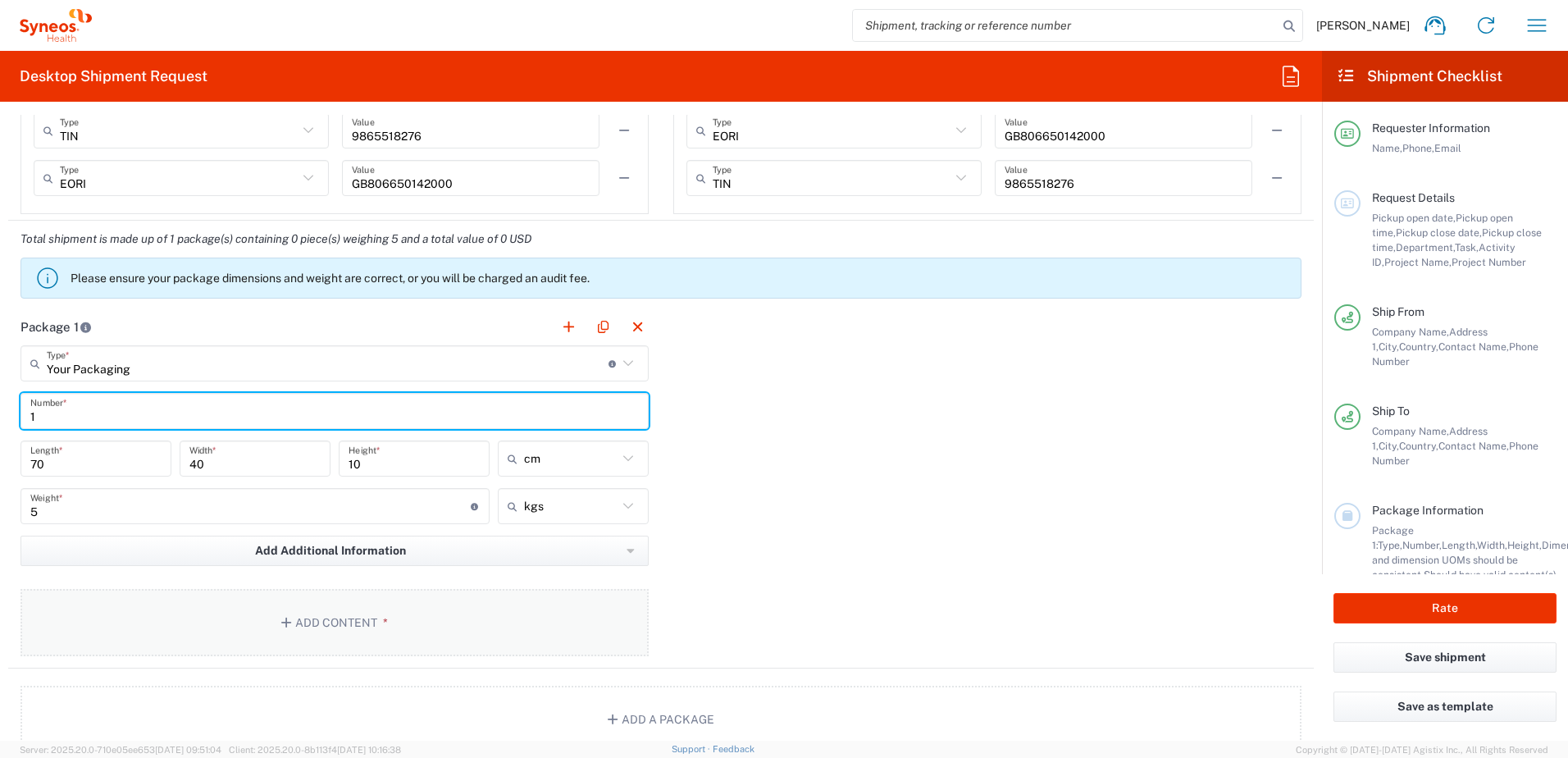
click at [301, 621] on button "Add Content *" at bounding box center [334, 622] width 628 height 68
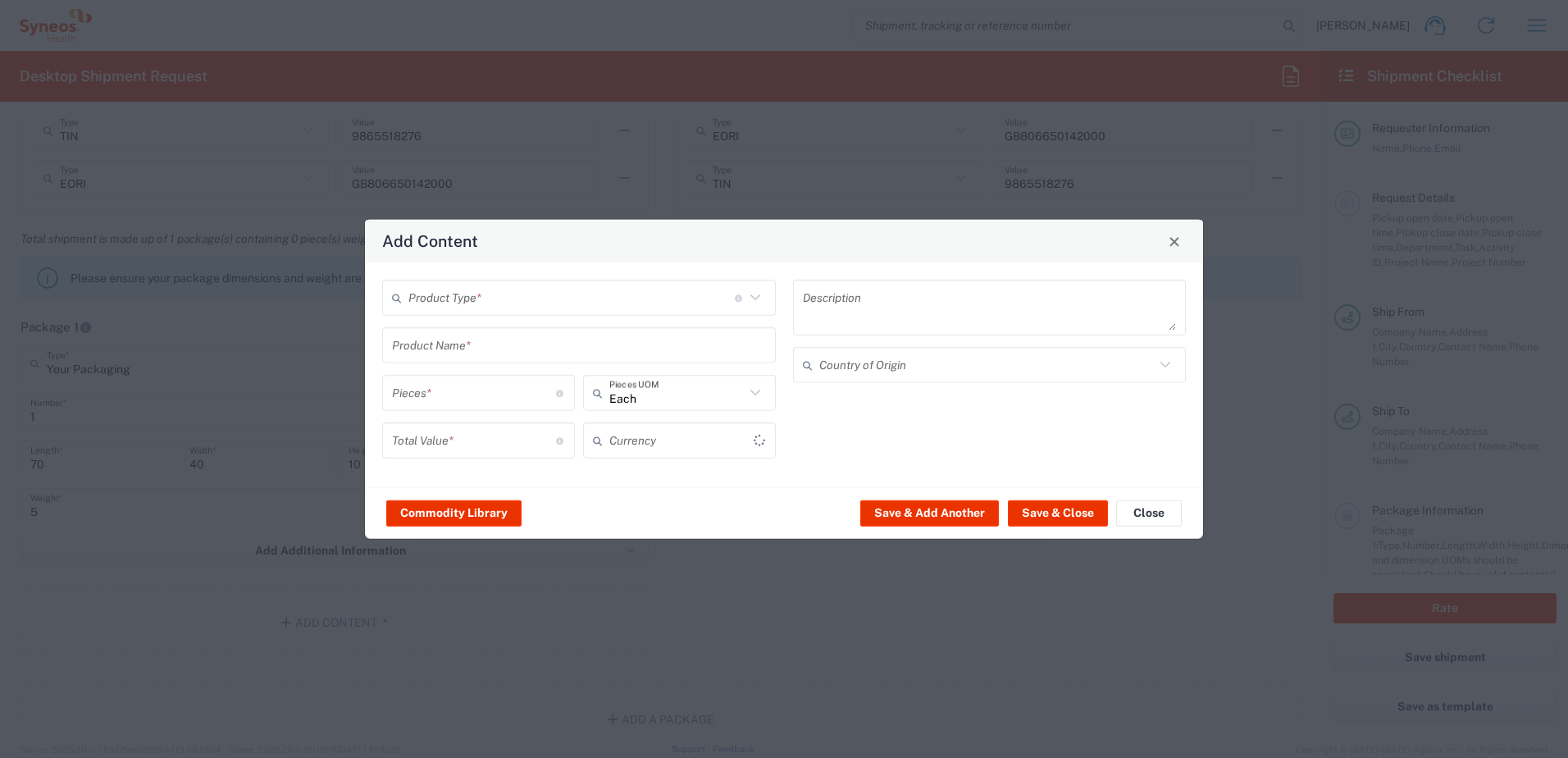
type input "US Dollar"
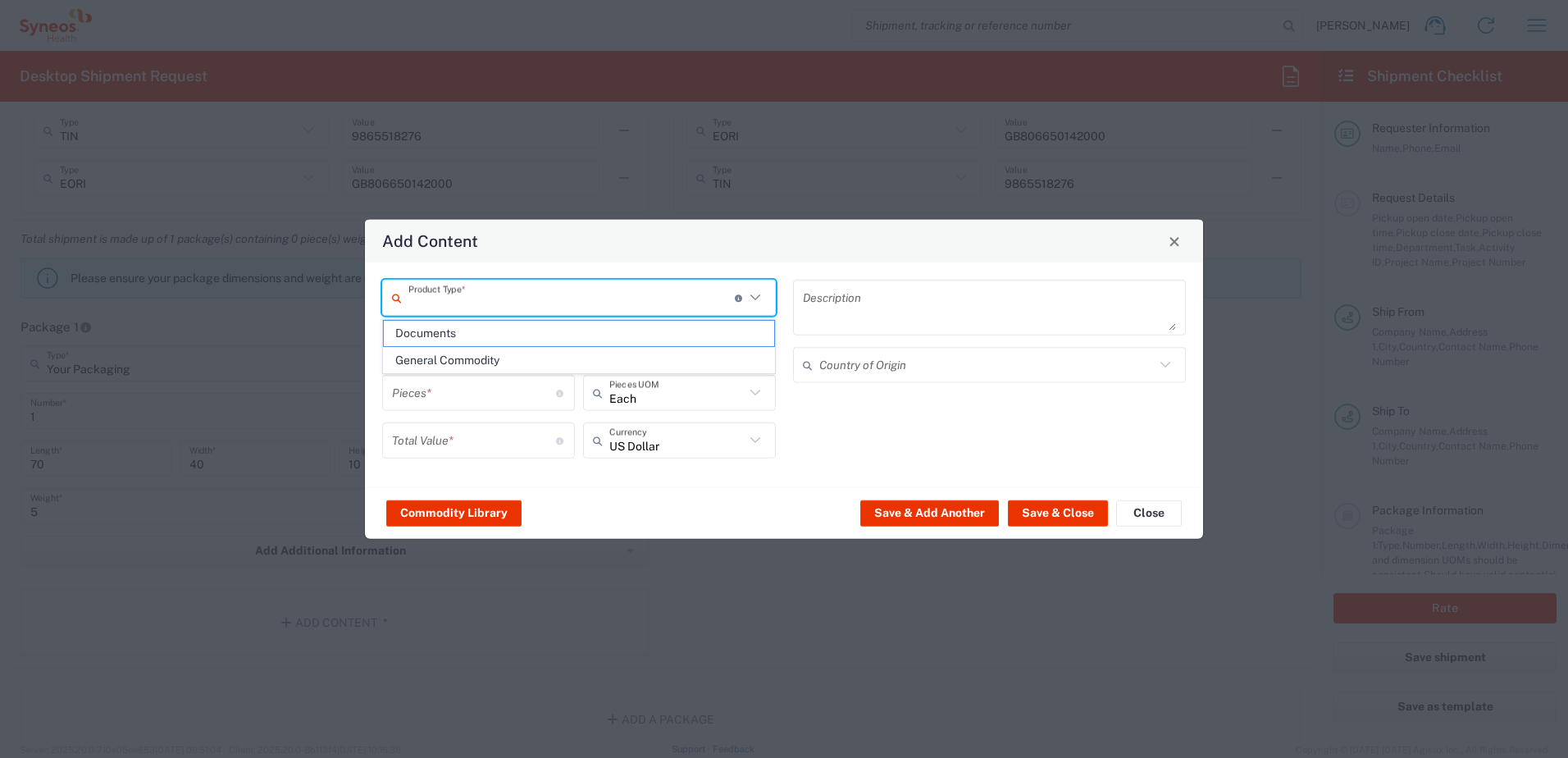
click at [492, 291] on input "text" at bounding box center [572, 297] width 326 height 29
click at [462, 363] on span "General Commodity" at bounding box center [578, 361] width 391 height 26
type input "General Commodity"
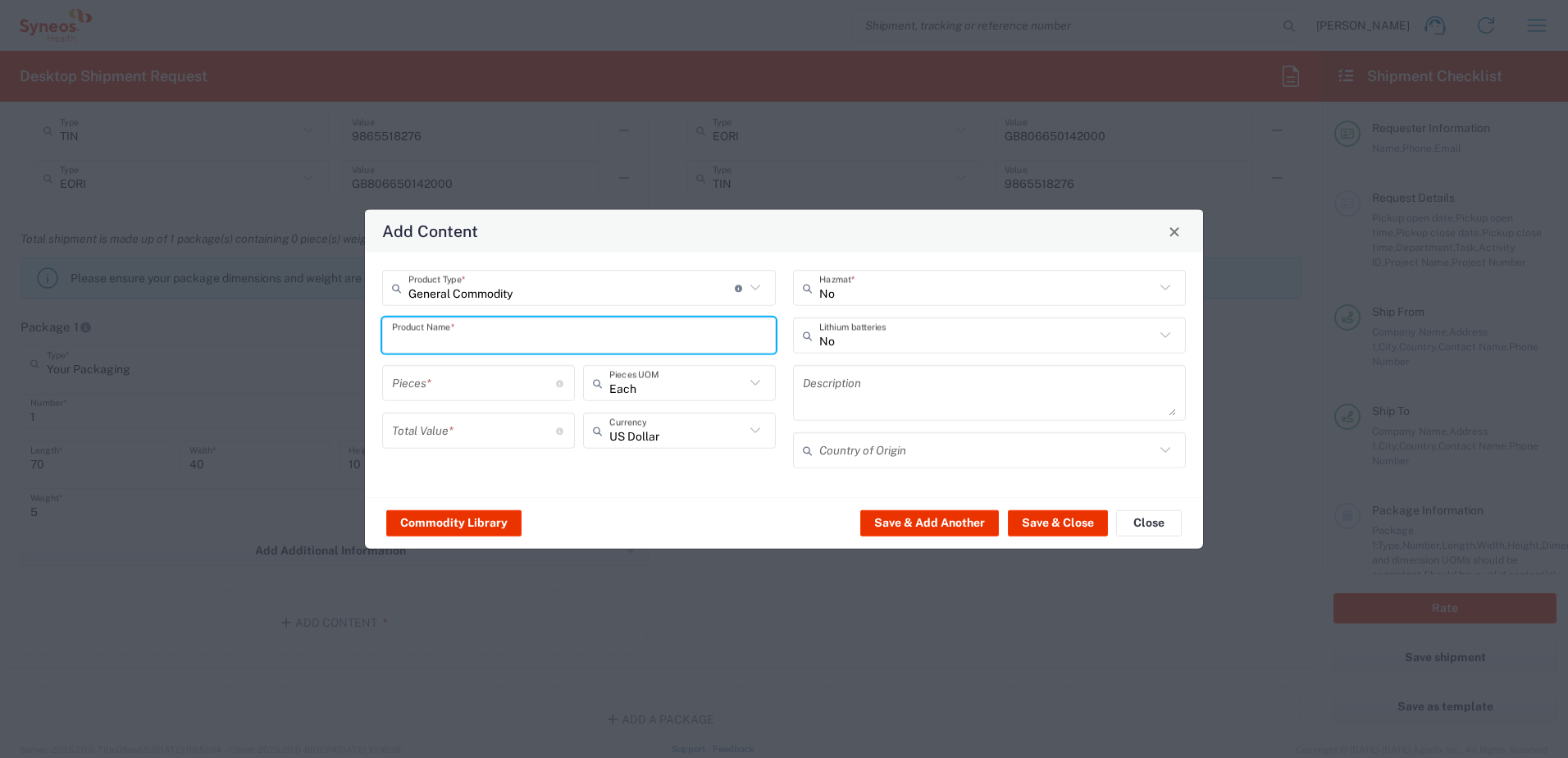
click at [459, 336] on input "text" at bounding box center [579, 335] width 374 height 29
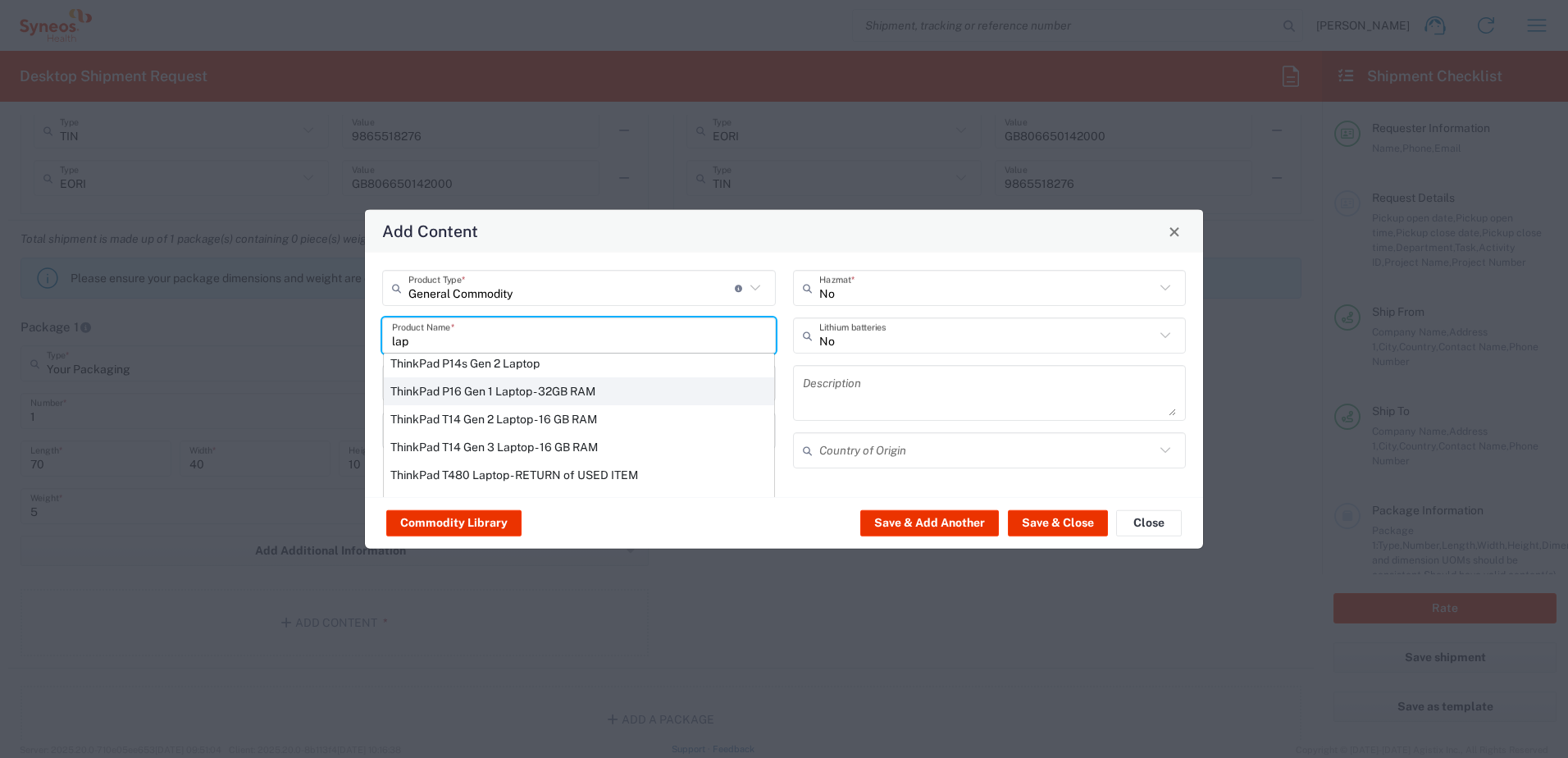
scroll to position [207, 0]
drag, startPoint x: 446, startPoint y: 336, endPoint x: 332, endPoint y: 337, distance: 114.0
click at [332, 336] on div "Add Content General Commodity Product Type * Document: Paper document generated…" at bounding box center [784, 379] width 1568 height 758
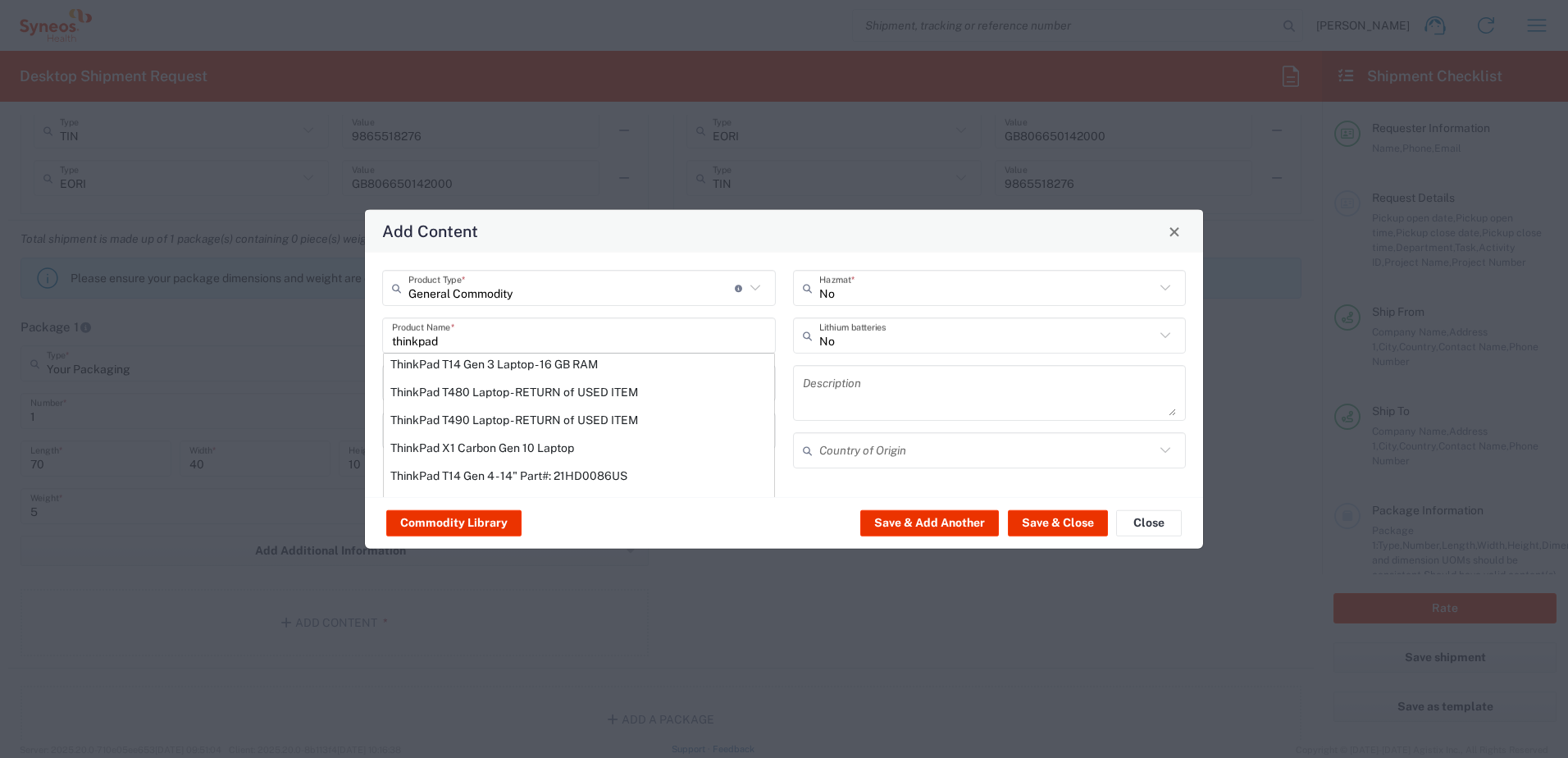
scroll to position [0, 0]
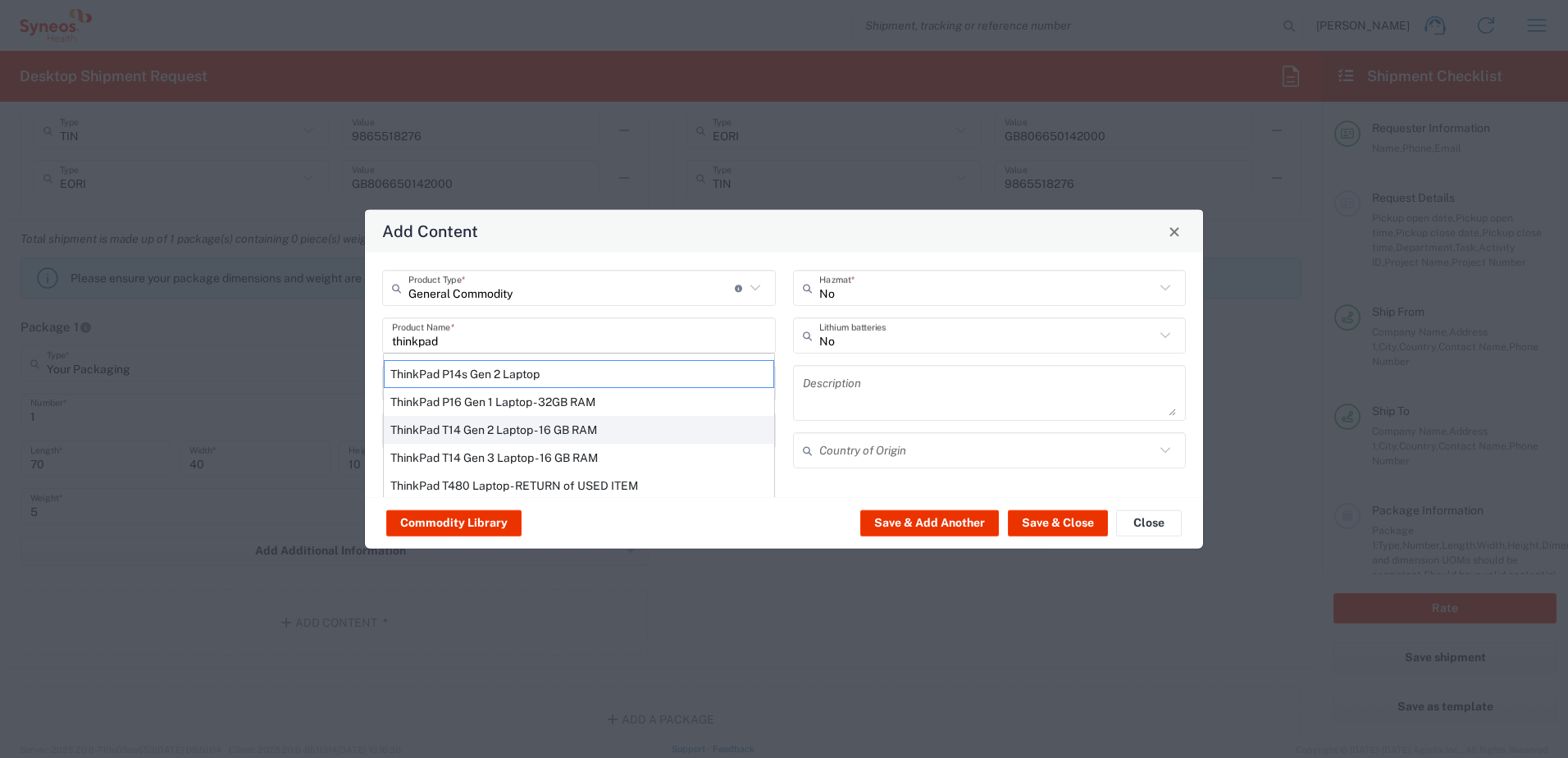
click at [547, 430] on div "ThinkPad T14 Gen 2 Laptop - 16 GB RAM" at bounding box center [578, 430] width 391 height 28
type input "ThinkPad T14 Gen 2 Laptop - 16 GB RAM"
type input "1"
type textarea "Intel Core i7-1156G7 vProÂ® Processor - 14"- 16 GB RAM - 512 GB SSD"
type input "China"
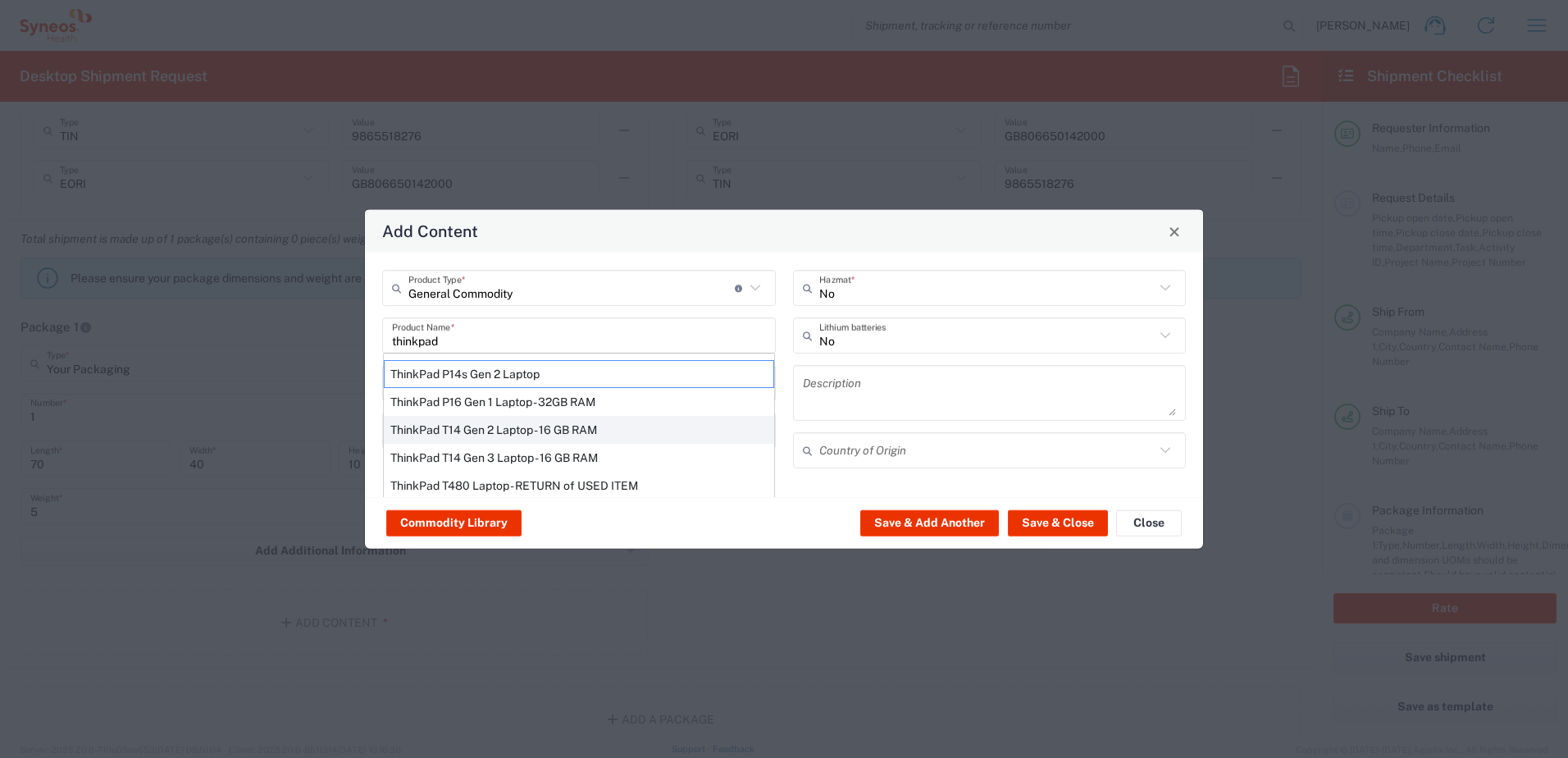
type input "Yes"
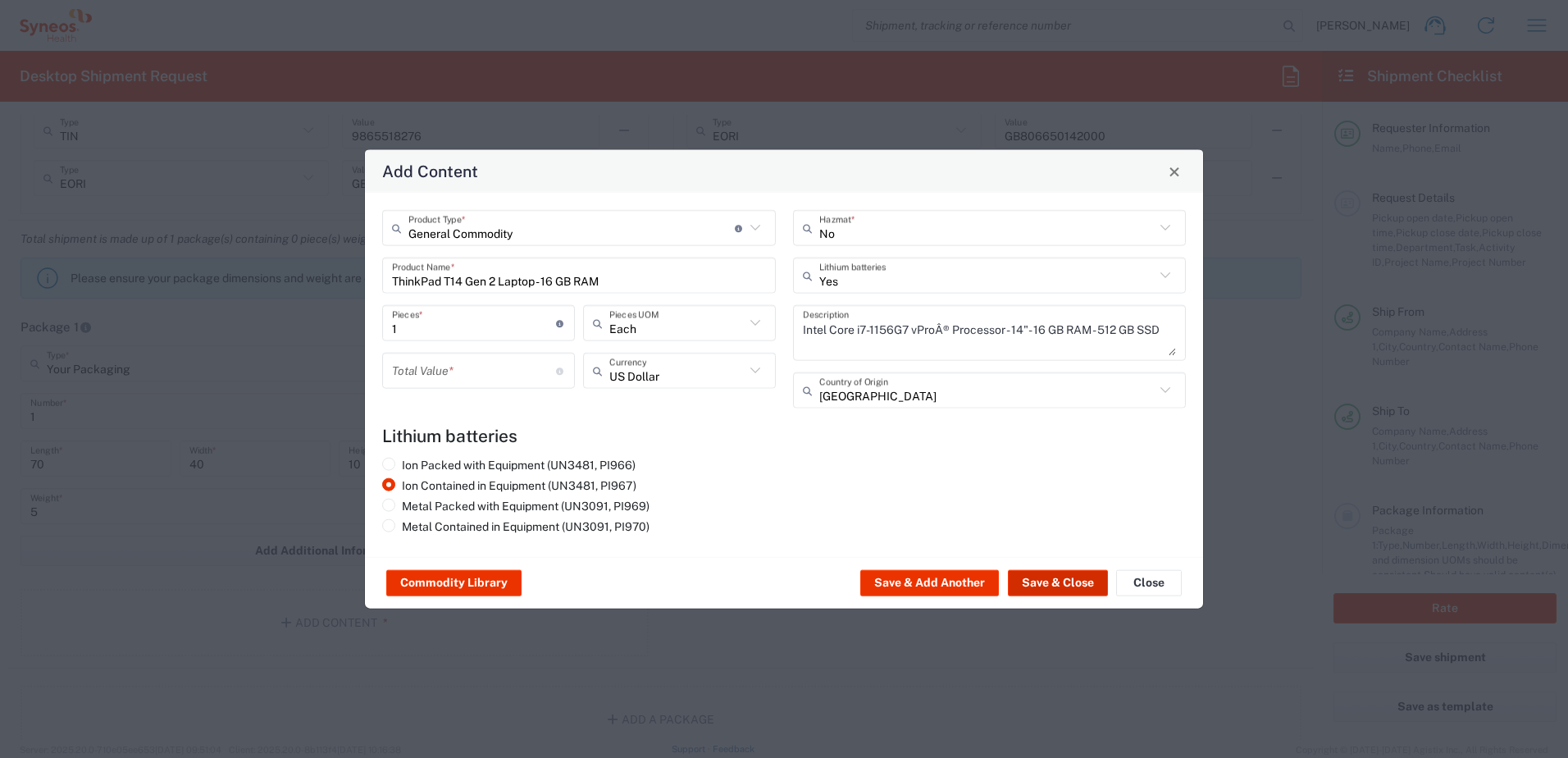
click at [1081, 583] on button "Save & Close" at bounding box center [1057, 583] width 100 height 26
click at [461, 368] on input "number" at bounding box center [474, 371] width 164 height 29
type input "1"
click at [1047, 584] on button "Save & Close" at bounding box center [1057, 583] width 100 height 26
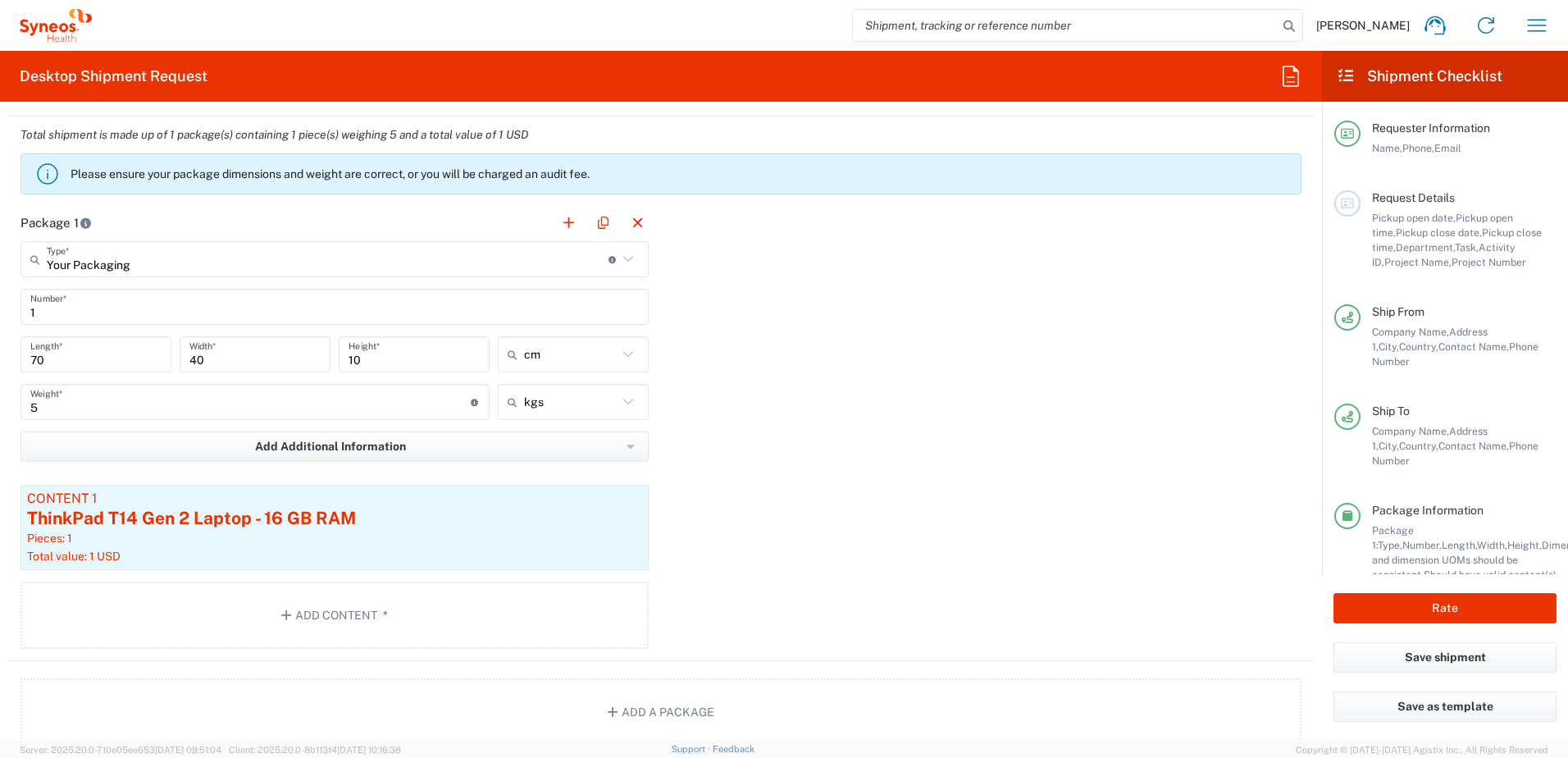
scroll to position [1528, 0]
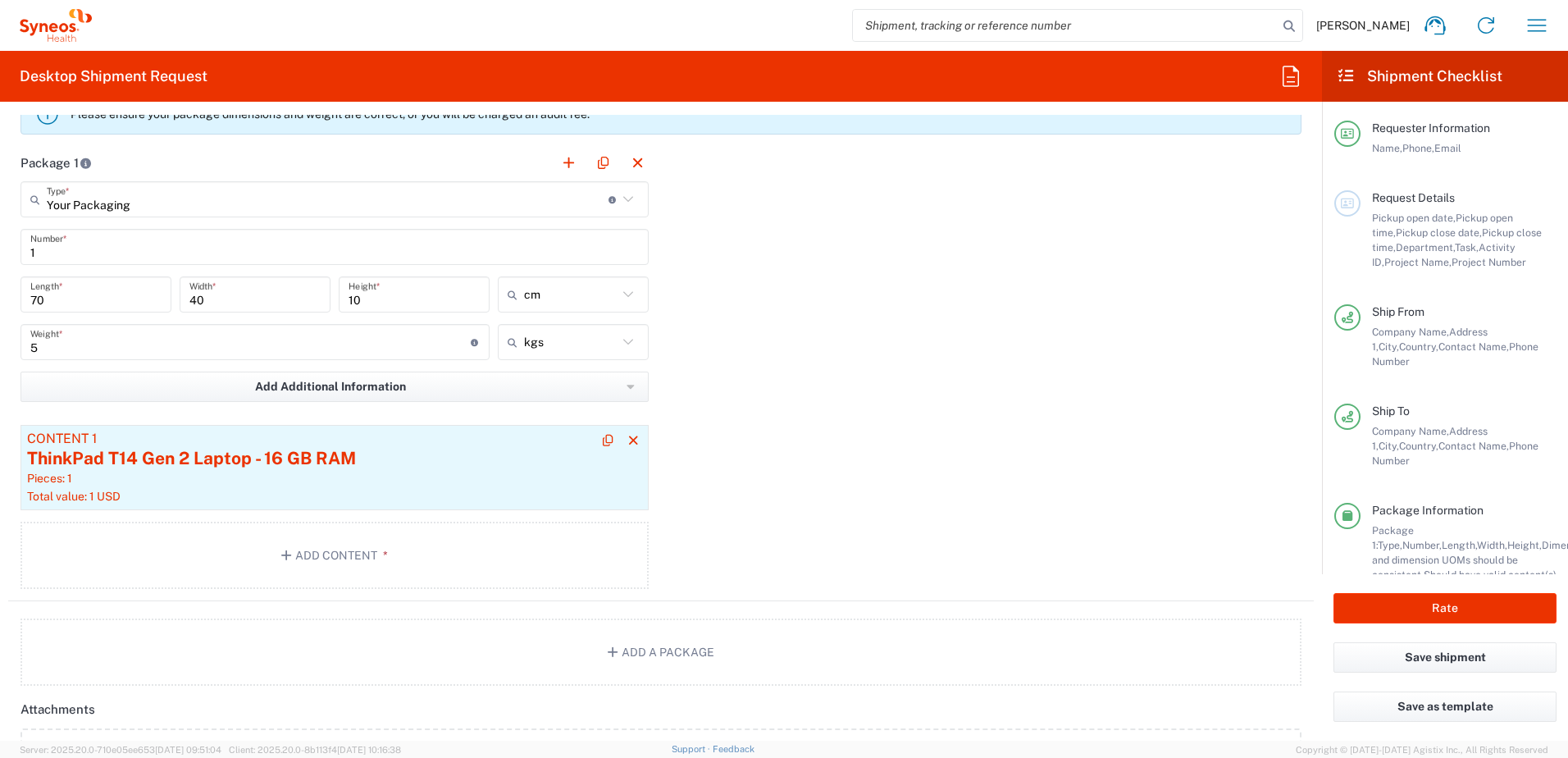
click at [389, 467] on div "ThinkPad T14 Gen 2 Laptop - 16 GB RAM" at bounding box center [335, 458] width 615 height 25
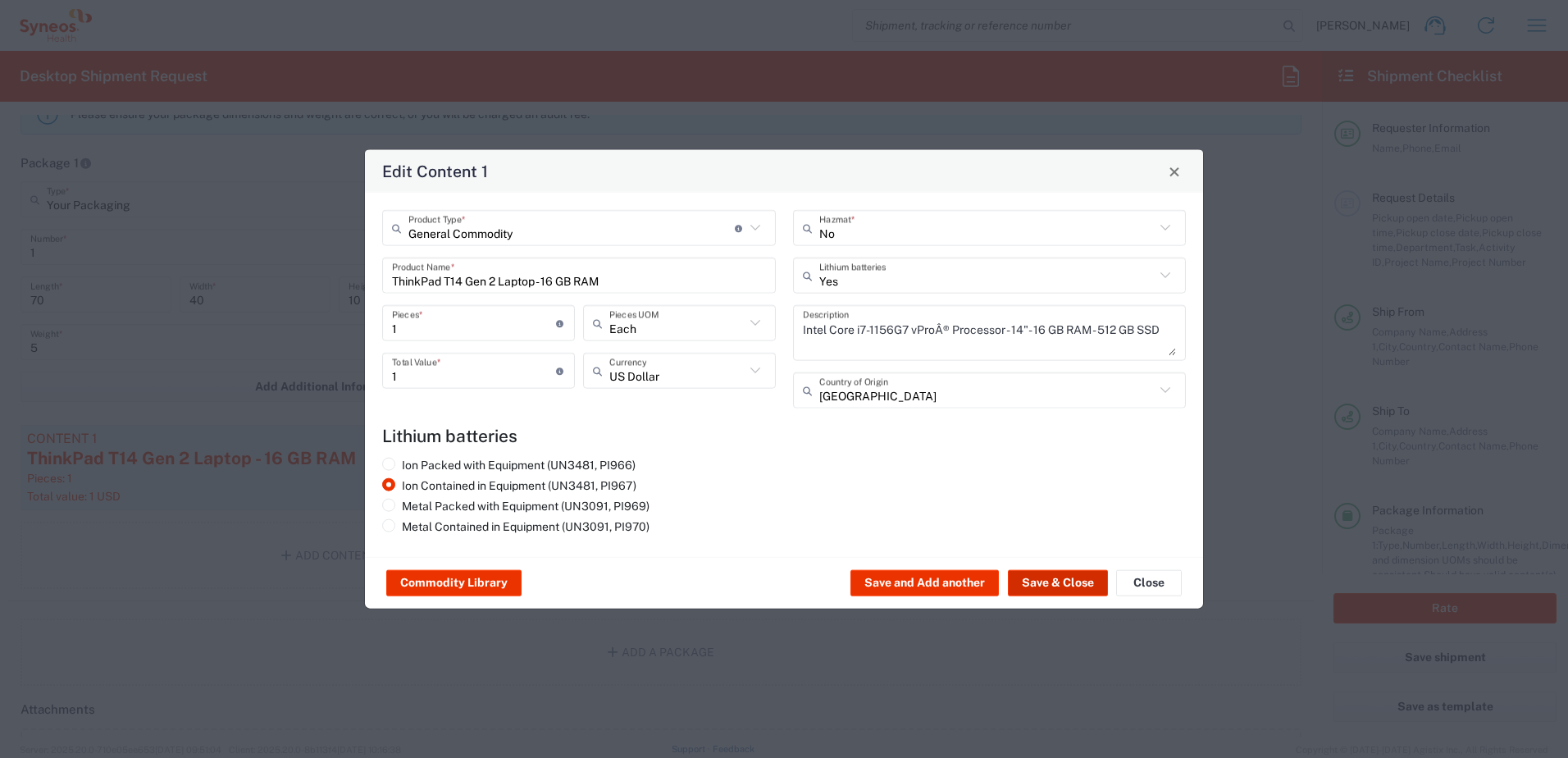
click at [1036, 584] on button "Save & Close" at bounding box center [1057, 583] width 100 height 26
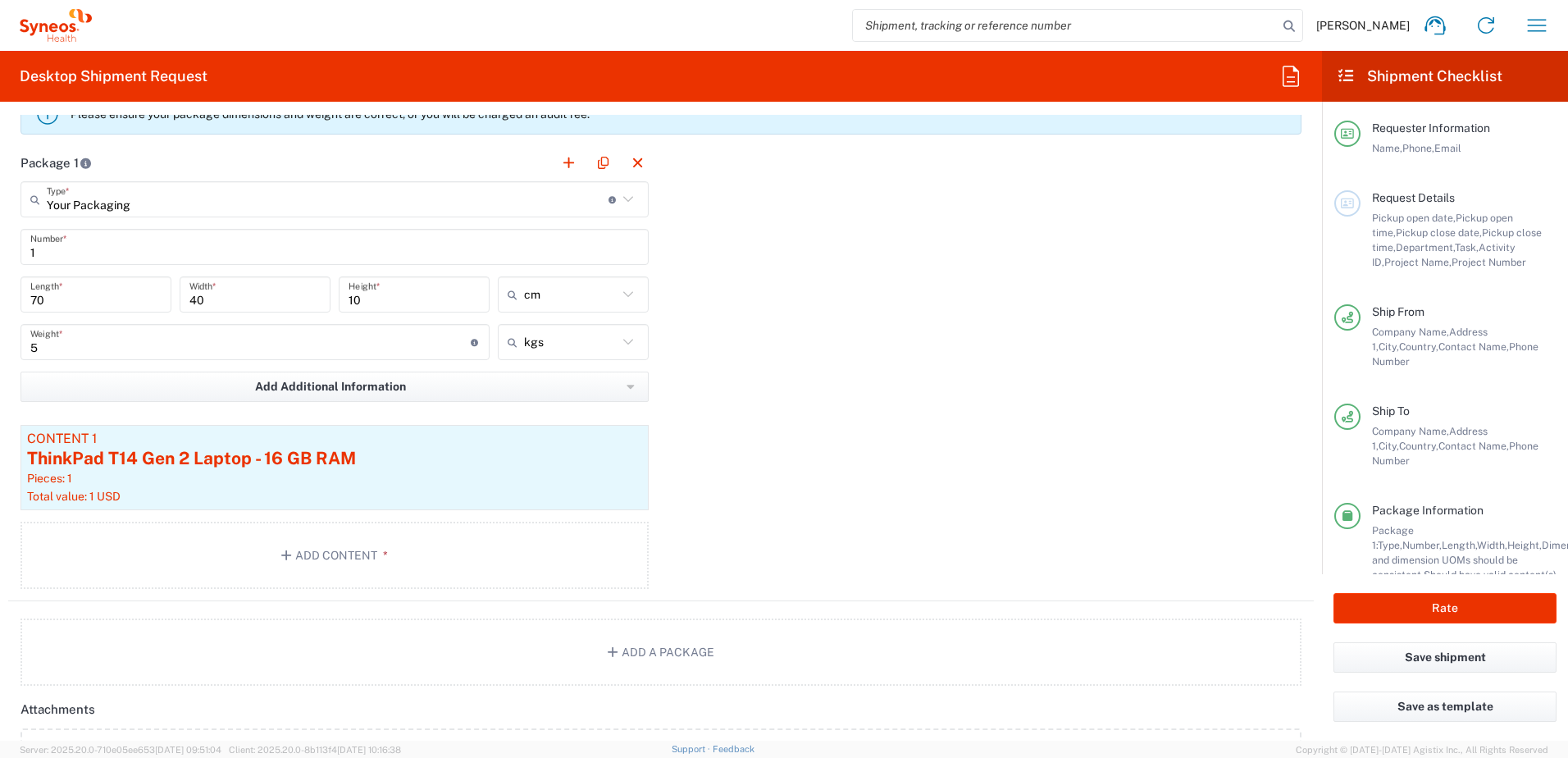
click at [59, 359] on div "5 Weight * Total weight of package(s) in pounds or kilograms" at bounding box center [255, 342] width 469 height 36
click at [70, 350] on input "5" at bounding box center [250, 343] width 440 height 29
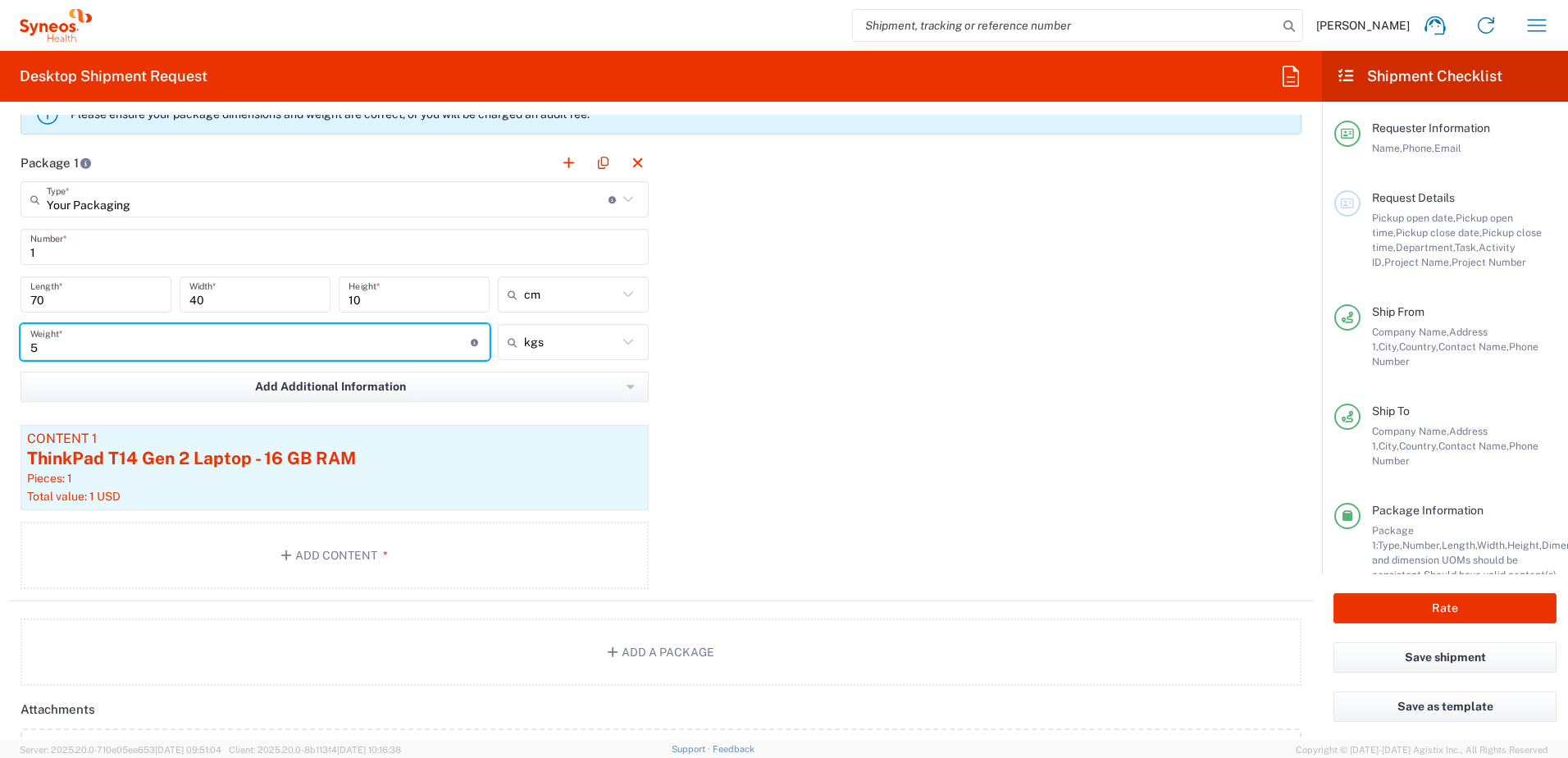
drag, startPoint x: 54, startPoint y: 344, endPoint x: 7, endPoint y: 347, distance: 47.1
click at [7, 347] on form "Requester Information Francesca Bowring Name * 07557530922 Phone * francesca.bo…" at bounding box center [661, 427] width 1322 height 626
type input "4"
click at [891, 549] on div "Package 1 Your Packaging Type * Material used to package goods Medium Box Envel…" at bounding box center [661, 373] width 1306 height 457
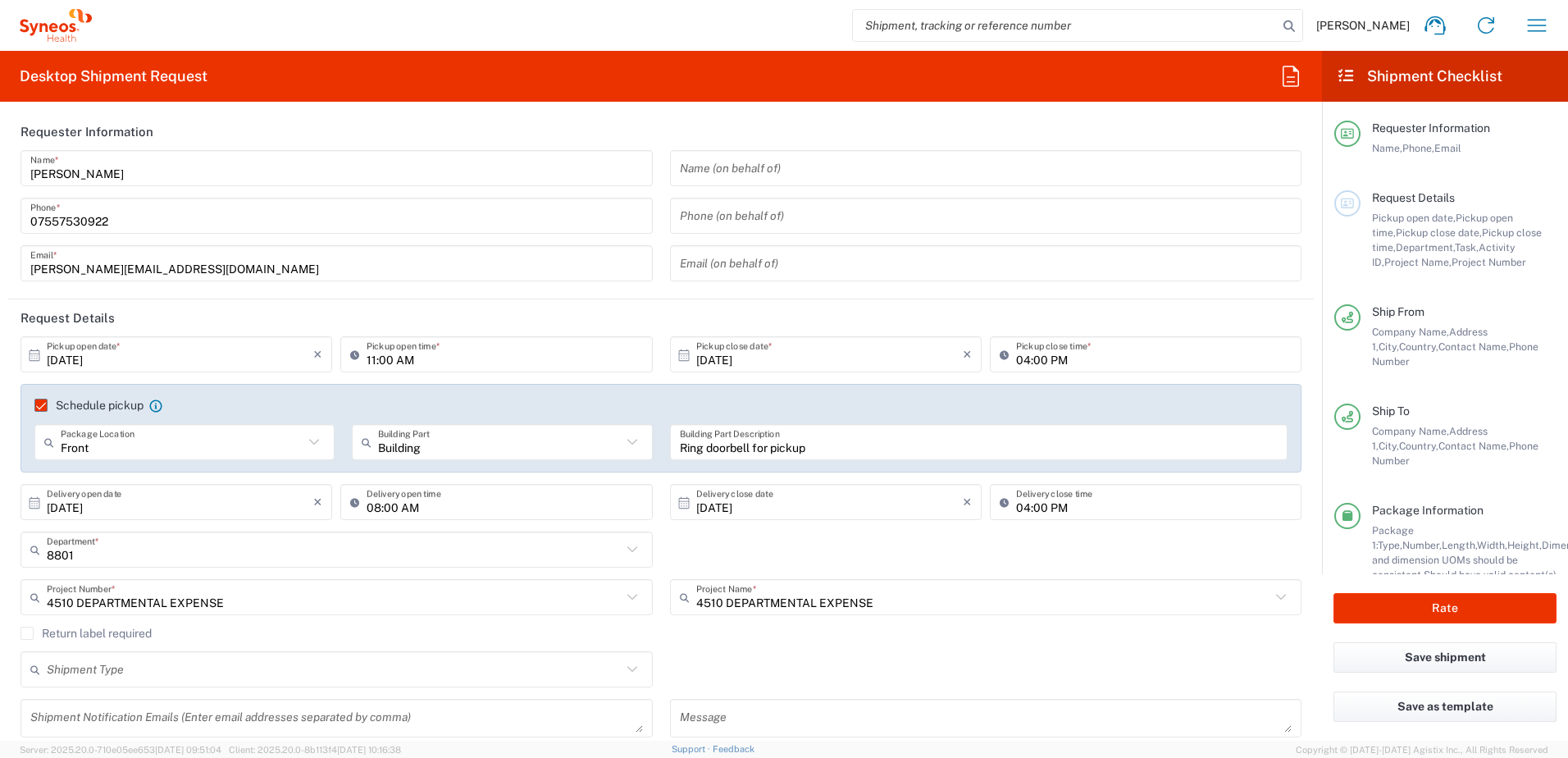
scroll to position [0, 0]
click at [1430, 607] on button "Rate" at bounding box center [1444, 608] width 223 height 31
type input "4510 DEPARTMENTAL EXPENSE"
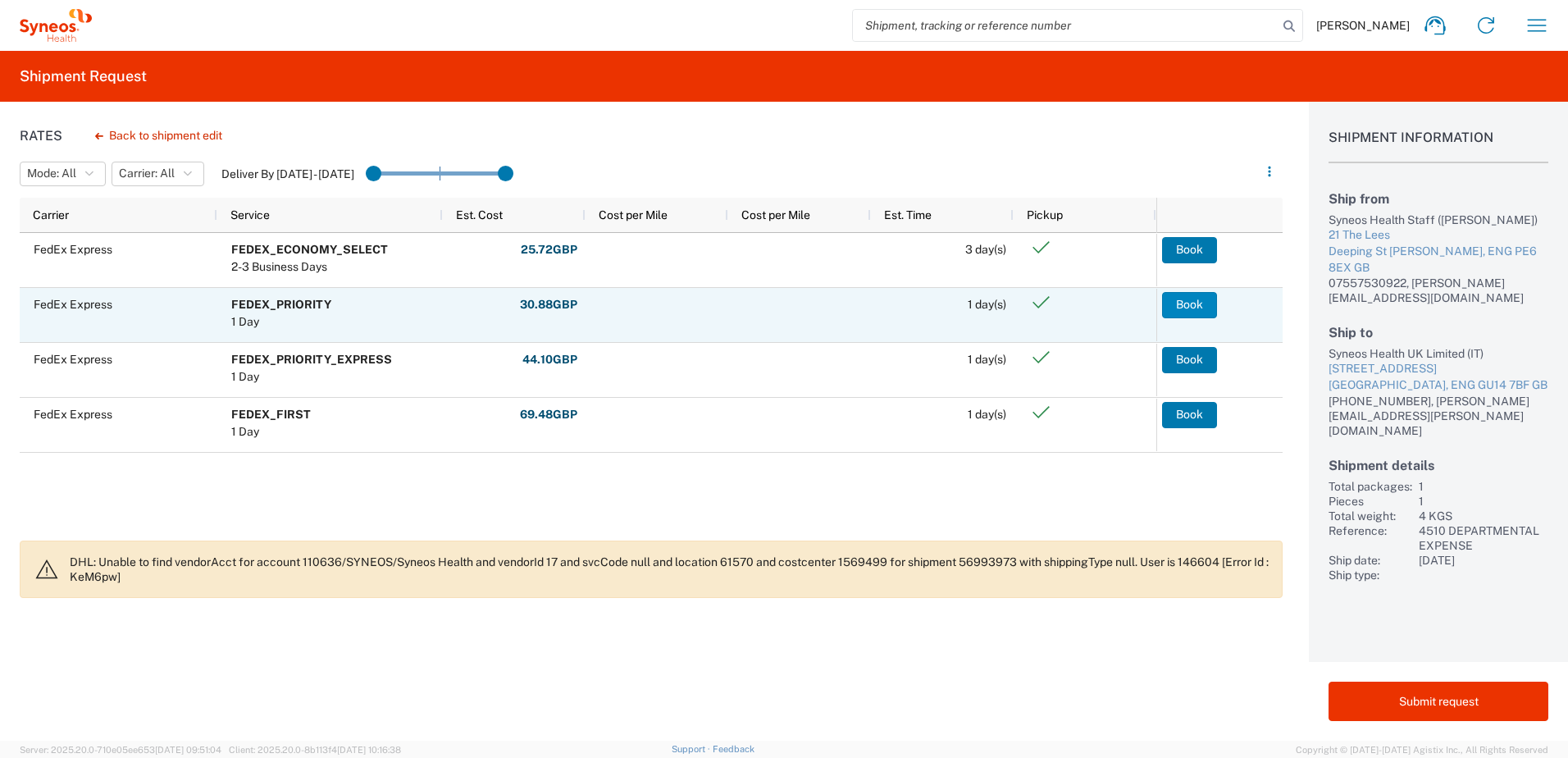
click at [1199, 302] on button "Book" at bounding box center [1189, 305] width 55 height 26
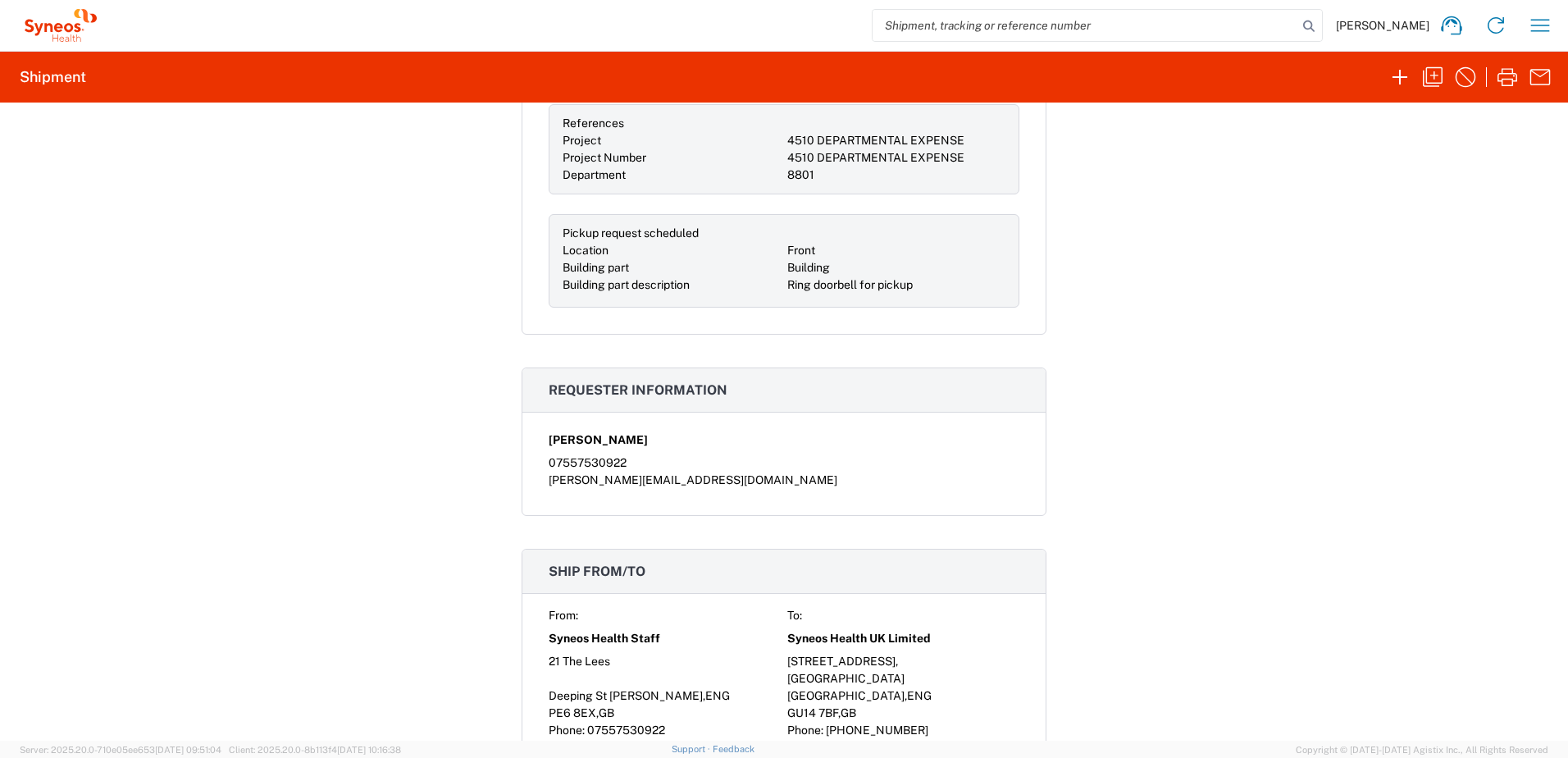
scroll to position [410, 0]
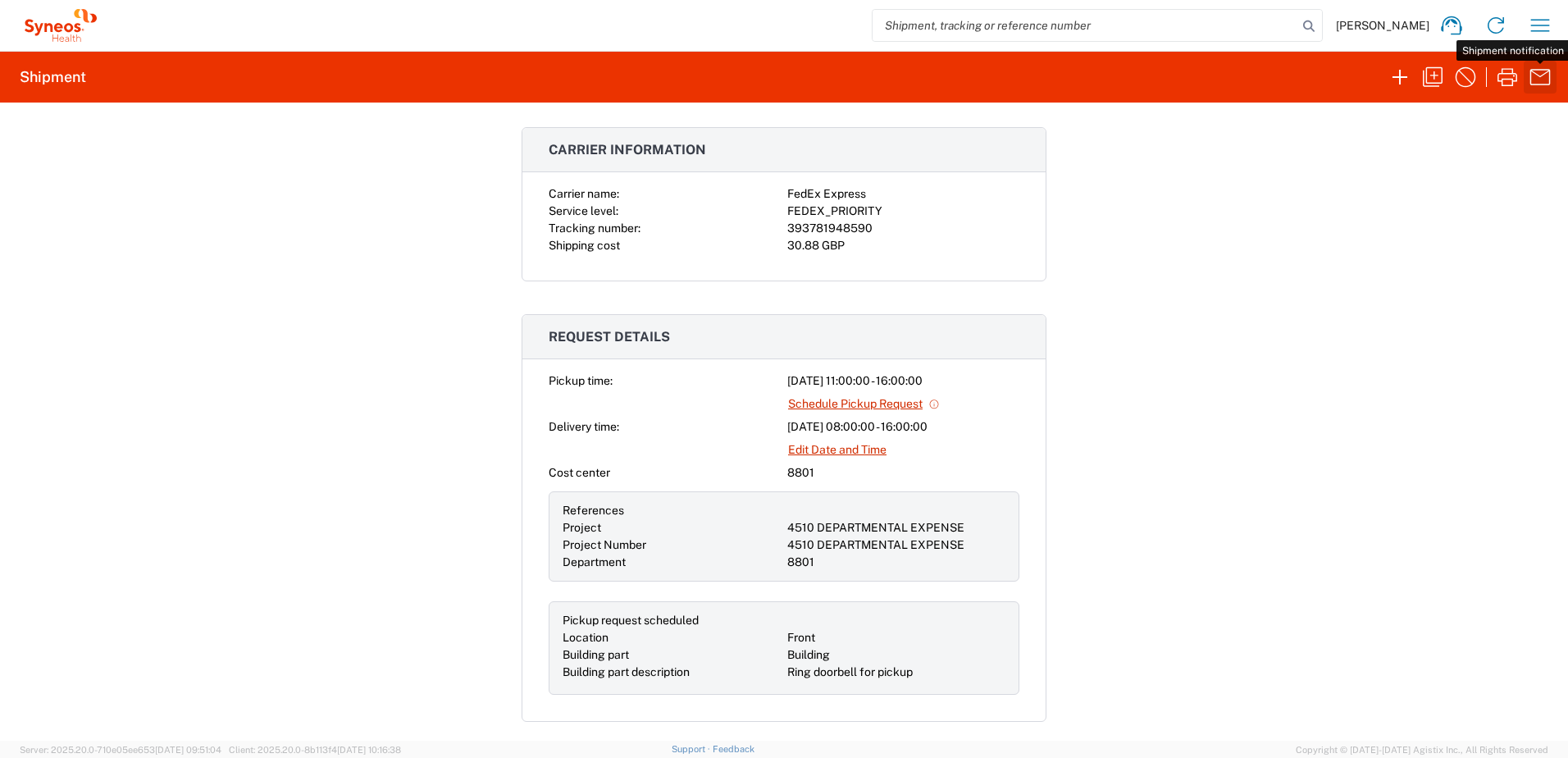
click at [1524, 78] on button "button" at bounding box center [1540, 77] width 32 height 32
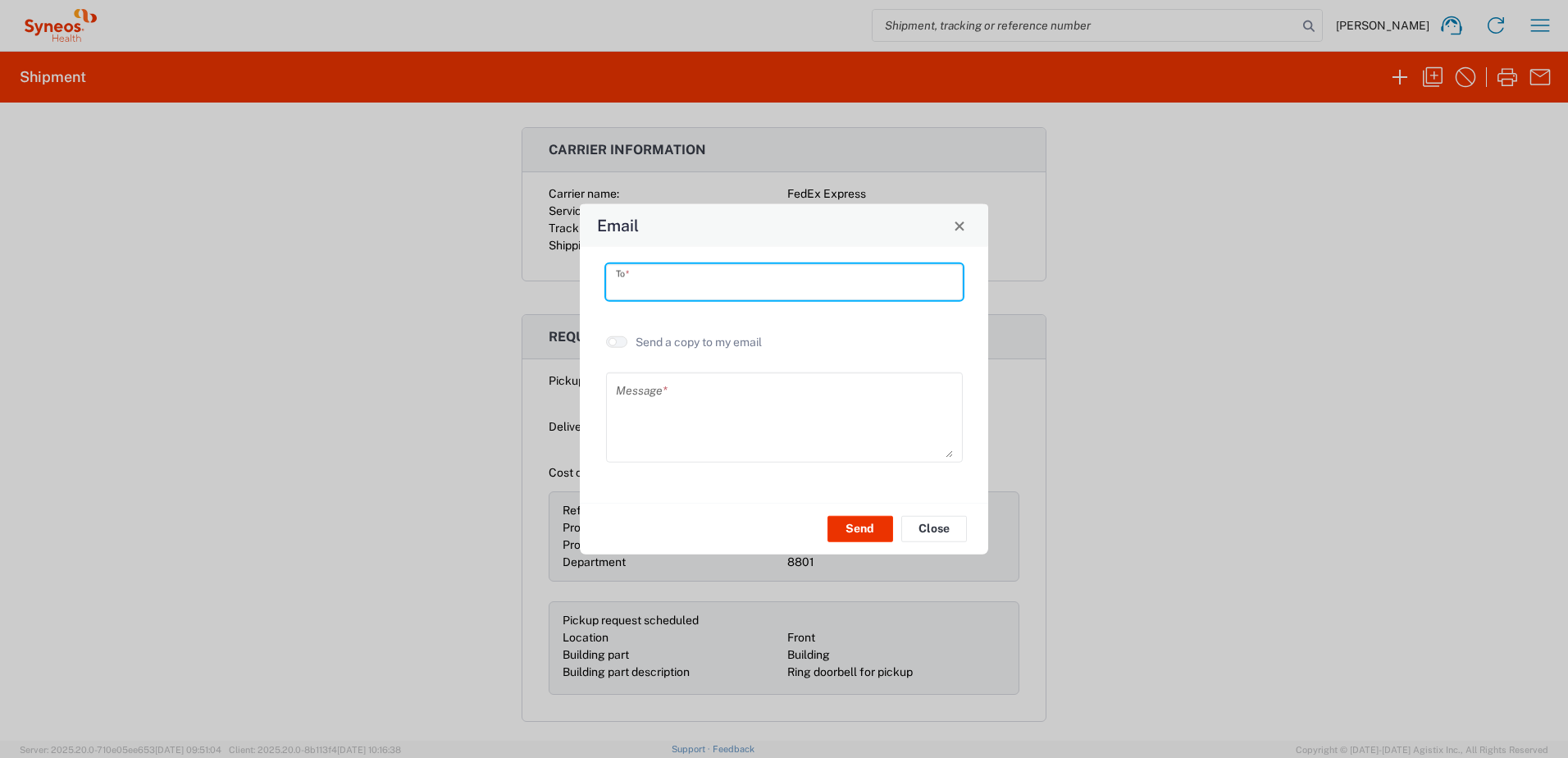
click at [768, 275] on input "text" at bounding box center [784, 282] width 337 height 29
